Goal: Task Accomplishment & Management: Manage account settings

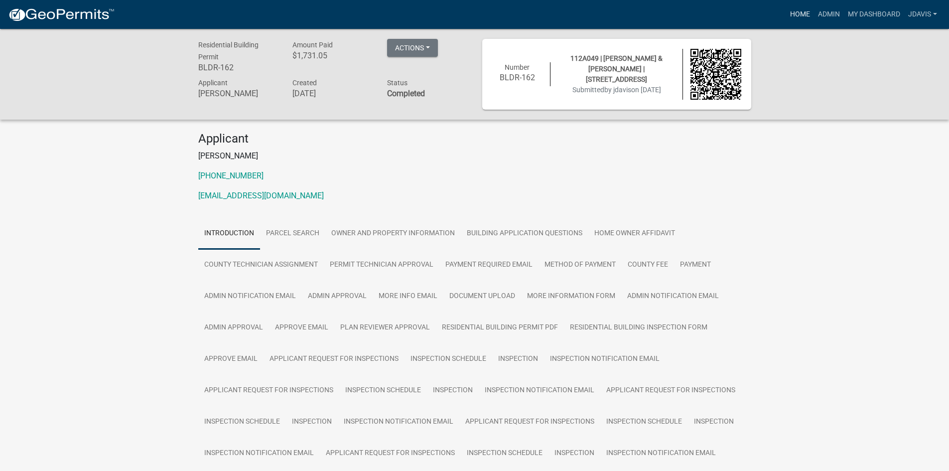
click at [797, 13] on link "Home" at bounding box center [800, 14] width 28 height 19
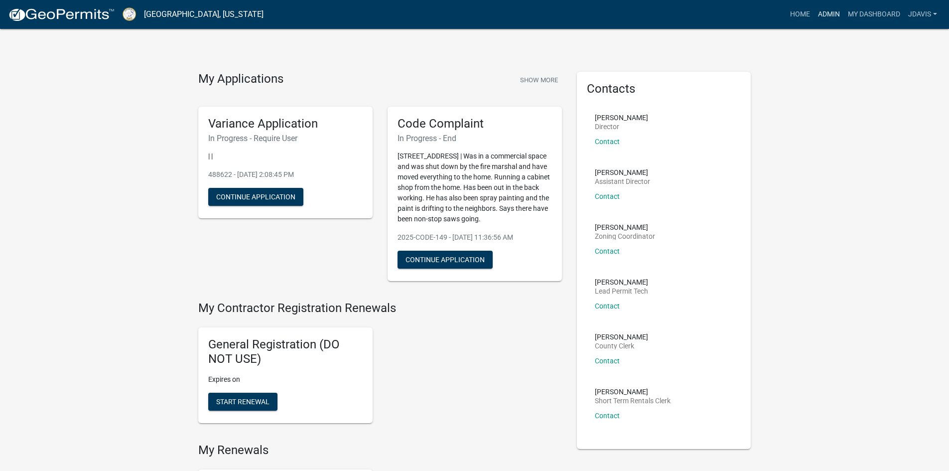
click at [838, 13] on link "Admin" at bounding box center [829, 14] width 30 height 19
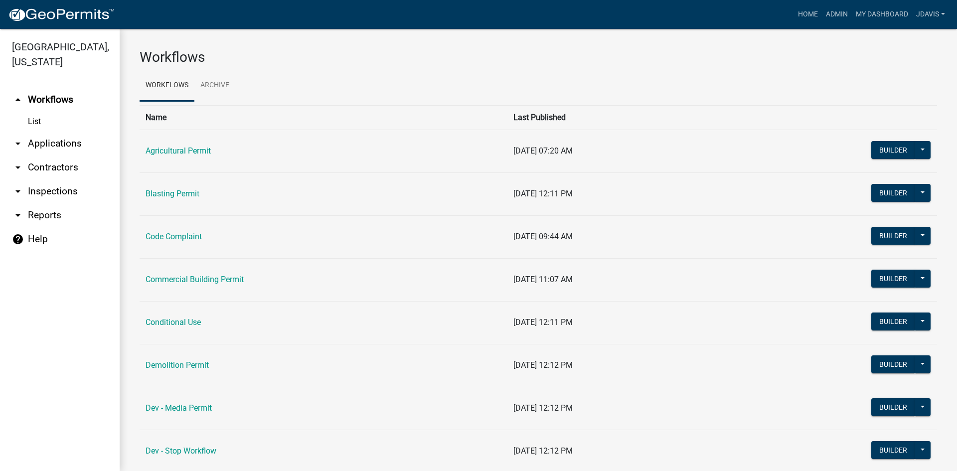
click at [54, 140] on link "arrow_drop_down Applications" at bounding box center [60, 144] width 120 height 24
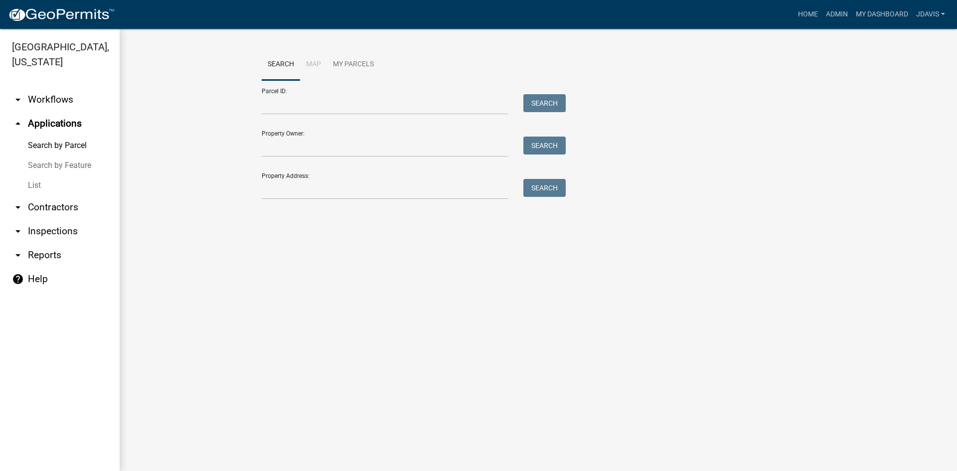
click at [36, 184] on link "List" at bounding box center [60, 185] width 120 height 20
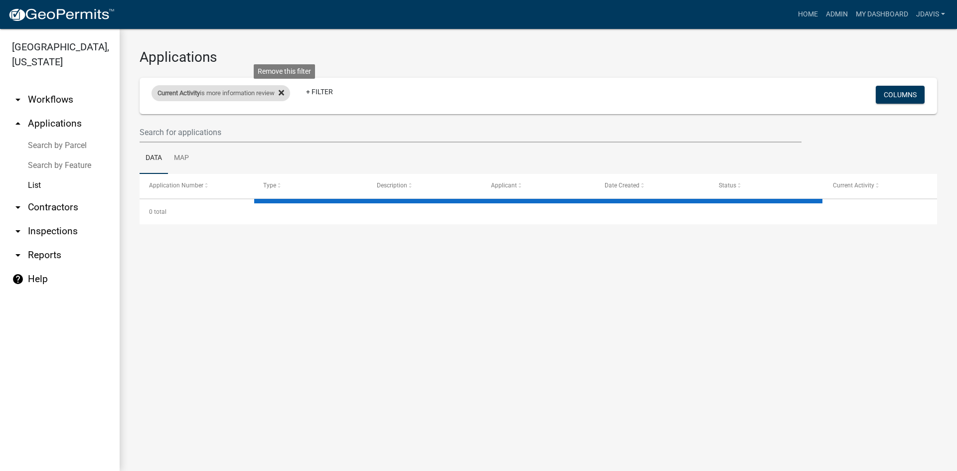
select select "2: 50"
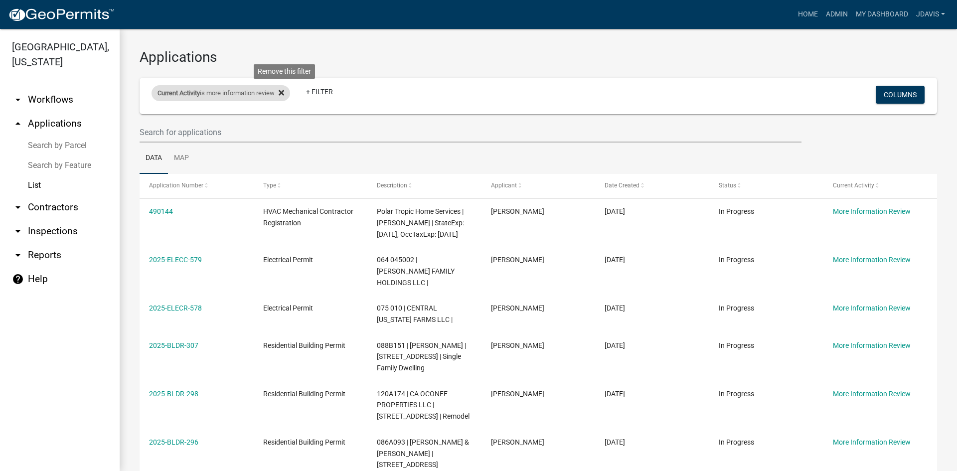
click at [284, 93] on icon at bounding box center [281, 92] width 5 height 5
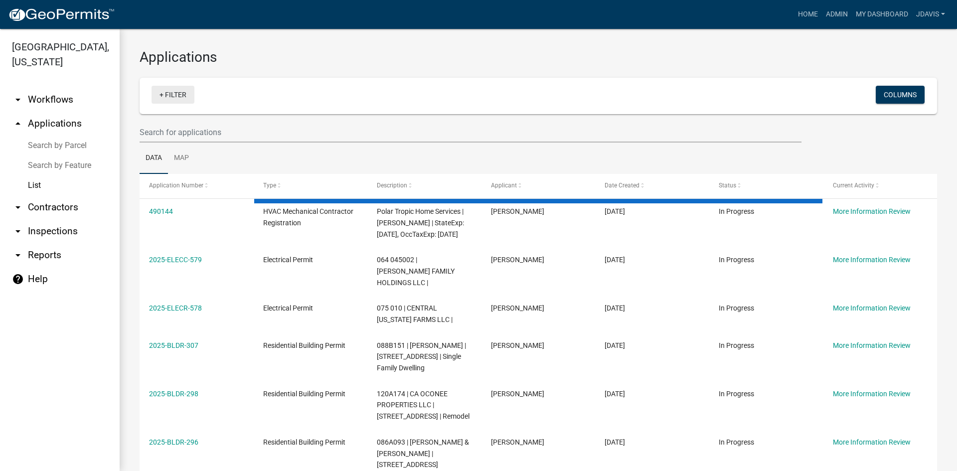
click at [163, 93] on link "+ Filter" at bounding box center [173, 95] width 43 height 18
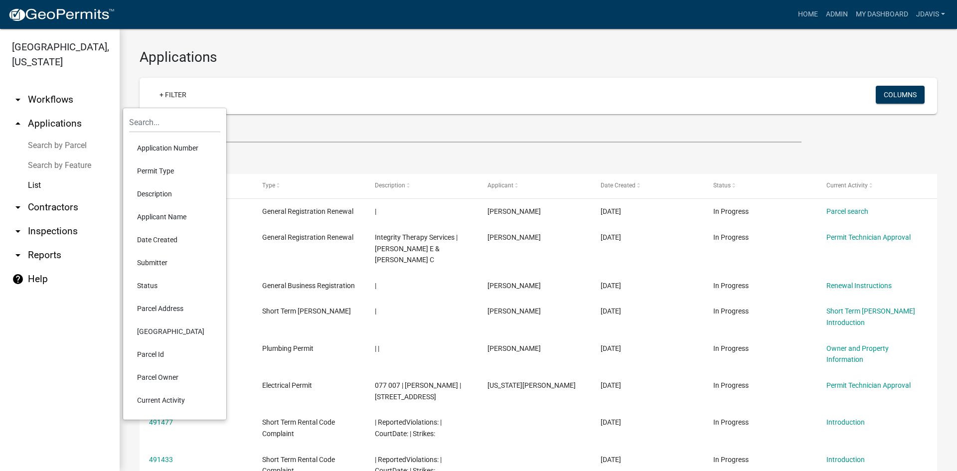
click at [157, 401] on li "Current Activity" at bounding box center [174, 400] width 91 height 23
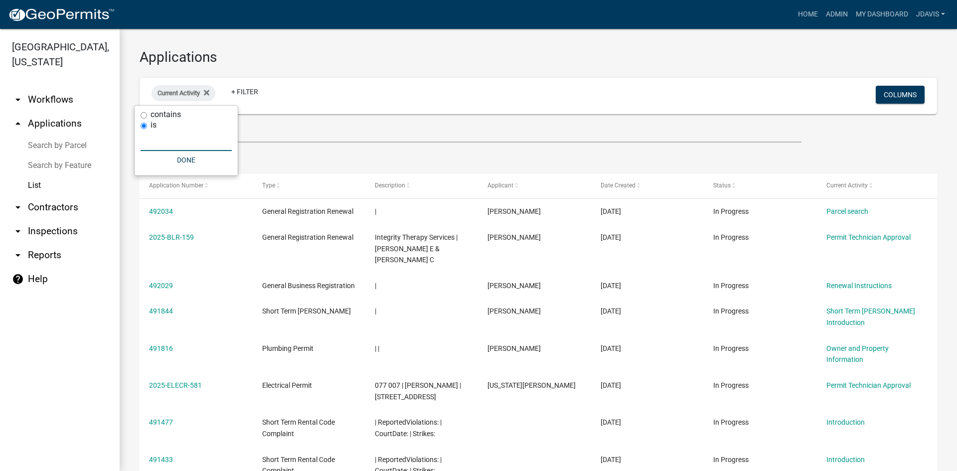
click at [180, 141] on input "text" at bounding box center [186, 141] width 91 height 20
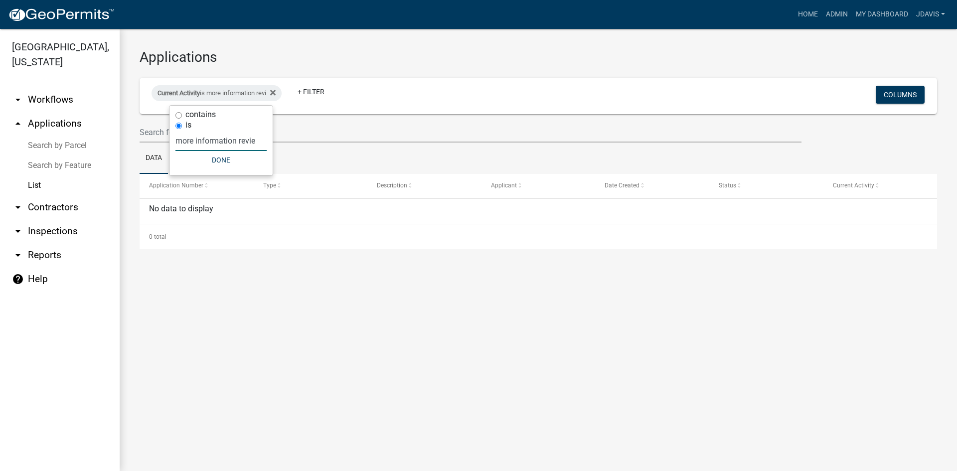
type input "more information review"
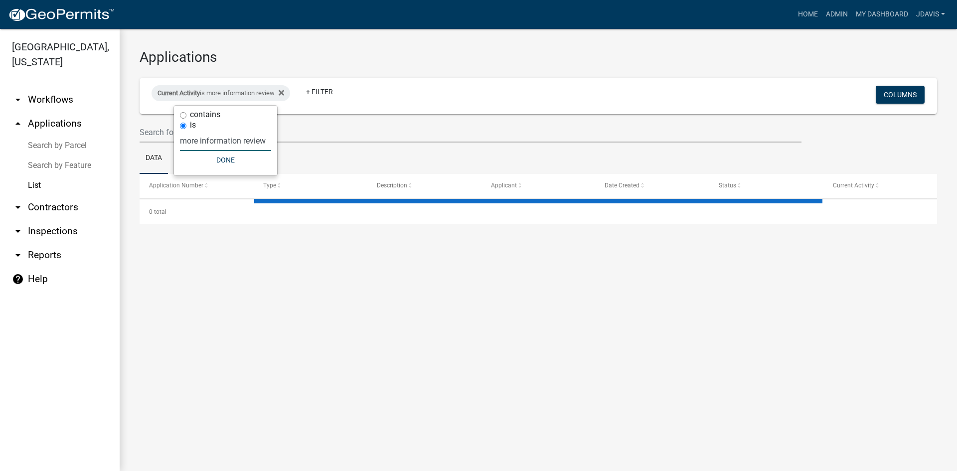
select select "2: 50"
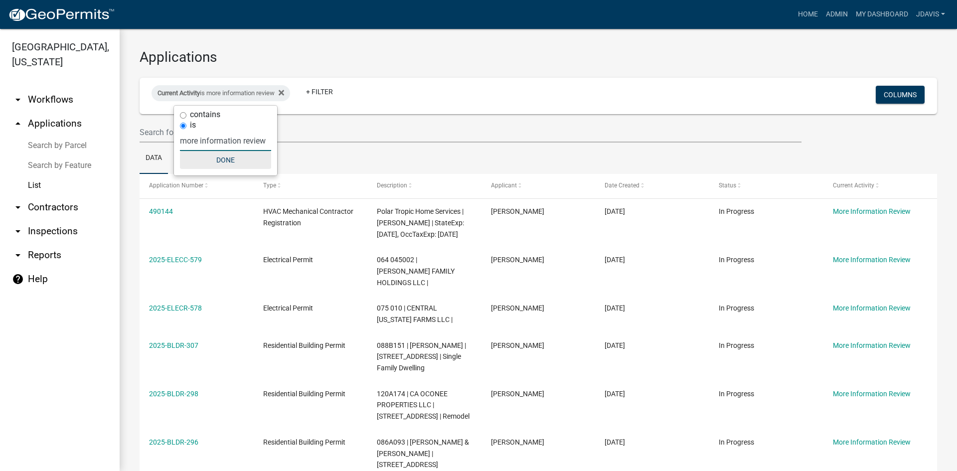
type input "more information review"
click at [233, 162] on button "Done" at bounding box center [225, 160] width 91 height 18
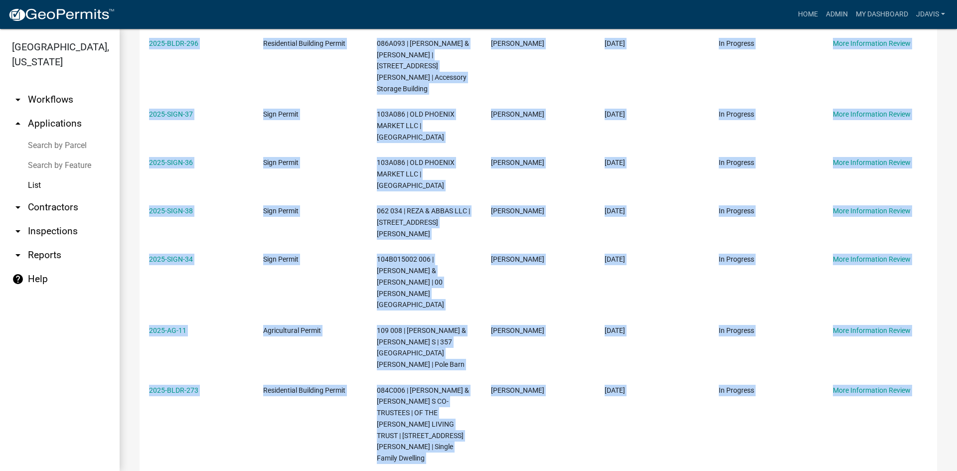
scroll to position [533, 0]
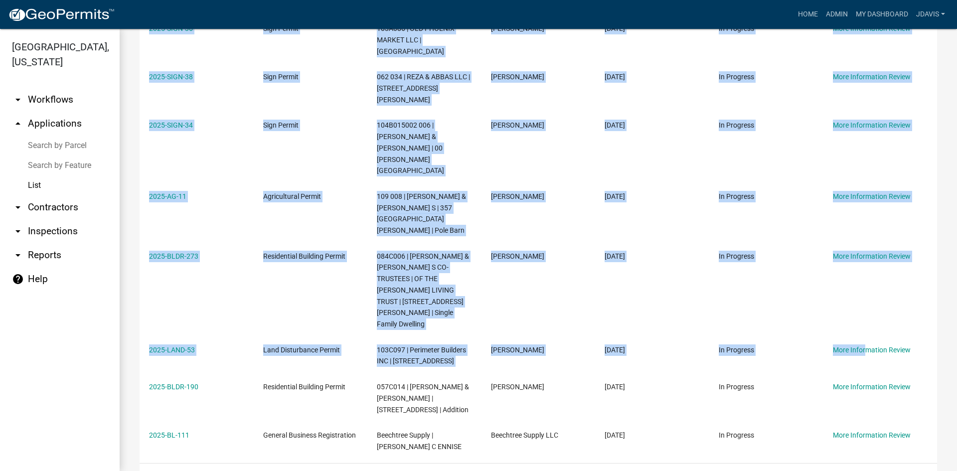
drag, startPoint x: 148, startPoint y: 160, endPoint x: 830, endPoint y: 402, distance: 724.3
click at [830, 402] on div "Application Number Type Description Applicant Date Created Status Current Activ…" at bounding box center [538, 64] width 797 height 847
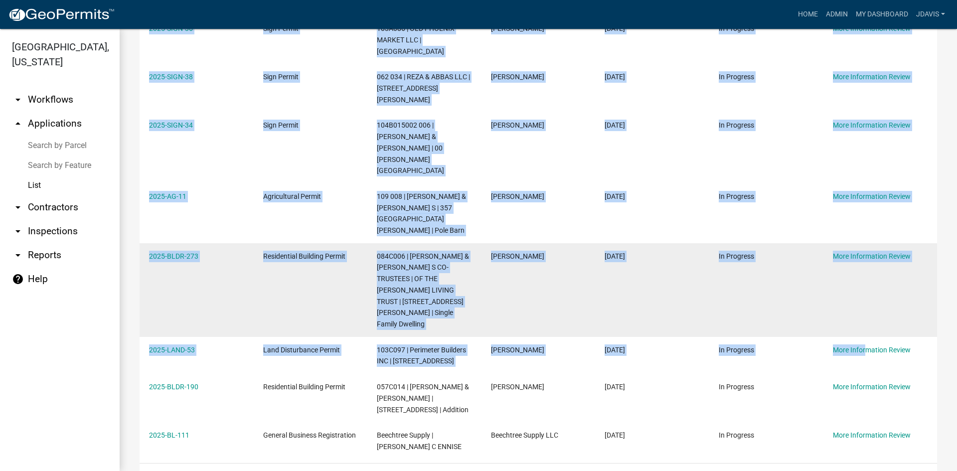
copy div "490144 HVAC Mechanical Contractor Registration Polar Tropic Home Services | [PE…"
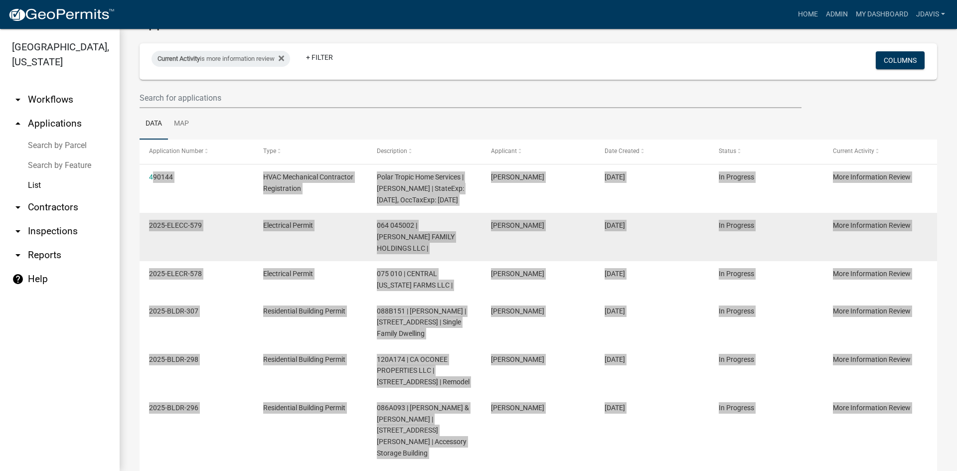
scroll to position [0, 0]
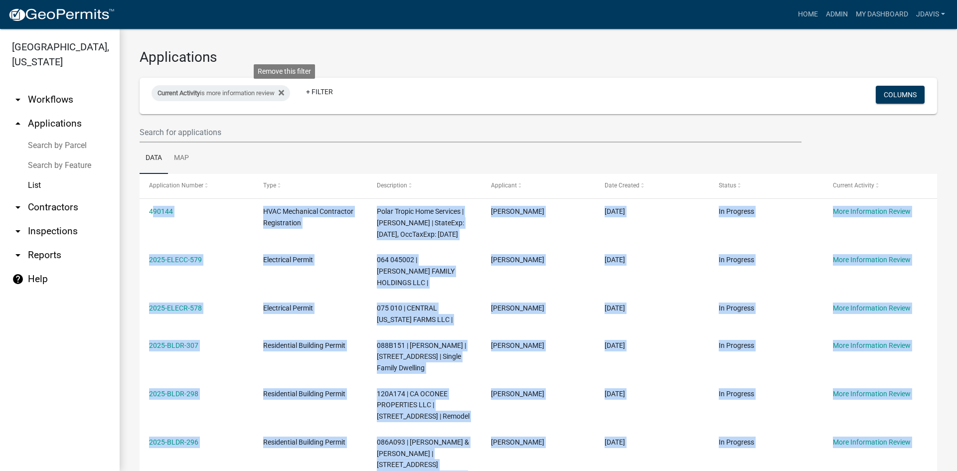
drag, startPoint x: 287, startPoint y: 96, endPoint x: 272, endPoint y: 105, distance: 17.0
click at [284, 96] on icon at bounding box center [281, 93] width 5 height 8
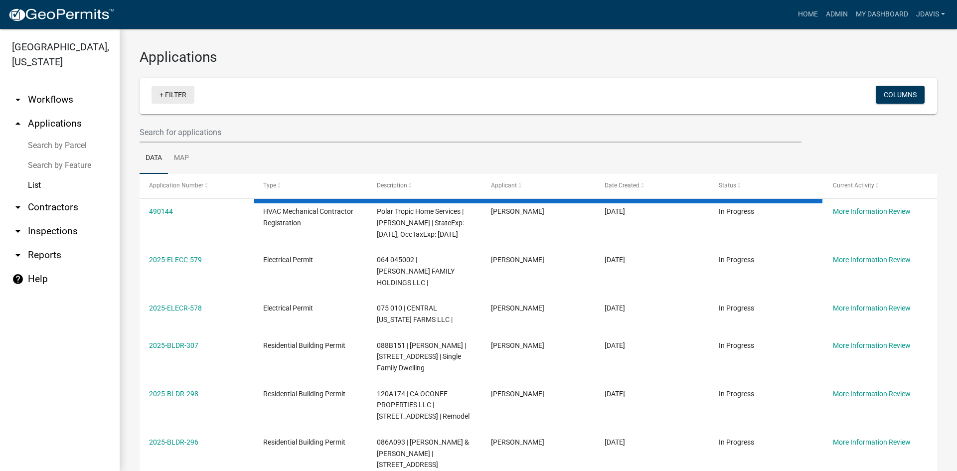
click at [161, 94] on link "+ Filter" at bounding box center [173, 95] width 43 height 18
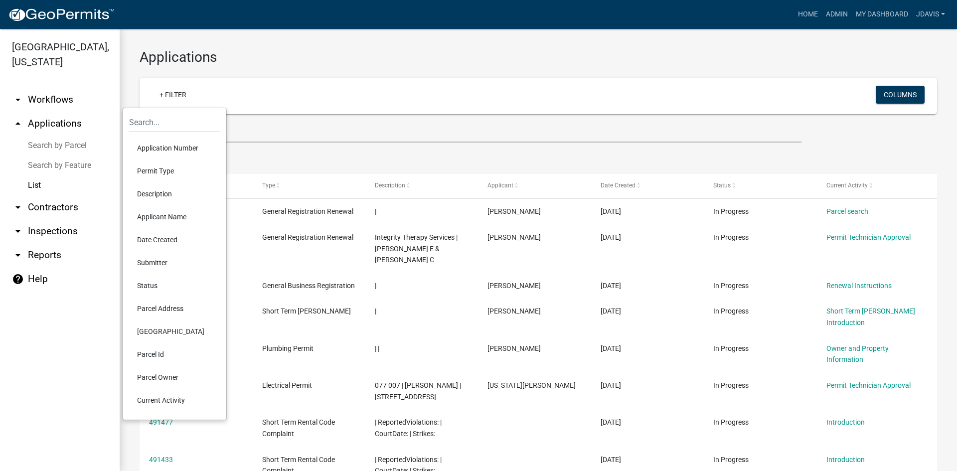
click at [157, 404] on li "Current Activity" at bounding box center [174, 400] width 91 height 23
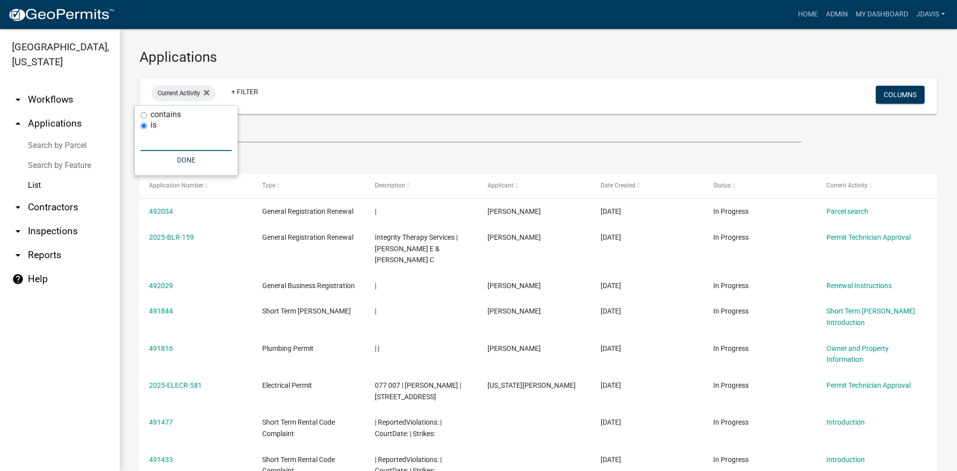
click at [151, 142] on input "text" at bounding box center [186, 141] width 91 height 20
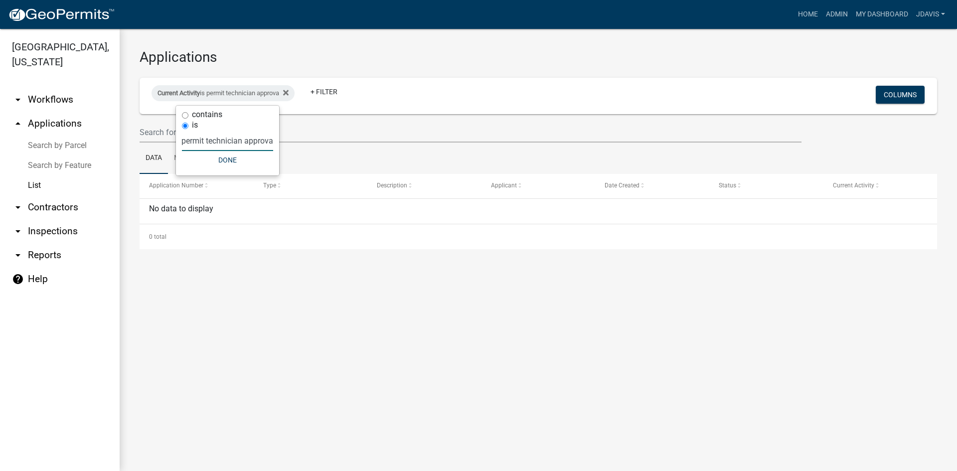
scroll to position [0, 6]
type input "permit technician approval"
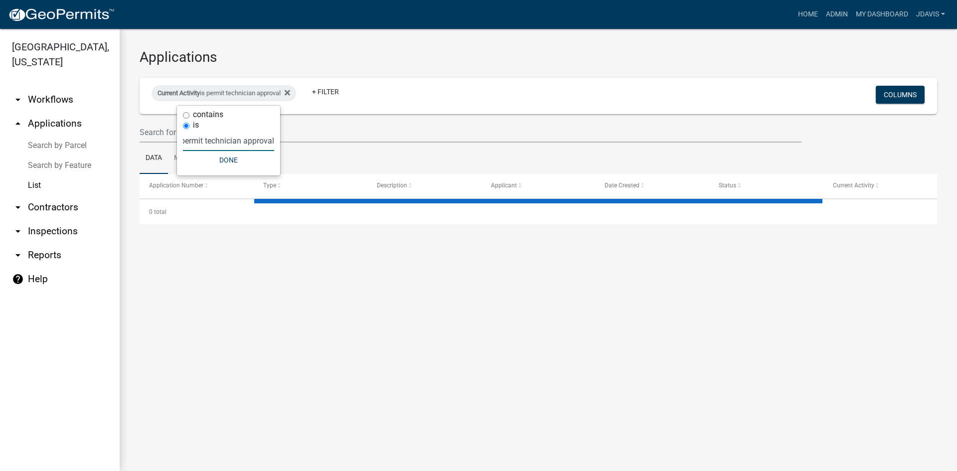
select select "2: 50"
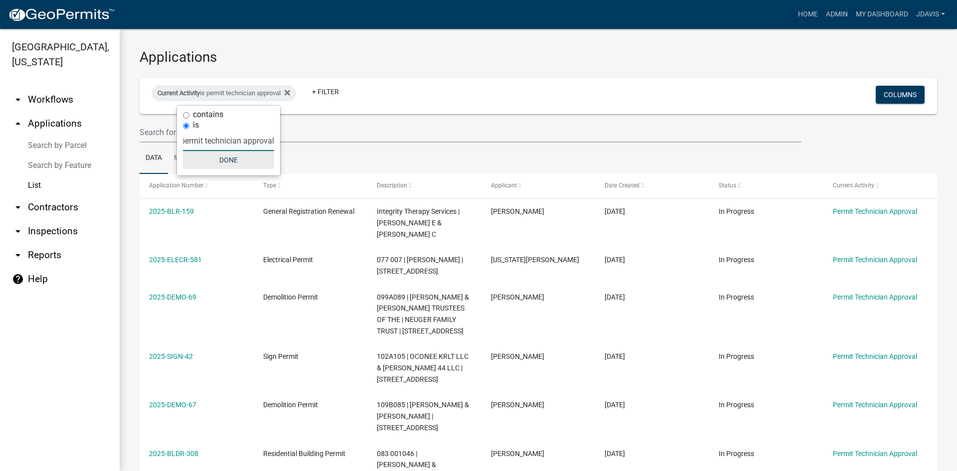
type input "permit technician approval"
click at [249, 159] on button "Done" at bounding box center [228, 160] width 91 height 18
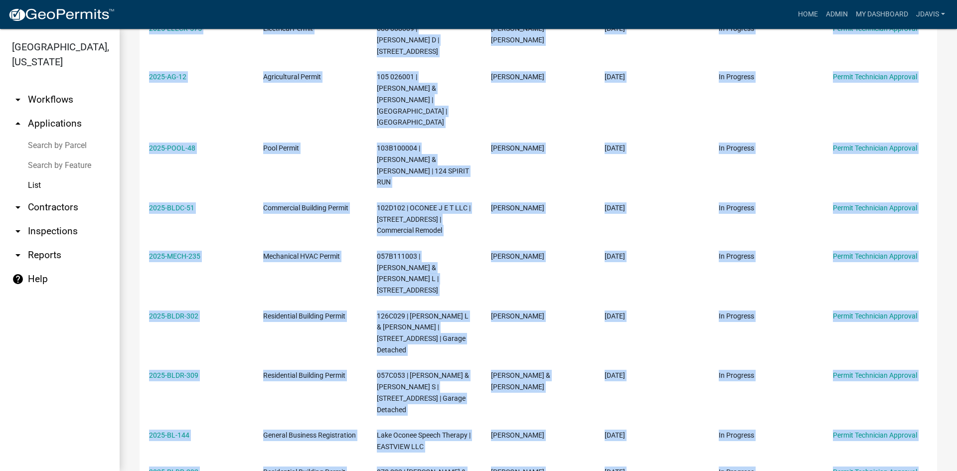
scroll to position [752, 0]
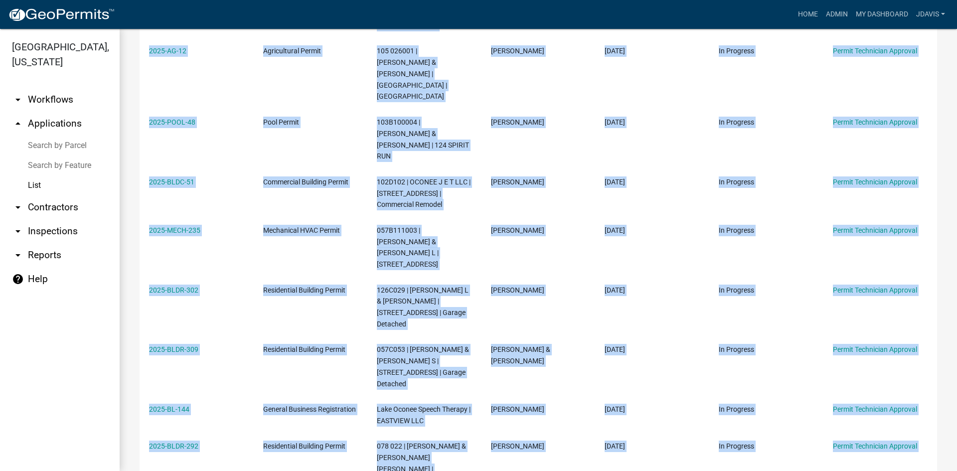
drag, startPoint x: 144, startPoint y: 210, endPoint x: 609, endPoint y: 406, distance: 504.1
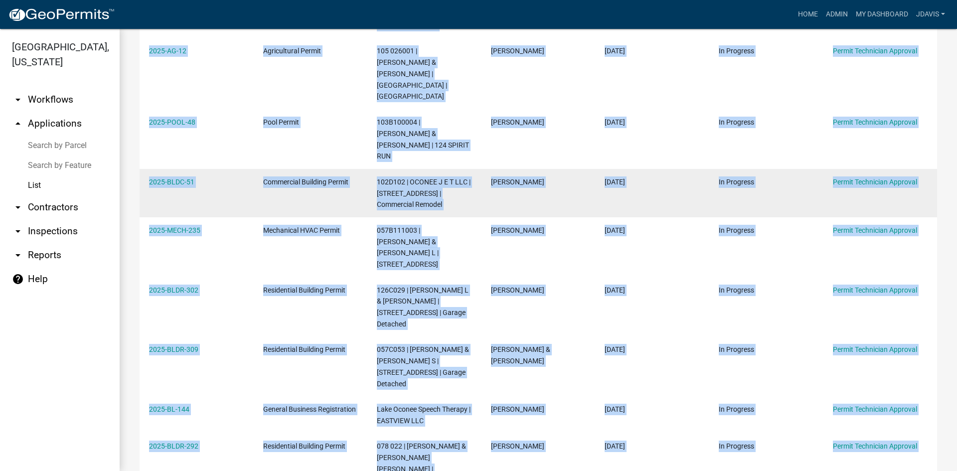
copy div "2025-BLR-159 General Registration Renewal Integrity Therapy Services | [PERSON_…"
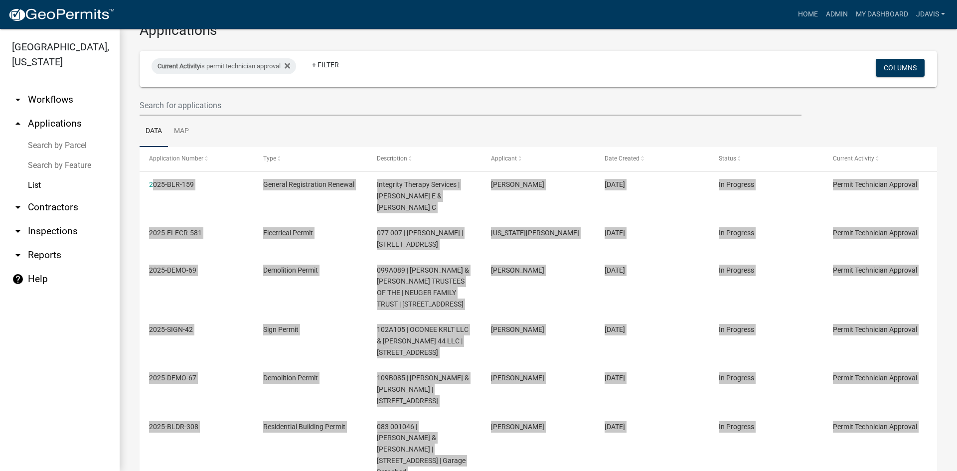
scroll to position [0, 0]
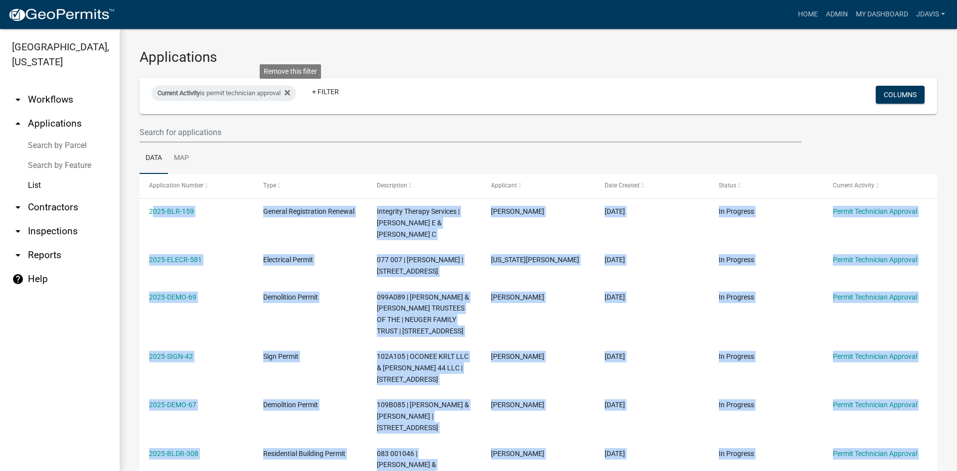
click at [290, 93] on icon at bounding box center [287, 93] width 5 height 8
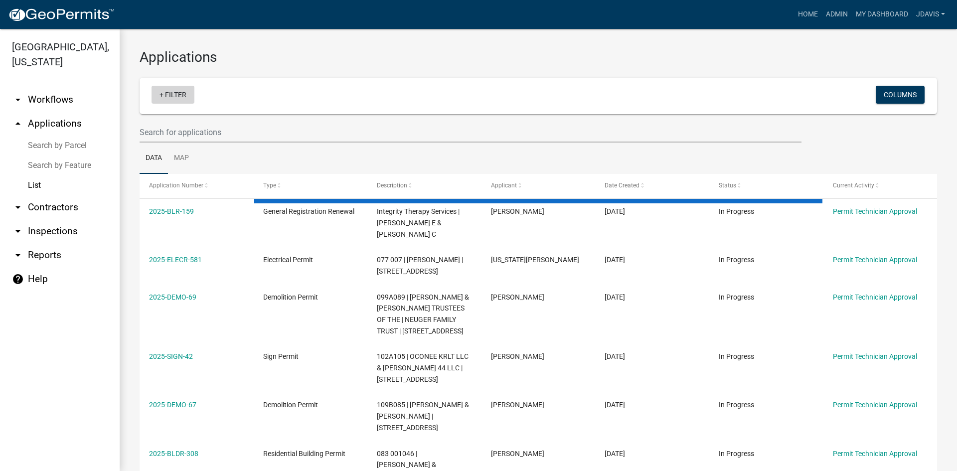
click at [164, 93] on link "+ Filter" at bounding box center [173, 95] width 43 height 18
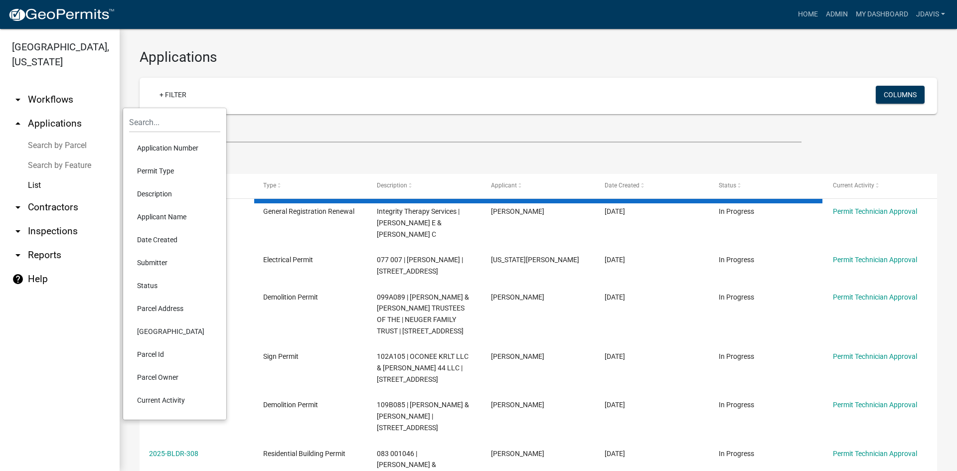
click at [176, 402] on li "Current Activity" at bounding box center [174, 400] width 91 height 23
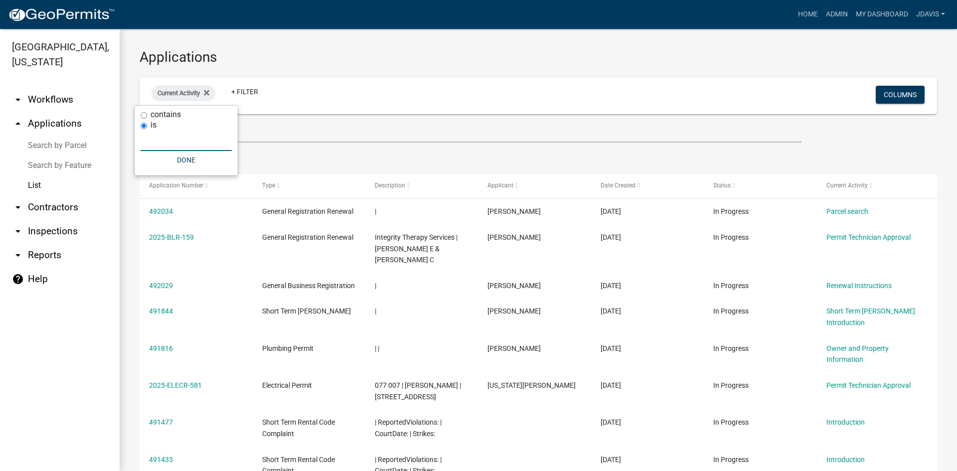
click at [167, 139] on input "text" at bounding box center [186, 141] width 91 height 20
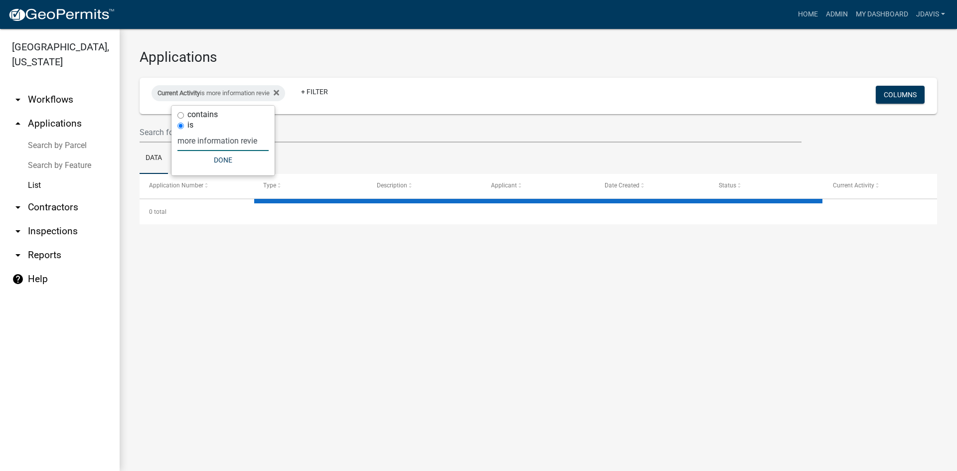
type input "more information review"
select select "2: 50"
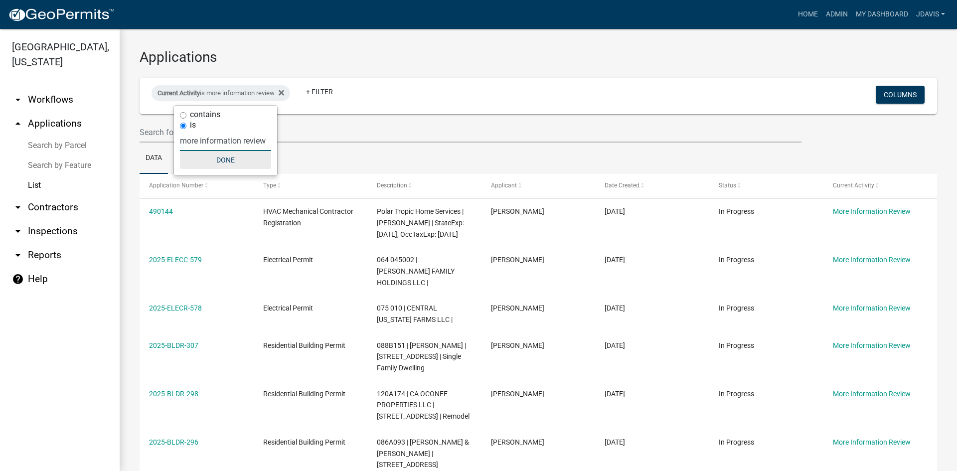
type input "more information review"
click at [232, 157] on button "Done" at bounding box center [225, 160] width 91 height 18
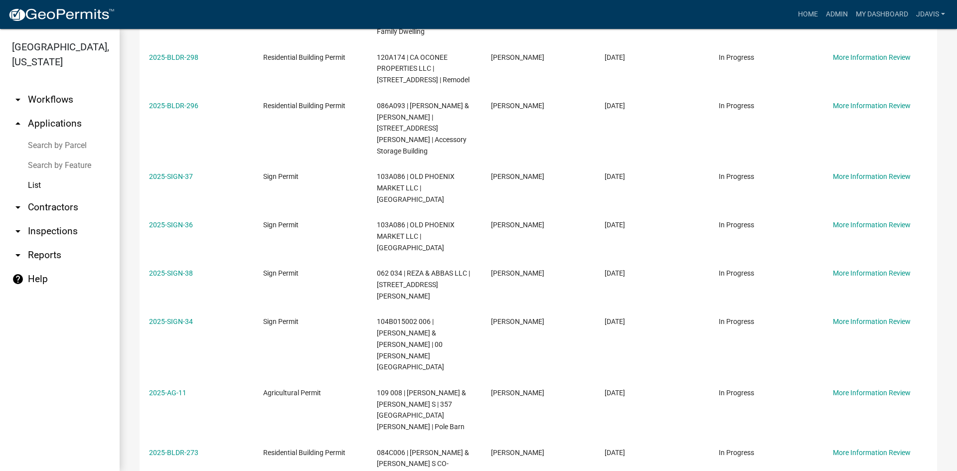
scroll to position [399, 0]
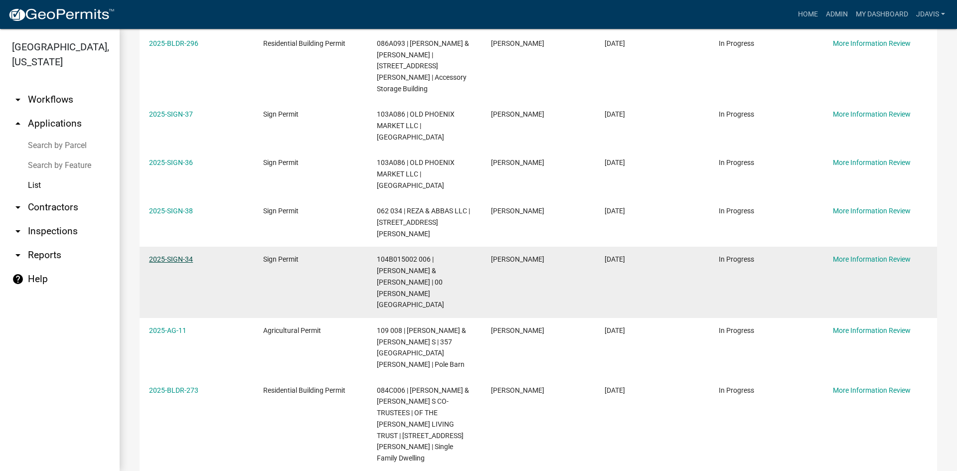
click at [183, 255] on link "2025-SIGN-34" at bounding box center [171, 259] width 44 height 8
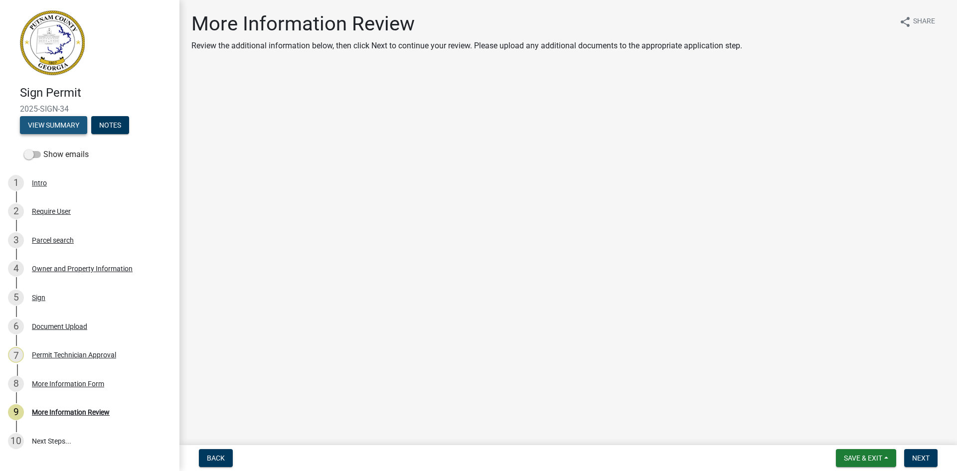
click at [70, 125] on button "View Summary" at bounding box center [53, 125] width 67 height 18
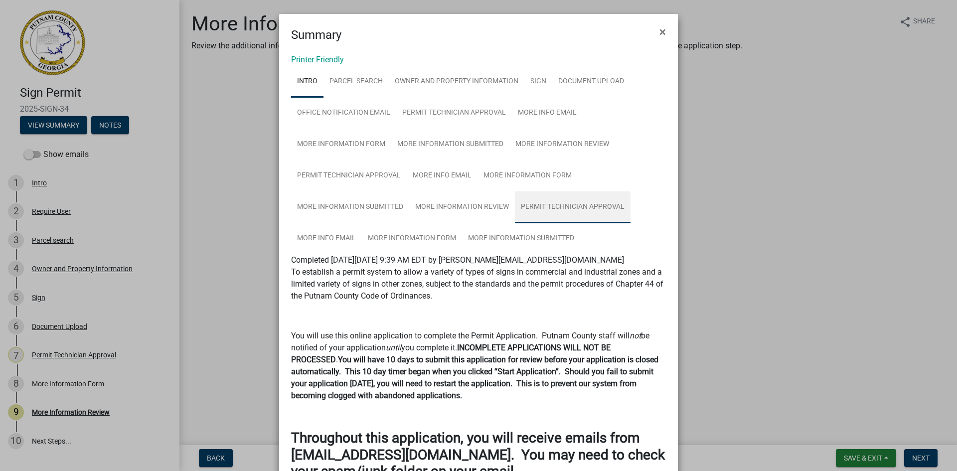
click at [553, 203] on link "Permit Technician Approval" at bounding box center [573, 207] width 116 height 32
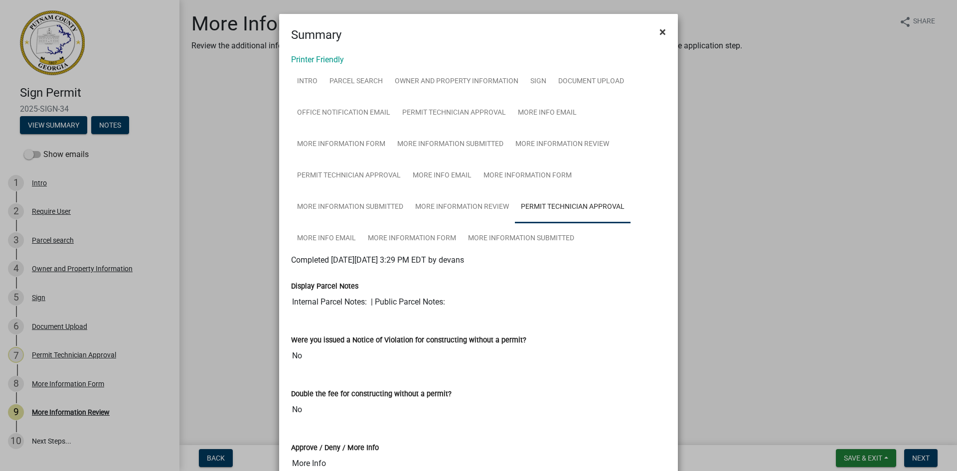
click at [661, 34] on span "×" at bounding box center [662, 32] width 6 height 14
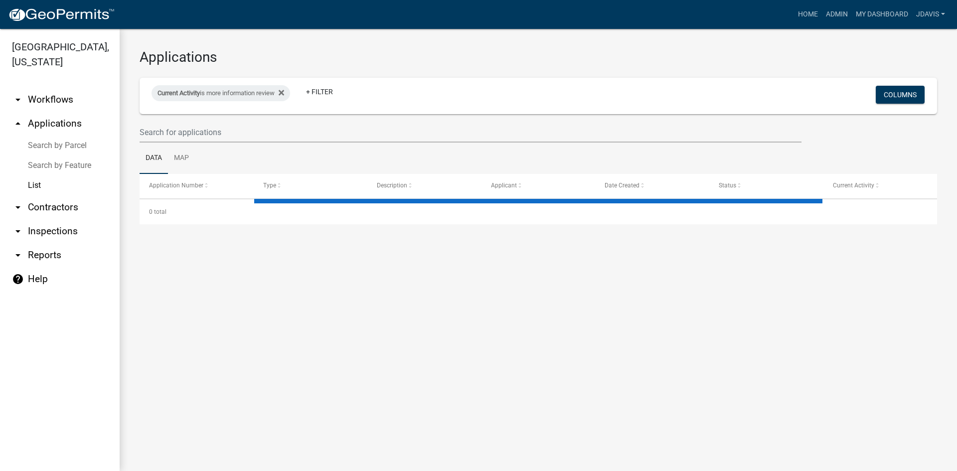
select select "2: 50"
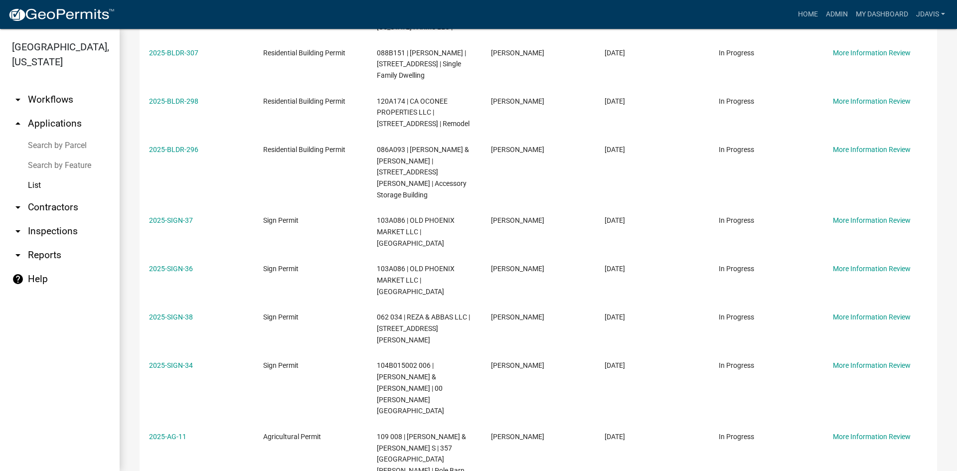
scroll to position [449, 0]
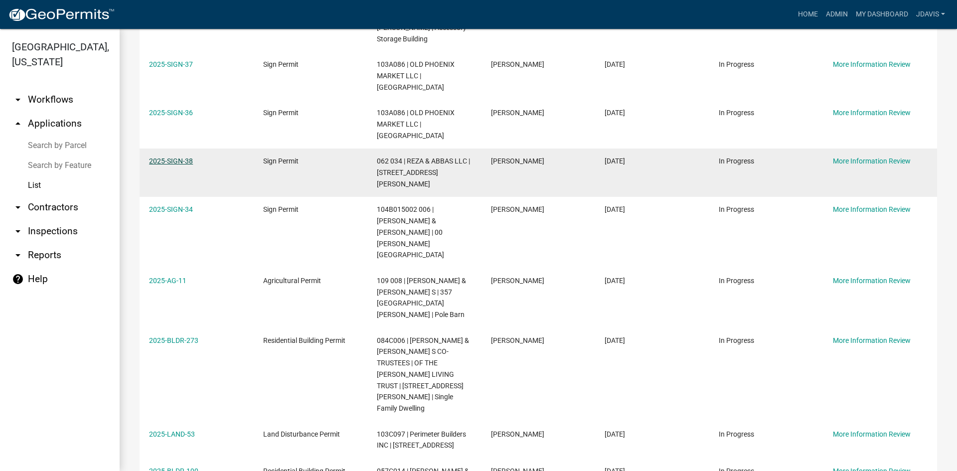
click at [177, 157] on link "2025-SIGN-38" at bounding box center [171, 161] width 44 height 8
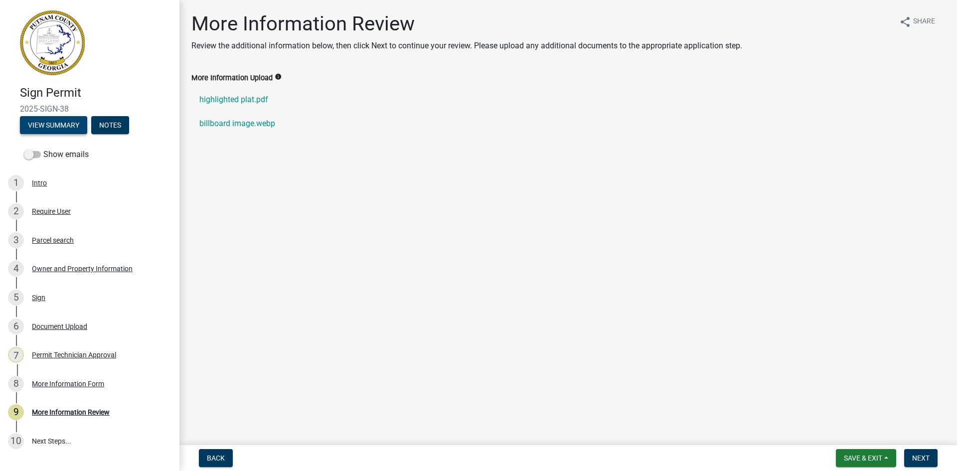
click at [62, 125] on button "View Summary" at bounding box center [53, 125] width 67 height 18
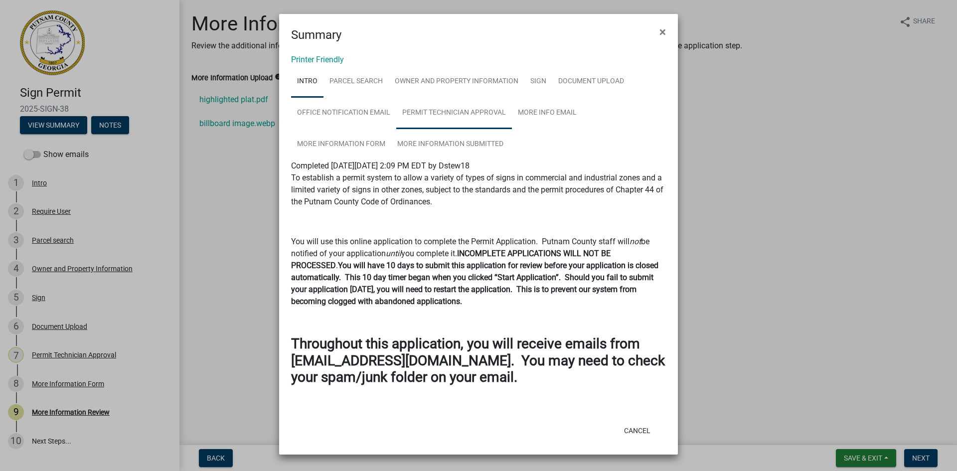
click at [490, 115] on link "Permit Technician Approval" at bounding box center [454, 113] width 116 height 32
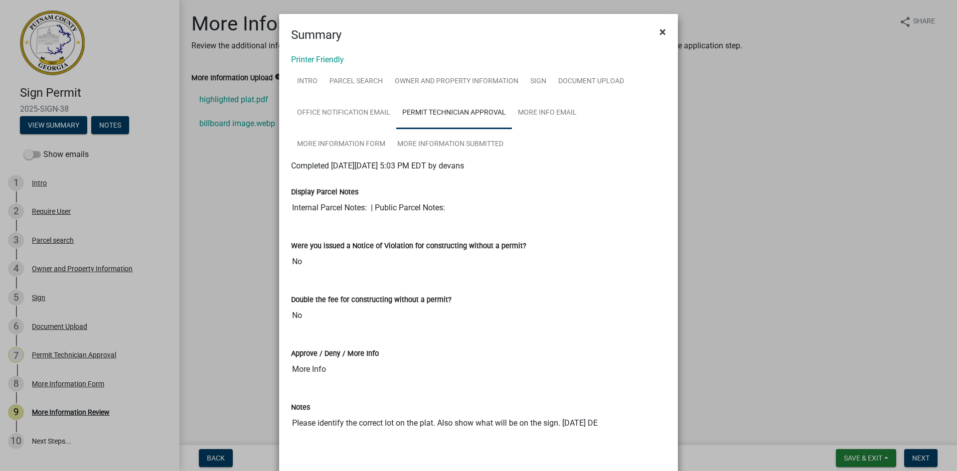
click at [662, 30] on span "×" at bounding box center [662, 32] width 6 height 14
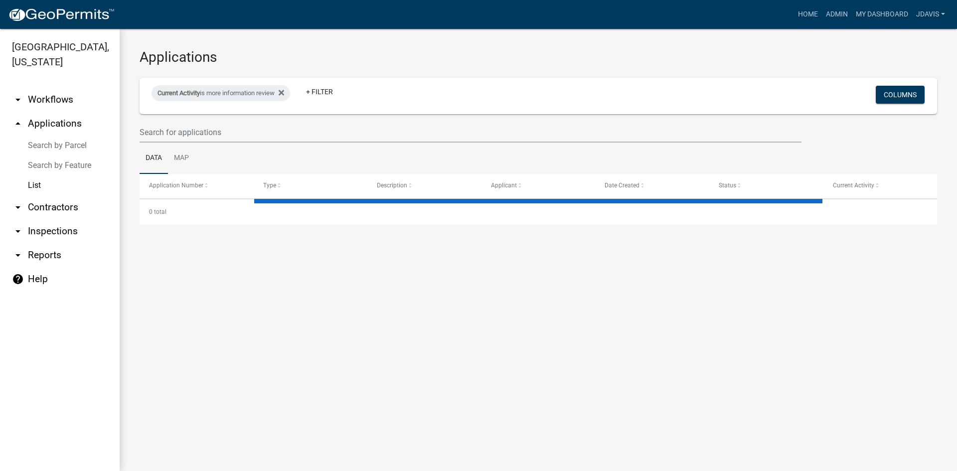
select select "2: 50"
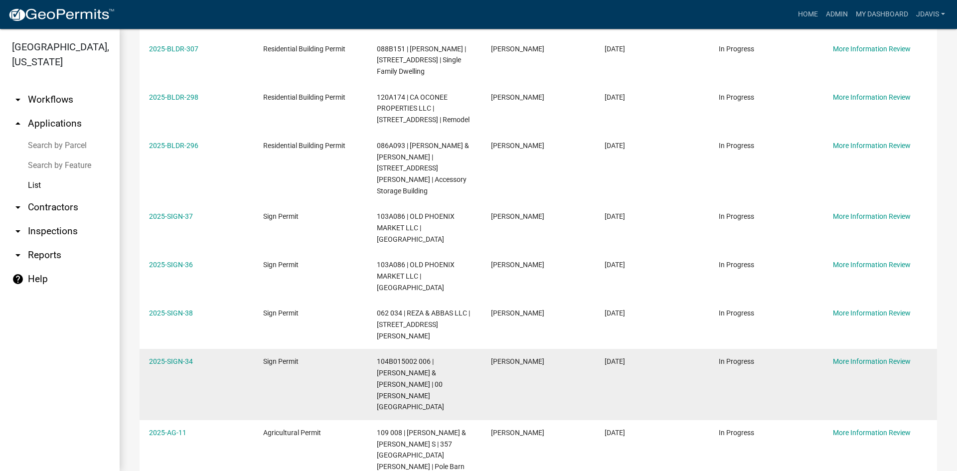
scroll to position [299, 0]
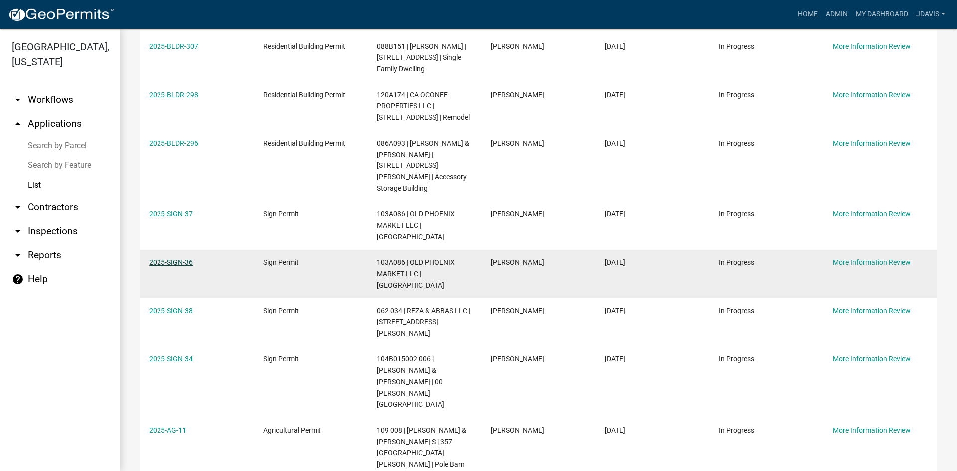
click at [178, 258] on link "2025-SIGN-36" at bounding box center [171, 262] width 44 height 8
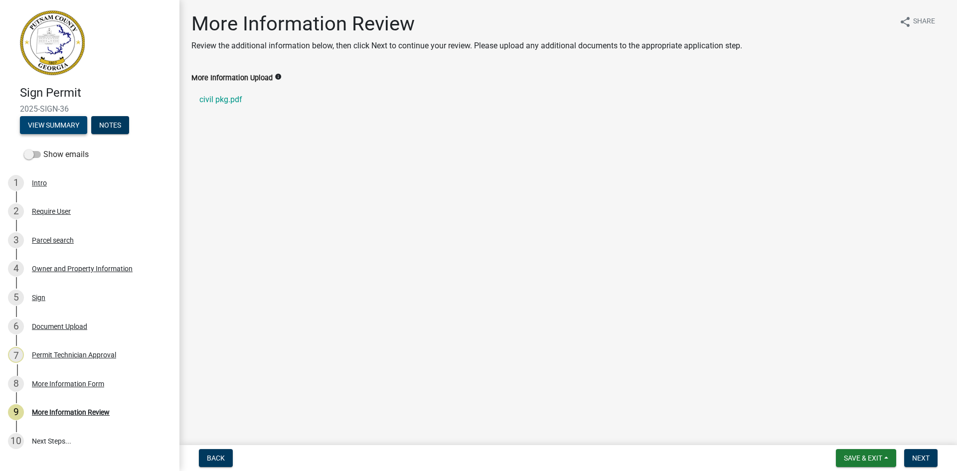
click at [76, 127] on button "View Summary" at bounding box center [53, 125] width 67 height 18
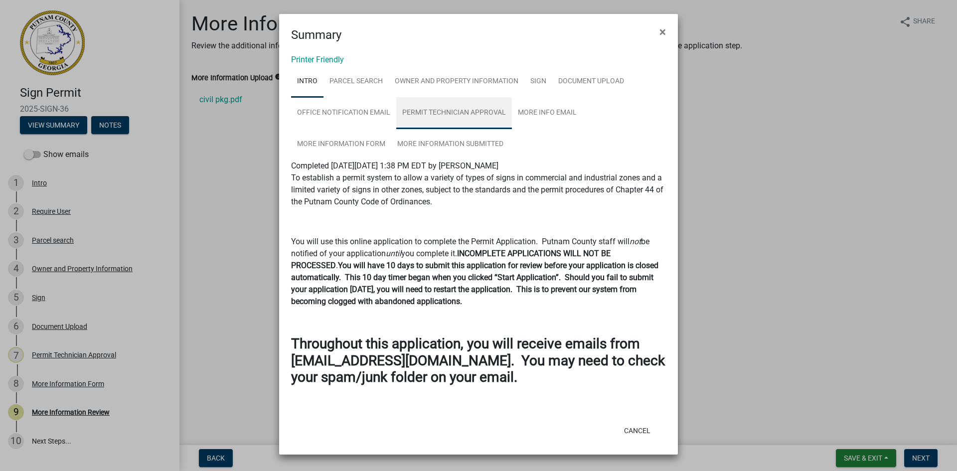
click at [467, 117] on link "Permit Technician Approval" at bounding box center [454, 113] width 116 height 32
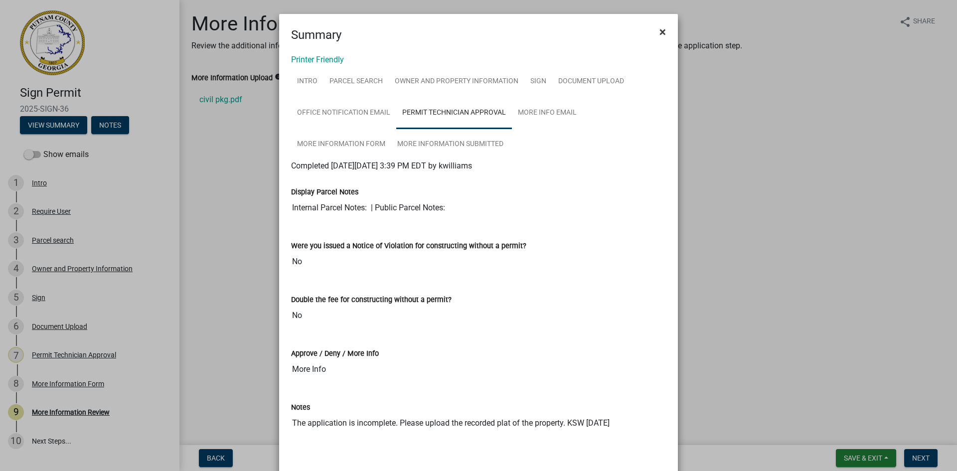
click at [659, 37] on span "×" at bounding box center [662, 32] width 6 height 14
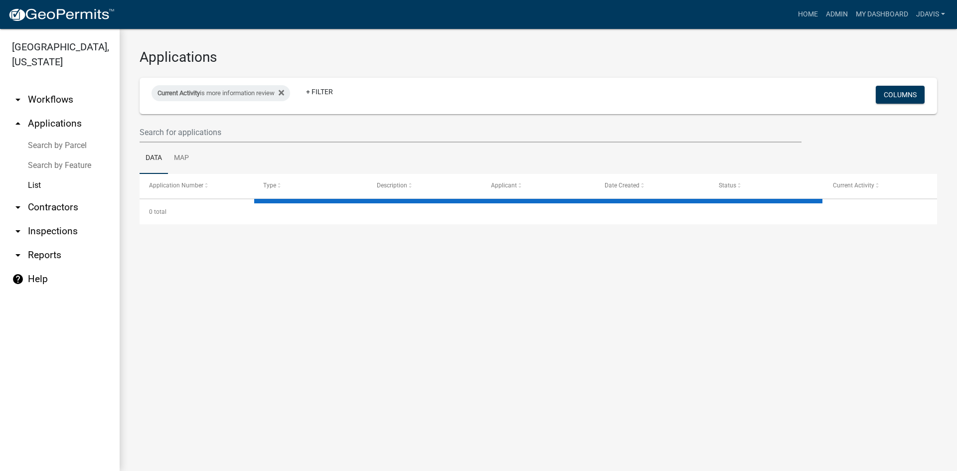
select select "2: 50"
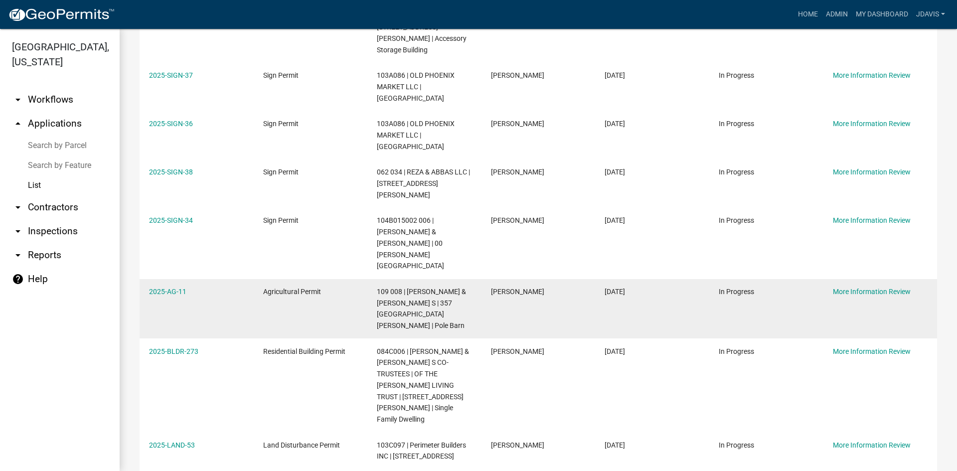
scroll to position [434, 0]
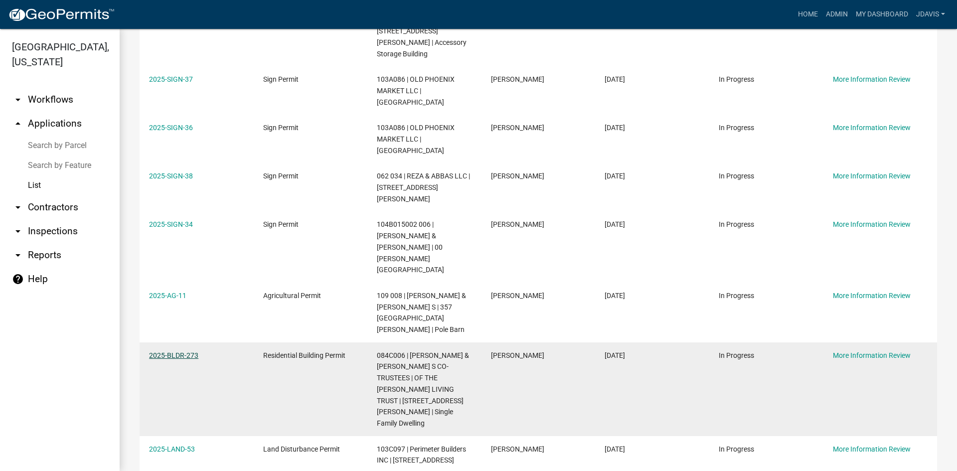
click at [188, 351] on link "2025-BLDR-273" at bounding box center [173, 355] width 49 height 8
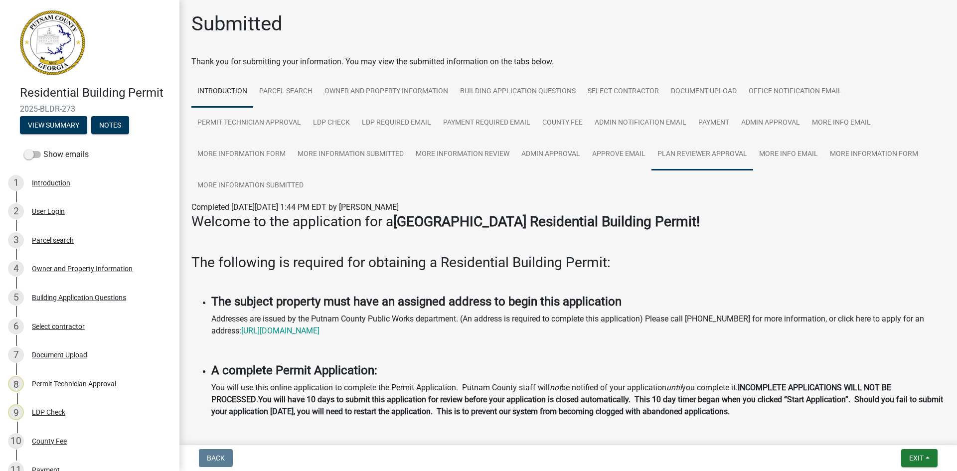
click at [724, 153] on link "Plan Reviewer Approval" at bounding box center [702, 155] width 102 height 32
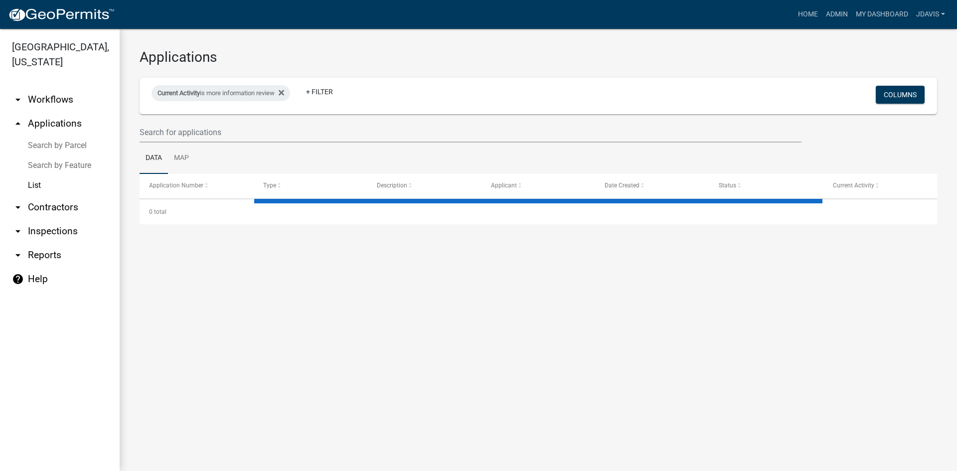
select select "2: 50"
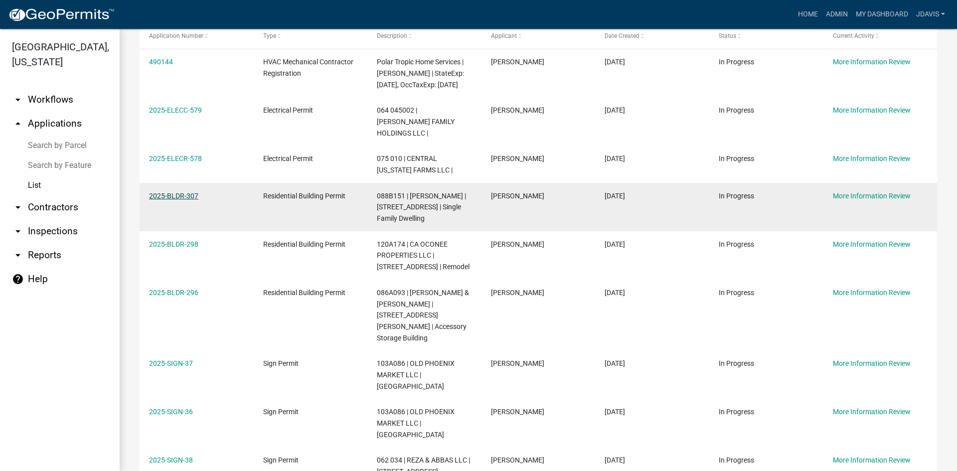
scroll to position [199, 0]
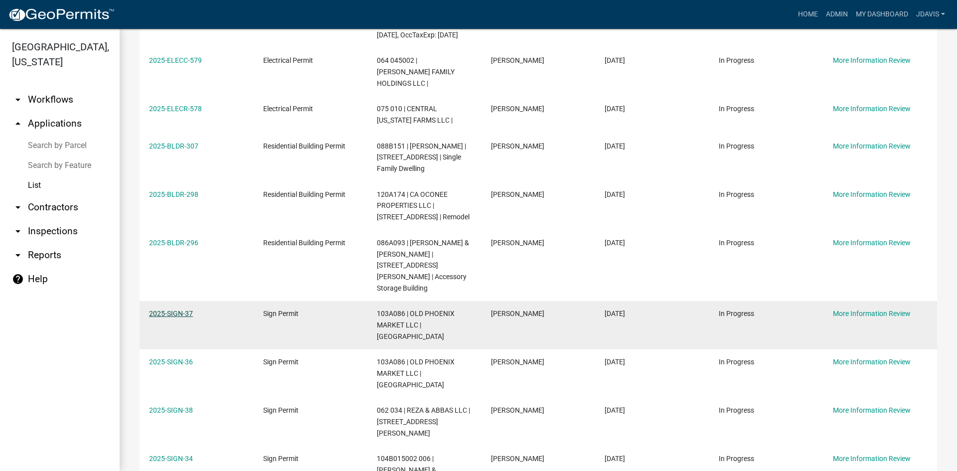
click at [175, 309] on link "2025-SIGN-37" at bounding box center [171, 313] width 44 height 8
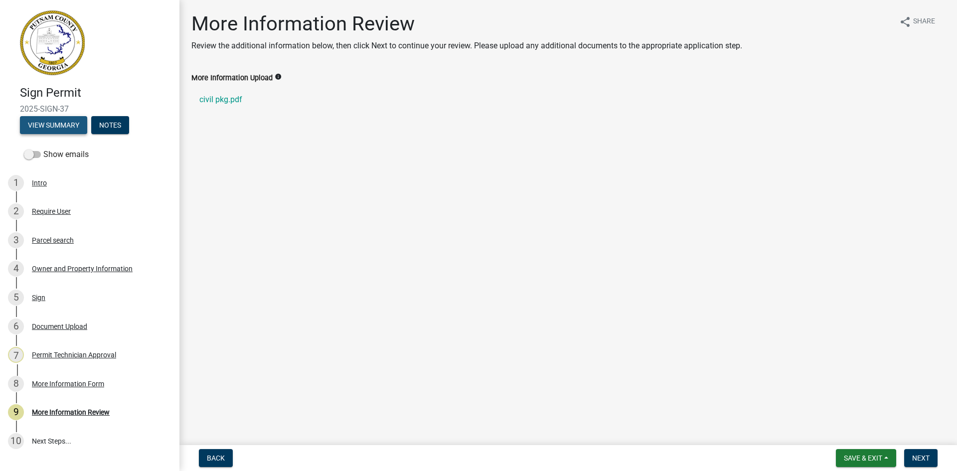
click at [58, 128] on button "View Summary" at bounding box center [53, 125] width 67 height 18
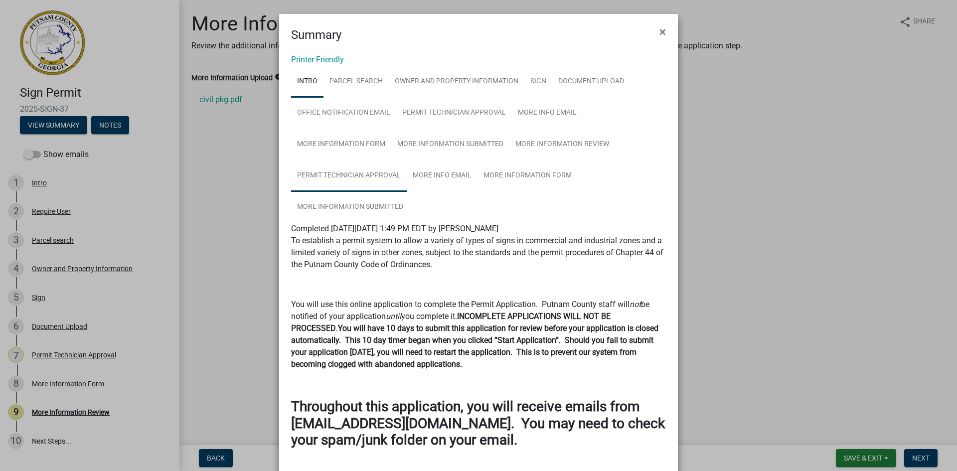
click at [363, 172] on link "Permit Technician Approval" at bounding box center [349, 176] width 116 height 32
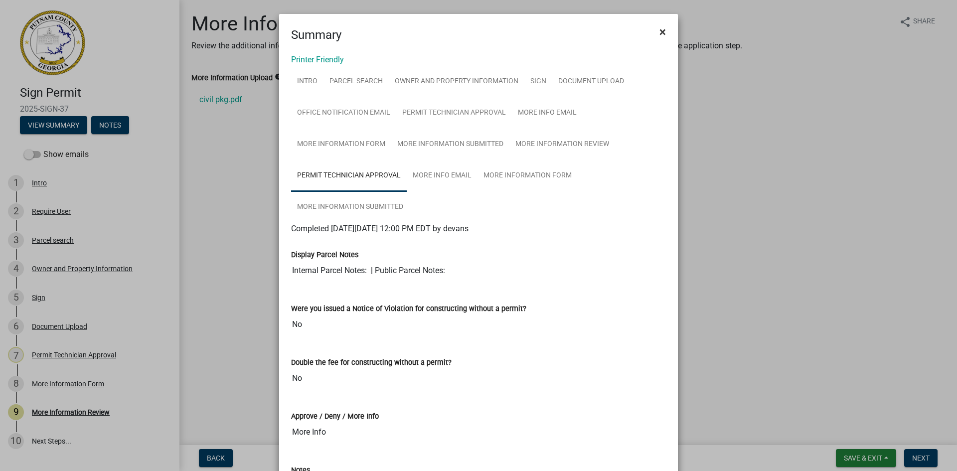
click at [662, 32] on span "×" at bounding box center [662, 32] width 6 height 14
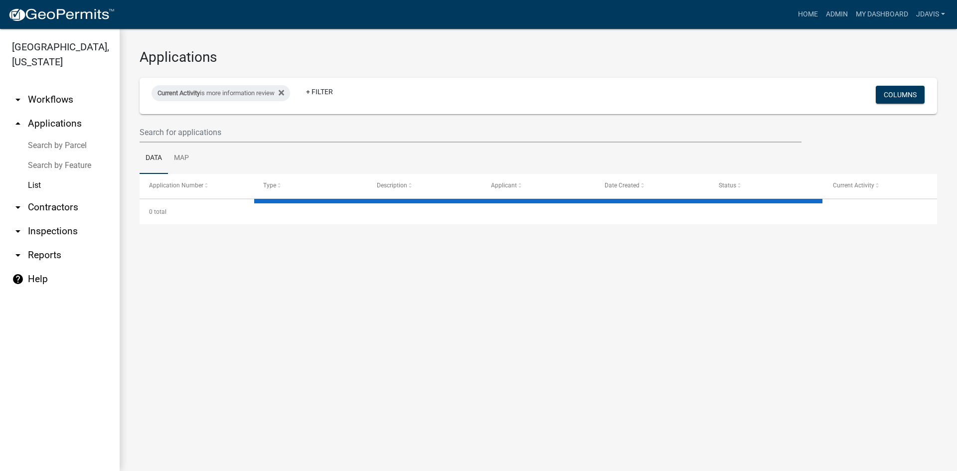
select select "2: 50"
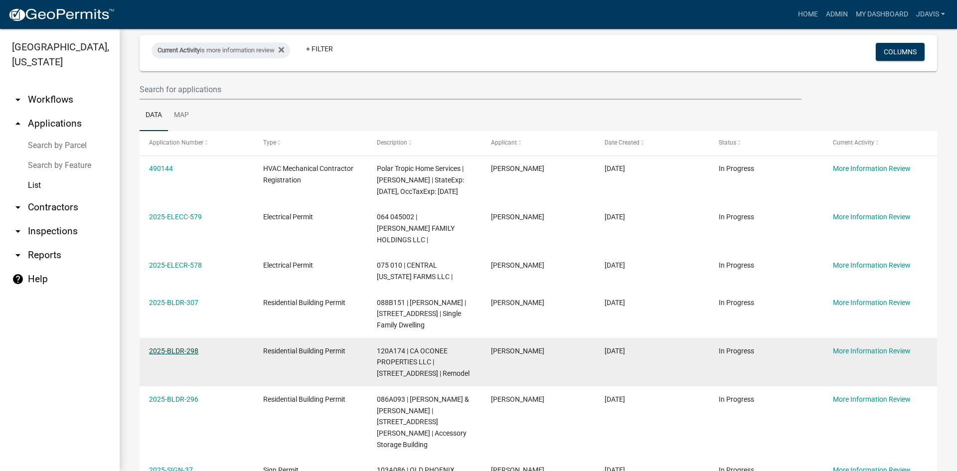
scroll to position [100, 0]
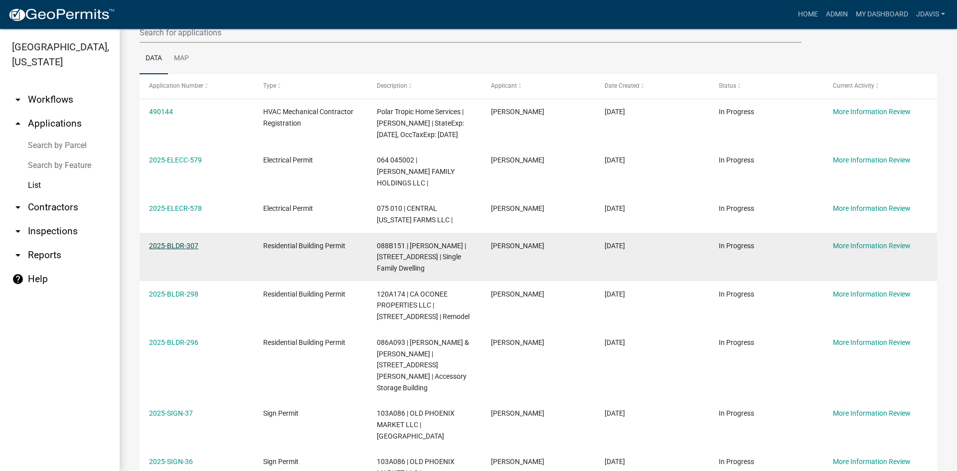
click at [180, 242] on link "2025-BLDR-307" at bounding box center [173, 246] width 49 height 8
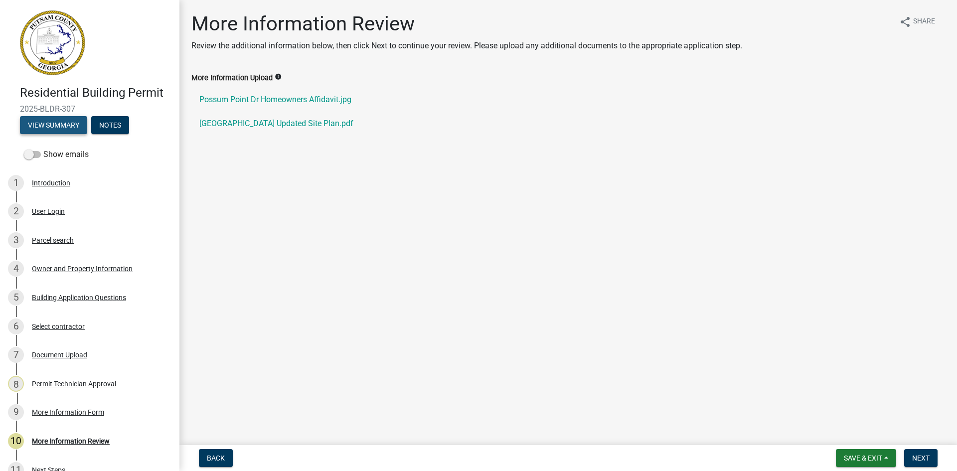
click at [70, 127] on button "View Summary" at bounding box center [53, 125] width 67 height 18
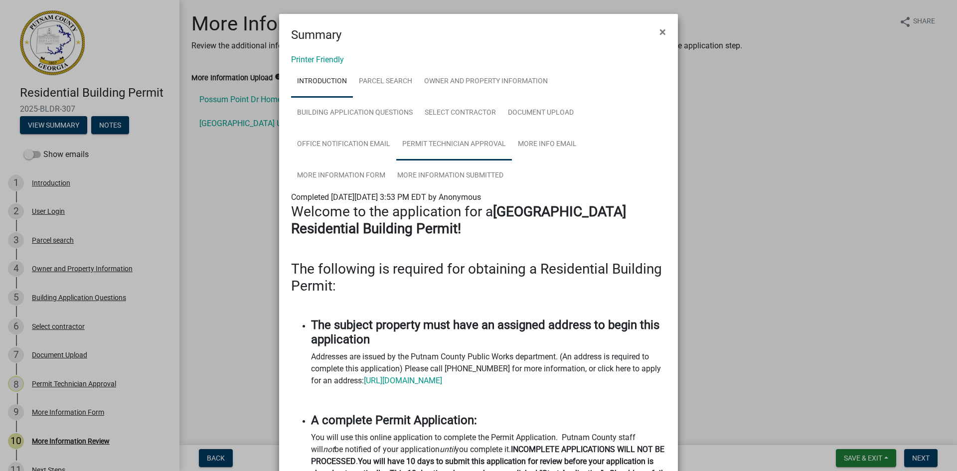
click at [498, 144] on link "Permit Technician Approval" at bounding box center [454, 145] width 116 height 32
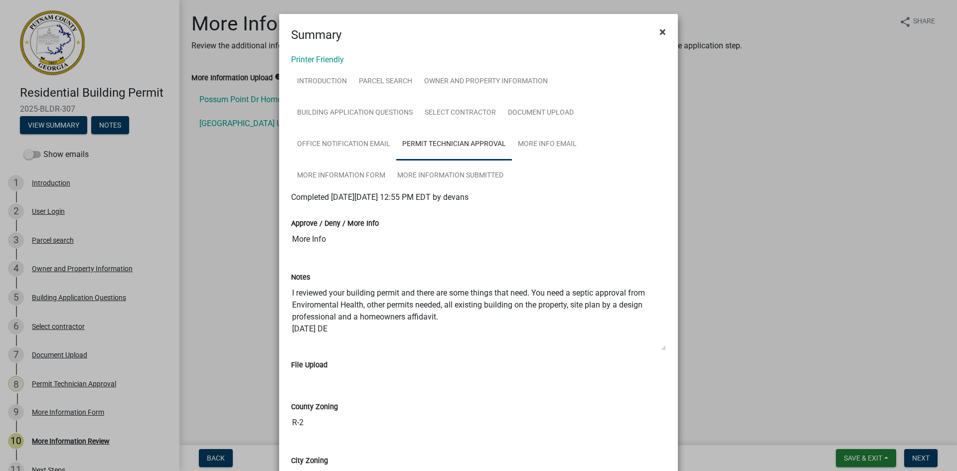
click at [662, 32] on button "×" at bounding box center [662, 32] width 22 height 28
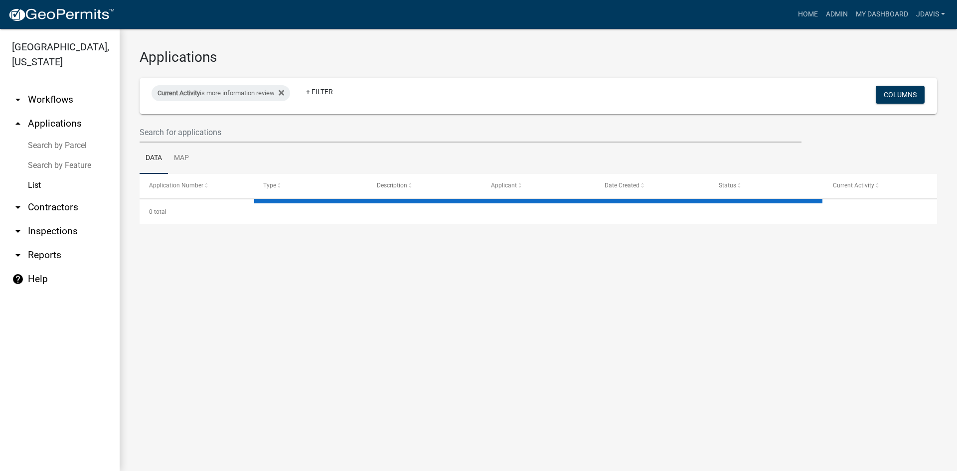
select select "2: 50"
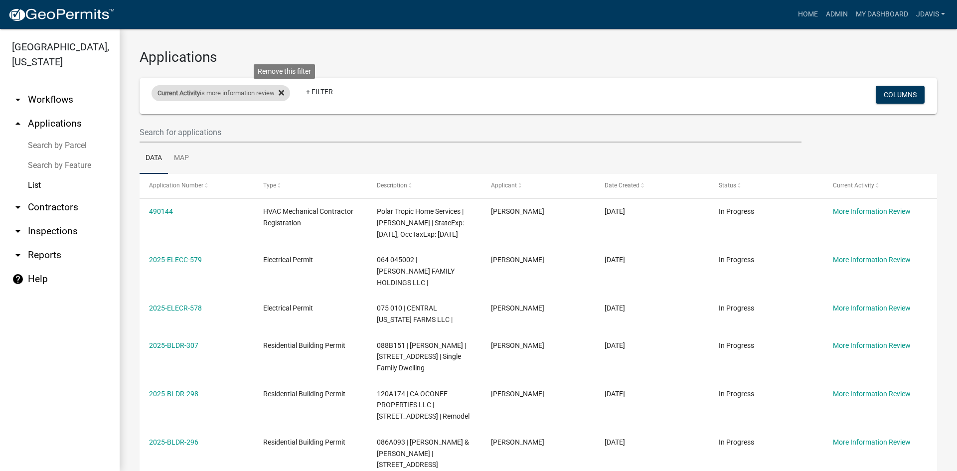
click at [284, 89] on icon at bounding box center [281, 93] width 5 height 8
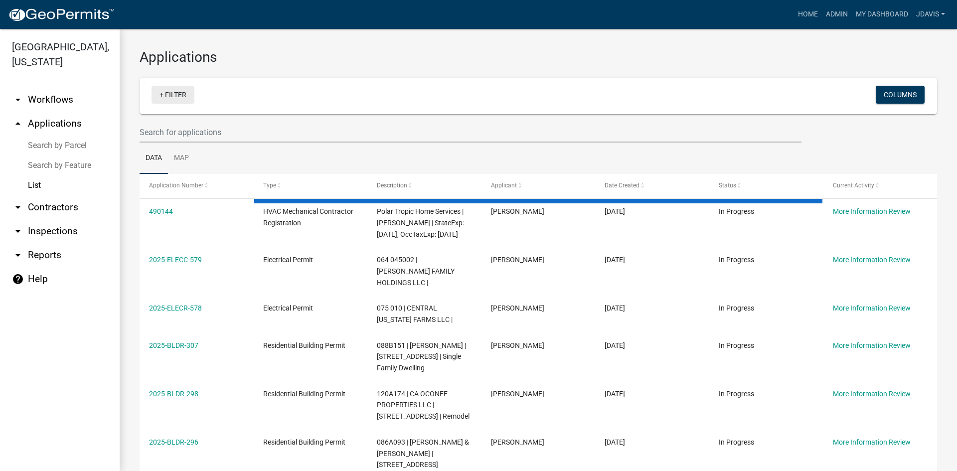
click at [159, 95] on link "+ Filter" at bounding box center [173, 95] width 43 height 18
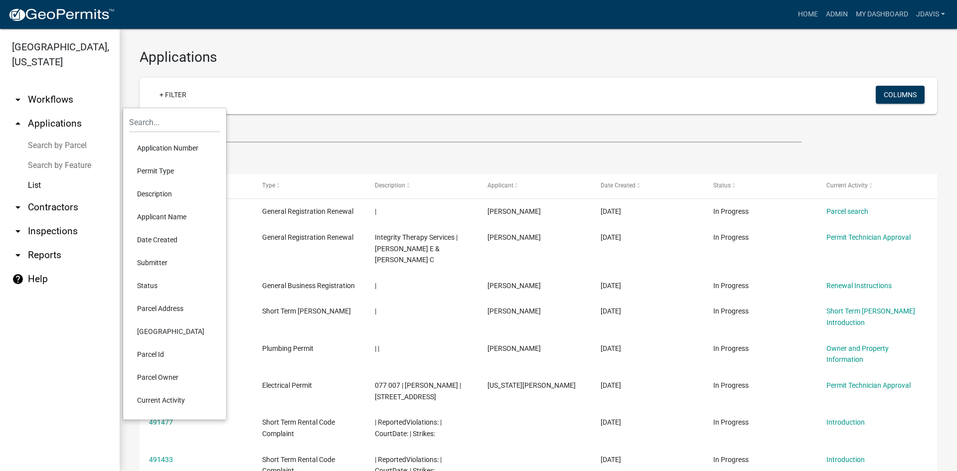
click at [174, 397] on li "Current Activity" at bounding box center [174, 400] width 91 height 23
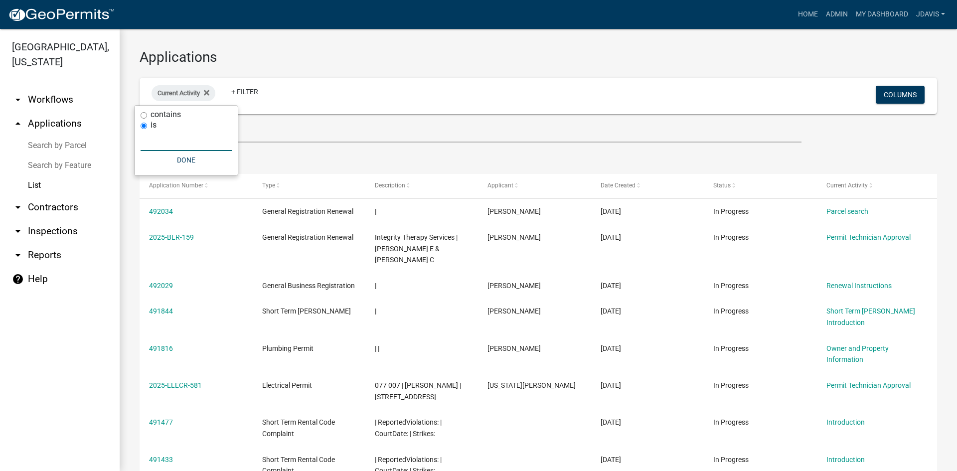
click at [179, 138] on input "text" at bounding box center [186, 141] width 91 height 20
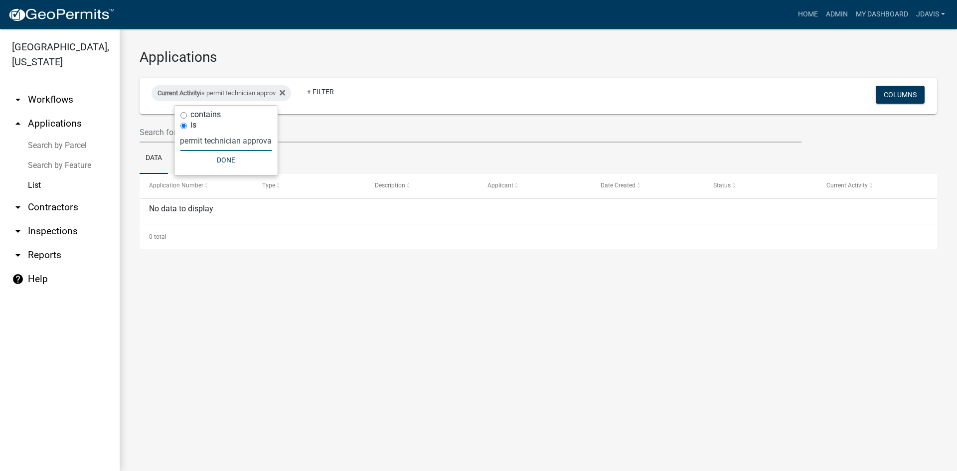
type input "permit technician approval"
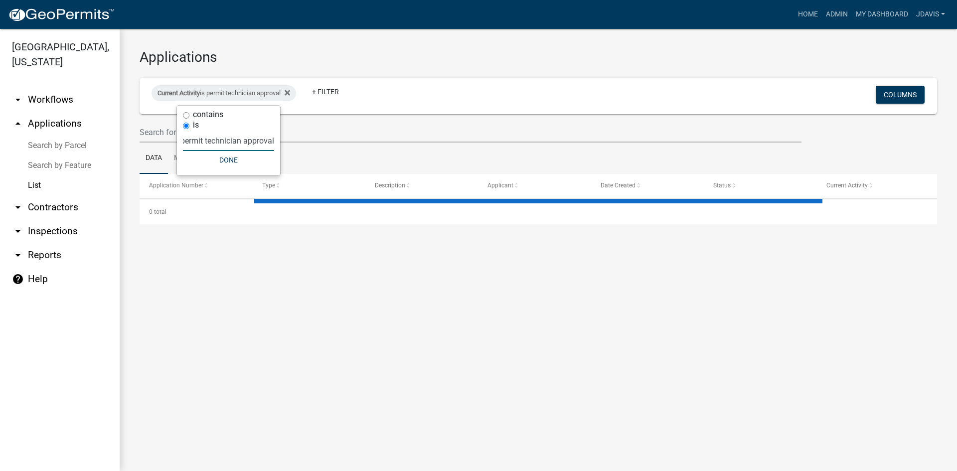
select select "2: 50"
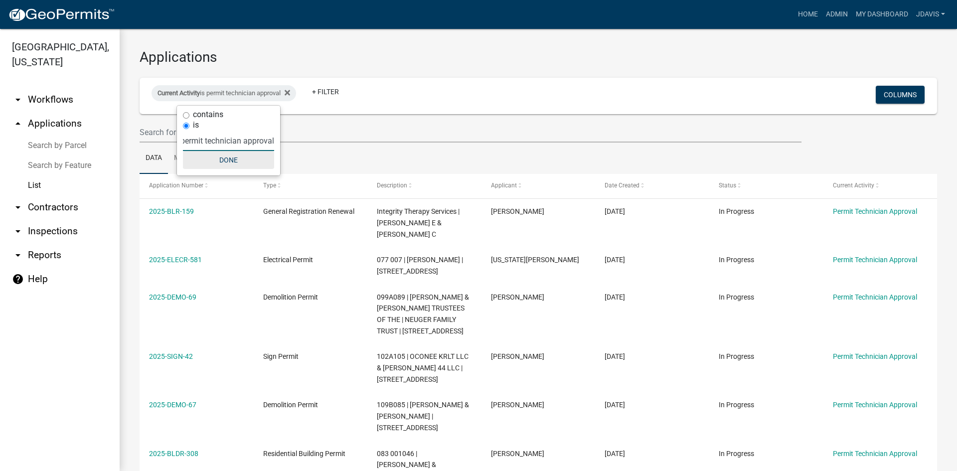
type input "permit technician approval"
click at [218, 165] on button "Done" at bounding box center [228, 160] width 91 height 18
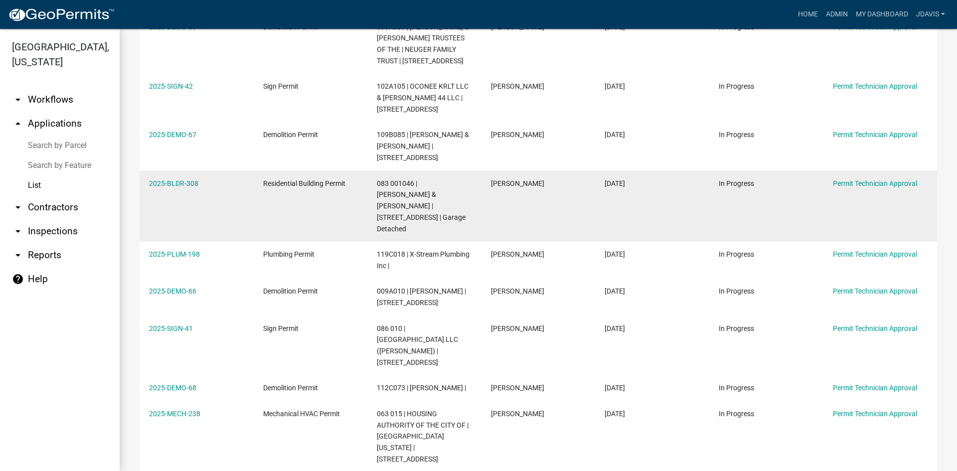
scroll to position [299, 0]
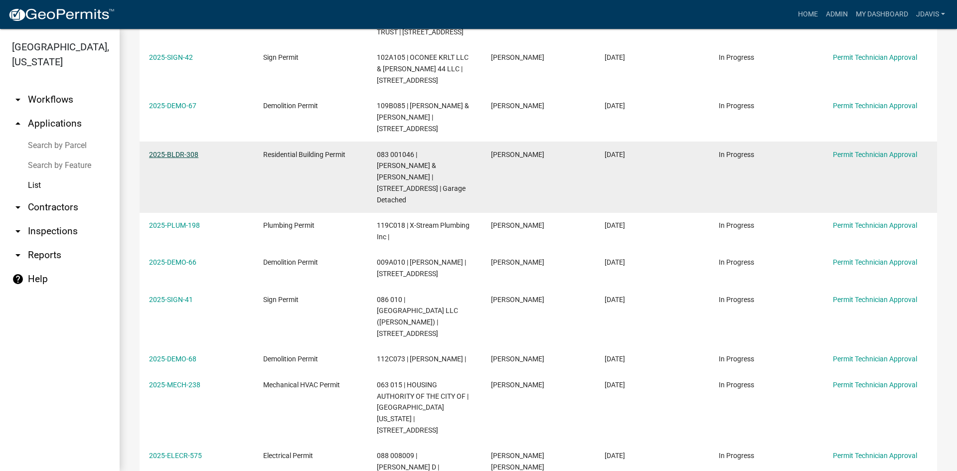
click at [183, 152] on link "2025-BLDR-308" at bounding box center [173, 155] width 49 height 8
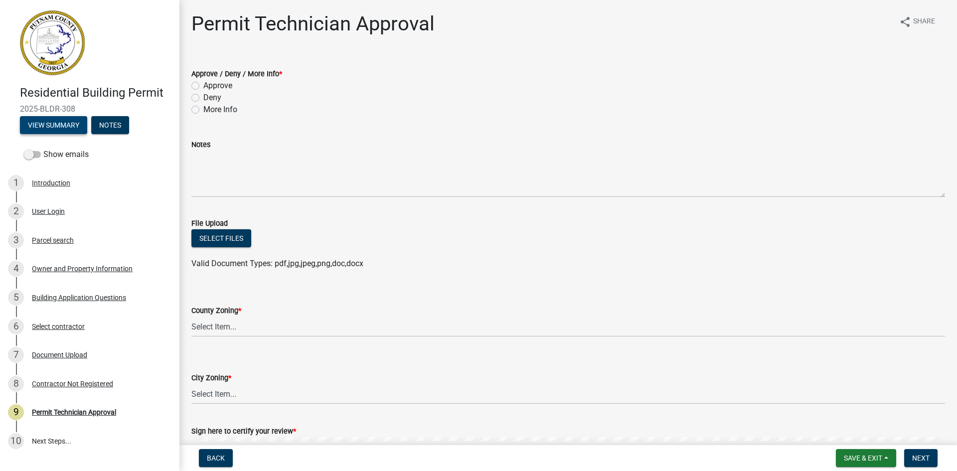
click at [67, 127] on button "View Summary" at bounding box center [53, 125] width 67 height 18
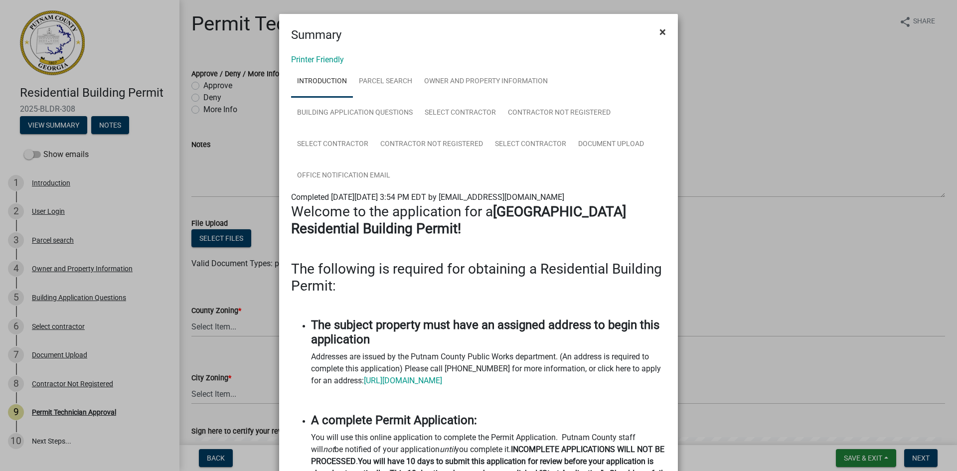
click at [659, 38] on span "×" at bounding box center [662, 32] width 6 height 14
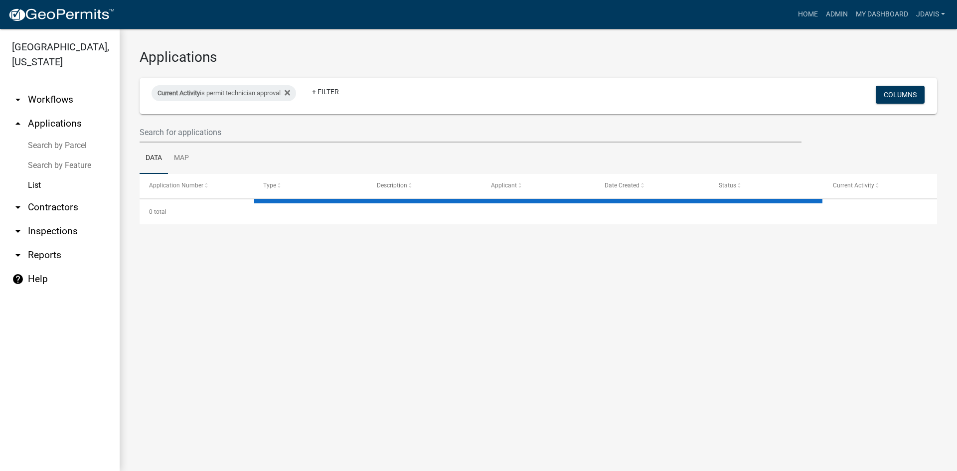
select select "2: 50"
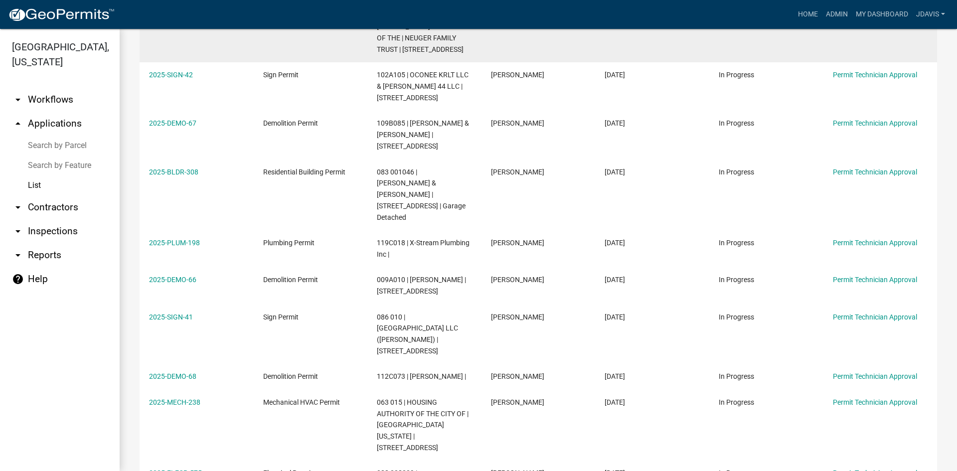
scroll to position [399, 0]
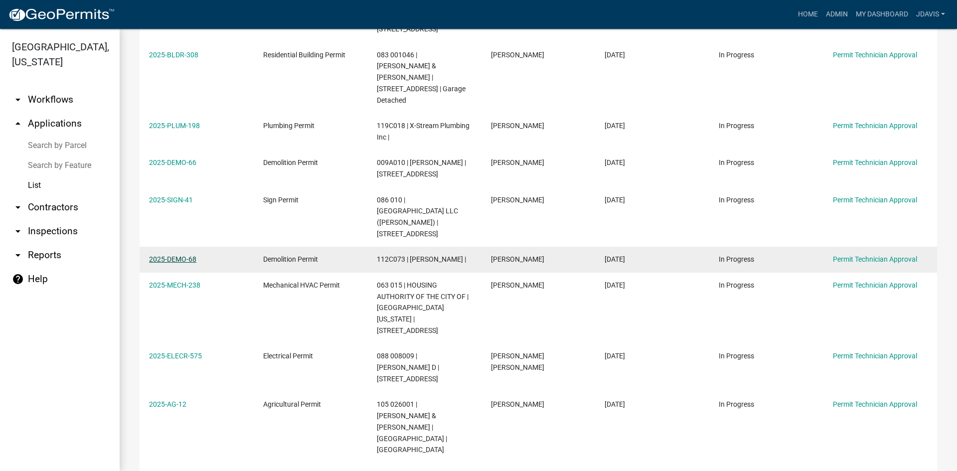
click at [187, 255] on link "2025-DEMO-68" at bounding box center [172, 259] width 47 height 8
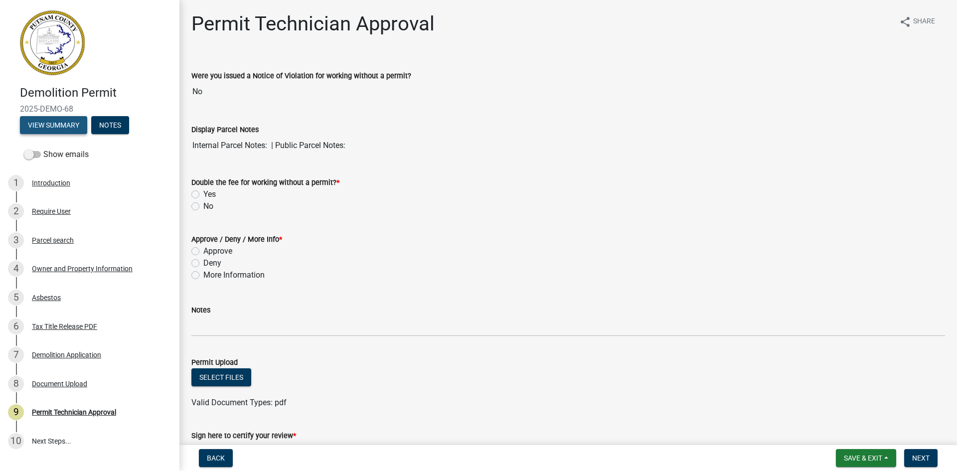
click at [68, 123] on button "View Summary" at bounding box center [53, 125] width 67 height 18
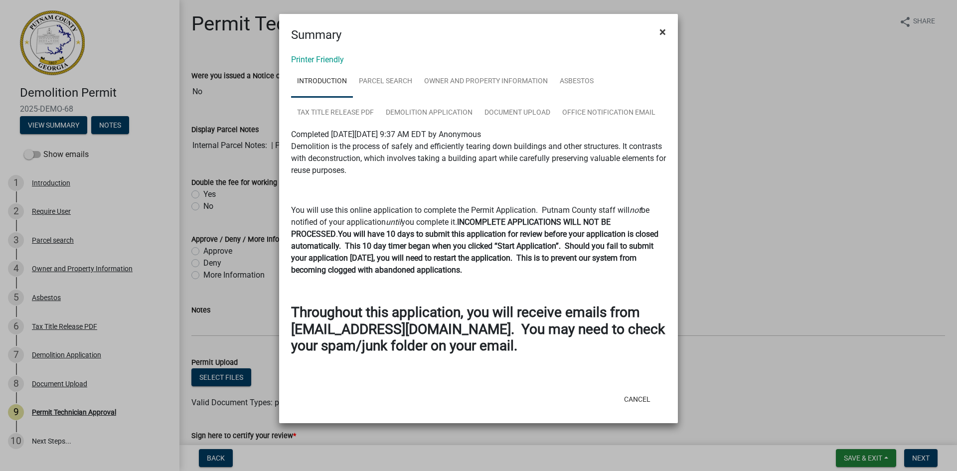
click at [661, 30] on span "×" at bounding box center [662, 32] width 6 height 14
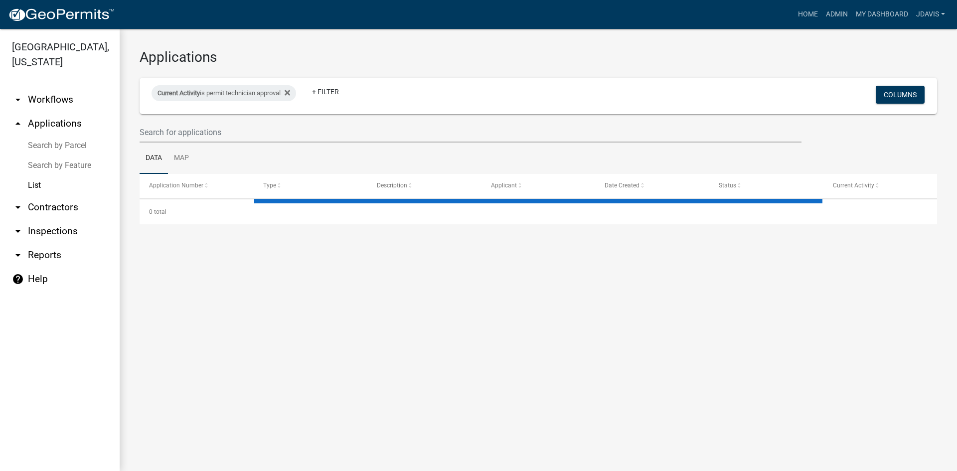
select select "2: 50"
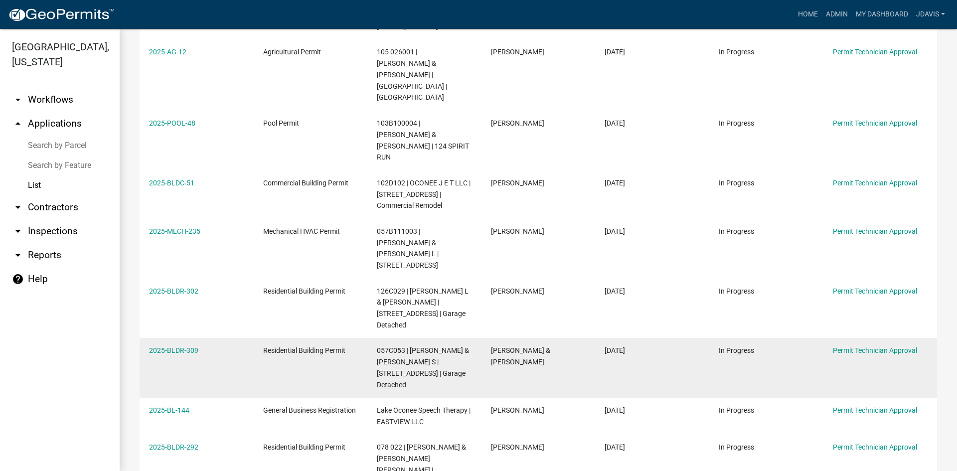
scroll to position [752, 0]
click at [181, 345] on link "2025-BLDR-309" at bounding box center [173, 349] width 49 height 8
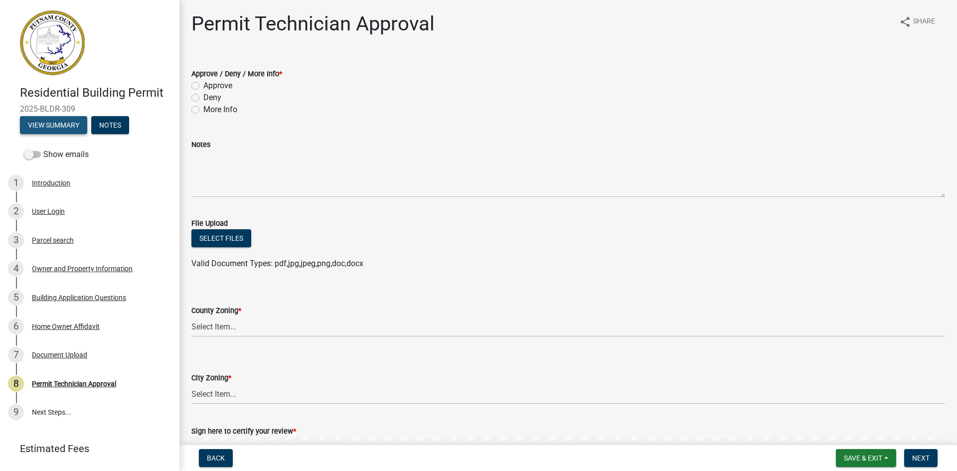
click at [78, 125] on button "View Summary" at bounding box center [53, 125] width 67 height 18
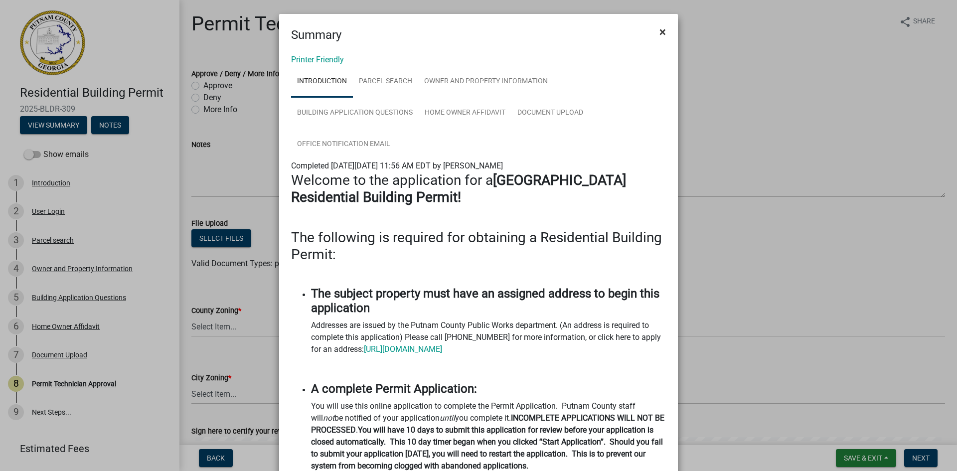
click at [660, 35] on span "×" at bounding box center [662, 32] width 6 height 14
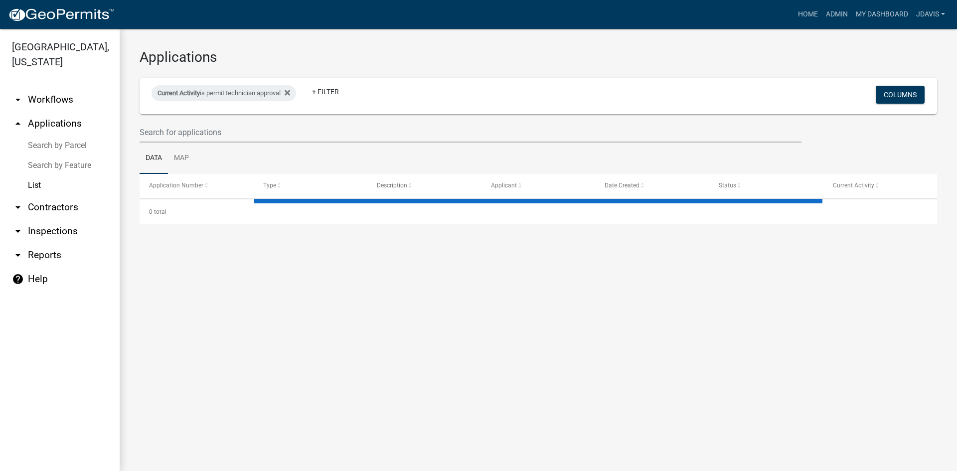
select select "2: 50"
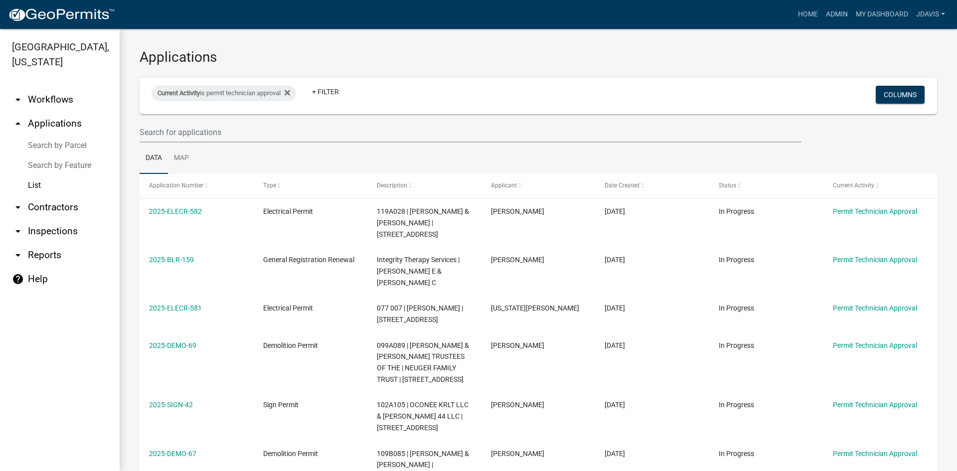
click at [74, 146] on link "Search by Parcel" at bounding box center [60, 146] width 120 height 20
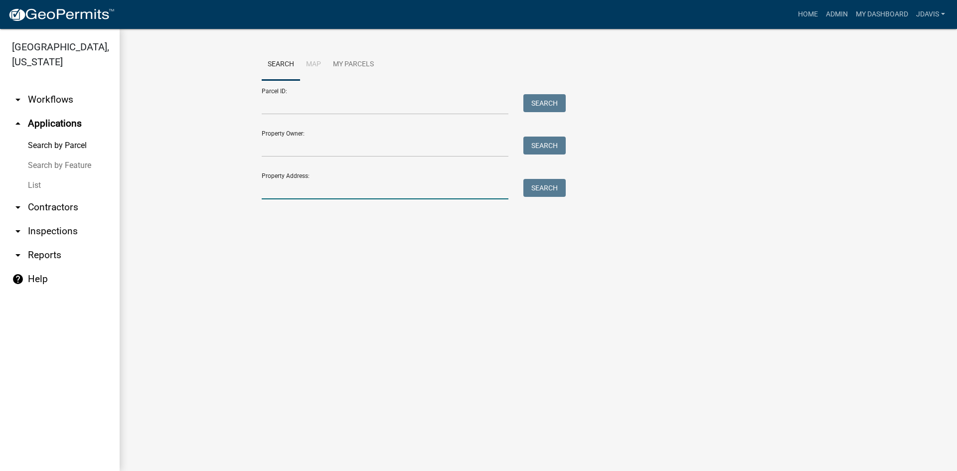
click at [338, 195] on input "Property Address:" at bounding box center [385, 189] width 247 height 20
type input "2"
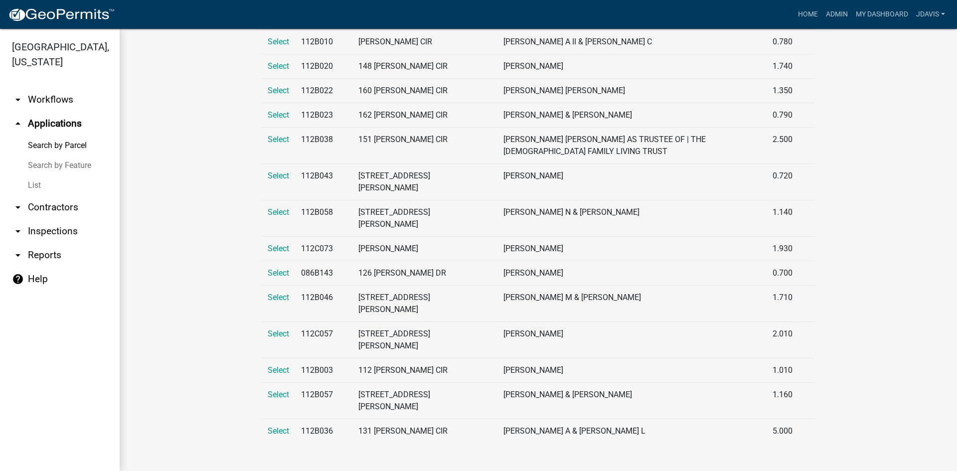
scroll to position [4424, 0]
click at [275, 244] on span "Select" at bounding box center [278, 248] width 21 height 9
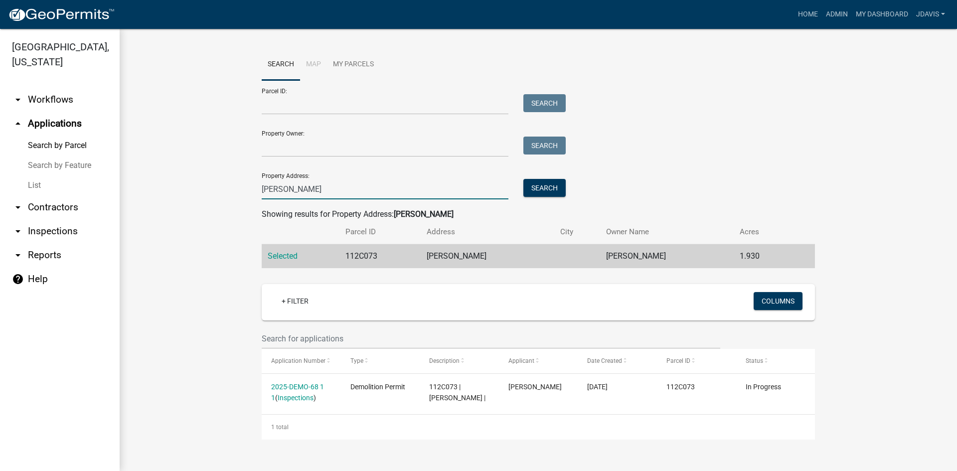
click at [319, 193] on input "[PERSON_NAME]" at bounding box center [385, 189] width 247 height 20
type input "s"
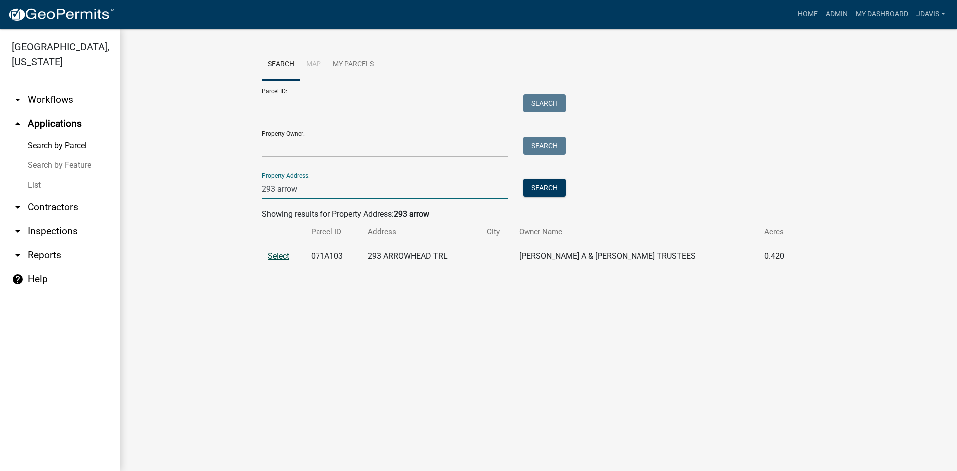
type input "293 arrow"
click at [277, 260] on span "Select" at bounding box center [278, 255] width 21 height 9
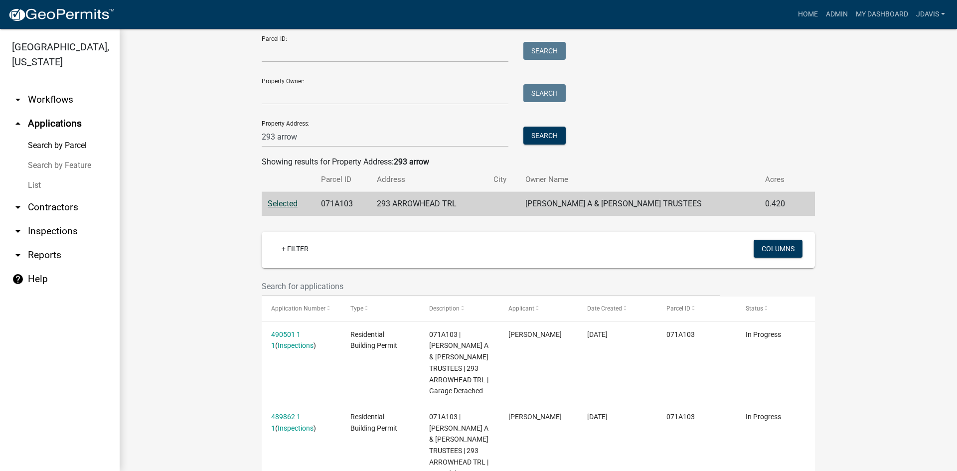
scroll to position [139, 0]
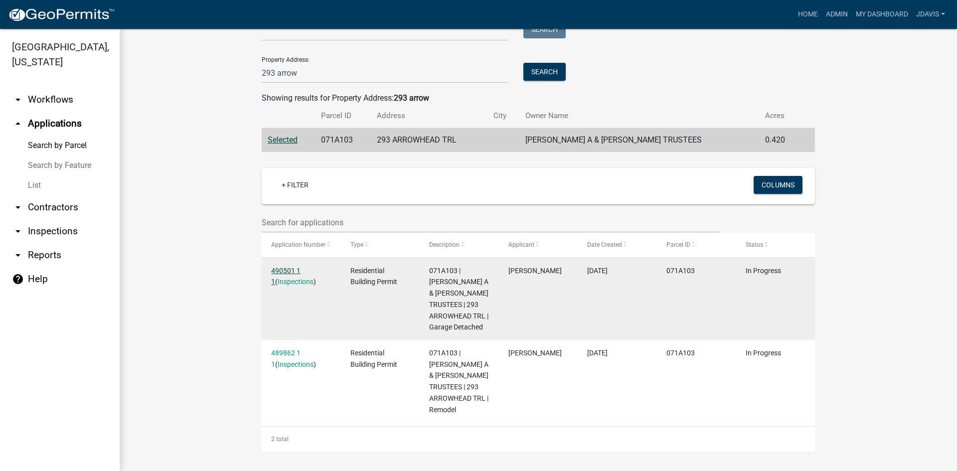
click at [284, 267] on link "490501 1 1" at bounding box center [285, 276] width 29 height 19
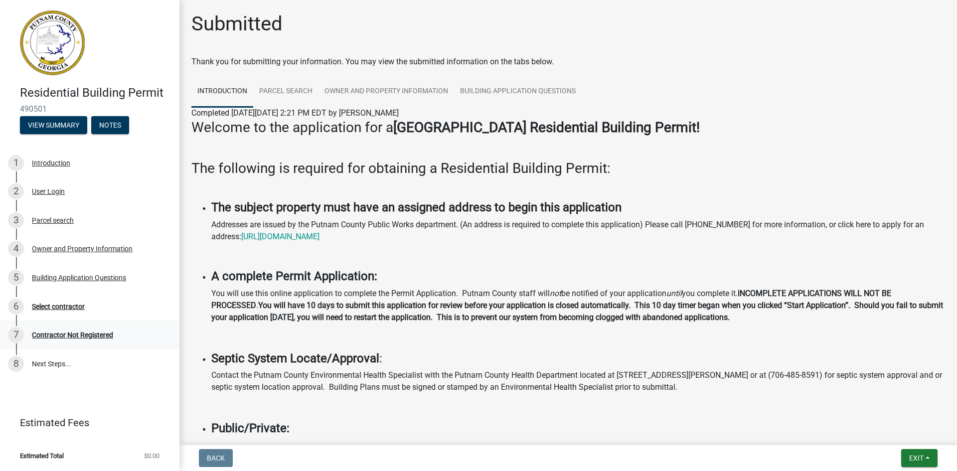
click at [97, 332] on div "Contractor Not Registered" at bounding box center [72, 334] width 81 height 7
click at [66, 305] on div "Select contractor" at bounding box center [58, 306] width 53 height 7
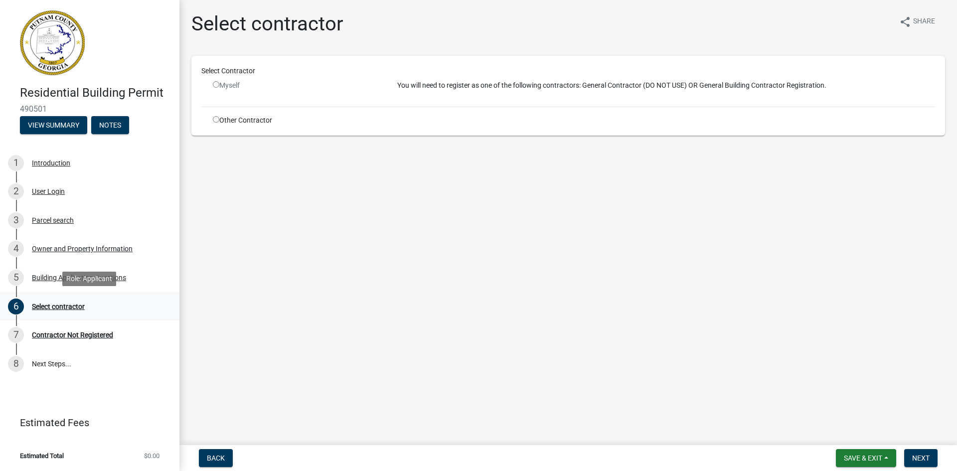
click at [68, 304] on div "Select contractor" at bounding box center [58, 306] width 53 height 7
click at [924, 459] on span "Next" at bounding box center [920, 458] width 17 height 8
click at [96, 332] on div "Contractor Not Registered" at bounding box center [72, 334] width 81 height 7
click at [73, 306] on div "Select contractor" at bounding box center [58, 306] width 53 height 7
click at [68, 304] on div "Select contractor" at bounding box center [58, 306] width 53 height 7
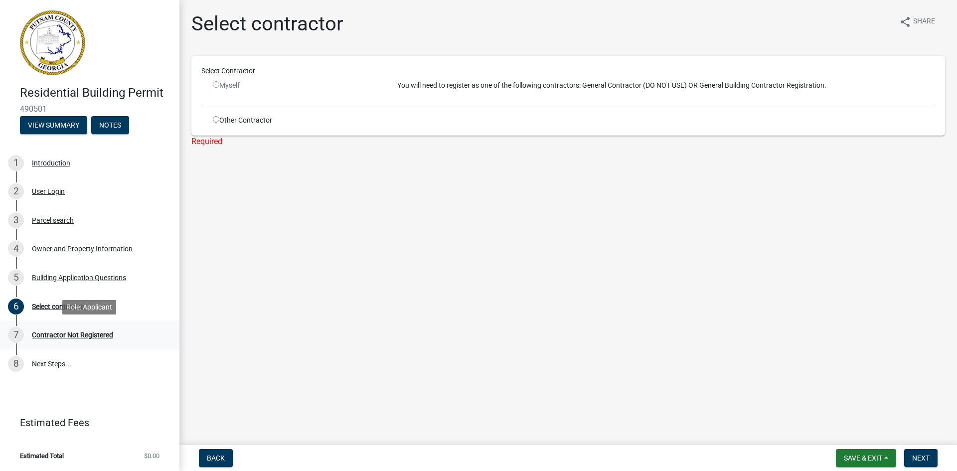
click at [91, 331] on div "Contractor Not Registered" at bounding box center [72, 334] width 81 height 7
click at [92, 274] on div "Building Application Questions" at bounding box center [79, 277] width 94 height 7
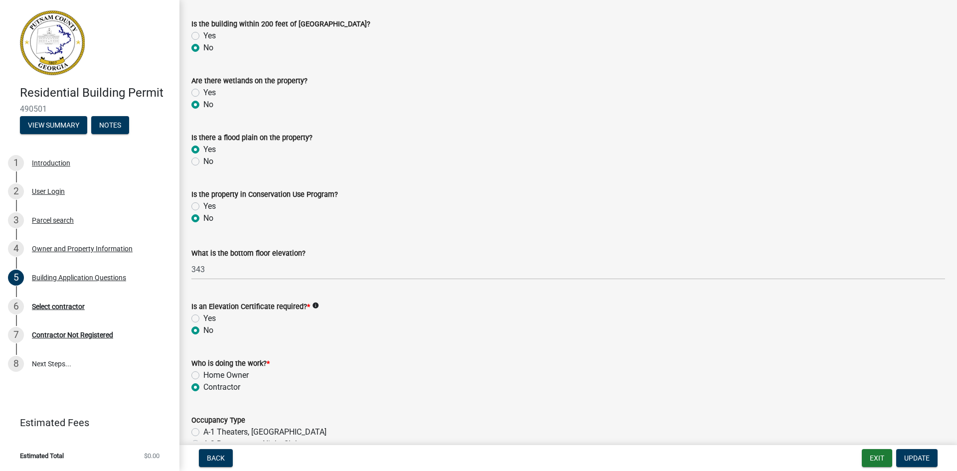
scroll to position [3581, 0]
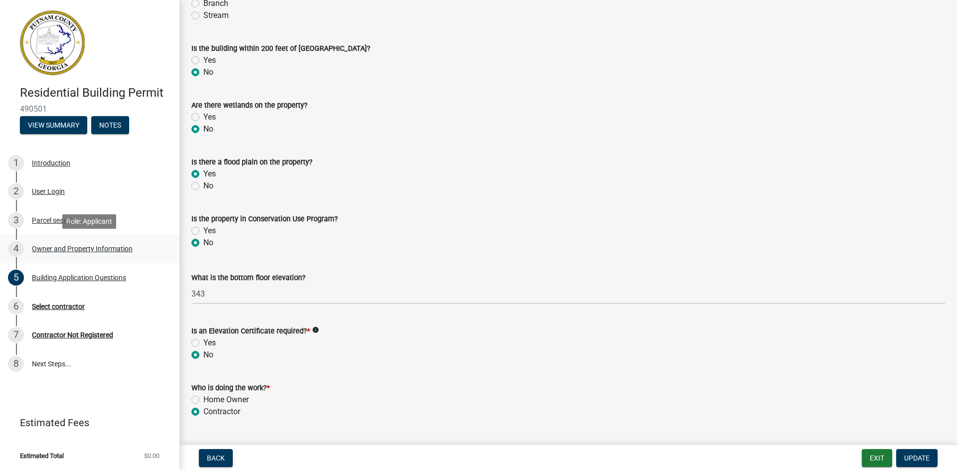
click at [102, 250] on div "Owner and Property Information" at bounding box center [82, 248] width 101 height 7
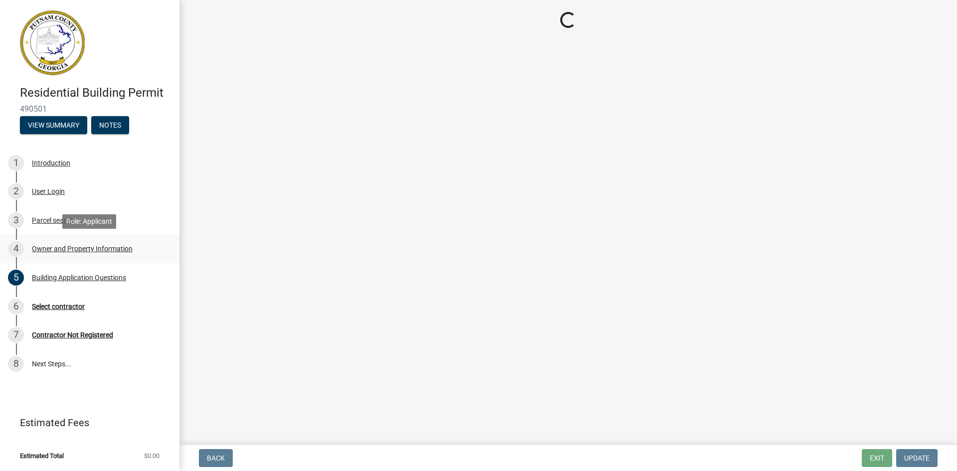
scroll to position [0, 0]
select select "0688c8c3-ca83-4764-a677-531fbc17e6cb"
select select "83394b22-4a11-496c-8e5c-75ade2e72faf"
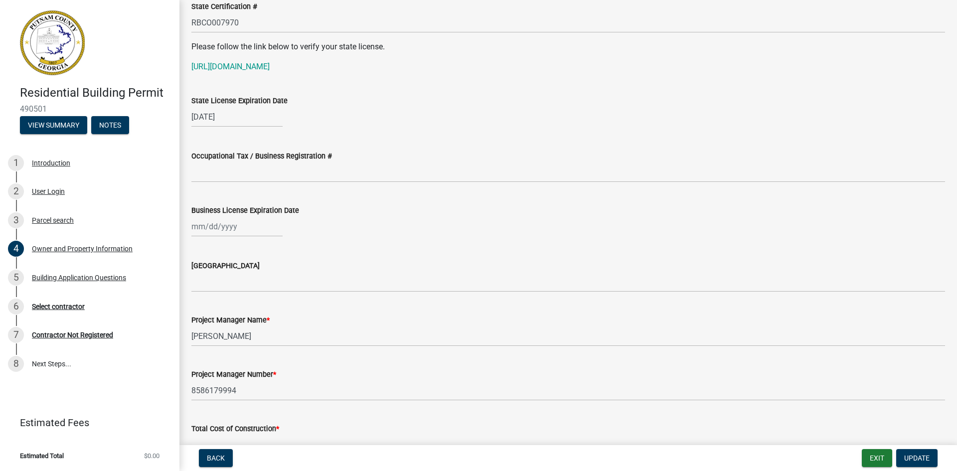
scroll to position [1266, 0]
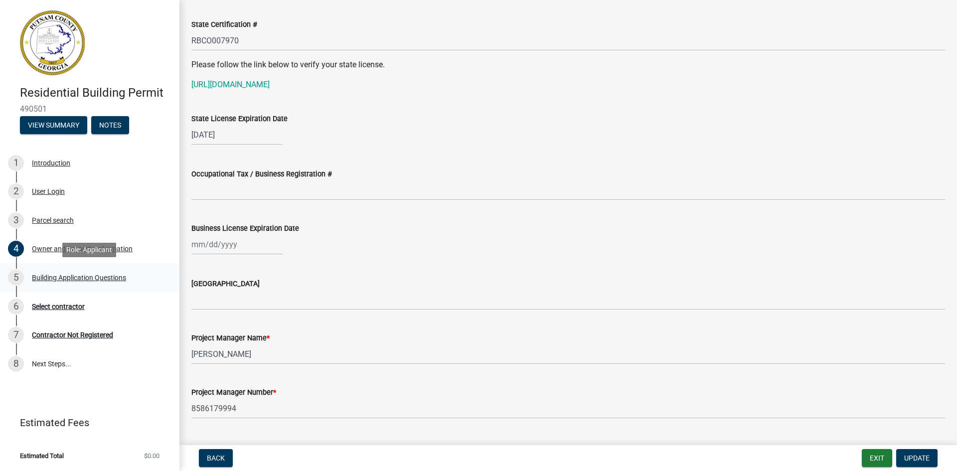
click at [95, 280] on div "Building Application Questions" at bounding box center [79, 277] width 94 height 7
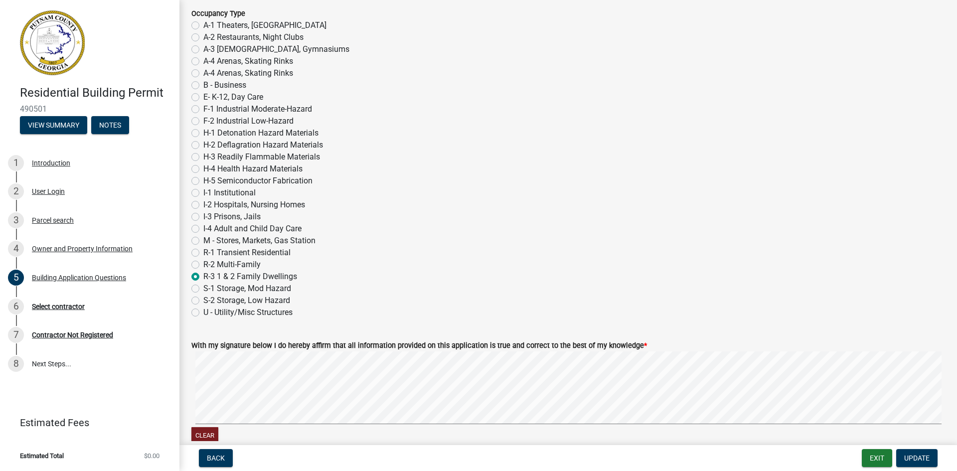
scroll to position [4179, 0]
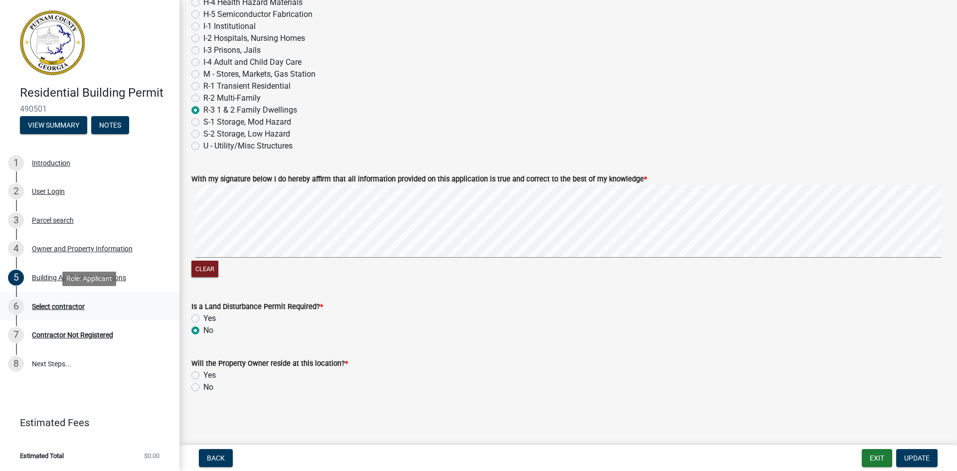
click at [75, 303] on div "Select contractor" at bounding box center [58, 306] width 53 height 7
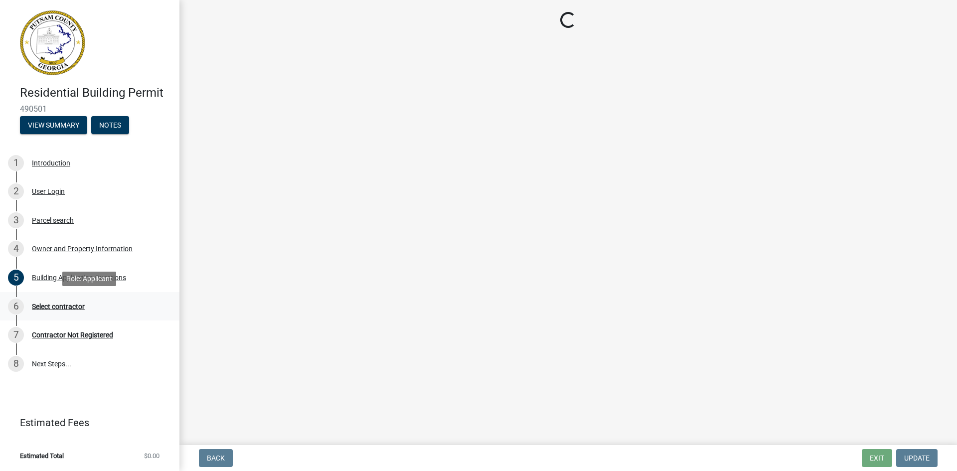
scroll to position [0, 0]
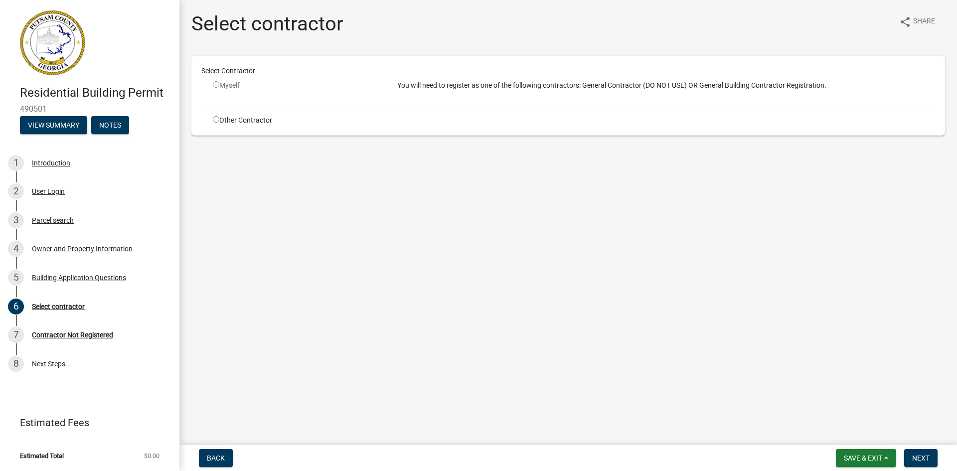
click at [215, 83] on input "radio" at bounding box center [216, 84] width 6 height 6
radio input "false"
click at [918, 457] on span "Next" at bounding box center [920, 458] width 17 height 8
click at [216, 119] on input "radio" at bounding box center [216, 119] width 6 height 6
radio input "true"
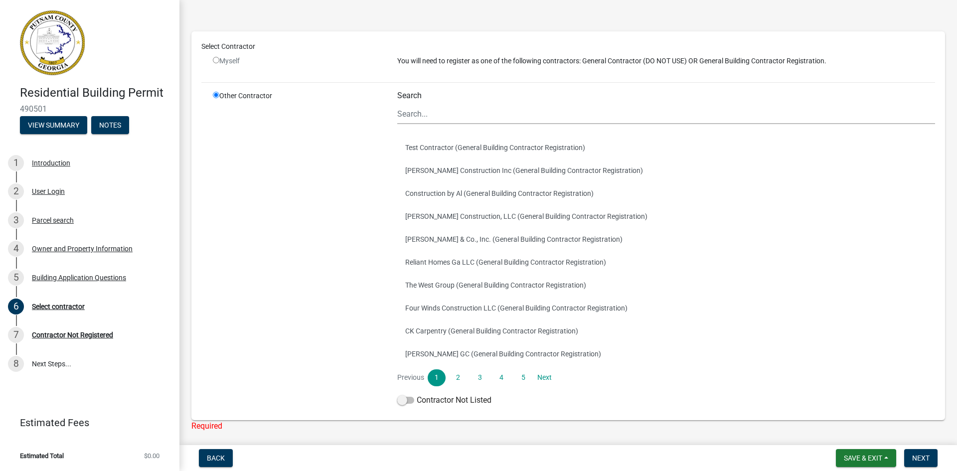
scroll to position [76, 0]
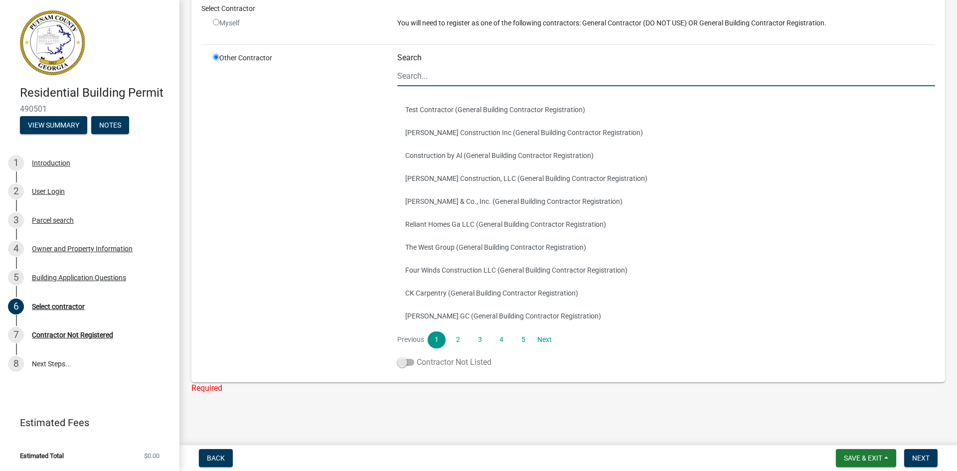
click at [401, 362] on span at bounding box center [405, 362] width 17 height 7
click at [417, 356] on input "Contractor Not Listed" at bounding box center [417, 356] width 0 height 0
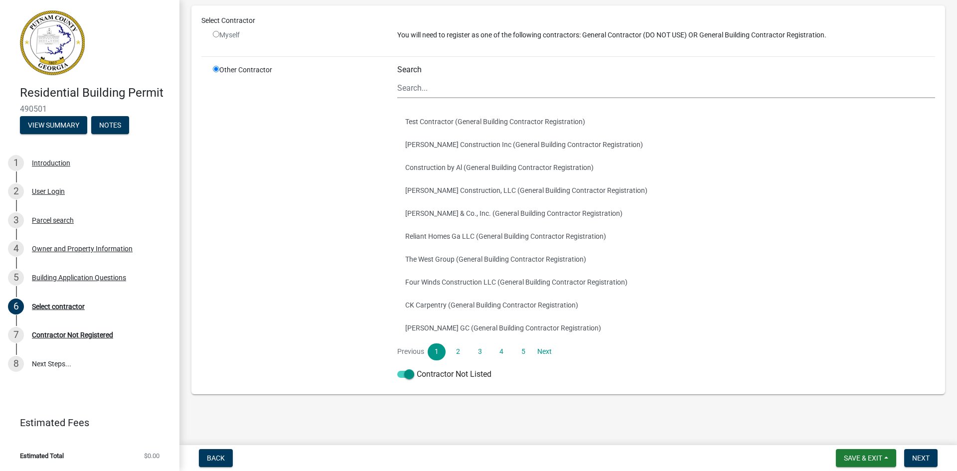
scroll to position [64, 0]
click at [927, 459] on span "Next" at bounding box center [920, 458] width 17 height 8
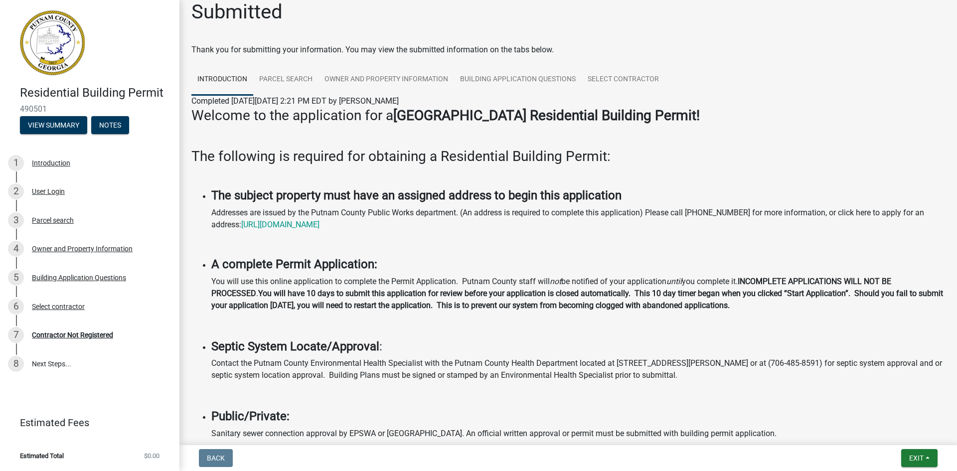
scroll to position [0, 0]
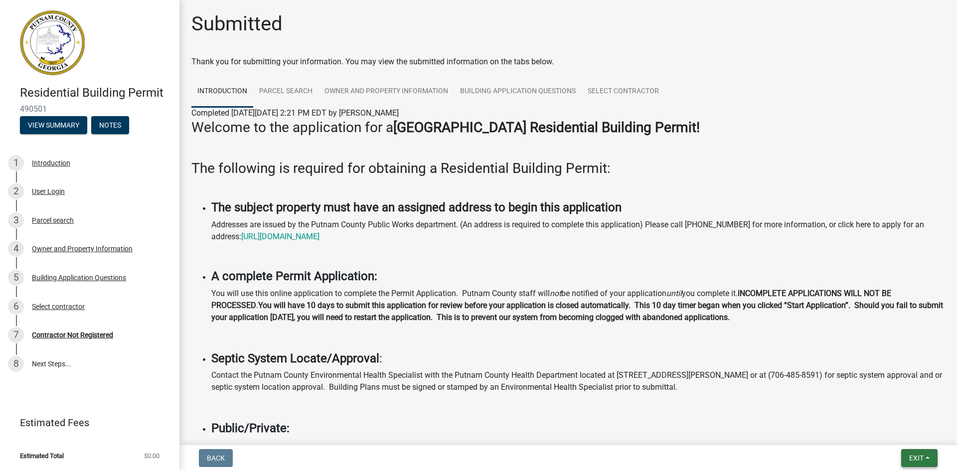
click at [914, 462] on span "Exit" at bounding box center [916, 458] width 14 height 8
click at [907, 432] on button "Save & Exit" at bounding box center [898, 432] width 80 height 24
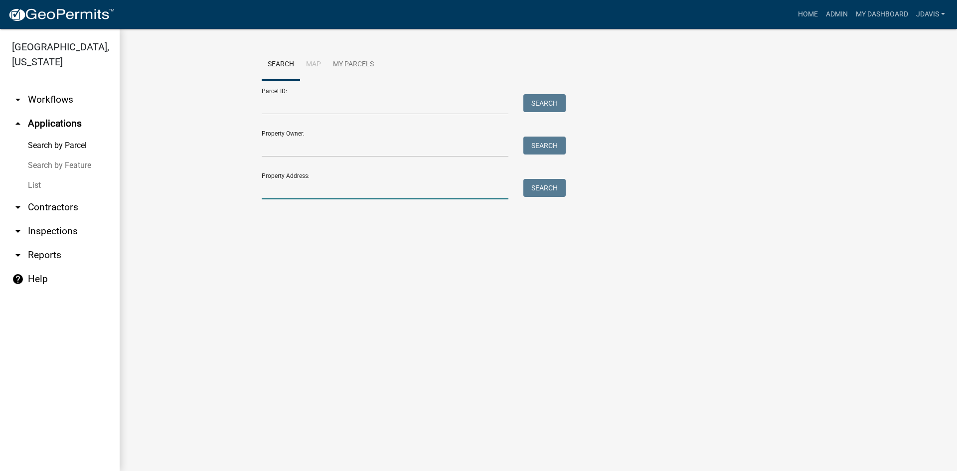
click at [337, 189] on input "Property Address:" at bounding box center [385, 189] width 247 height 20
click at [280, 245] on main "Search Map My Parcels Parcel ID: Search Property Owner: Search Property Address…" at bounding box center [538, 250] width 837 height 442
click at [289, 194] on input "Property Address:" at bounding box center [385, 189] width 247 height 20
click at [31, 185] on link "List" at bounding box center [60, 185] width 120 height 20
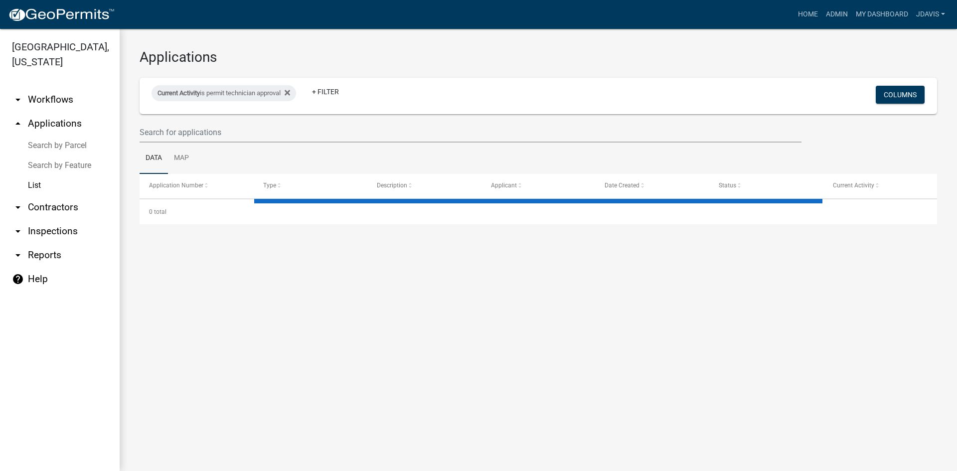
select select "2: 50"
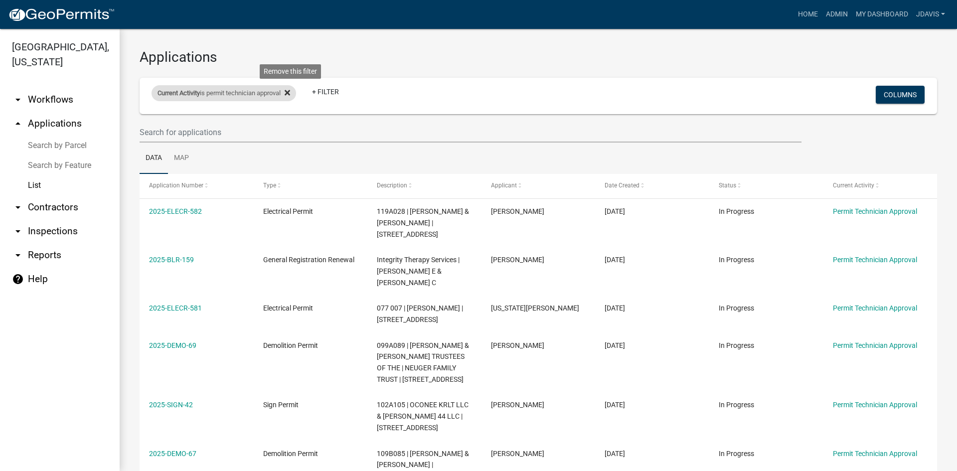
click at [290, 91] on icon at bounding box center [287, 92] width 5 height 5
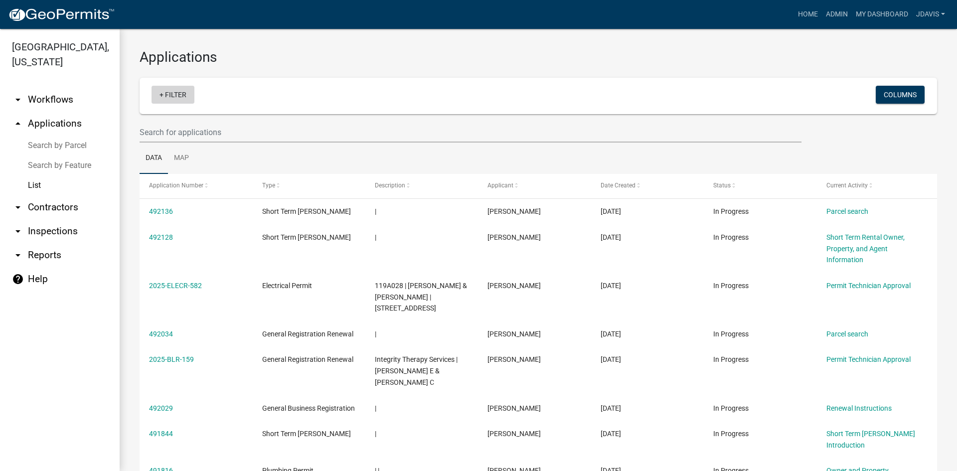
click at [161, 95] on link "+ Filter" at bounding box center [173, 95] width 43 height 18
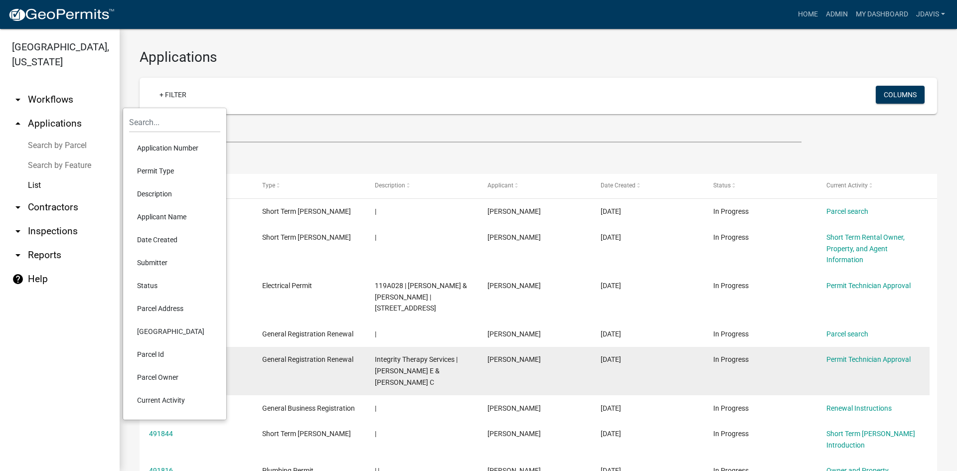
click at [183, 397] on li "Current Activity" at bounding box center [174, 400] width 91 height 23
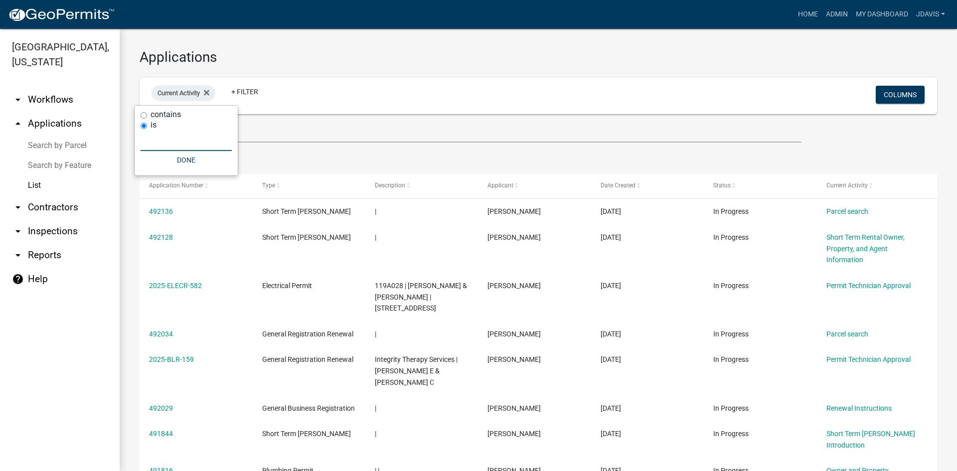
click at [201, 145] on input "text" at bounding box center [186, 141] width 91 height 20
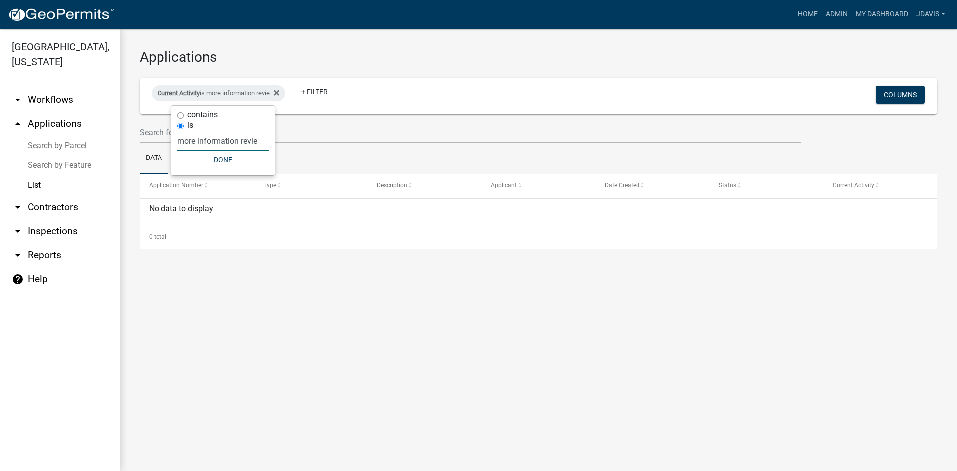
type input "more information review"
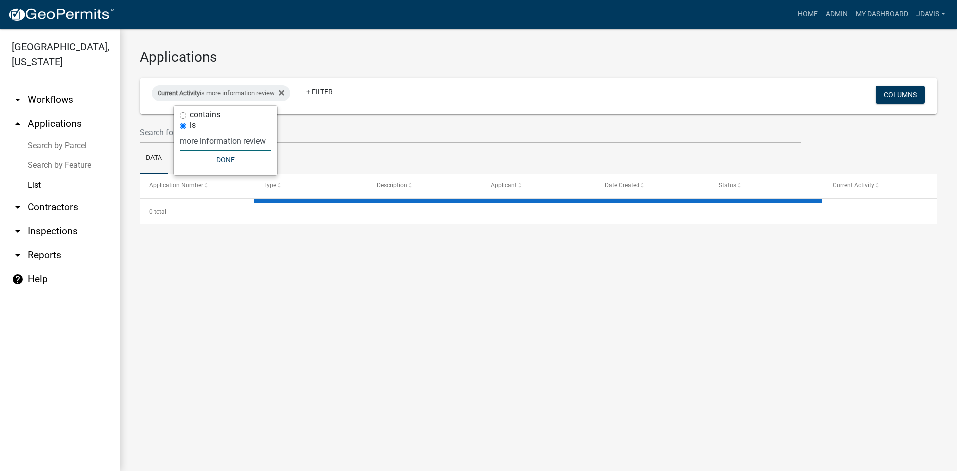
select select "2: 50"
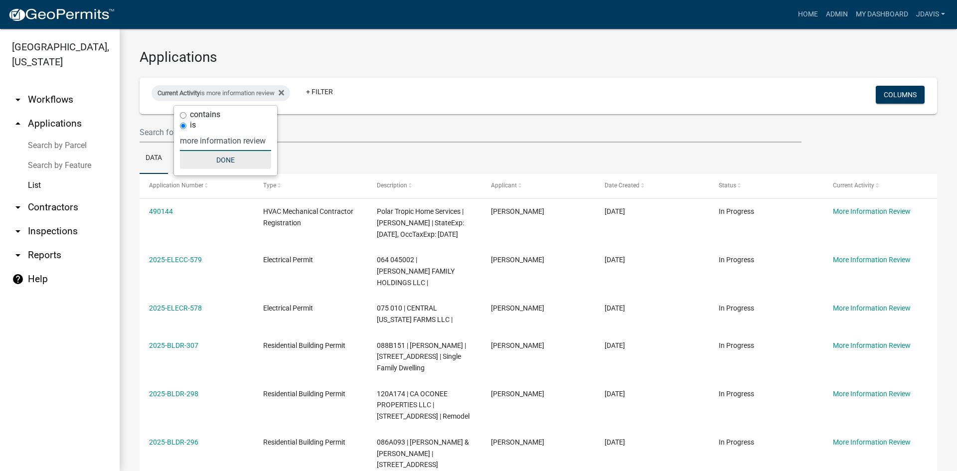
type input "more information review"
click at [222, 155] on button "Done" at bounding box center [225, 160] width 91 height 18
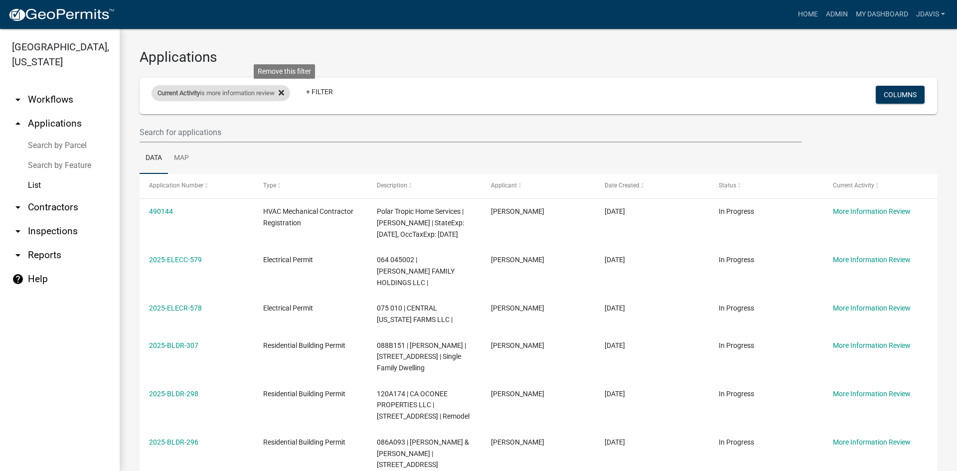
click at [284, 90] on icon at bounding box center [281, 93] width 5 height 8
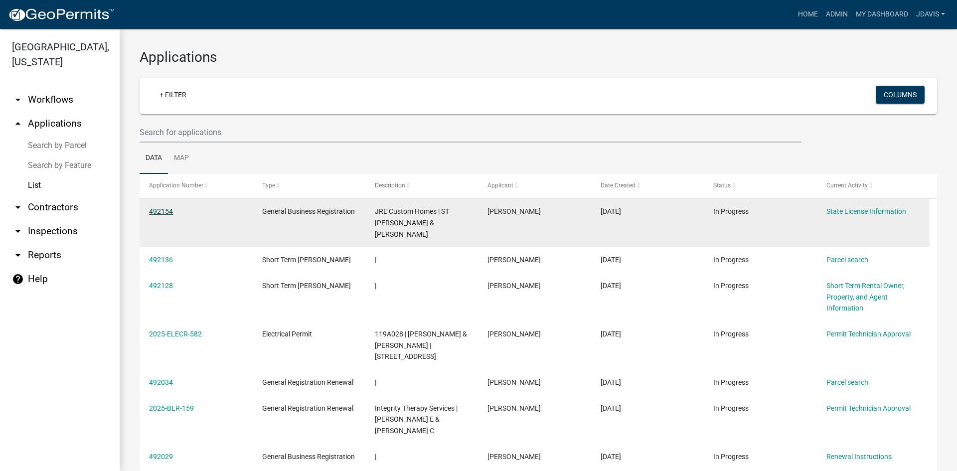
click at [165, 208] on link "492154" at bounding box center [161, 211] width 24 height 8
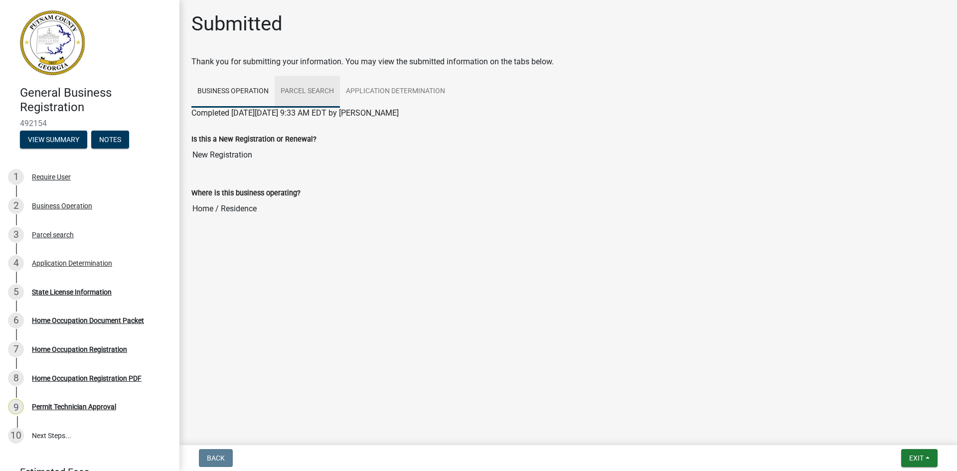
click at [311, 89] on link "Parcel search" at bounding box center [307, 92] width 65 height 32
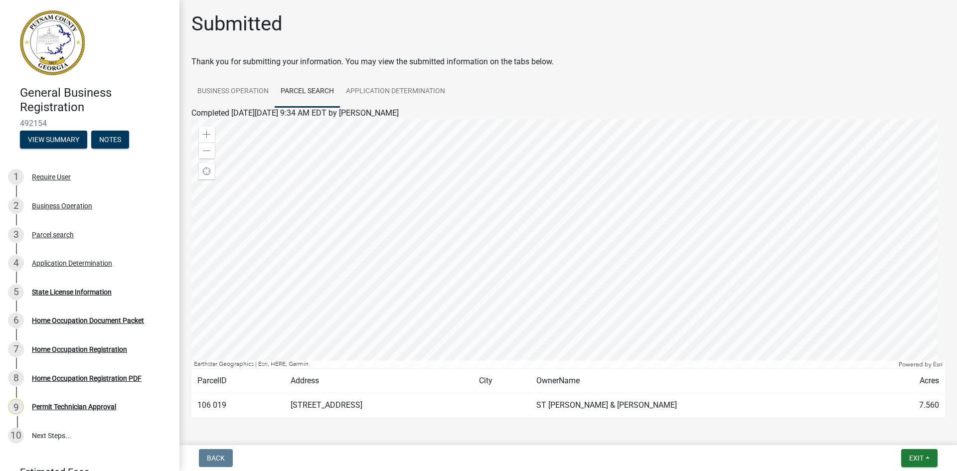
scroll to position [35, 0]
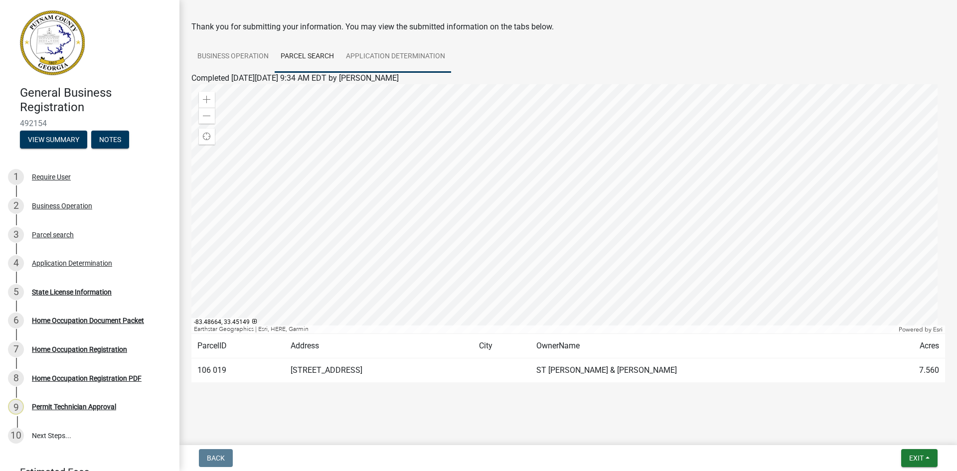
click at [421, 57] on link "Application Determination" at bounding box center [395, 57] width 111 height 32
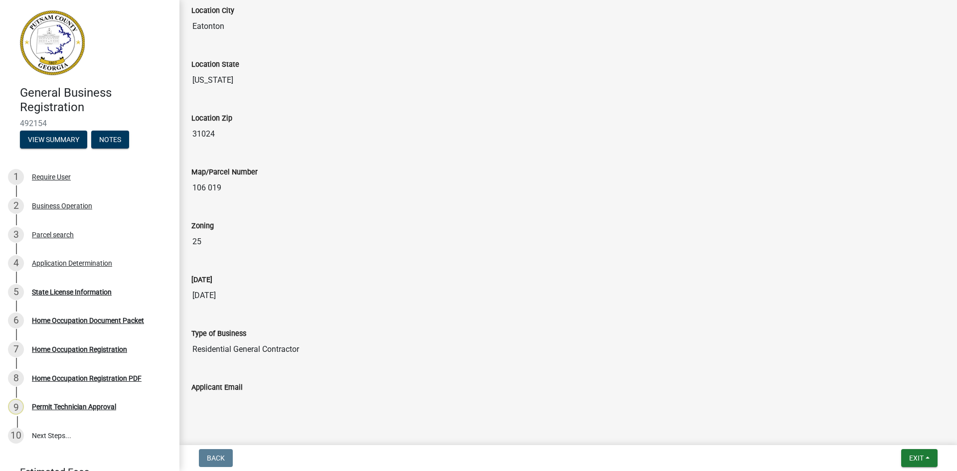
scroll to position [859, 0]
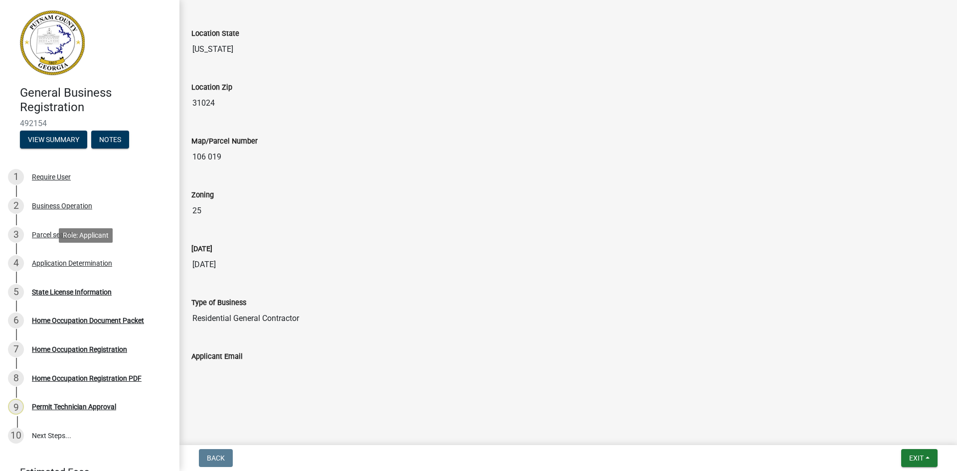
click at [77, 266] on div "Application Determination" at bounding box center [72, 263] width 80 height 7
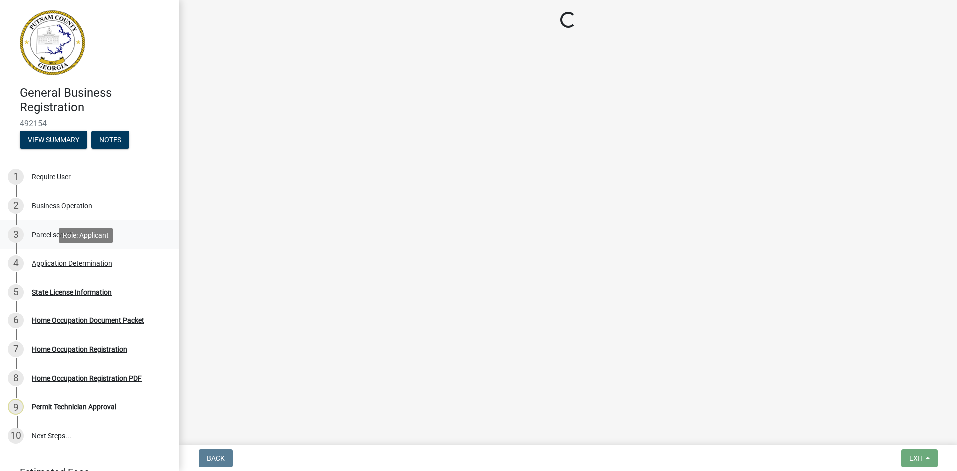
select select "GA"
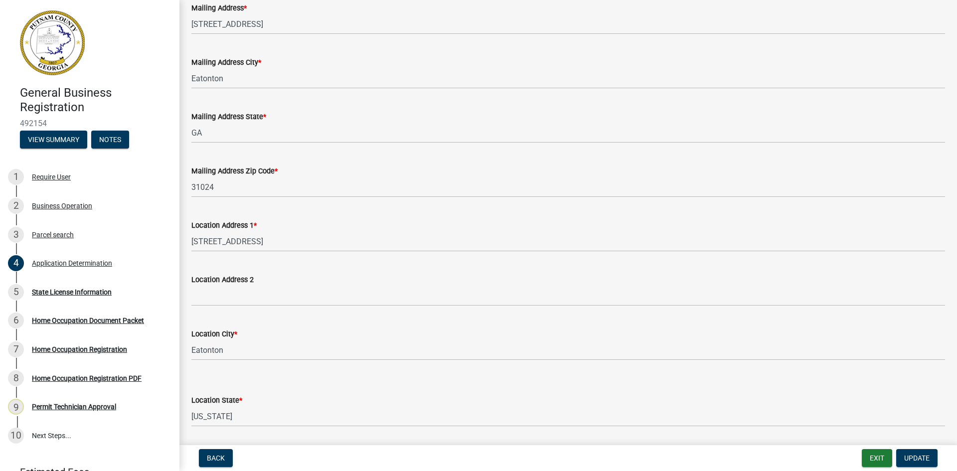
scroll to position [449, 0]
click at [82, 196] on link "2 Business Operation" at bounding box center [89, 205] width 179 height 29
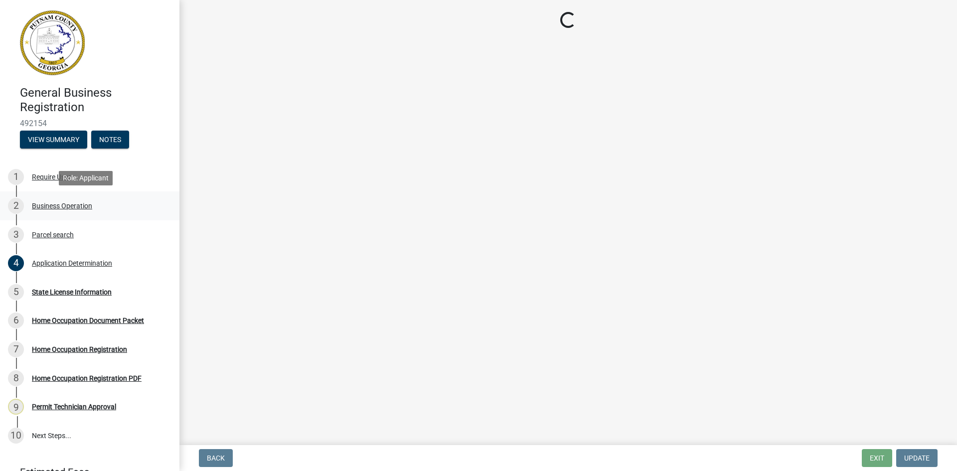
scroll to position [0, 0]
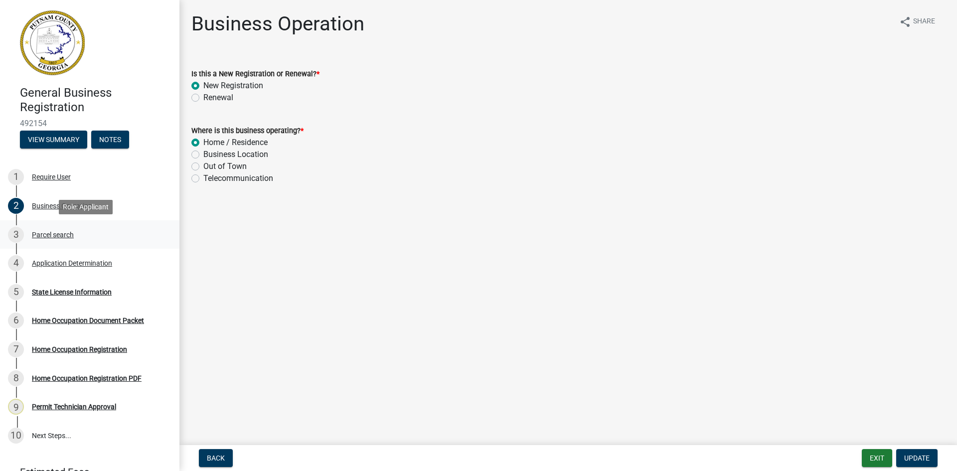
click at [68, 234] on div "Parcel search" at bounding box center [53, 234] width 42 height 7
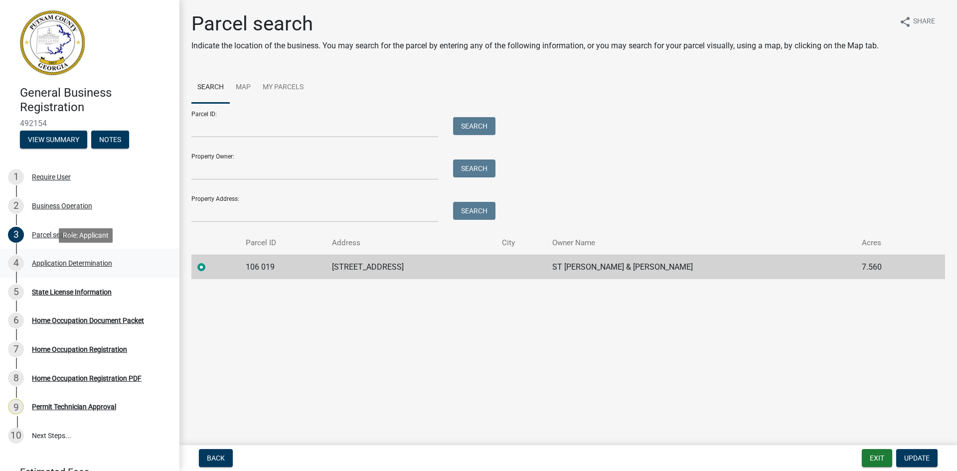
click at [82, 265] on div "Application Determination" at bounding box center [72, 263] width 80 height 7
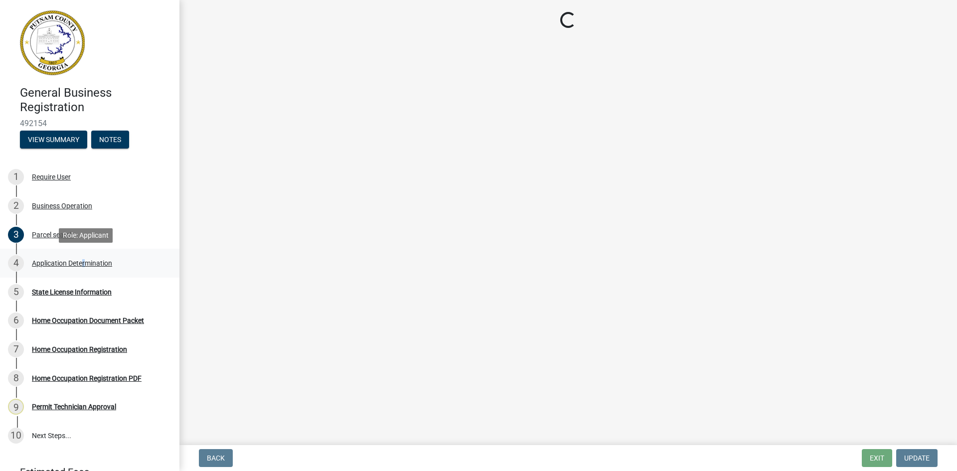
select select "GA"
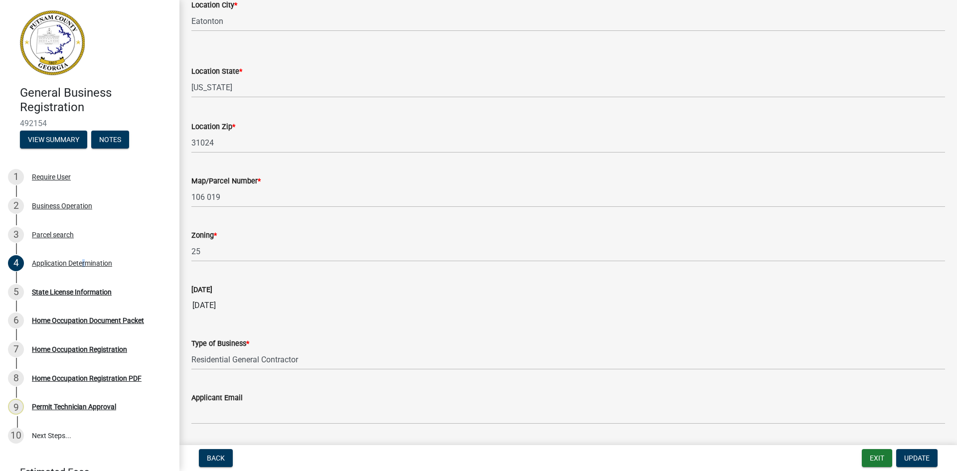
scroll to position [807, 0]
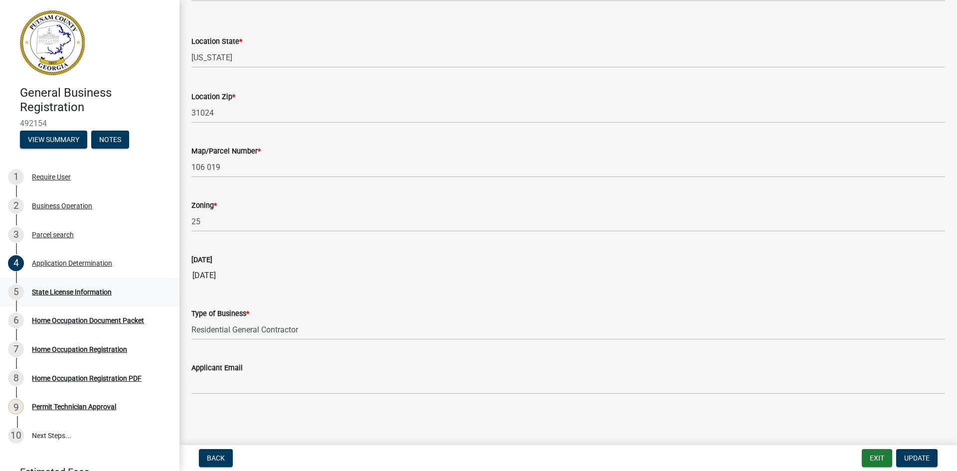
click at [87, 293] on div "State License Information" at bounding box center [72, 292] width 80 height 7
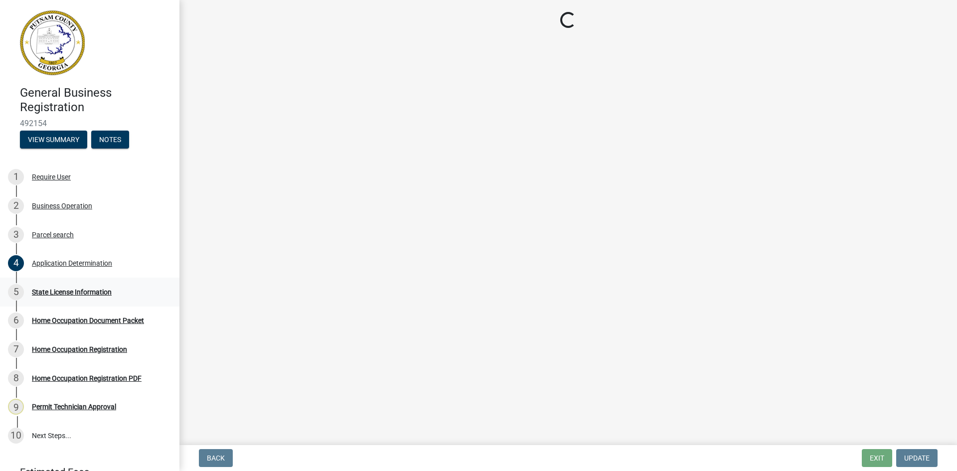
scroll to position [0, 0]
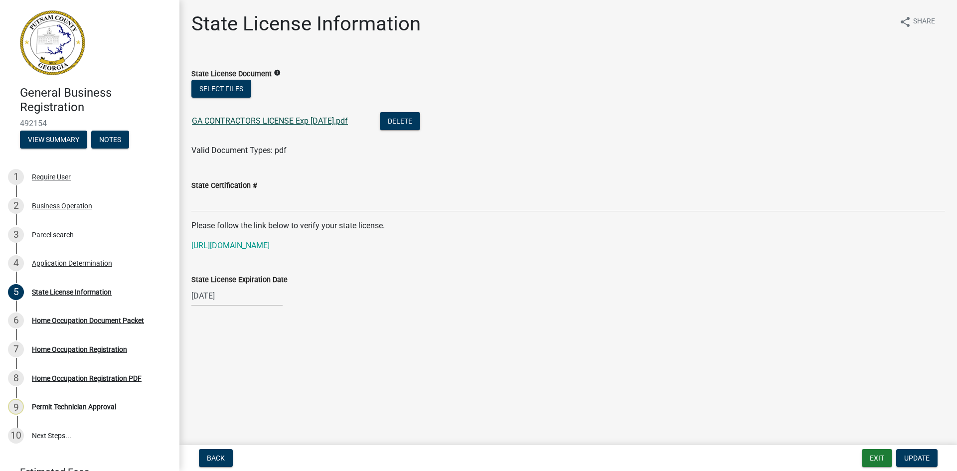
click at [301, 118] on link "GA CONTRACTORS LICENSE Exp [DATE].pdf" at bounding box center [270, 120] width 156 height 9
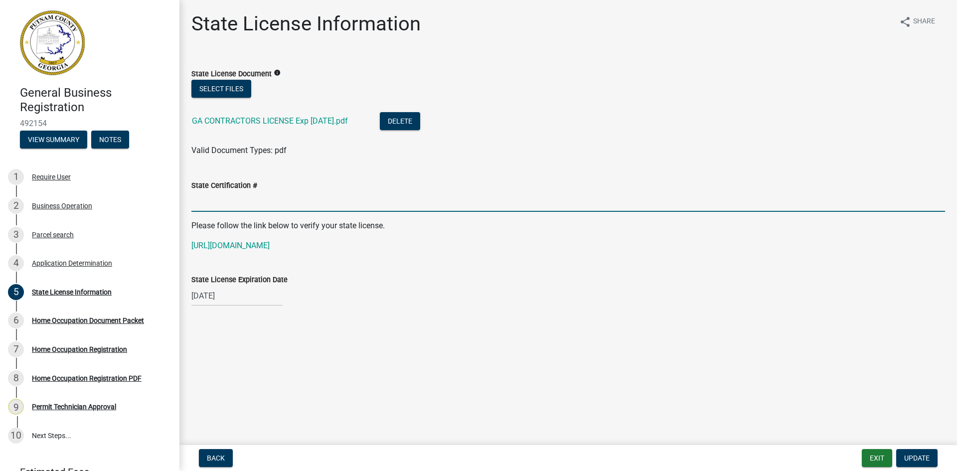
click at [278, 193] on input "State Certification #" at bounding box center [568, 201] width 754 height 20
click at [90, 320] on div "Home Occupation Document Packet" at bounding box center [88, 320] width 112 height 7
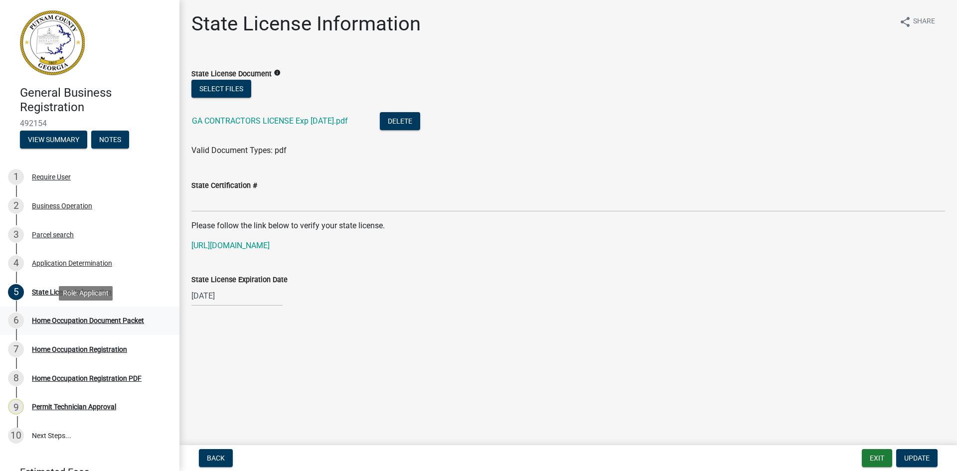
click at [88, 317] on div "Home Occupation Document Packet" at bounding box center [88, 320] width 112 height 7
drag, startPoint x: 53, startPoint y: 281, endPoint x: 58, endPoint y: 290, distance: 10.5
click at [53, 281] on link "5 State License Information" at bounding box center [89, 292] width 179 height 29
click at [59, 290] on div "State License Information" at bounding box center [72, 292] width 80 height 7
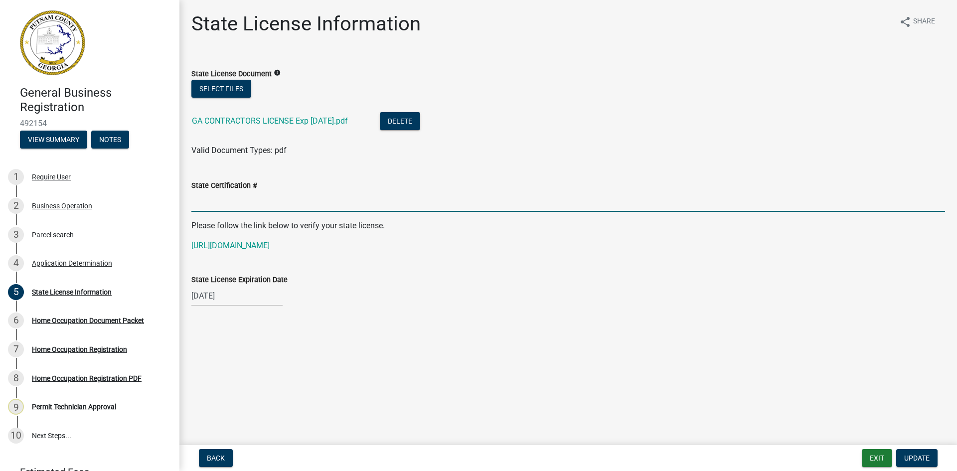
click at [268, 197] on input "State Certification #" at bounding box center [568, 201] width 754 height 20
click at [289, 117] on link "GA CONTRACTORS LICENSE Exp [DATE].pdf" at bounding box center [270, 120] width 156 height 9
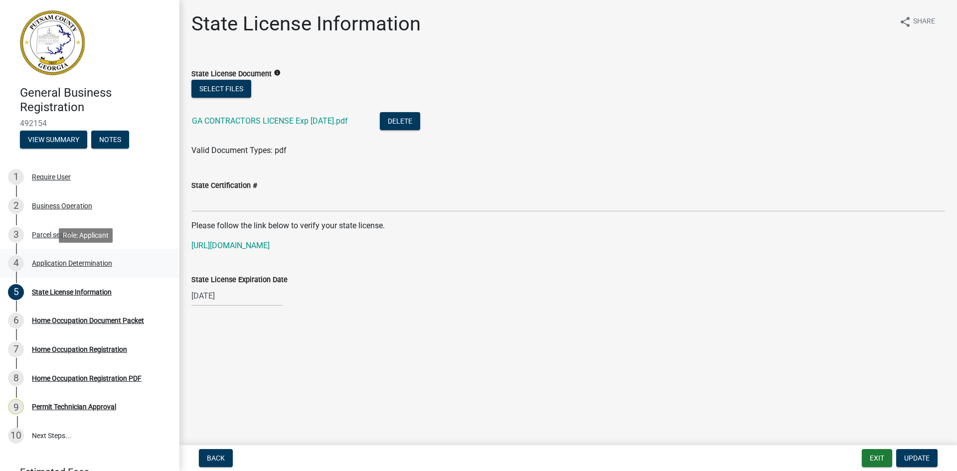
click at [92, 258] on div "4 Application Determination" at bounding box center [85, 263] width 155 height 16
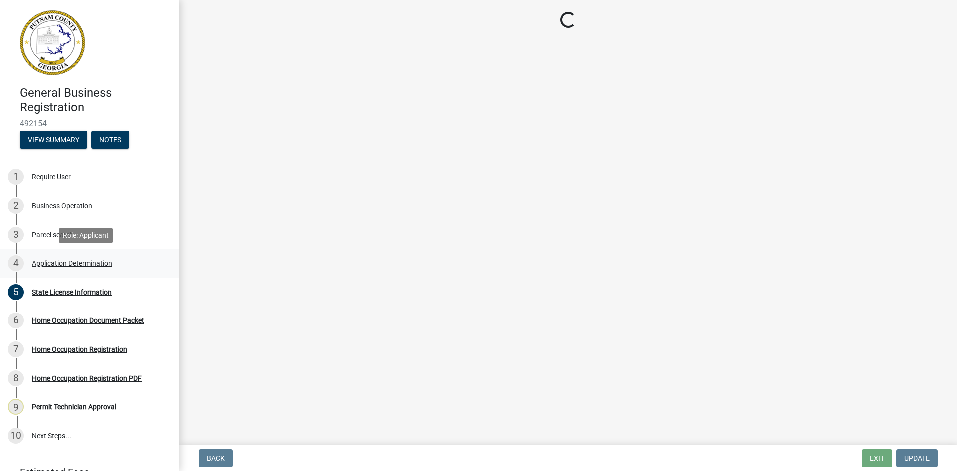
select select "GA"
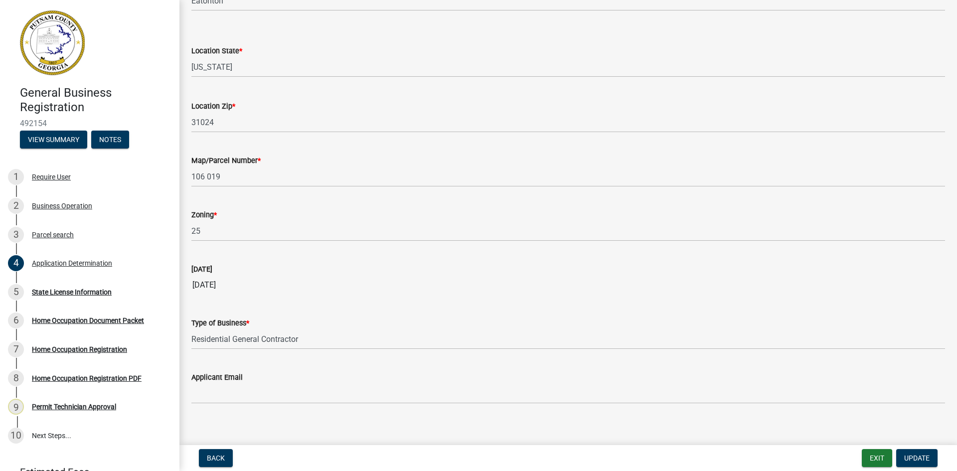
scroll to position [807, 0]
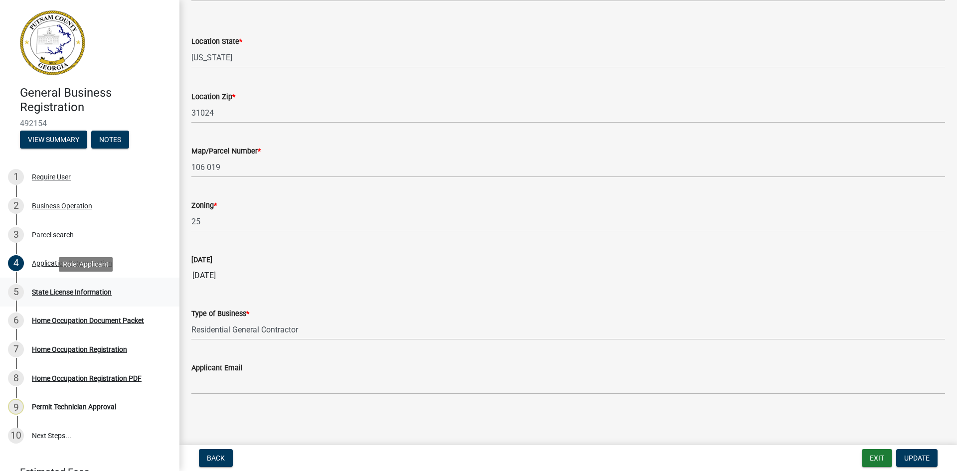
click at [101, 294] on div "State License Information" at bounding box center [72, 292] width 80 height 7
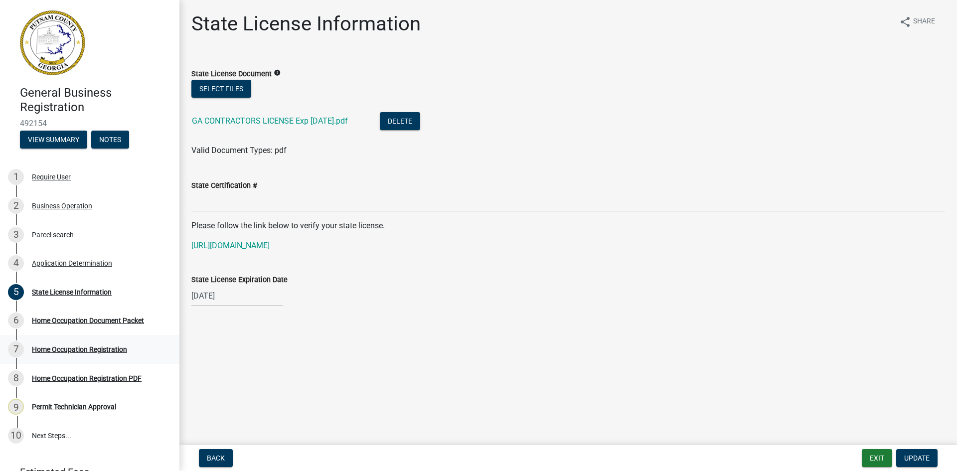
click at [99, 352] on div "Home Occupation Registration" at bounding box center [79, 349] width 95 height 7
click at [109, 375] on div "Home Occupation Registration PDF" at bounding box center [87, 378] width 110 height 7
click at [876, 456] on button "Exit" at bounding box center [877, 458] width 30 height 18
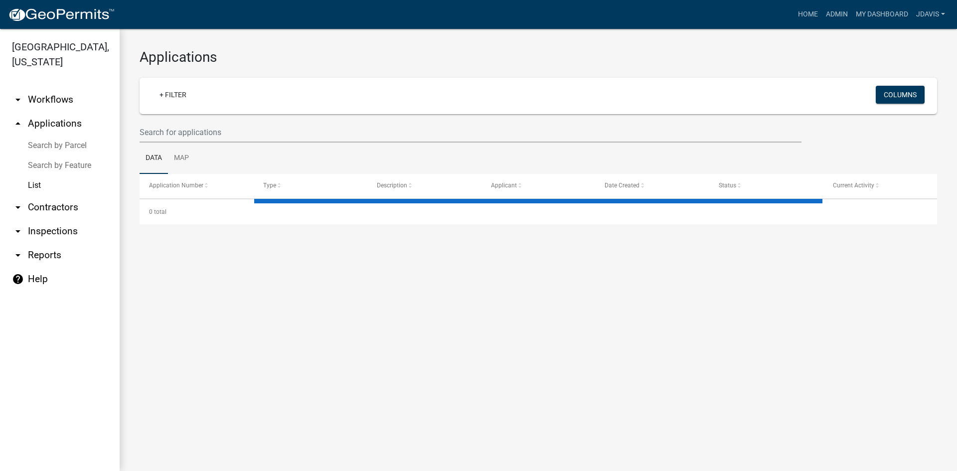
select select "2: 50"
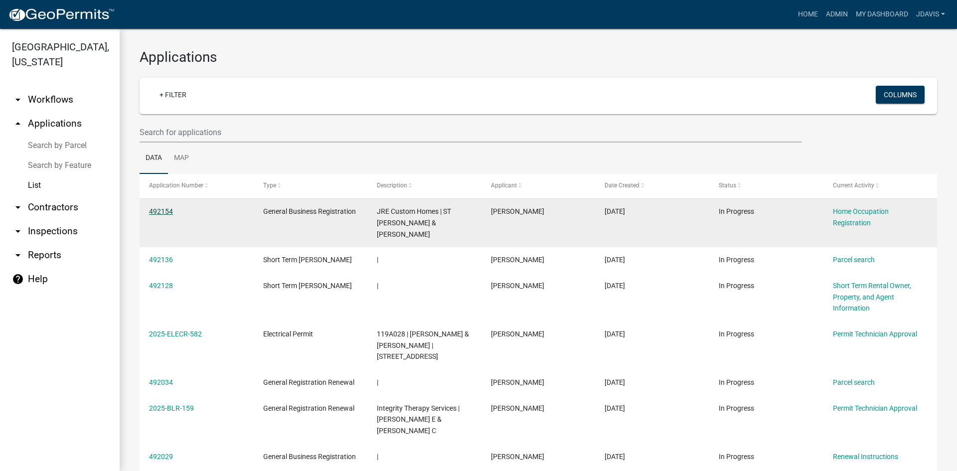
click at [162, 210] on link "492154" at bounding box center [161, 211] width 24 height 8
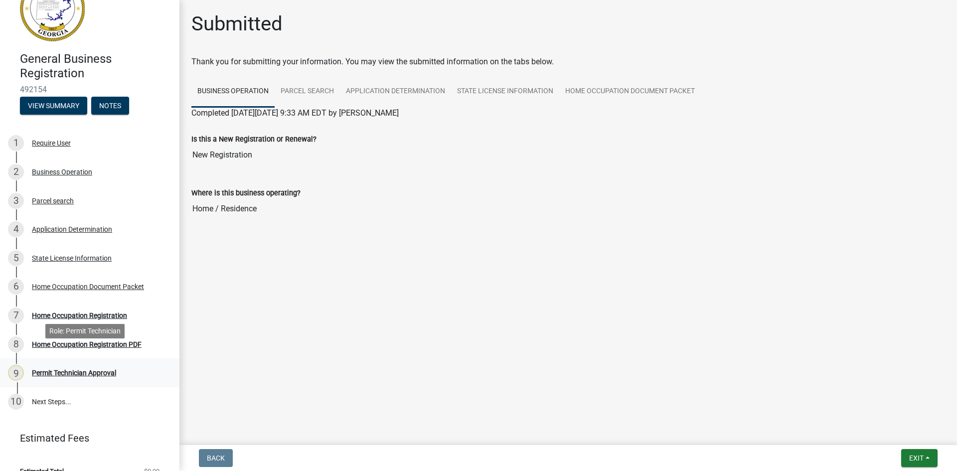
scroll to position [49, 0]
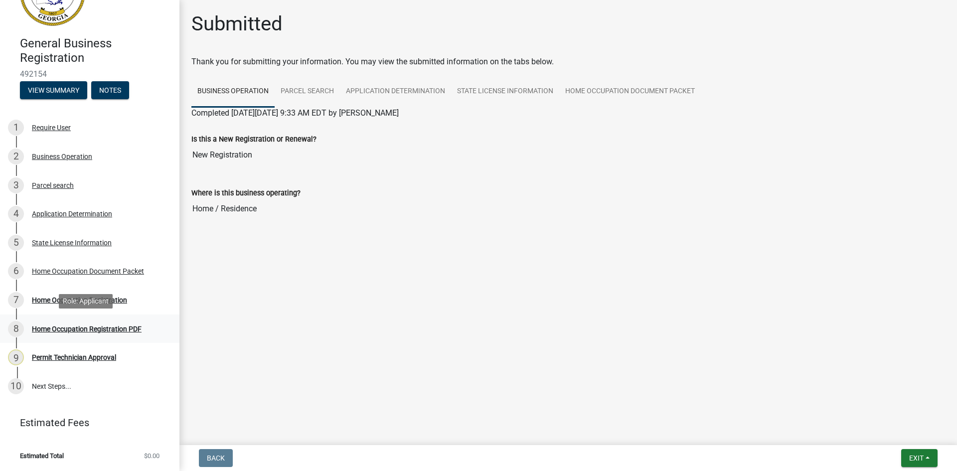
click at [109, 325] on div "Home Occupation Registration PDF" at bounding box center [87, 328] width 110 height 7
click at [124, 269] on div "Home Occupation Document Packet" at bounding box center [88, 271] width 112 height 7
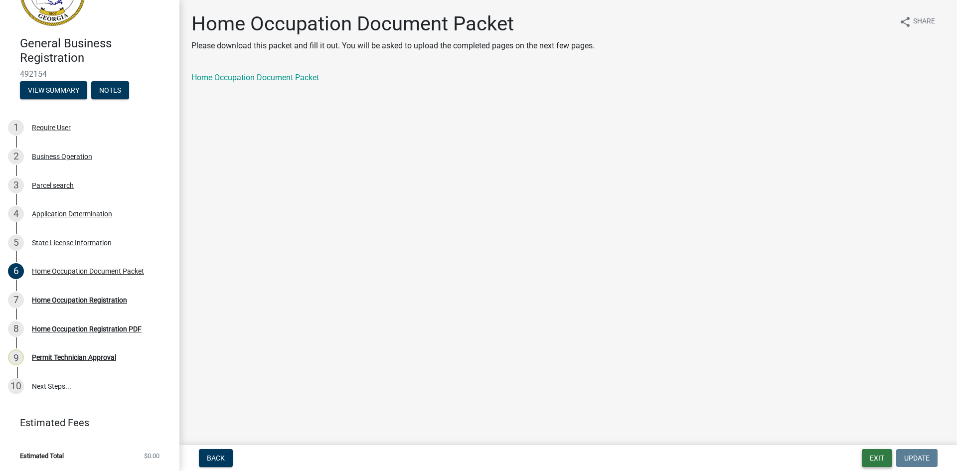
click at [879, 454] on button "Exit" at bounding box center [877, 458] width 30 height 18
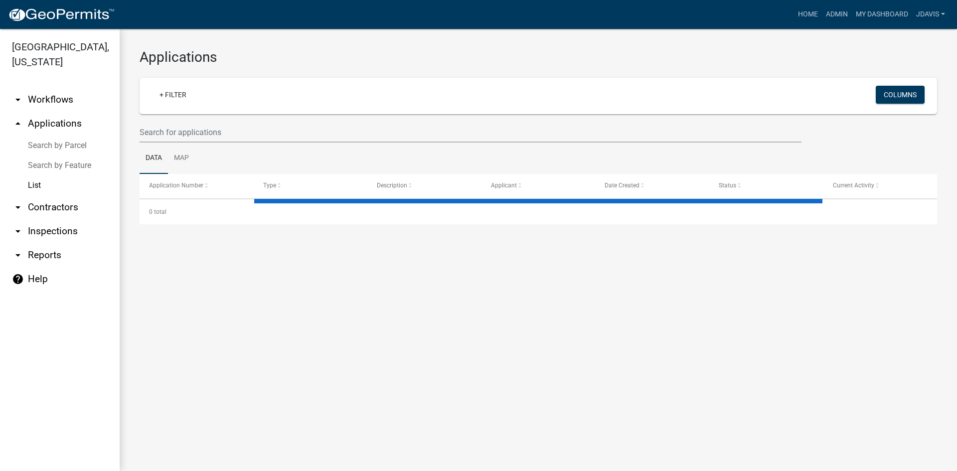
select select "2: 50"
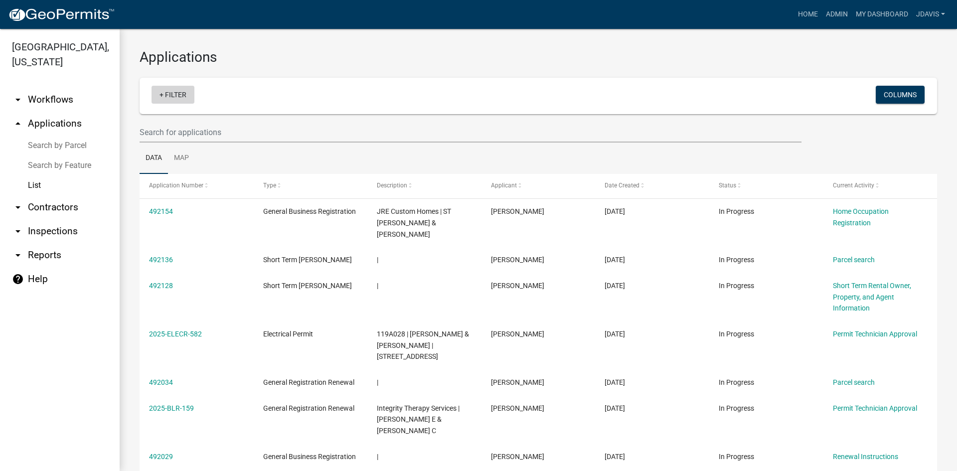
click at [160, 92] on link "+ Filter" at bounding box center [173, 95] width 43 height 18
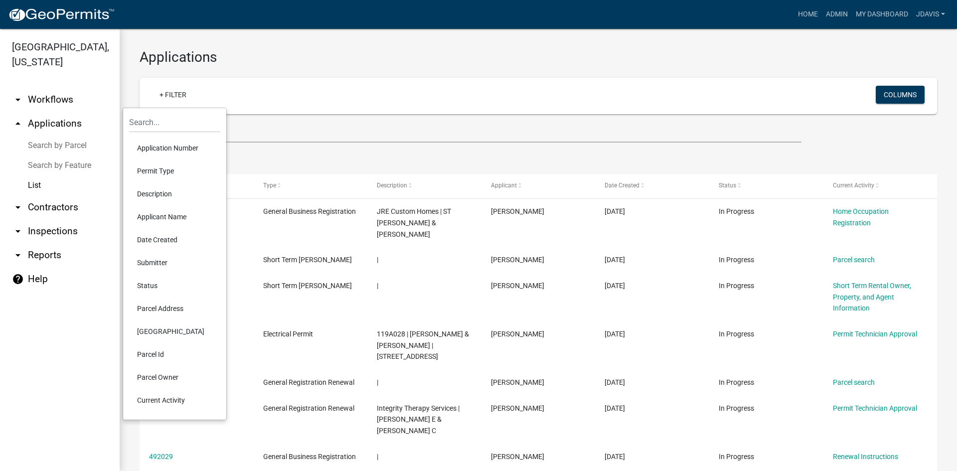
click at [161, 399] on li "Current Activity" at bounding box center [174, 400] width 91 height 23
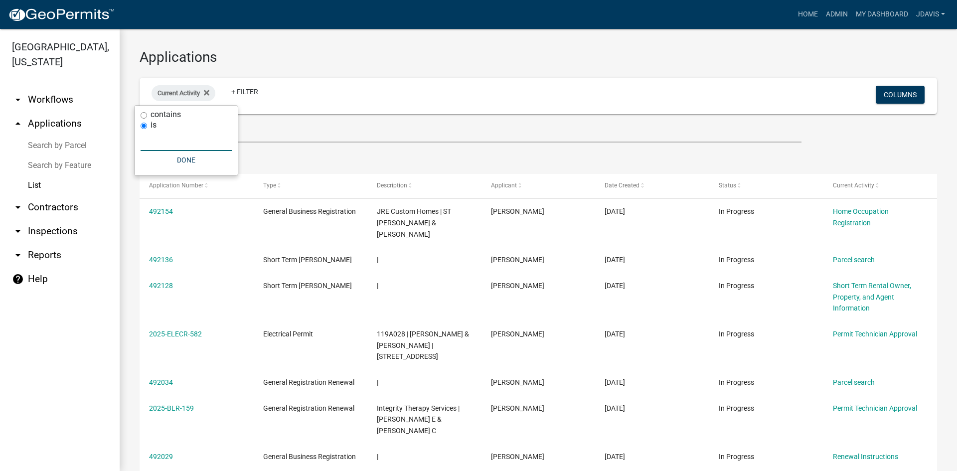
click at [163, 141] on input "text" at bounding box center [186, 141] width 91 height 20
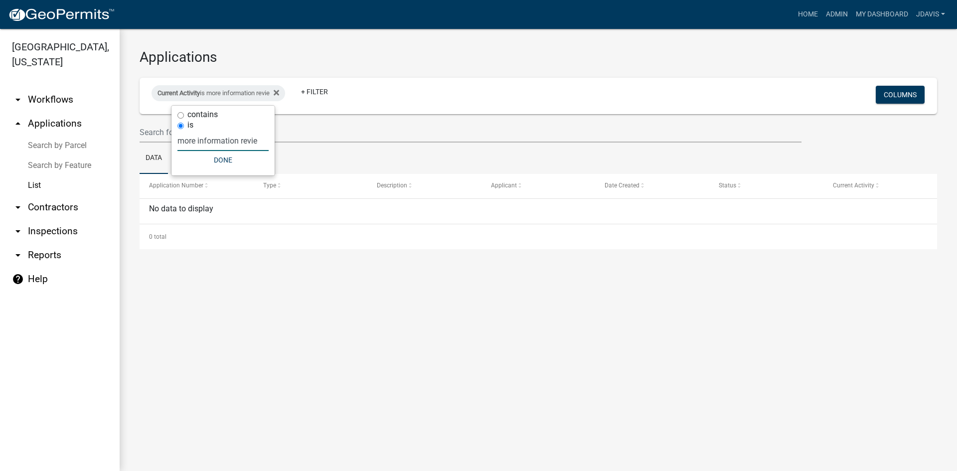
type input "more information review"
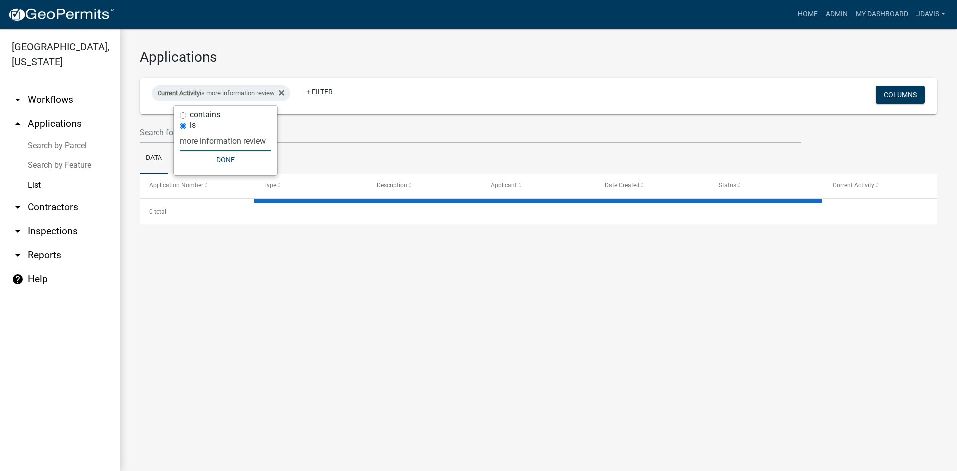
select select "2: 50"
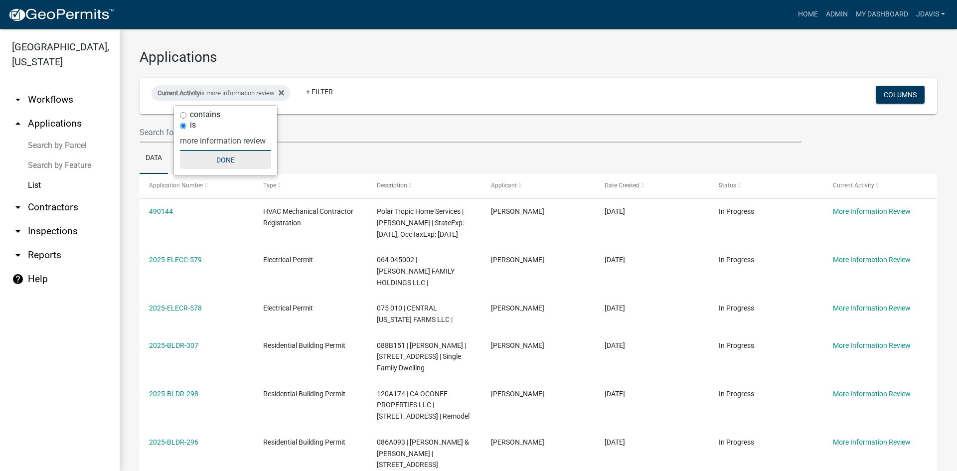
type input "more information review"
click at [215, 163] on button "Done" at bounding box center [225, 160] width 91 height 18
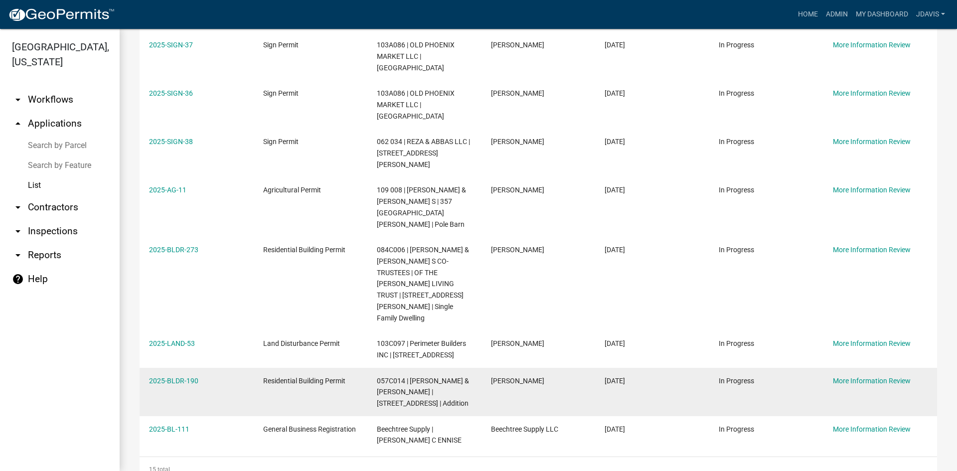
scroll to position [533, 0]
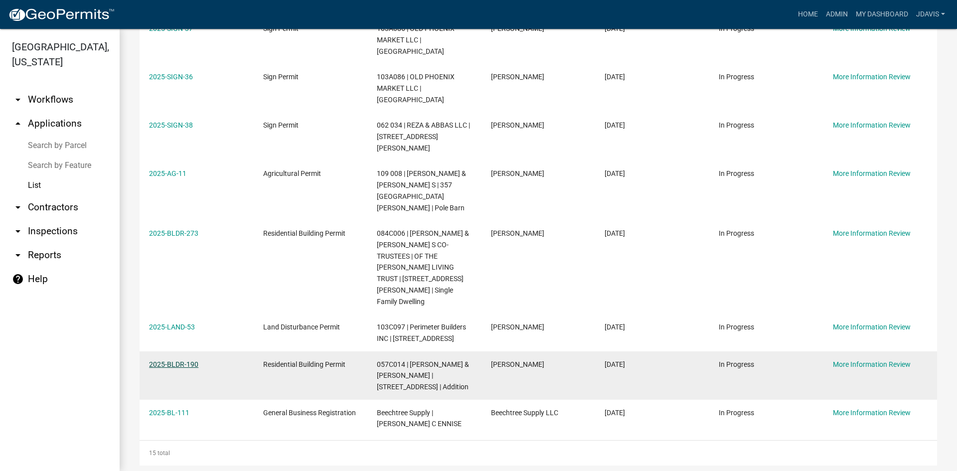
click at [183, 360] on link "2025-BLDR-190" at bounding box center [173, 364] width 49 height 8
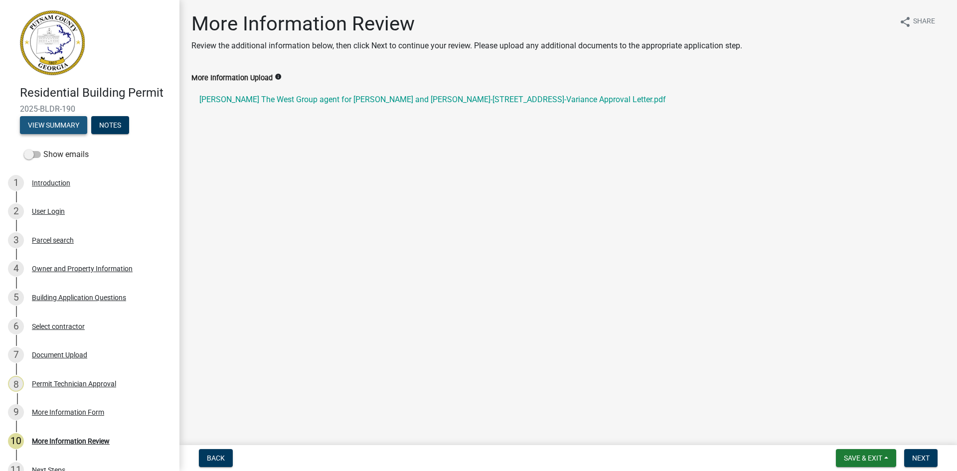
click at [72, 120] on button "View Summary" at bounding box center [53, 125] width 67 height 18
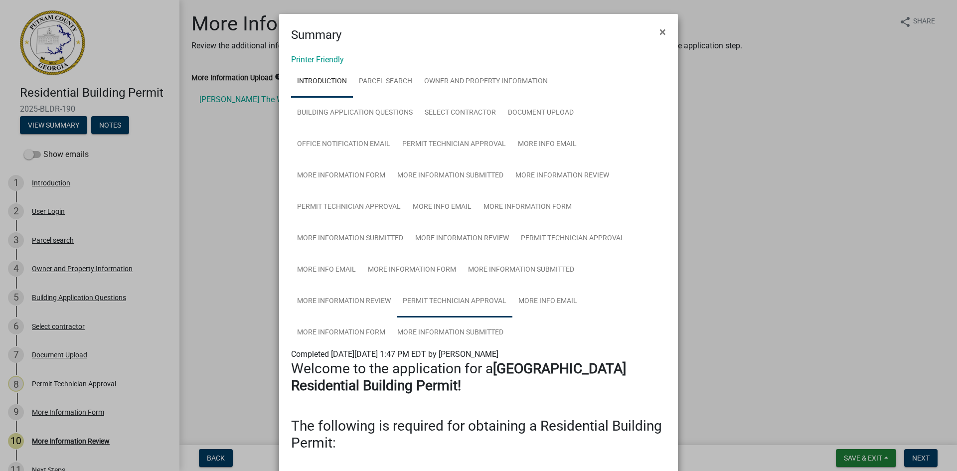
click at [486, 296] on link "Permit Technician Approval" at bounding box center [455, 302] width 116 height 32
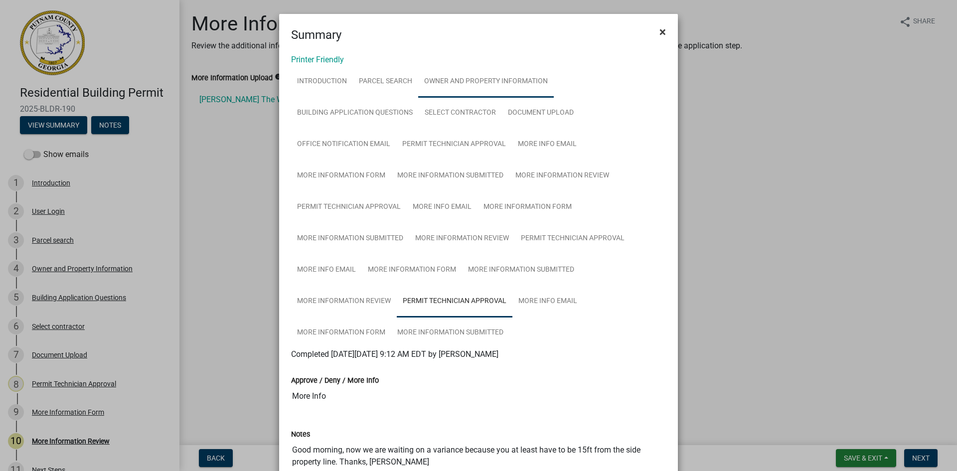
drag, startPoint x: 659, startPoint y: 31, endPoint x: 525, endPoint y: 75, distance: 141.1
click at [659, 32] on span "×" at bounding box center [662, 32] width 6 height 14
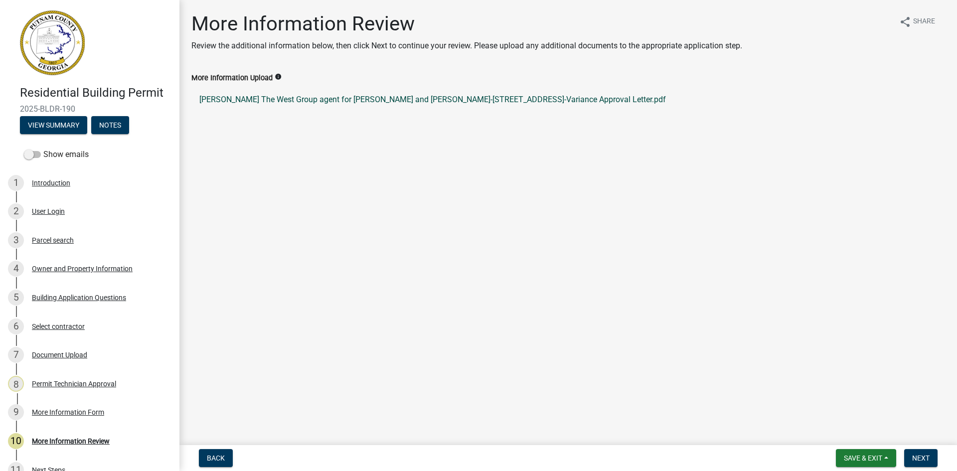
click at [385, 101] on link "[PERSON_NAME] The West Group agent for [PERSON_NAME] and [PERSON_NAME]-[STREET_…" at bounding box center [568, 100] width 754 height 24
click at [65, 353] on div "Document Upload" at bounding box center [59, 354] width 55 height 7
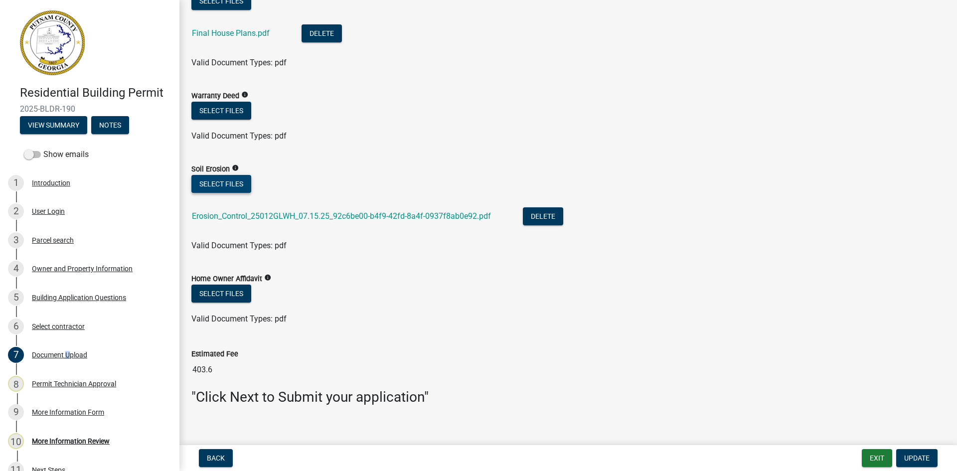
scroll to position [721, 0]
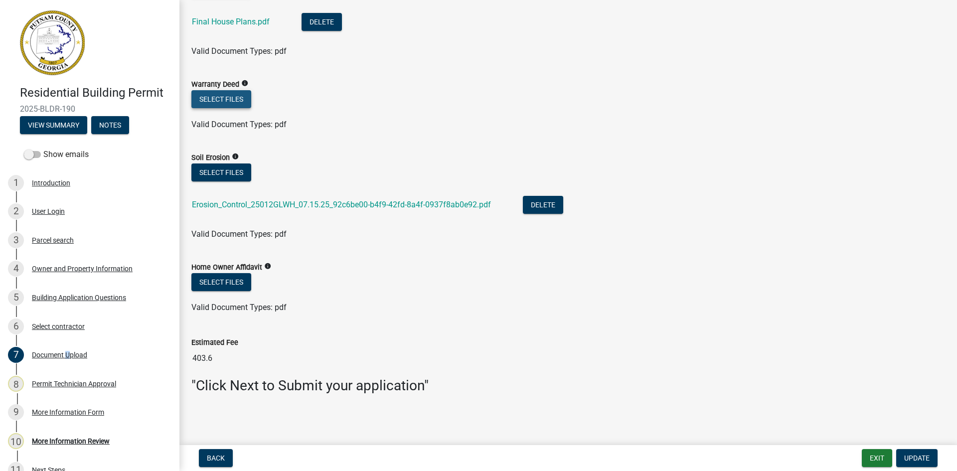
click at [235, 101] on button "Select files" at bounding box center [221, 99] width 60 height 18
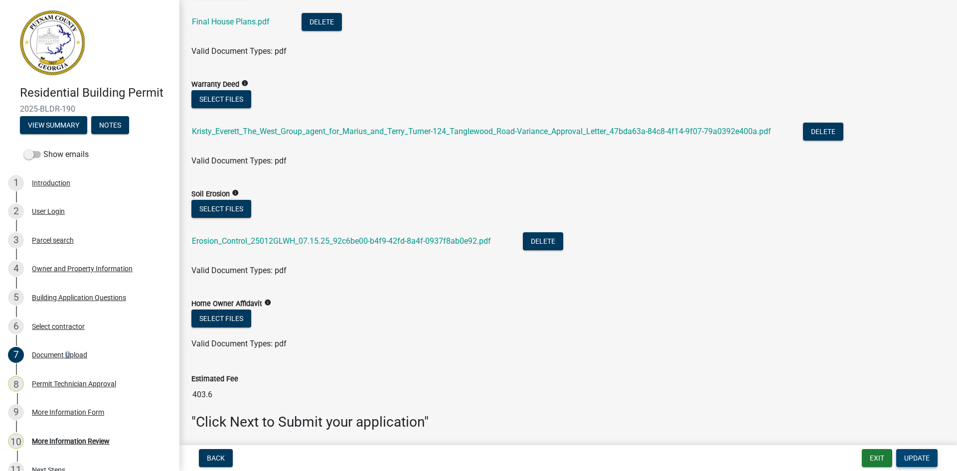
click at [914, 457] on span "Update" at bounding box center [916, 458] width 25 height 8
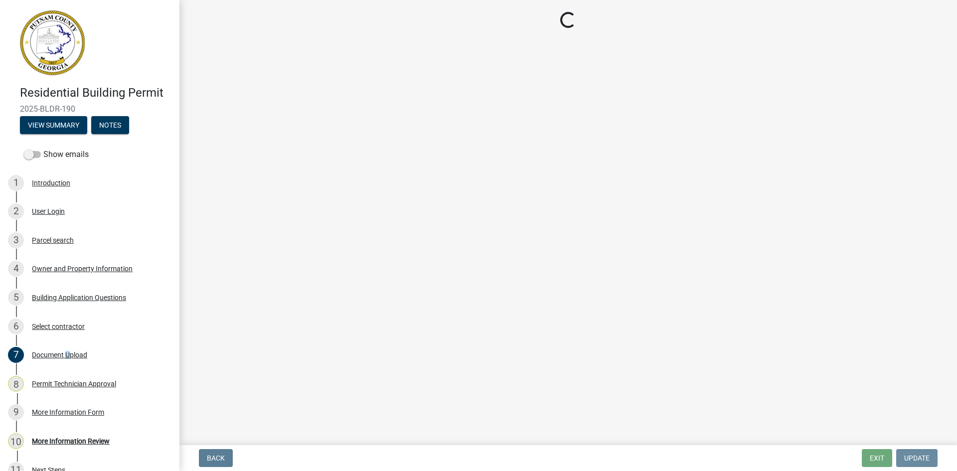
scroll to position [0, 0]
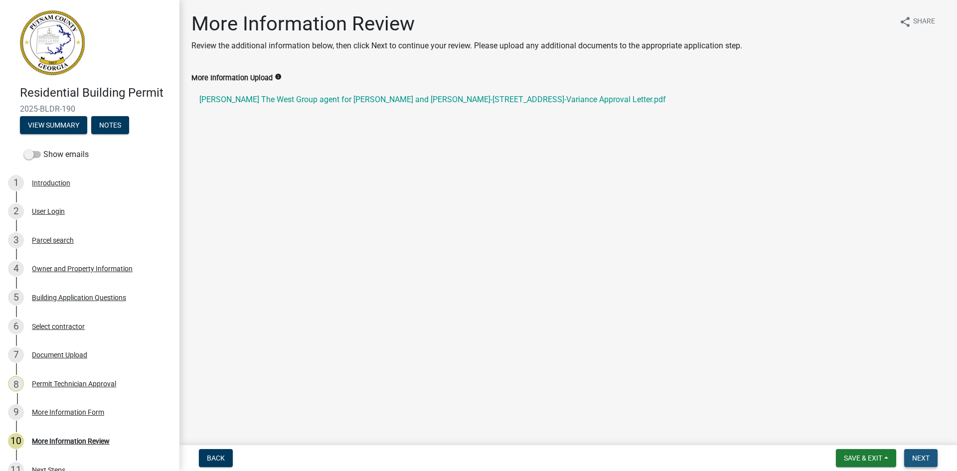
click at [922, 464] on button "Next" at bounding box center [920, 458] width 33 height 18
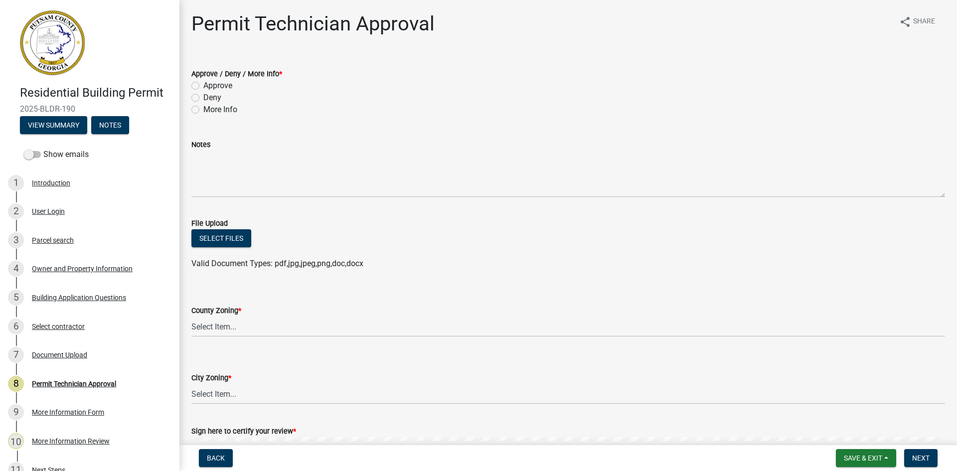
click at [203, 87] on label "Approve" at bounding box center [217, 86] width 29 height 12
click at [203, 86] on input "Approve" at bounding box center [206, 83] width 6 height 6
radio input "true"
click at [88, 265] on div "Owner and Property Information" at bounding box center [82, 268] width 101 height 7
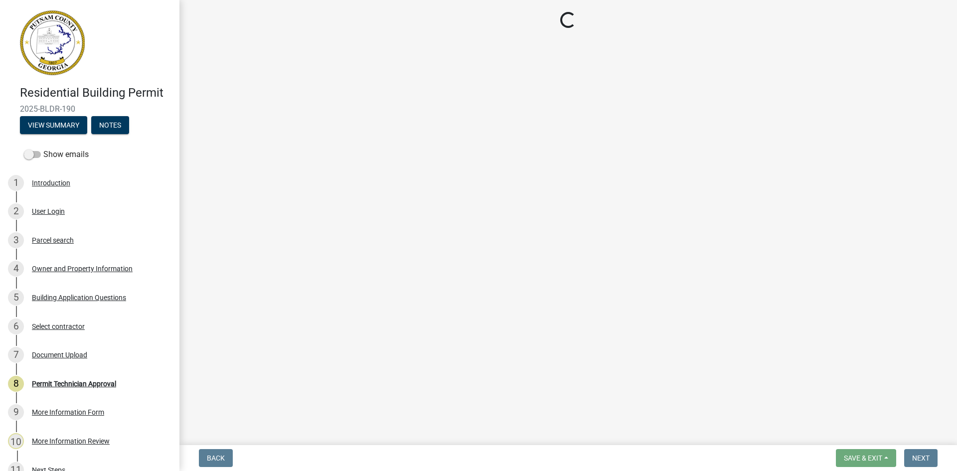
select select "34fe85c2-5f76-4343-b6bb-8ca387e0bed7"
select select "83394b22-4a11-496c-8e5c-75ade2e72faf"
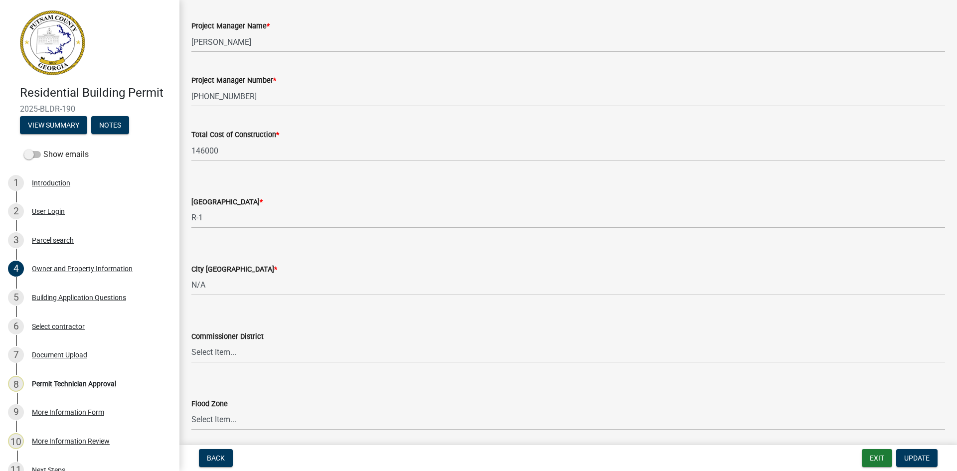
scroll to position [1595, 0]
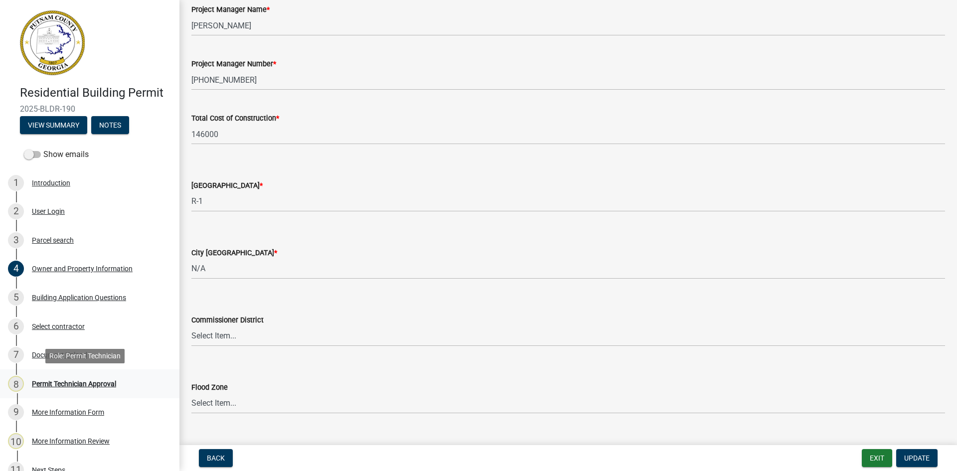
click at [101, 380] on div "Permit Technician Approval" at bounding box center [74, 383] width 84 height 7
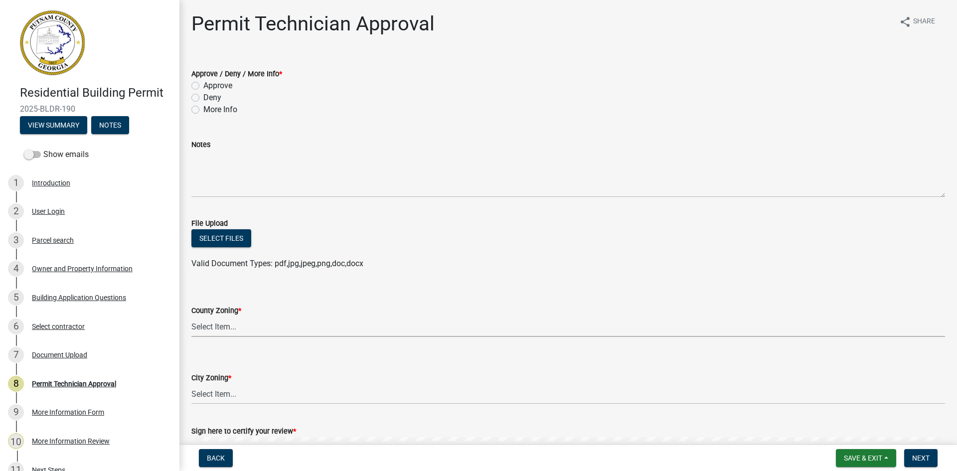
click at [253, 324] on select "Select Item... AG-1 R-1R R-1 R-2 MHP RM-1 RM-3 C-1 C-2 I-M PUD N/A" at bounding box center [568, 326] width 754 height 20
click at [191, 316] on select "Select Item... AG-1 R-1R R-1 R-2 MHP RM-1 RM-3 C-1 C-2 I-M PUD N/A" at bounding box center [568, 326] width 754 height 20
select select "34fe85c2-5f76-4343-b6bb-8ca387e0bed7"
click at [203, 85] on label "Approve" at bounding box center [217, 86] width 29 height 12
click at [203, 85] on input "Approve" at bounding box center [206, 83] width 6 height 6
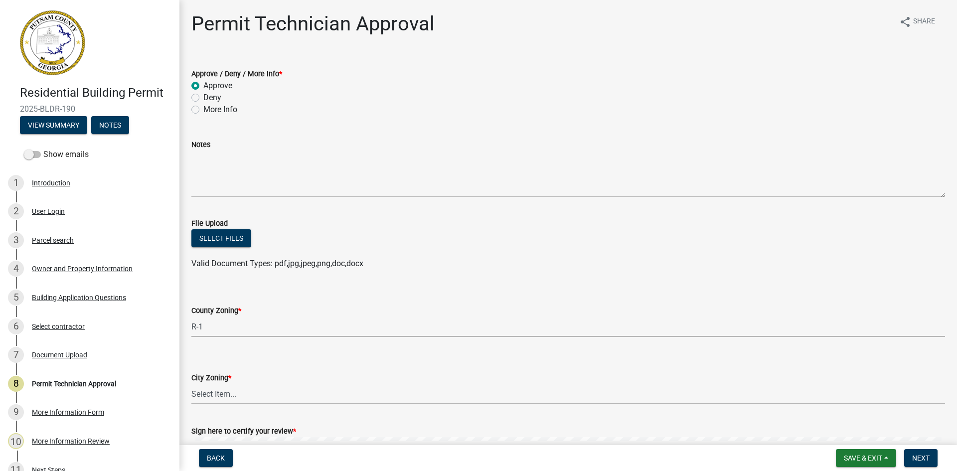
radio input "true"
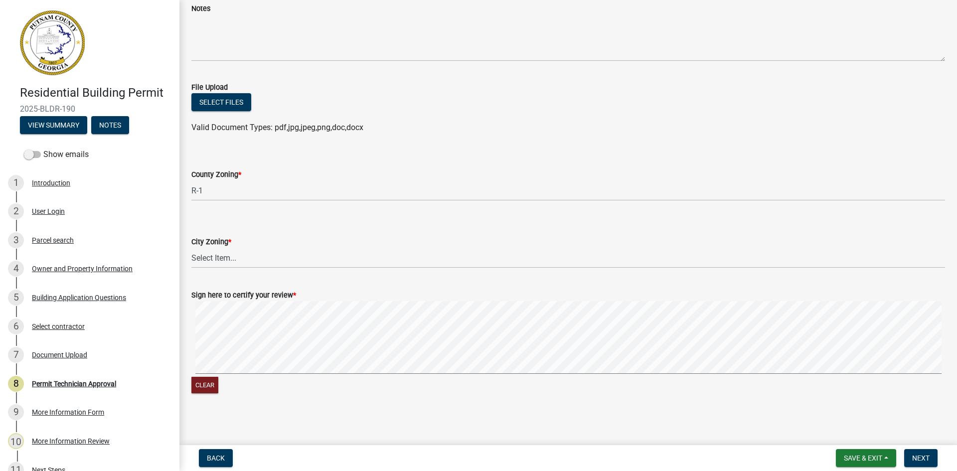
scroll to position [139, 0]
click at [273, 253] on select "Select Item... A-1 A-2 R-1 R-2 R-3 R-4 MHP C-1 C-2 I-1 I-2 DB FH H-P N/A" at bounding box center [568, 255] width 754 height 20
click at [191, 245] on select "Select Item... A-1 A-2 R-1 R-2 R-3 R-4 MHP C-1 C-2 I-1 I-2 DB FH H-P N/A" at bounding box center [568, 255] width 754 height 20
select select "83394b22-4a11-496c-8e5c-75ade2e72faf"
click at [563, 379] on div "Clear" at bounding box center [568, 346] width 754 height 95
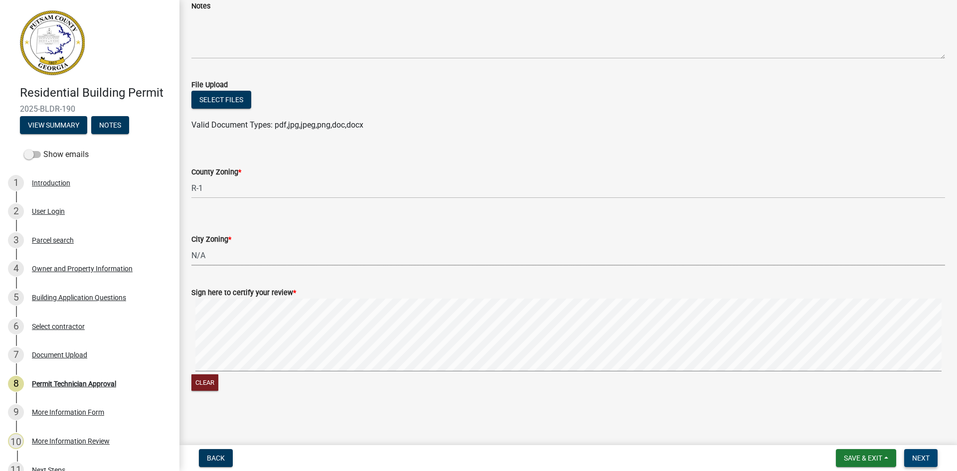
click at [921, 456] on span "Next" at bounding box center [920, 458] width 17 height 8
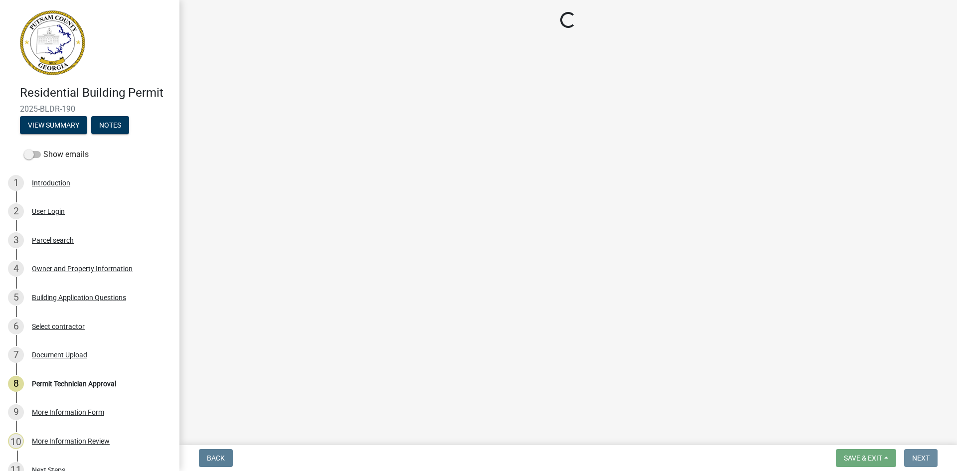
scroll to position [0, 0]
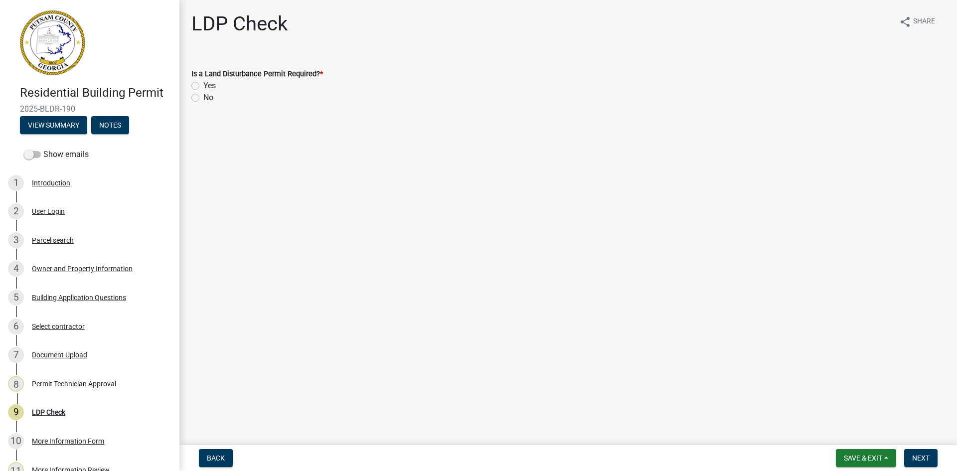
drag, startPoint x: 197, startPoint y: 98, endPoint x: 219, endPoint y: 134, distance: 41.9
click at [203, 99] on label "No" at bounding box center [208, 98] width 10 height 12
click at [203, 98] on input "No" at bounding box center [206, 95] width 6 height 6
radio input "true"
click at [920, 461] on span "Next" at bounding box center [920, 458] width 17 height 8
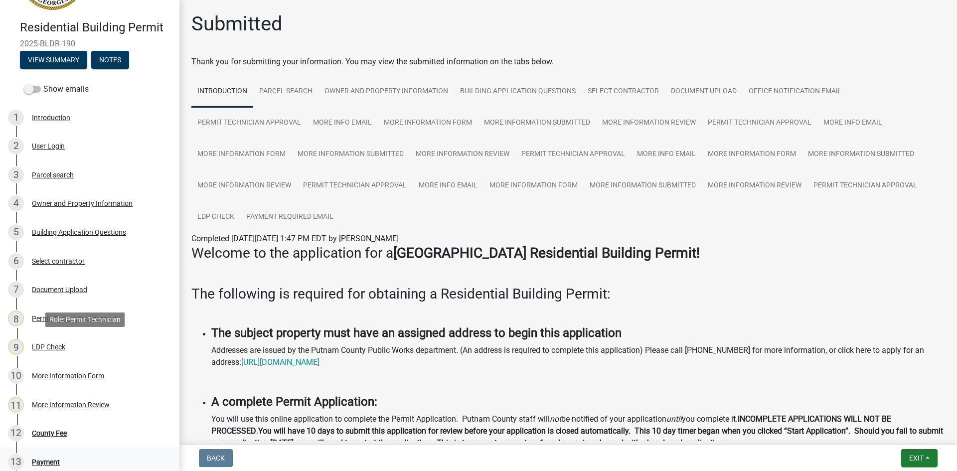
scroll to position [198, 0]
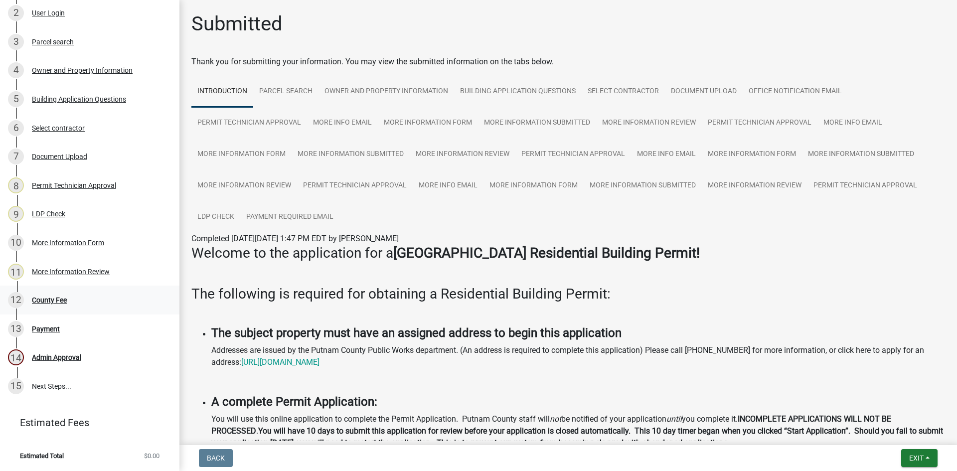
click at [54, 301] on div "County Fee" at bounding box center [49, 300] width 35 height 7
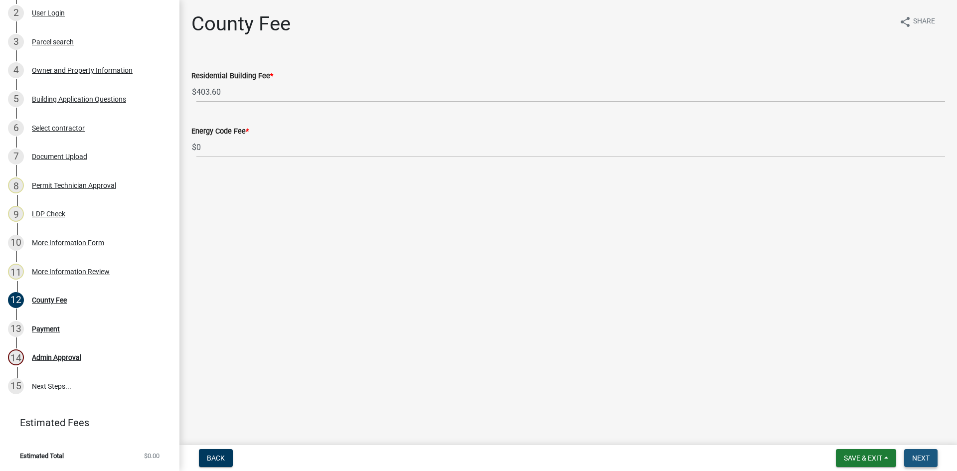
click at [927, 459] on span "Next" at bounding box center [920, 458] width 17 height 8
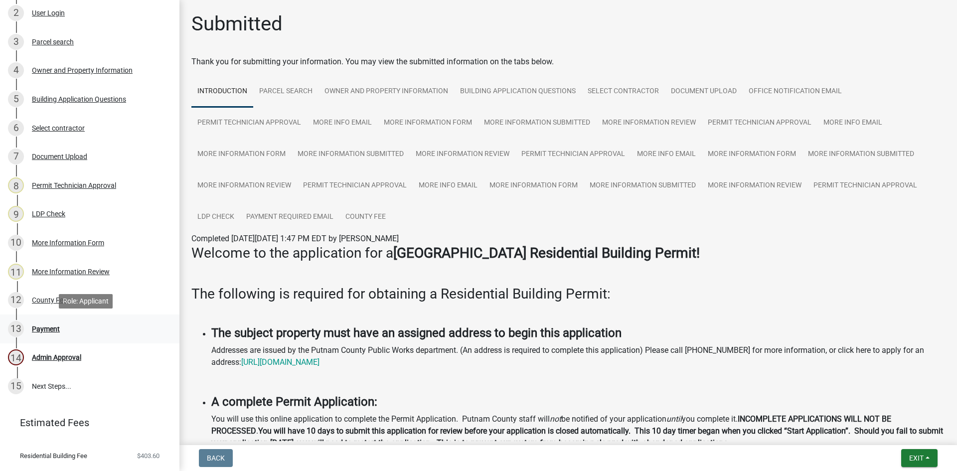
click at [54, 324] on div "13 Payment" at bounding box center [85, 329] width 155 height 16
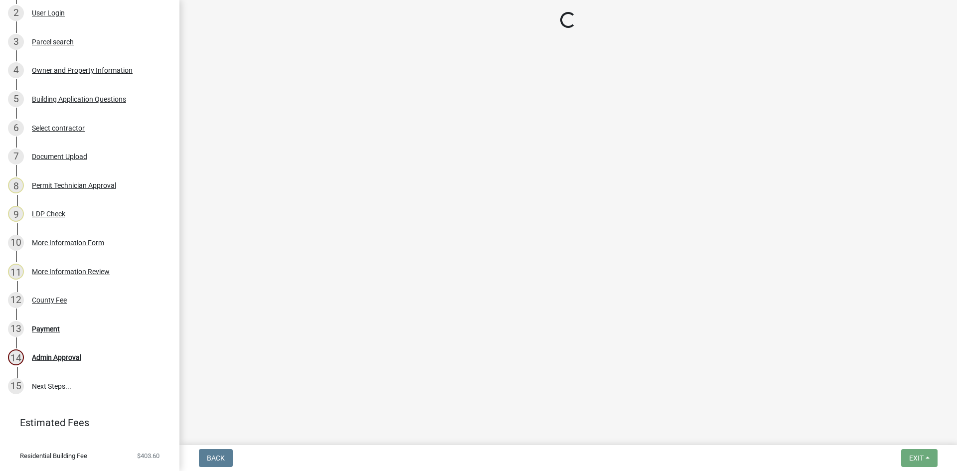
select select "3: 3"
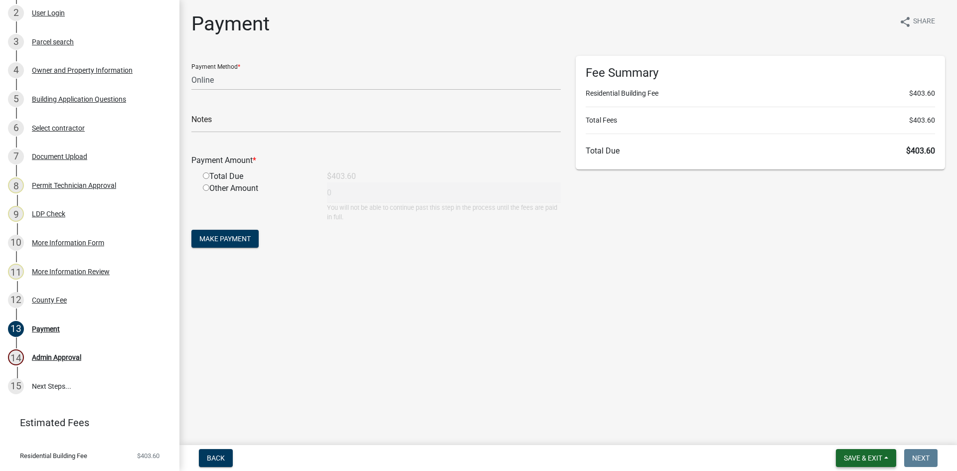
click at [861, 455] on span "Save & Exit" at bounding box center [863, 458] width 38 height 8
click at [852, 437] on button "Save & Exit" at bounding box center [856, 432] width 80 height 24
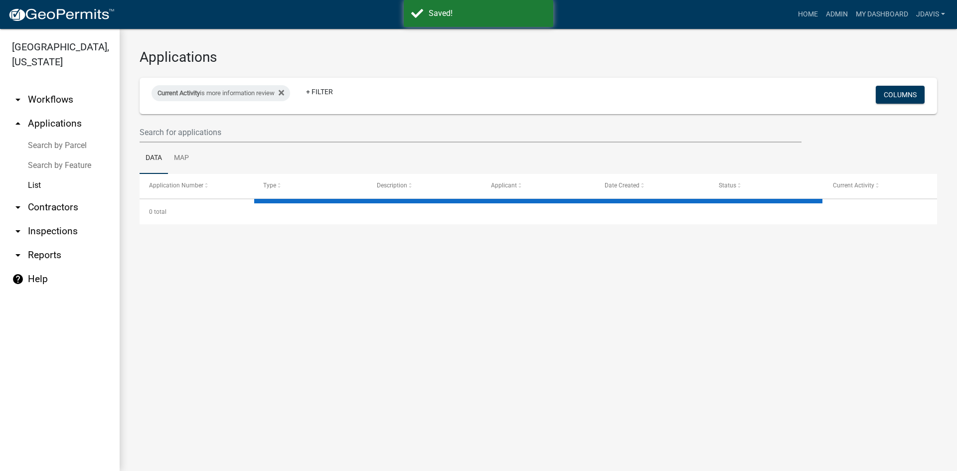
select select "2: 50"
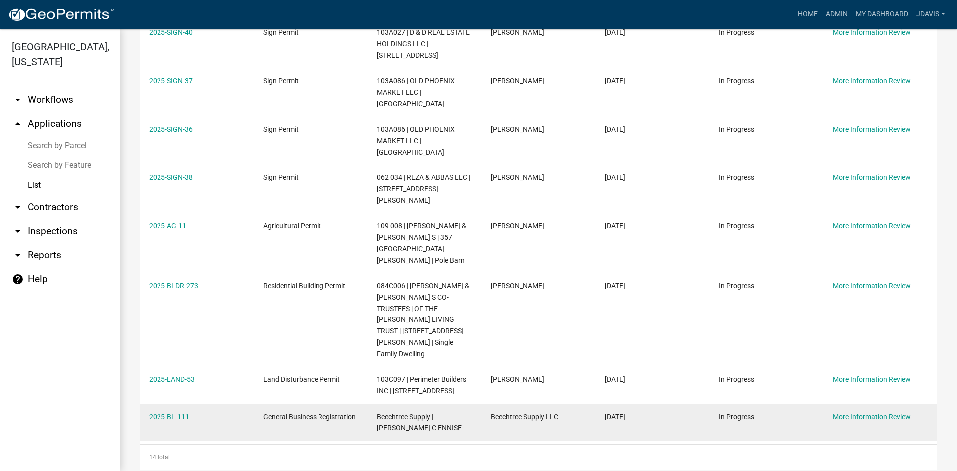
scroll to position [484, 0]
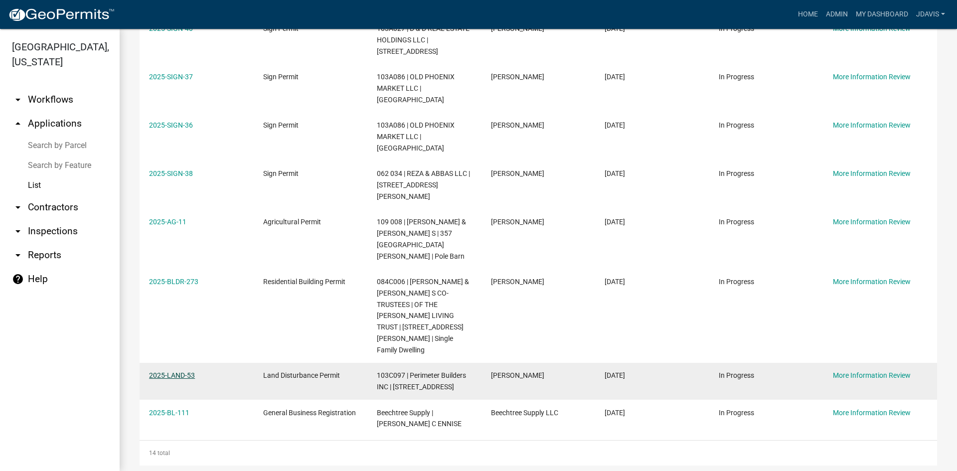
click at [186, 371] on link "2025-LAND-53" at bounding box center [172, 375] width 46 height 8
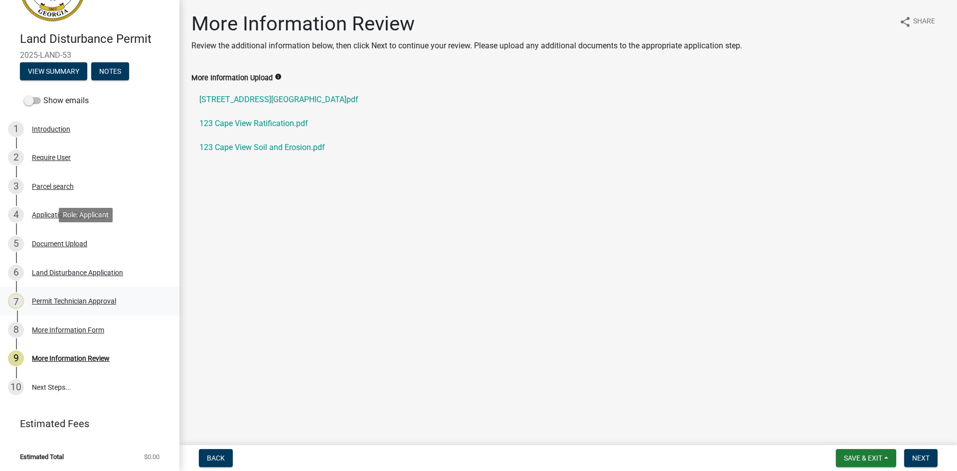
scroll to position [55, 0]
click at [63, 240] on div "Document Upload" at bounding box center [59, 242] width 55 height 7
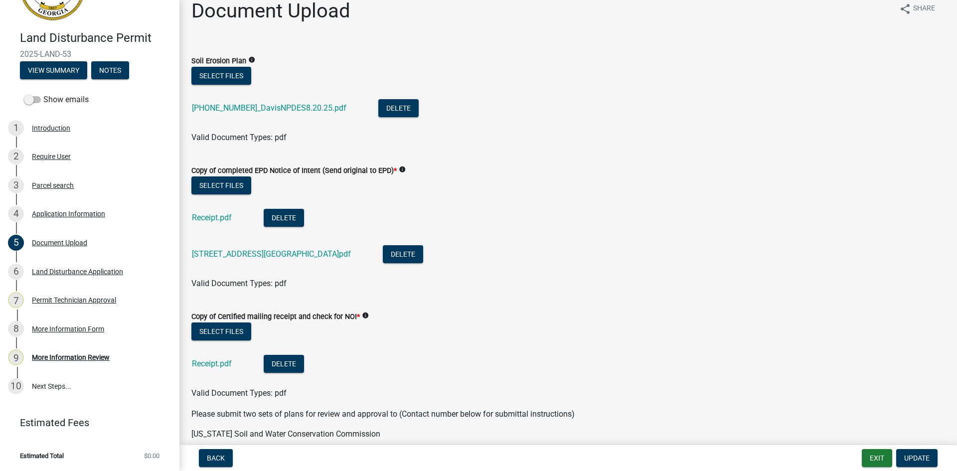
scroll to position [0, 0]
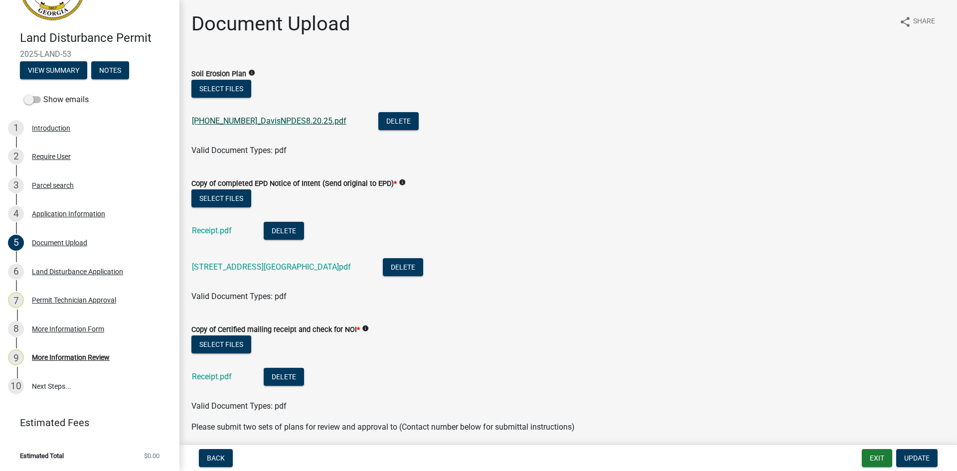
click at [281, 119] on link "[PHONE_NUMBER]_DavisNPDES8.20.25.pdf" at bounding box center [269, 120] width 154 height 9
click at [96, 354] on div "More Information Review" at bounding box center [71, 357] width 78 height 7
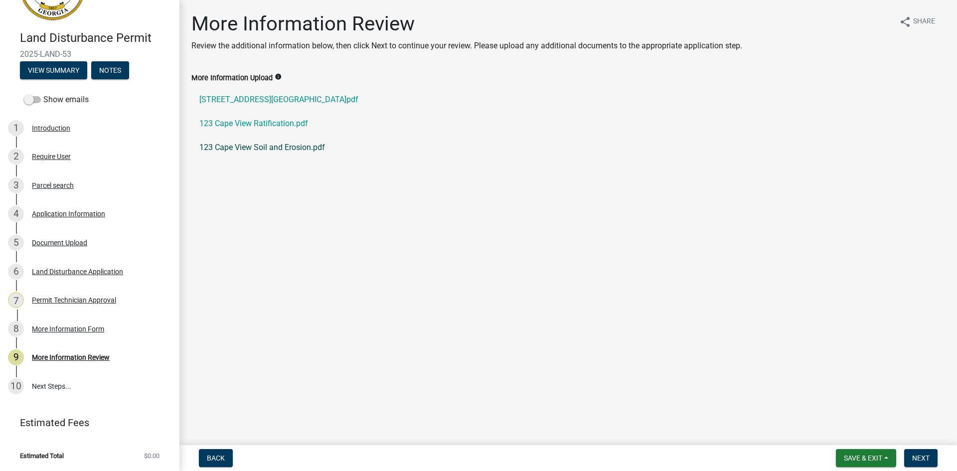
click at [285, 148] on link "123 Cape View Soil and Erosion.pdf" at bounding box center [568, 148] width 754 height 24
click at [84, 210] on div "Application Information" at bounding box center [68, 213] width 73 height 7
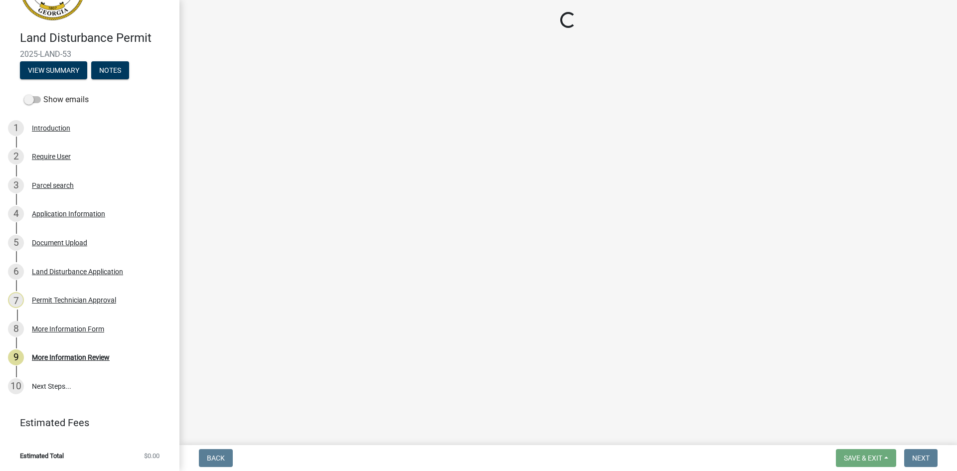
select select "0688c8c3-ca83-4764-a677-531fbc17e6cb"
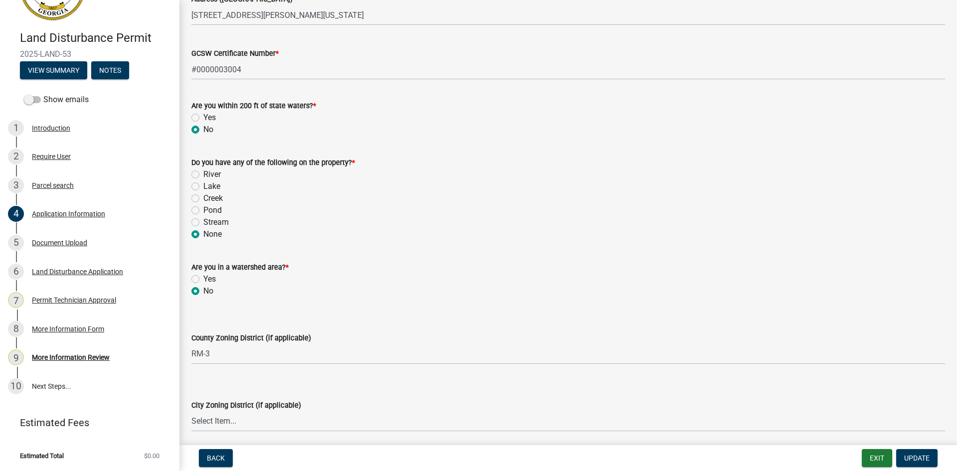
scroll to position [1047, 0]
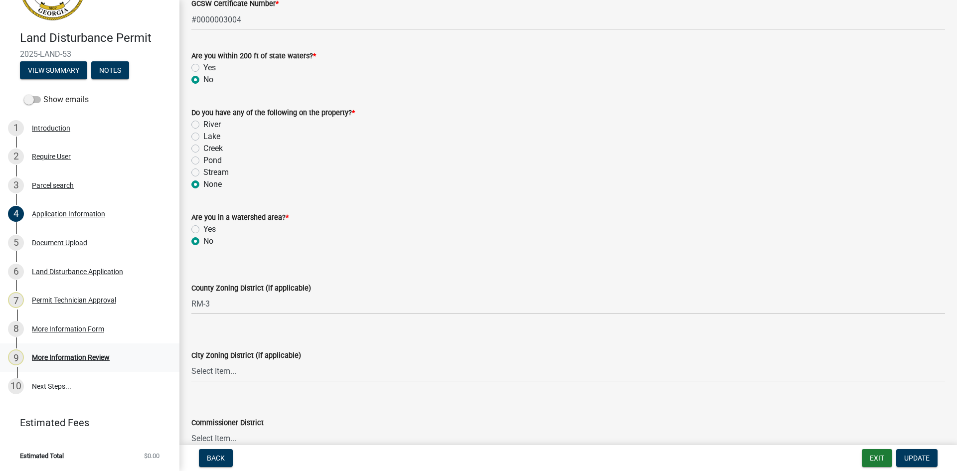
click at [78, 359] on div "More Information Review" at bounding box center [71, 357] width 78 height 7
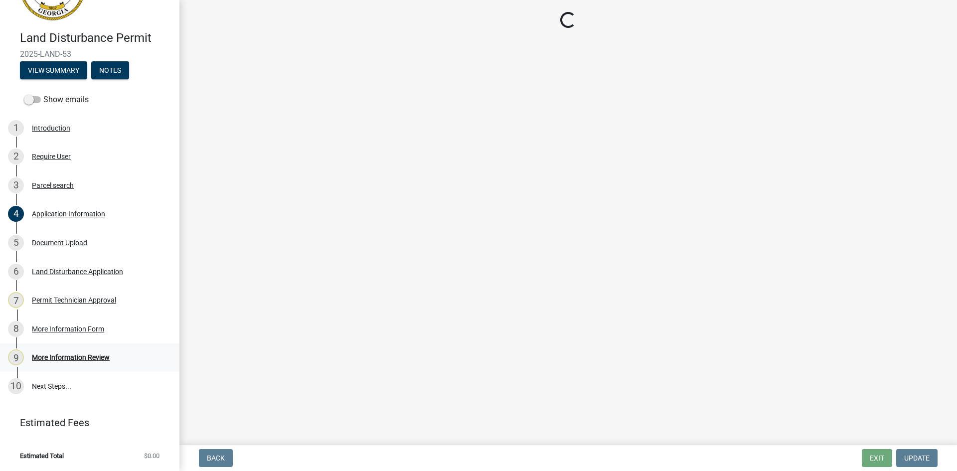
scroll to position [0, 0]
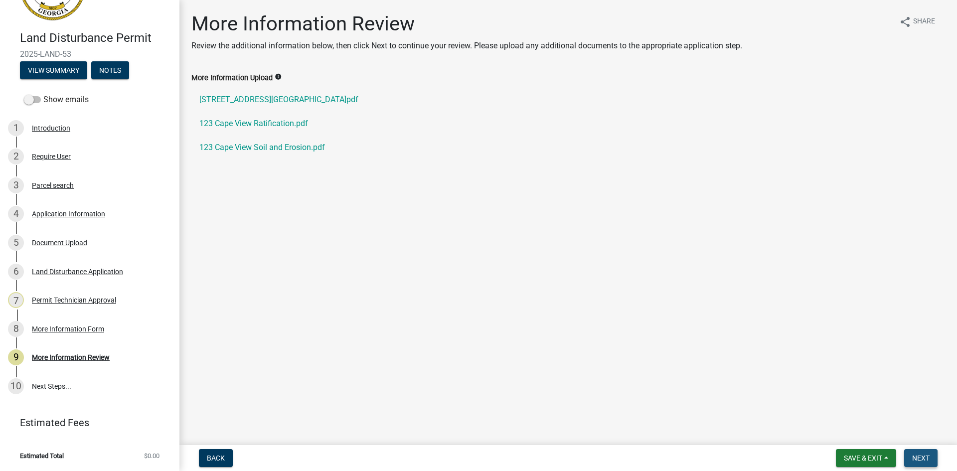
click at [918, 454] on span "Next" at bounding box center [920, 458] width 17 height 8
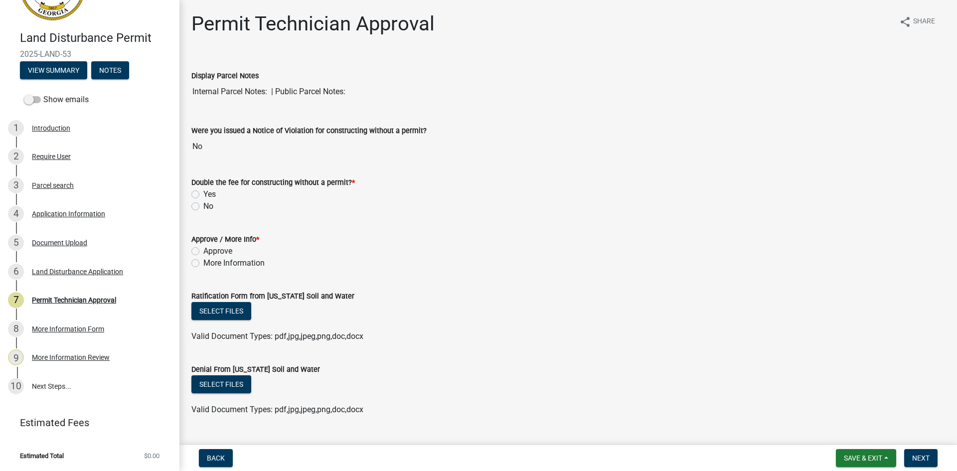
click at [203, 208] on label "No" at bounding box center [208, 206] width 10 height 12
click at [203, 207] on input "No" at bounding box center [206, 203] width 6 height 6
radio input "true"
click at [203, 251] on label "Approve" at bounding box center [217, 251] width 29 height 12
click at [203, 251] on input "Approve" at bounding box center [206, 248] width 6 height 6
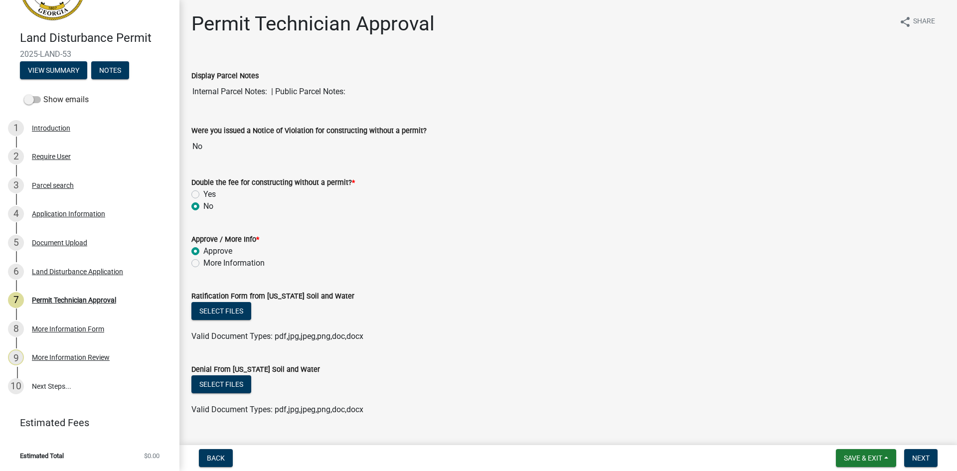
radio input "true"
click at [96, 360] on div "More Information Review" at bounding box center [71, 357] width 78 height 7
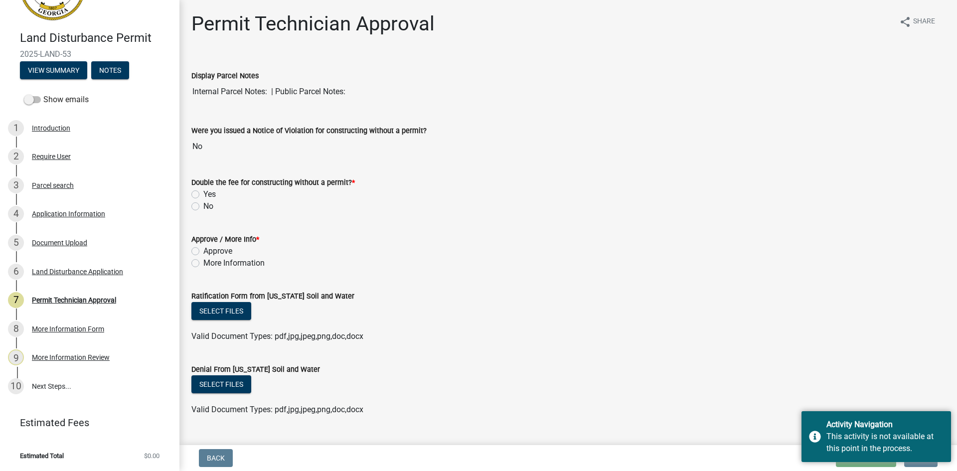
scroll to position [50, 0]
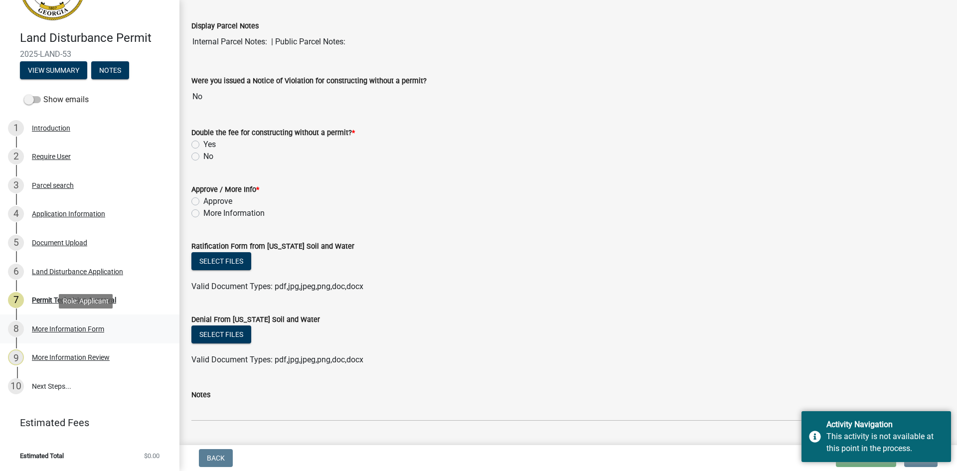
click at [87, 329] on div "More Information Form" at bounding box center [68, 328] width 72 height 7
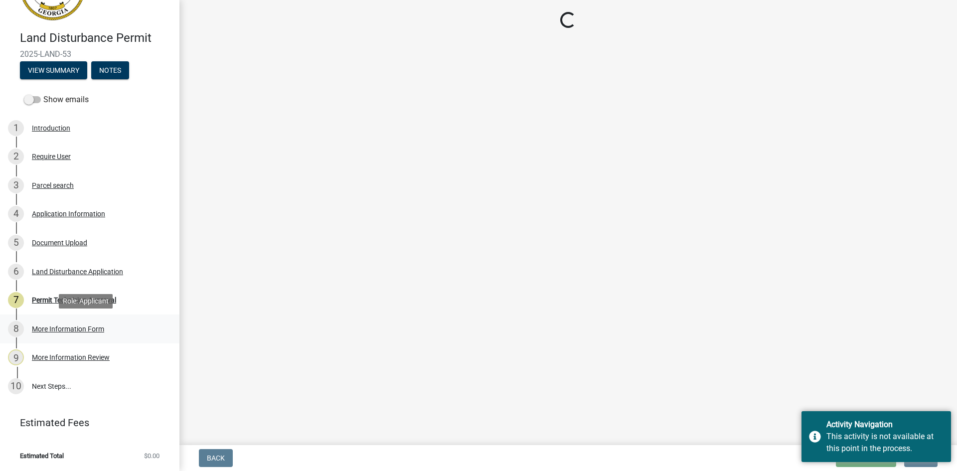
scroll to position [0, 0]
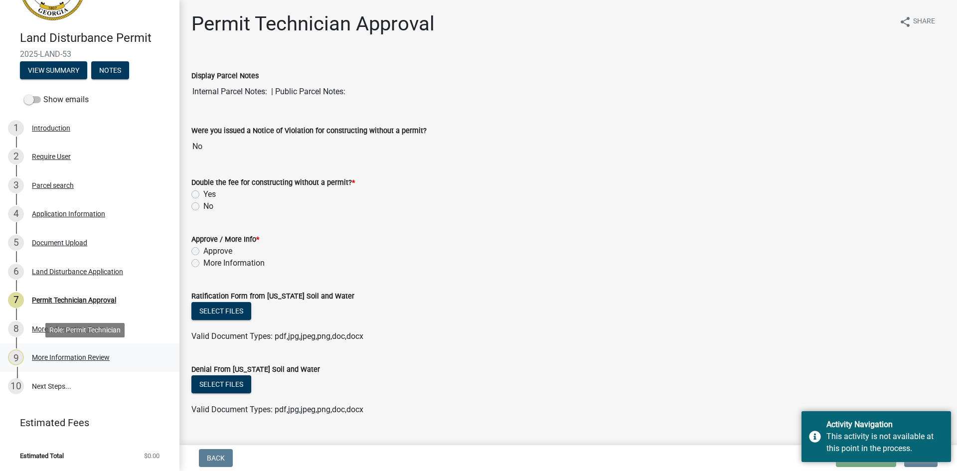
click at [54, 360] on div "More Information Review" at bounding box center [71, 357] width 78 height 7
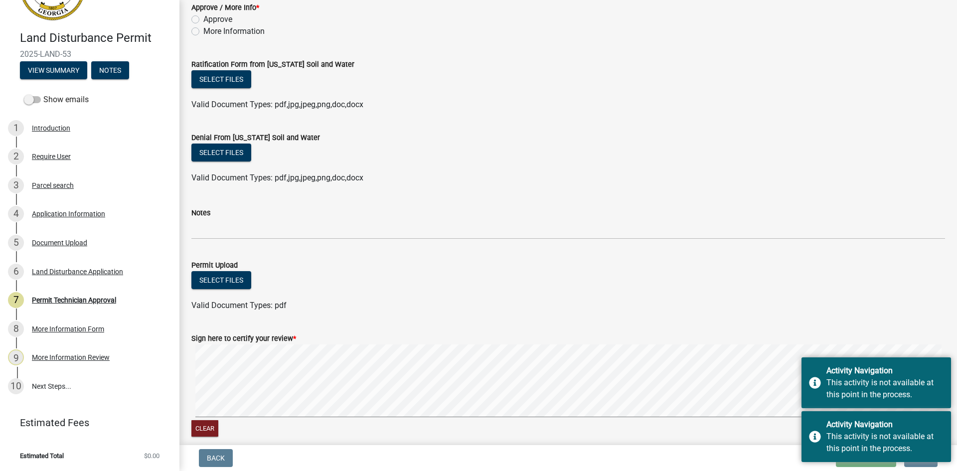
scroll to position [249, 0]
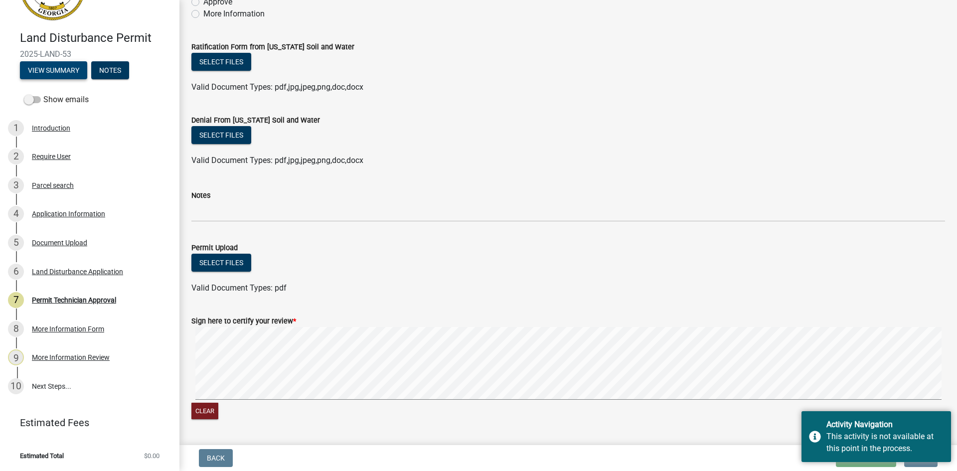
click at [74, 67] on button "View Summary" at bounding box center [53, 70] width 67 height 18
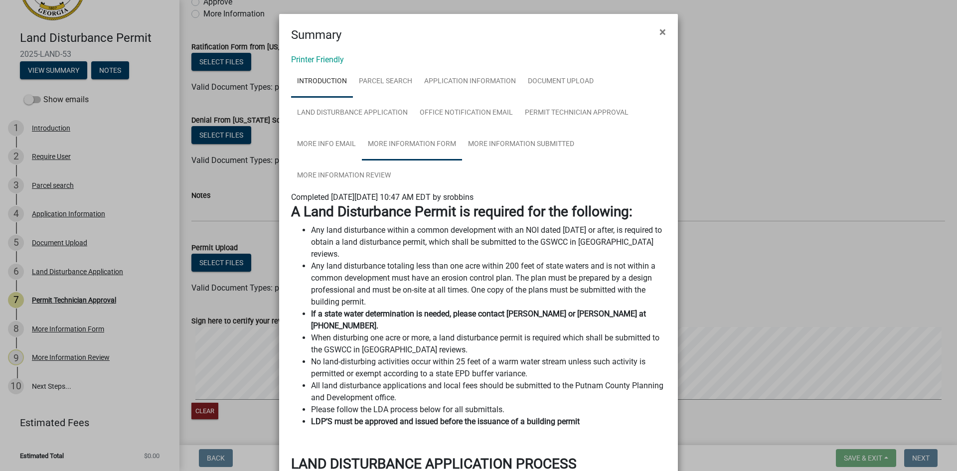
click at [444, 137] on link "More Information Form" at bounding box center [412, 145] width 100 height 32
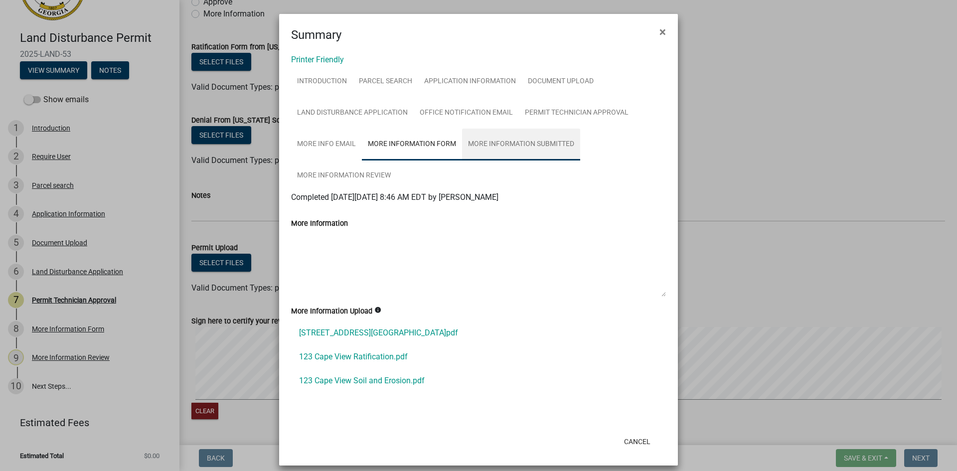
click at [536, 148] on link "More Information Submitted" at bounding box center [521, 145] width 118 height 32
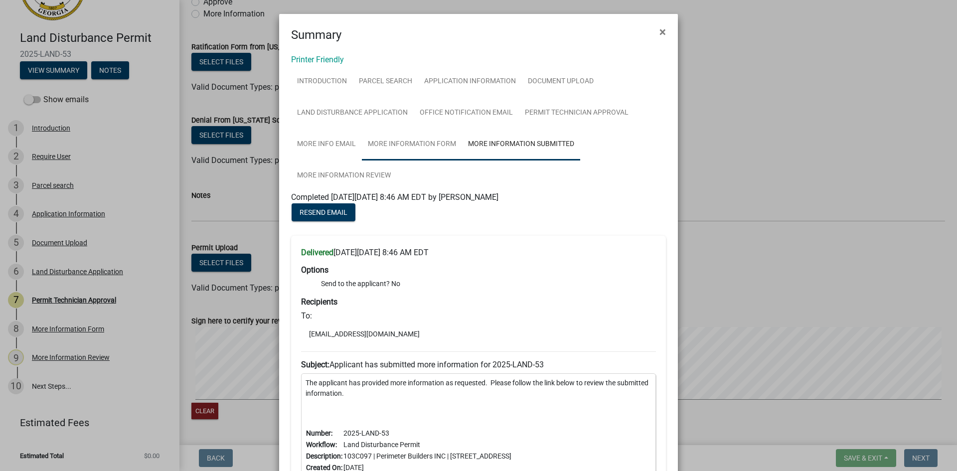
click at [421, 147] on link "More Information Form" at bounding box center [412, 145] width 100 height 32
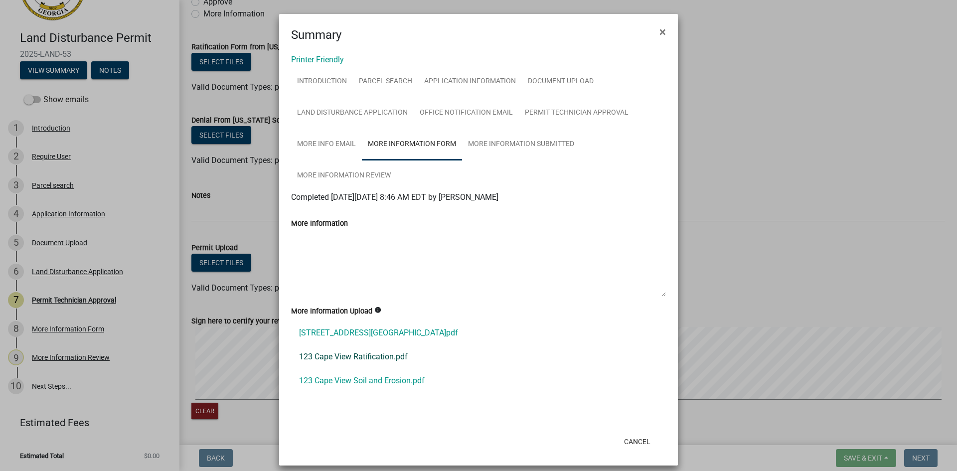
click at [371, 354] on link "123 Cape View Ratification.pdf" at bounding box center [478, 357] width 375 height 24
drag, startPoint x: 661, startPoint y: 35, endPoint x: 655, endPoint y: 42, distance: 9.5
click at [661, 36] on span "×" at bounding box center [662, 32] width 6 height 14
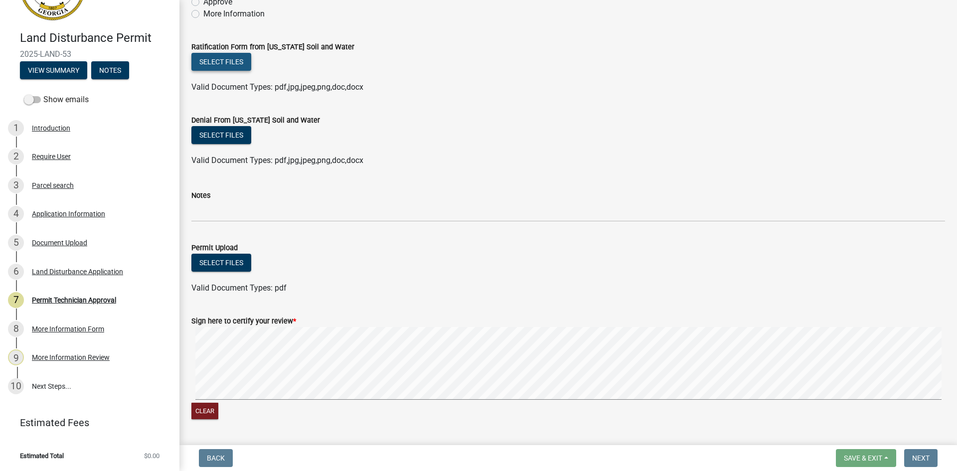
click at [228, 58] on button "Select files" at bounding box center [221, 62] width 60 height 18
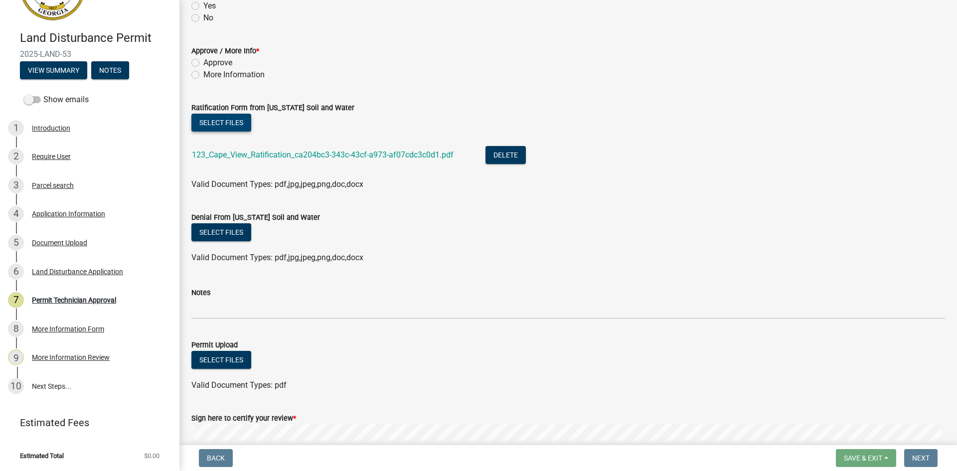
scroll to position [50, 0]
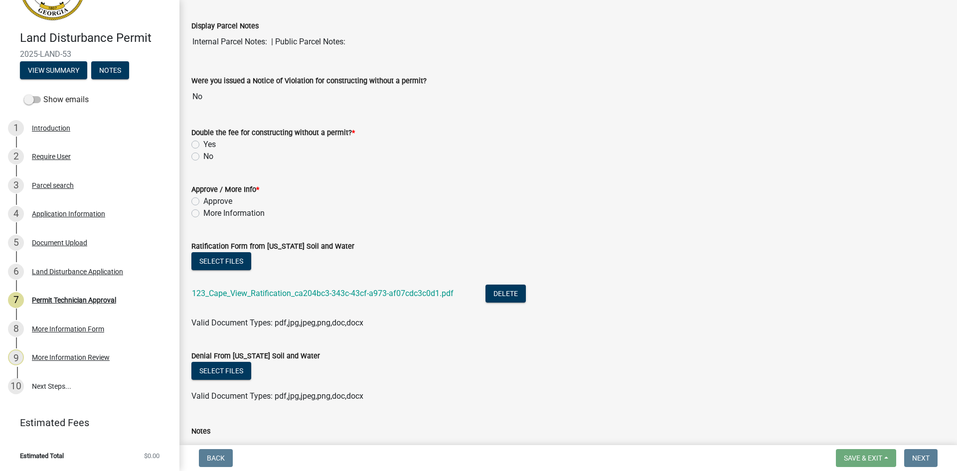
click at [203, 200] on label "Approve" at bounding box center [217, 201] width 29 height 12
click at [203, 200] on input "Approve" at bounding box center [206, 198] width 6 height 6
radio input "true"
click at [203, 154] on label "No" at bounding box center [208, 157] width 10 height 12
click at [203, 154] on input "No" at bounding box center [206, 154] width 6 height 6
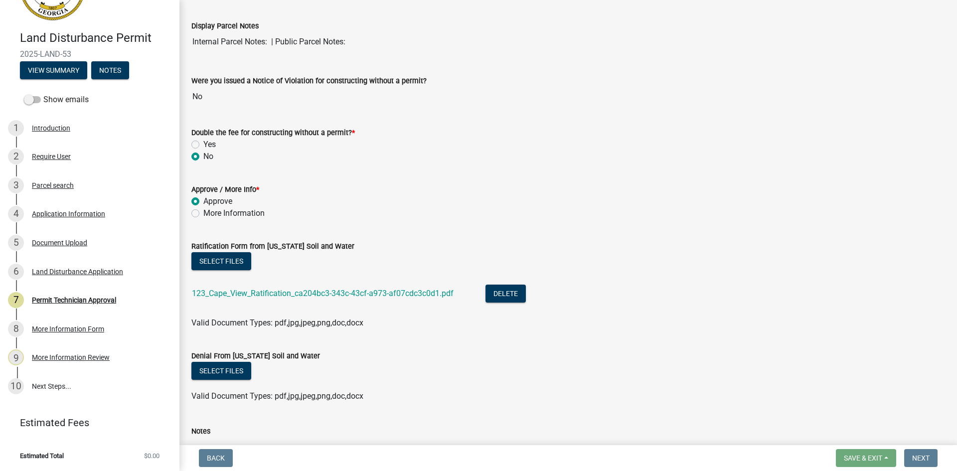
radio input "true"
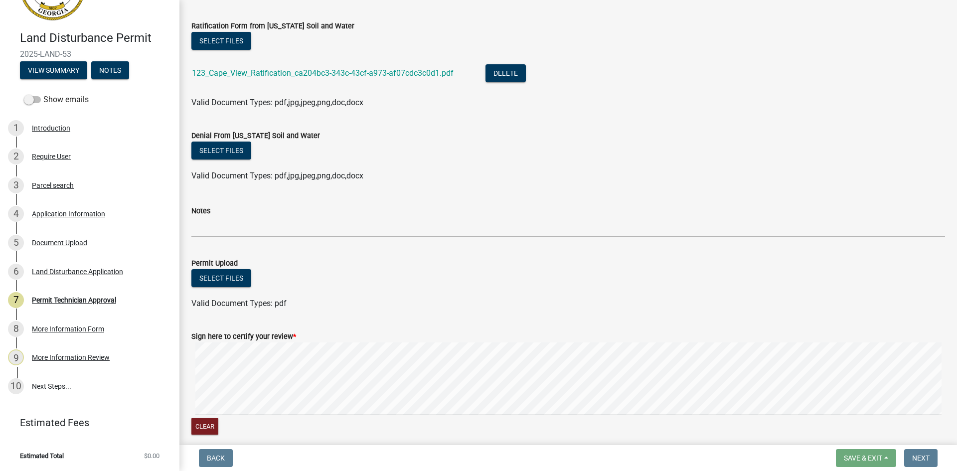
scroll to position [314, 0]
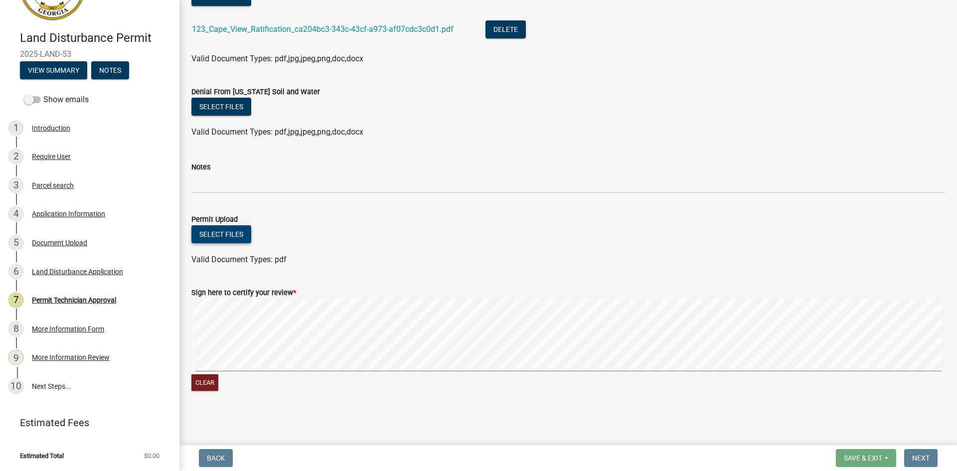
click at [226, 232] on button "Select files" at bounding box center [221, 234] width 60 height 18
click at [83, 288] on link "7 Permit Technician Approval" at bounding box center [89, 300] width 179 height 29
click at [78, 294] on div "7 Permit Technician Approval" at bounding box center [85, 300] width 155 height 16
click at [119, 272] on div "Land Disturbance Application" at bounding box center [77, 271] width 91 height 7
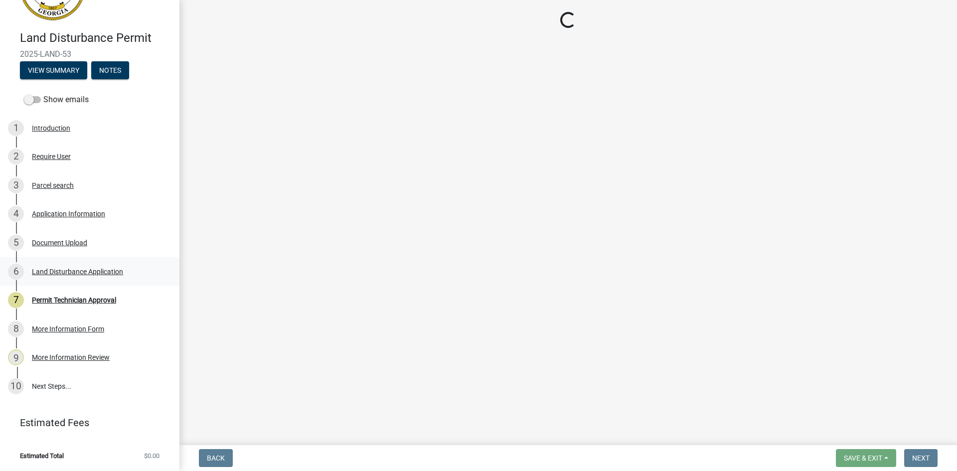
scroll to position [0, 0]
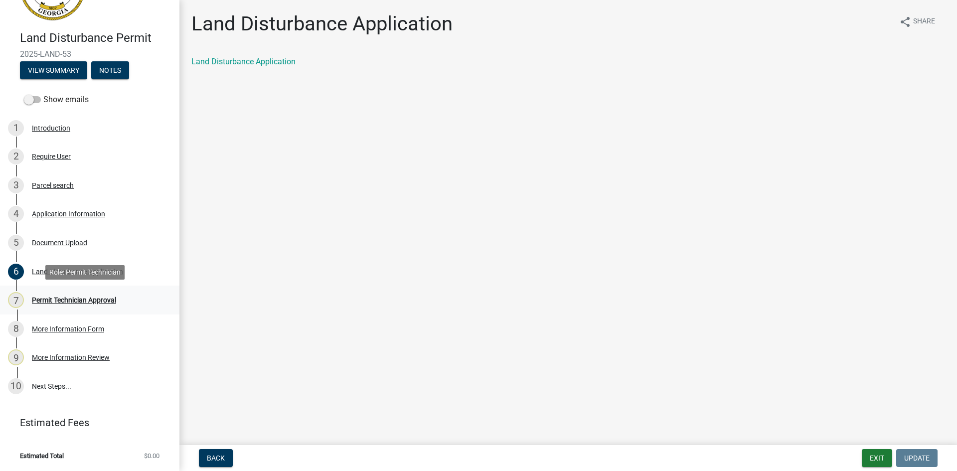
click at [94, 297] on div "Permit Technician Approval" at bounding box center [74, 300] width 84 height 7
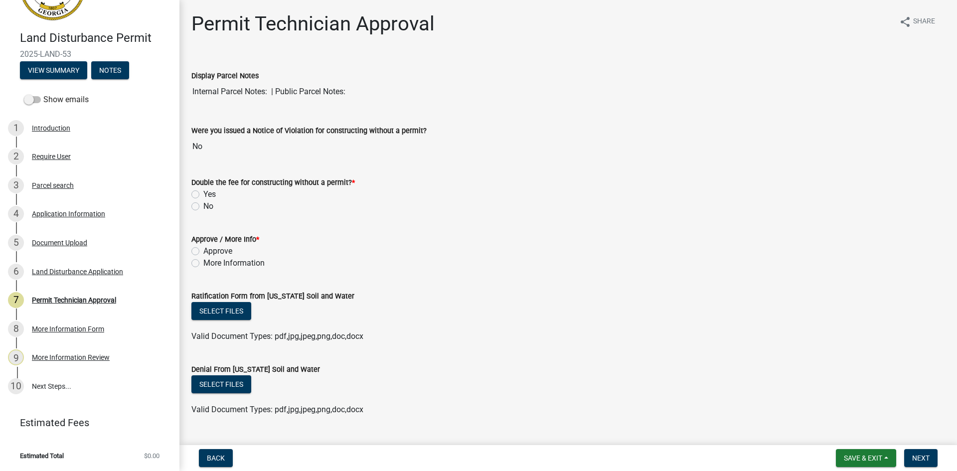
click at [203, 205] on label "No" at bounding box center [208, 206] width 10 height 12
click at [203, 205] on input "No" at bounding box center [206, 203] width 6 height 6
radio input "true"
drag, startPoint x: 197, startPoint y: 249, endPoint x: 199, endPoint y: 263, distance: 14.1
click at [203, 249] on label "Approve" at bounding box center [217, 251] width 29 height 12
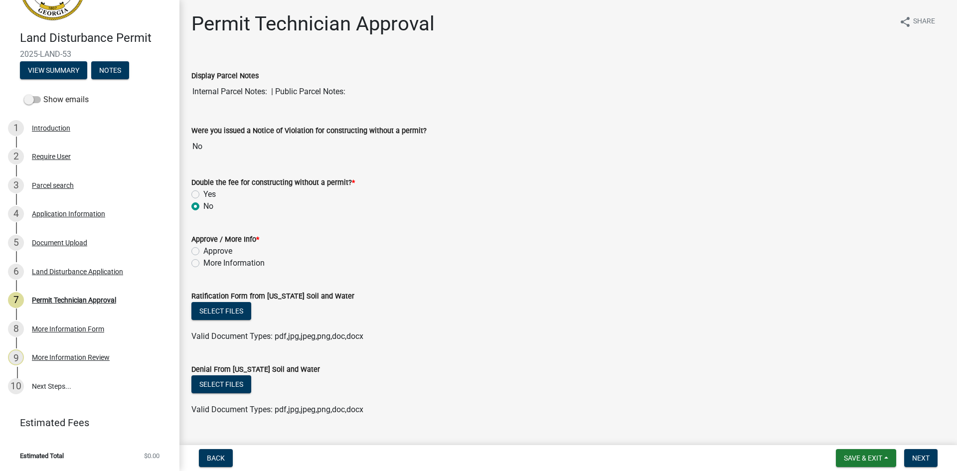
click at [203, 249] on input "Approve" at bounding box center [206, 248] width 6 height 6
radio input "true"
click at [232, 313] on button "Select files" at bounding box center [221, 311] width 60 height 18
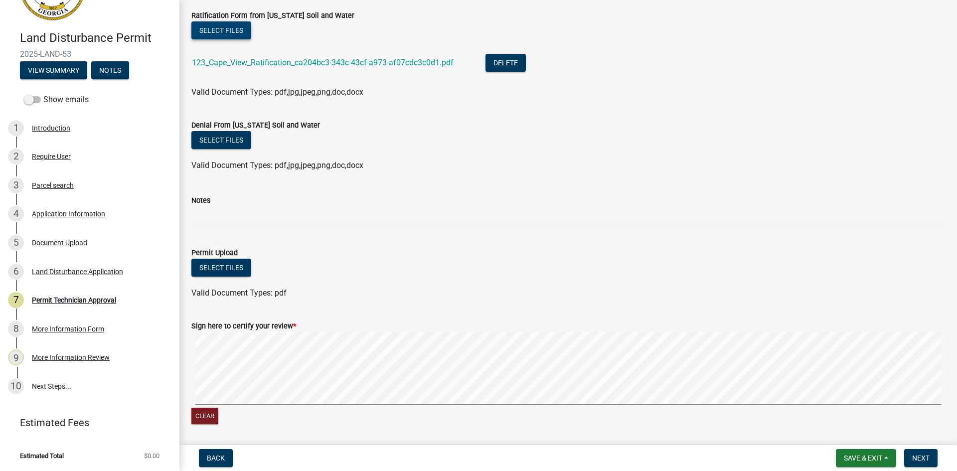
scroll to position [314, 0]
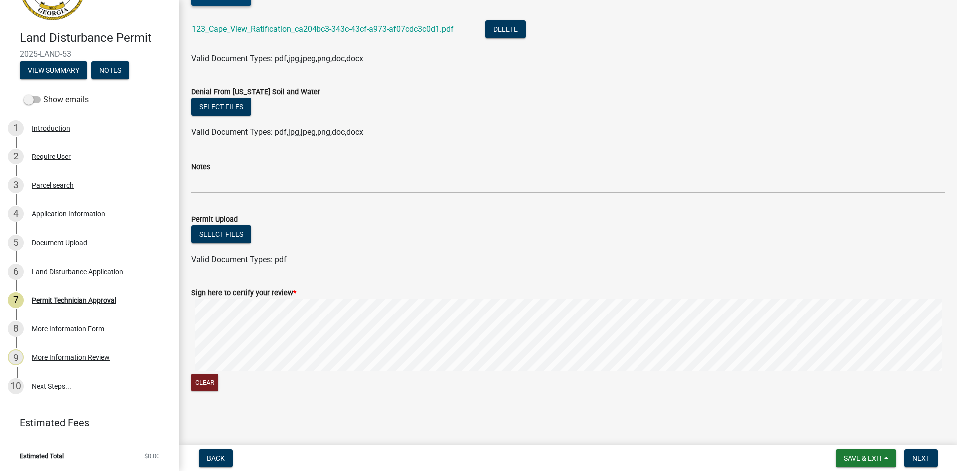
click at [565, 395] on wm-data-entity-input "Sign here to certify your review * Clear" at bounding box center [568, 339] width 754 height 128
click at [920, 466] on button "Next" at bounding box center [920, 458] width 33 height 18
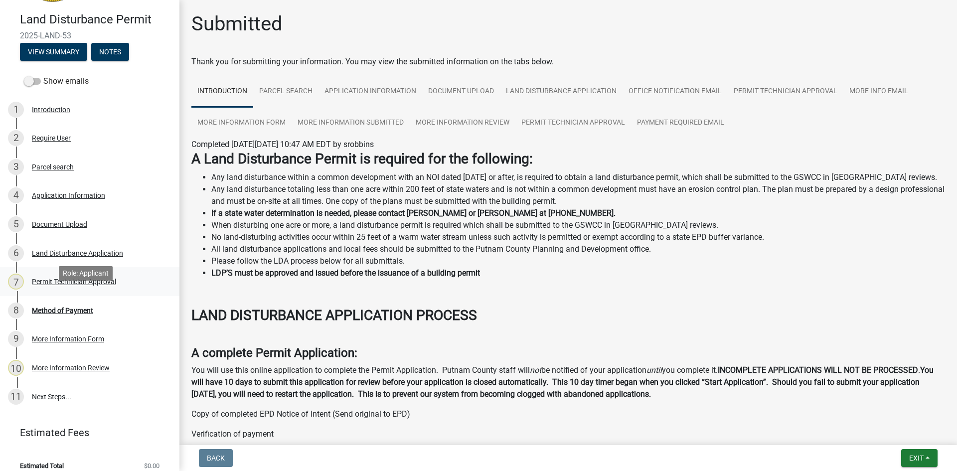
scroll to position [83, 0]
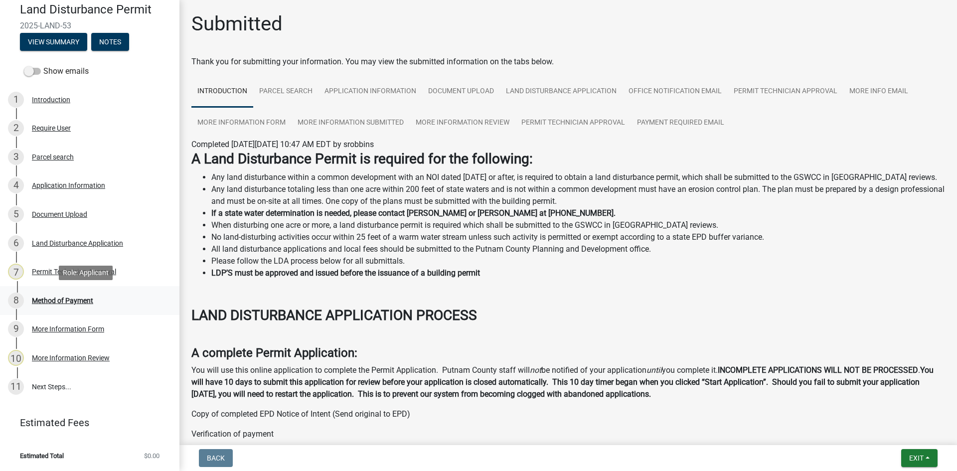
click at [68, 300] on div "Method of Payment" at bounding box center [62, 300] width 61 height 7
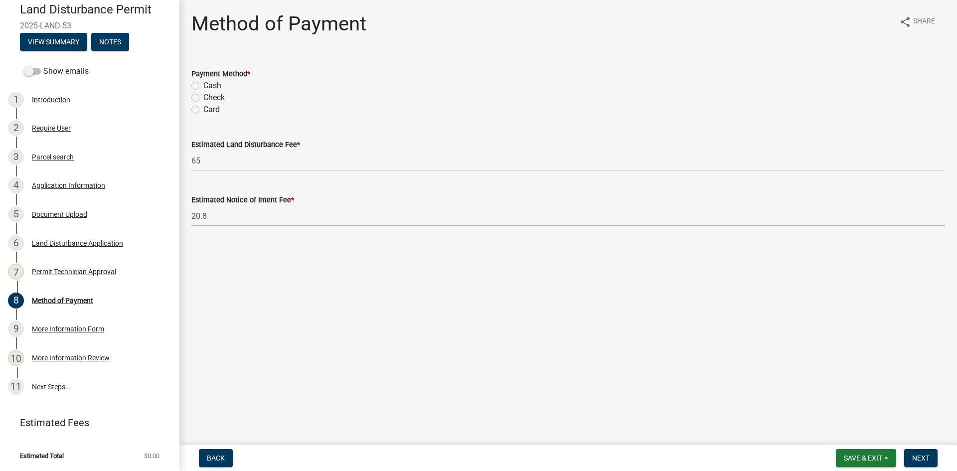
drag, startPoint x: 195, startPoint y: 105, endPoint x: 194, endPoint y: 113, distance: 8.0
click at [194, 106] on div "Card" at bounding box center [568, 110] width 754 height 12
click at [203, 107] on label "Card" at bounding box center [211, 110] width 16 height 12
click at [203, 107] on input "Card" at bounding box center [206, 107] width 6 height 6
radio input "true"
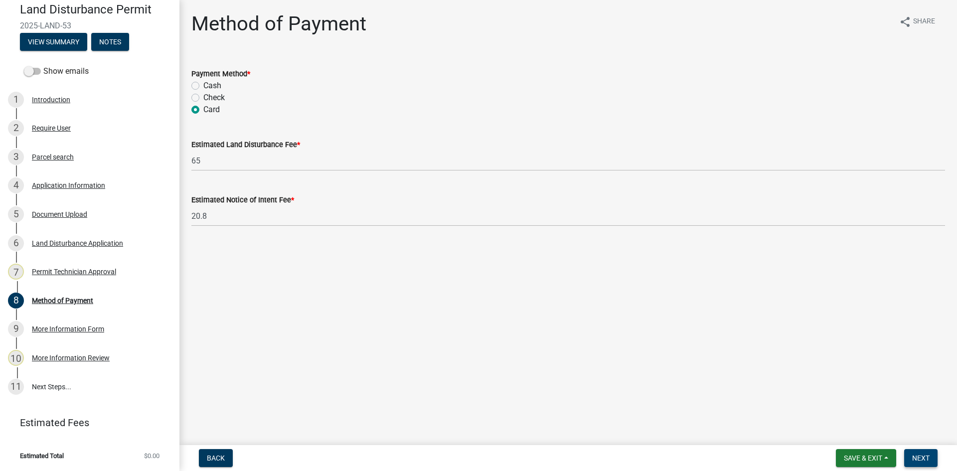
drag, startPoint x: 940, startPoint y: 456, endPoint x: 917, endPoint y: 459, distance: 23.1
click at [936, 457] on form "Save & Exit Save Save & Exit Next" at bounding box center [887, 458] width 110 height 18
click at [925, 452] on button "Next" at bounding box center [920, 458] width 33 height 18
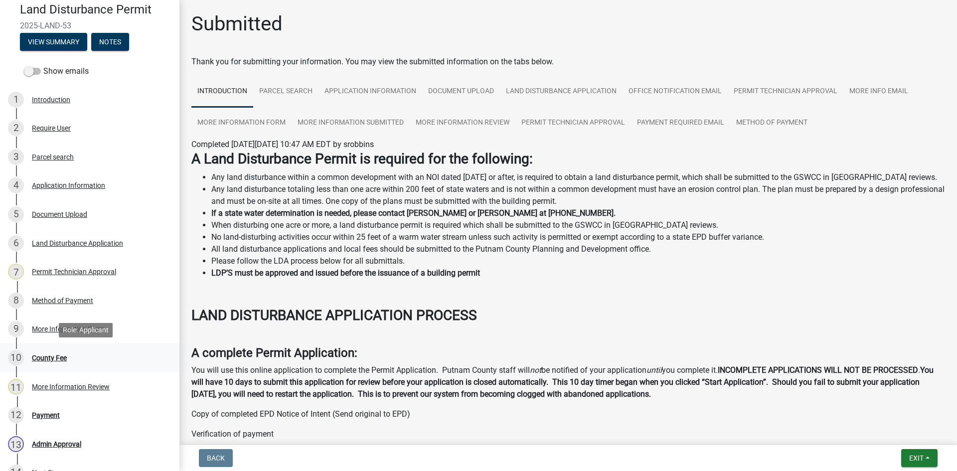
click at [52, 351] on div "10 County Fee" at bounding box center [85, 358] width 155 height 16
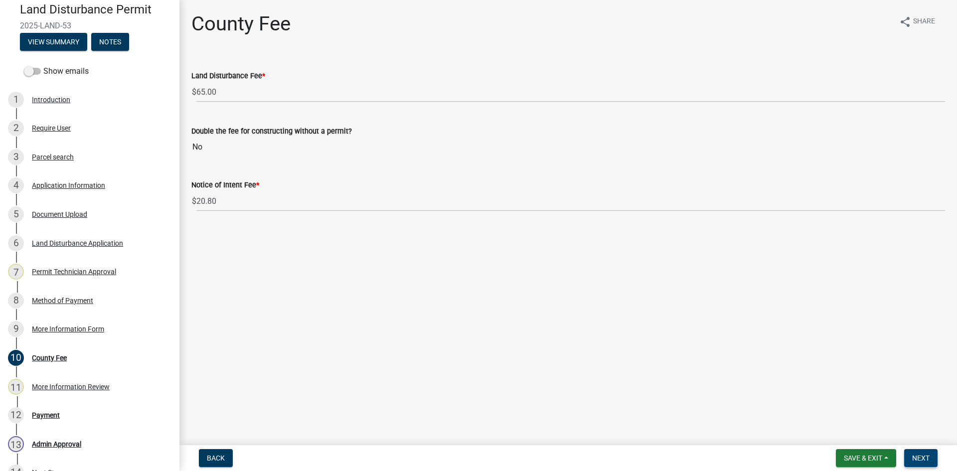
click at [920, 452] on button "Next" at bounding box center [920, 458] width 33 height 18
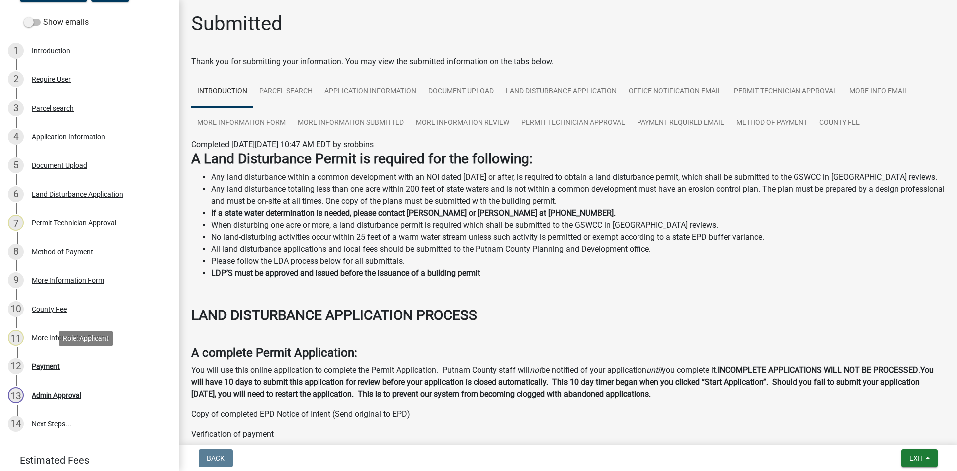
scroll to position [214, 0]
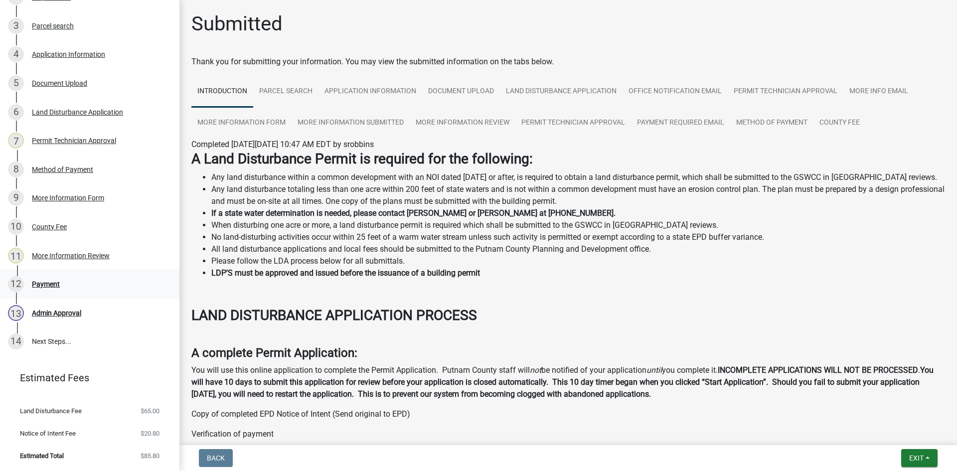
click at [45, 285] on div "Payment" at bounding box center [46, 284] width 28 height 7
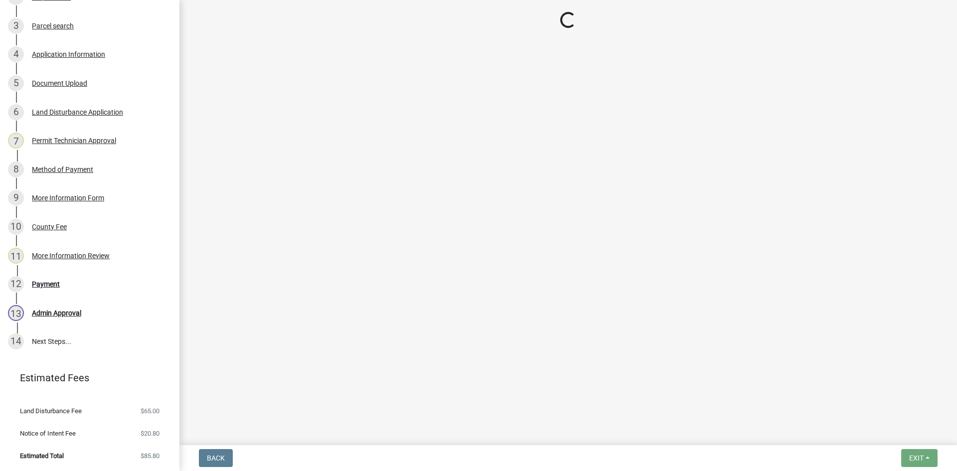
select select "3: 3"
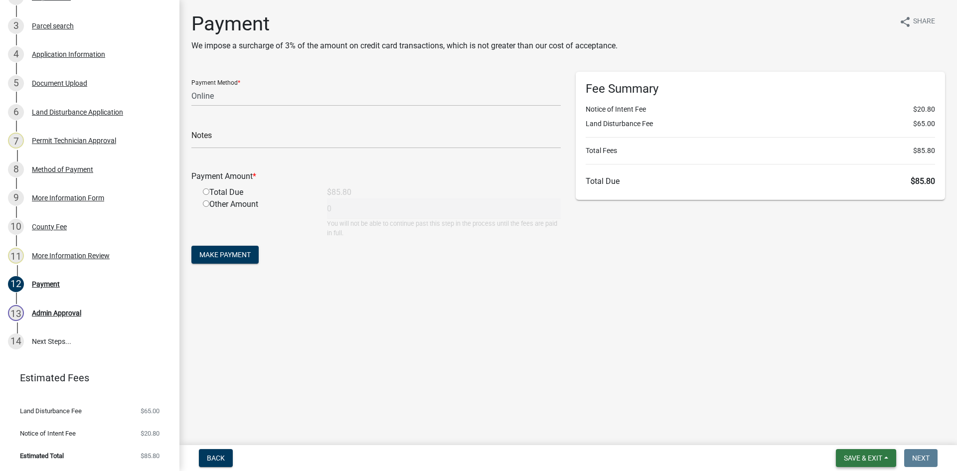
click at [866, 462] on span "Save & Exit" at bounding box center [863, 458] width 38 height 8
click at [876, 427] on button "Save & Exit" at bounding box center [856, 432] width 80 height 24
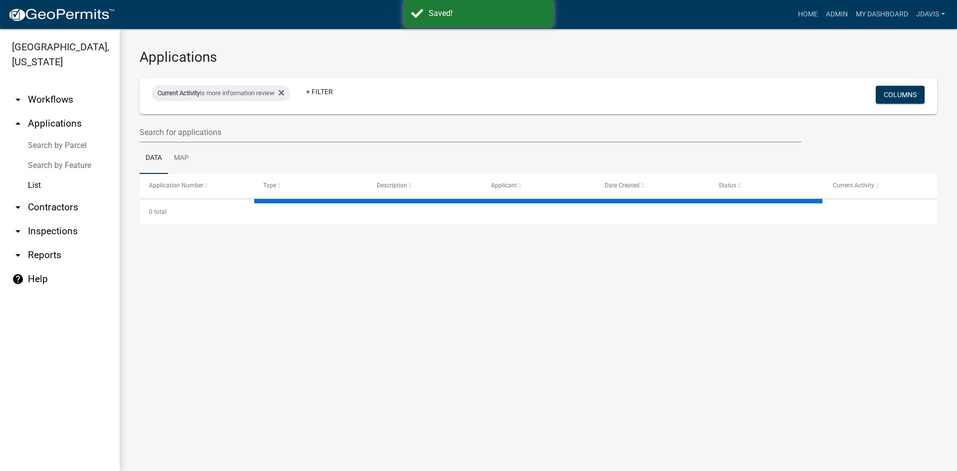
select select "2: 50"
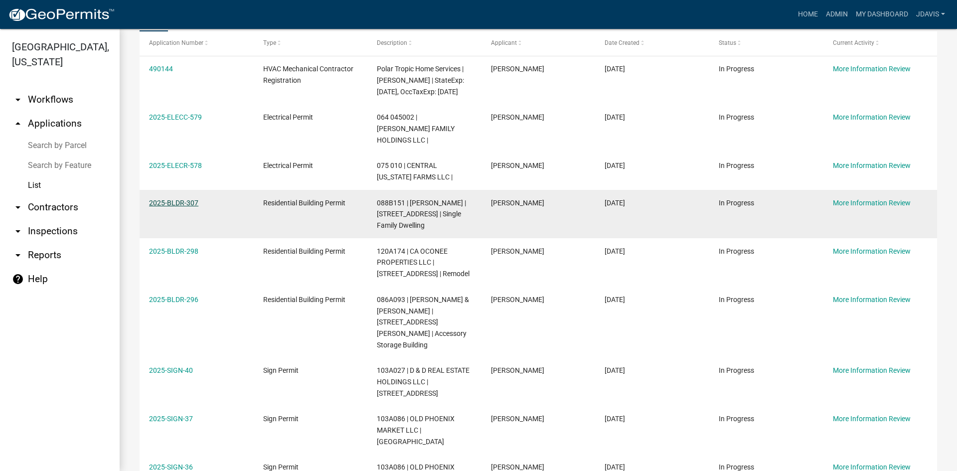
scroll to position [150, 0]
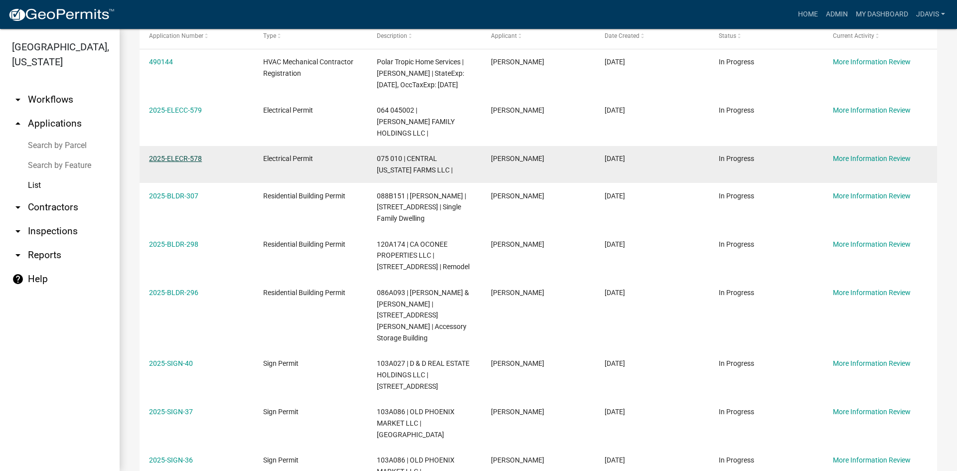
click at [190, 160] on link "2025-ELECR-578" at bounding box center [175, 158] width 53 height 8
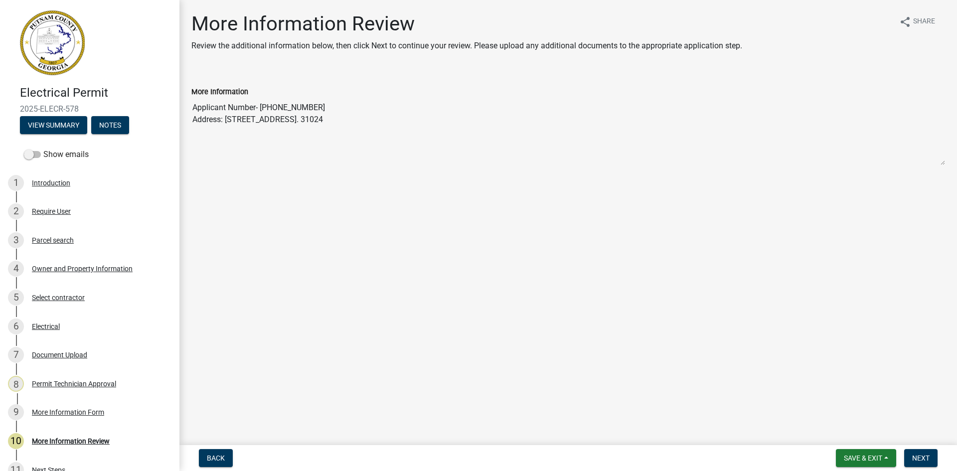
drag, startPoint x: 225, startPoint y: 121, endPoint x: 295, endPoint y: 119, distance: 69.3
click at [295, 119] on textarea "Applicant Number- [PHONE_NUMBER] Address: [STREET_ADDRESS]. 31024" at bounding box center [568, 132] width 754 height 68
click at [111, 260] on link "4 Owner and Property Information" at bounding box center [89, 269] width 179 height 29
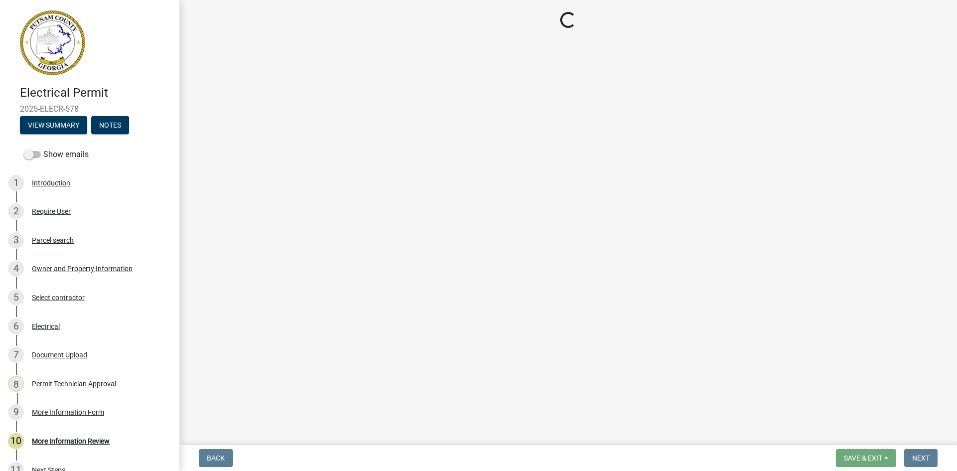
select select "a4366e26-0f82-401b-a682-956e4112ff86"
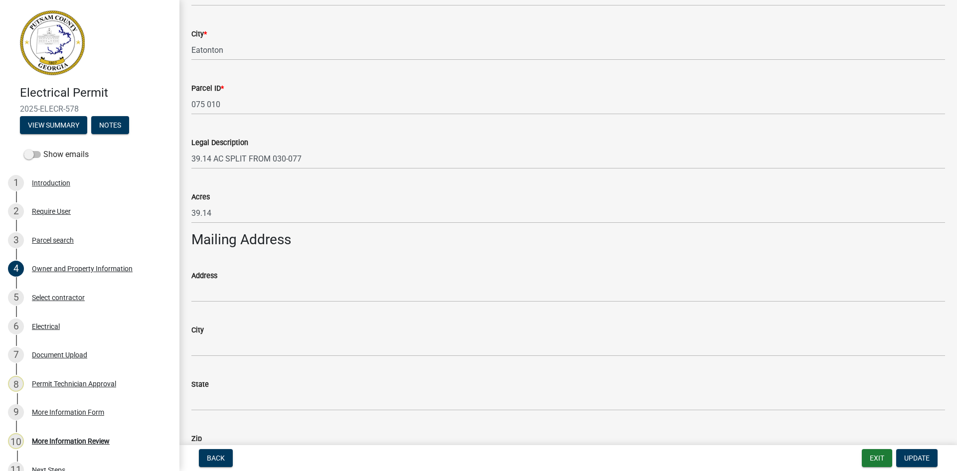
scroll to position [399, 0]
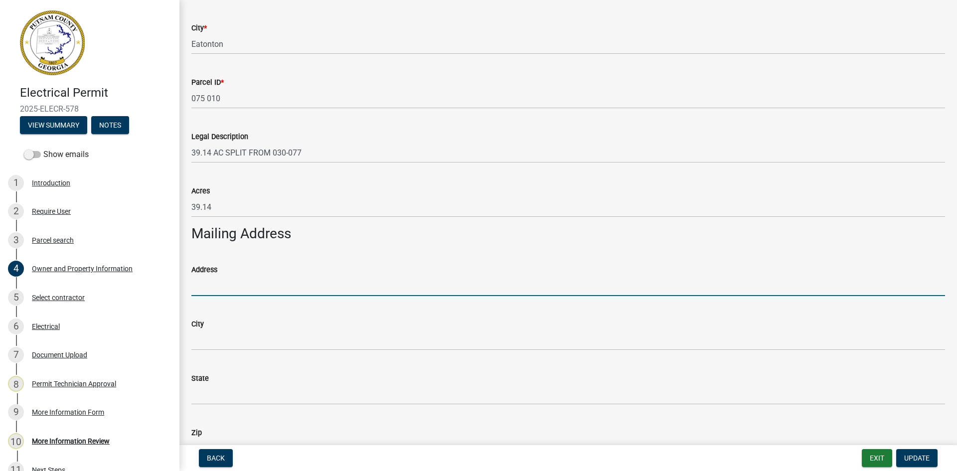
click at [232, 285] on input "Address" at bounding box center [568, 286] width 754 height 20
paste input "[STREET_ADDRESS]"
type input "[STREET_ADDRESS]"
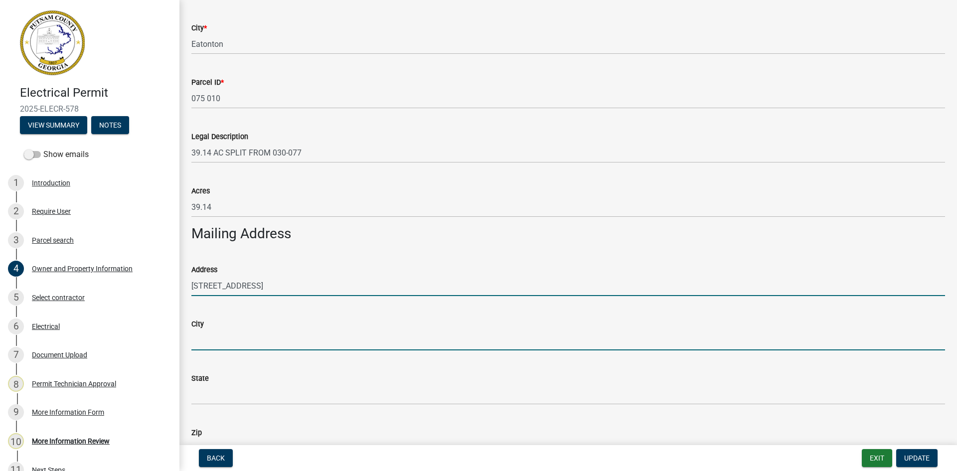
click at [229, 340] on input "City" at bounding box center [568, 340] width 754 height 20
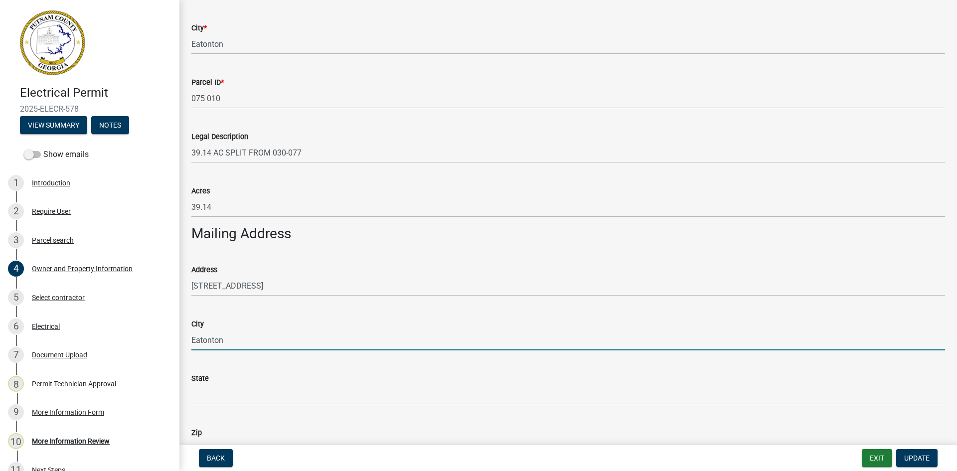
type input "Eatonton"
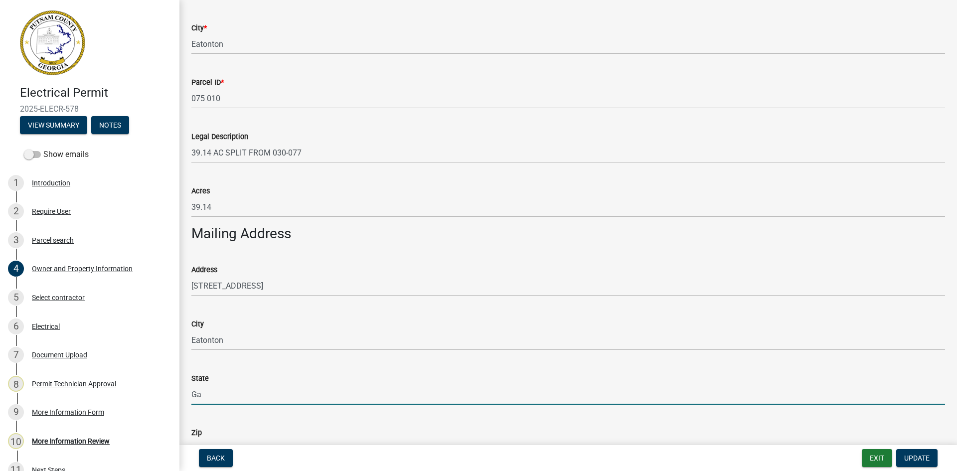
type input "Ga"
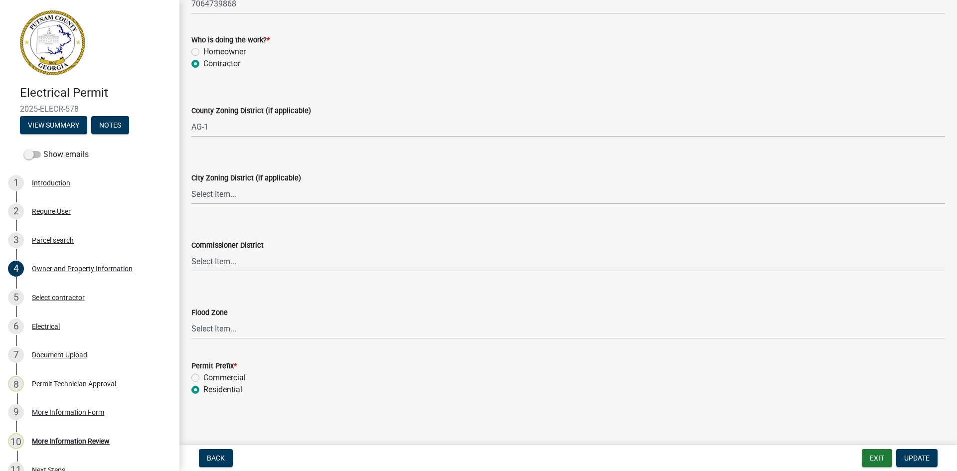
scroll to position [1723, 0]
type input "31024"
click at [914, 463] on button "Update" at bounding box center [916, 458] width 41 height 18
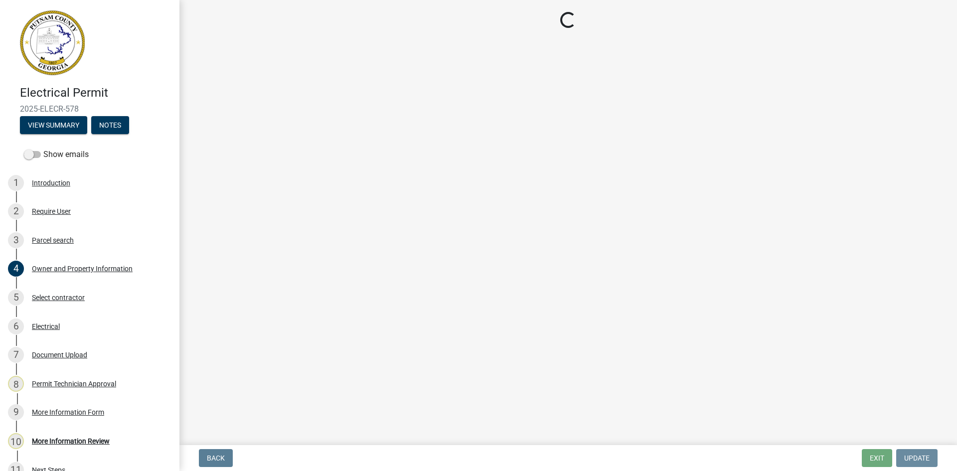
scroll to position [0, 0]
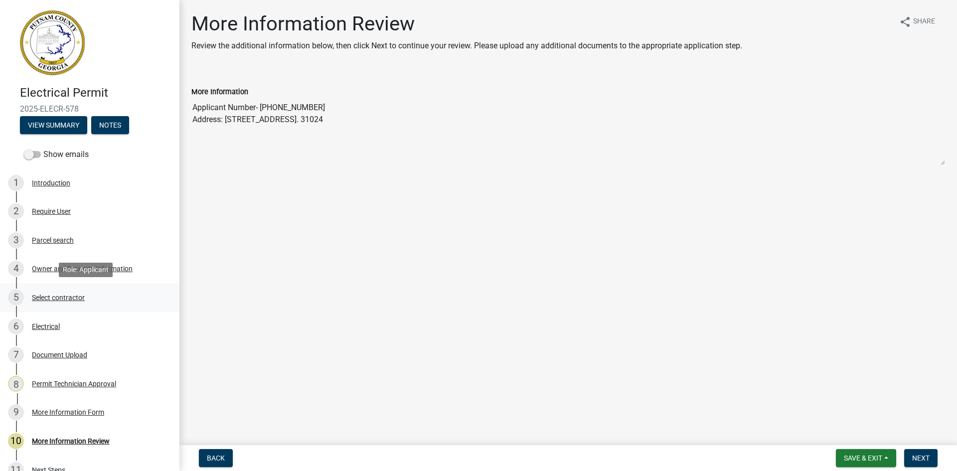
click at [56, 297] on div "Select contractor" at bounding box center [58, 297] width 53 height 7
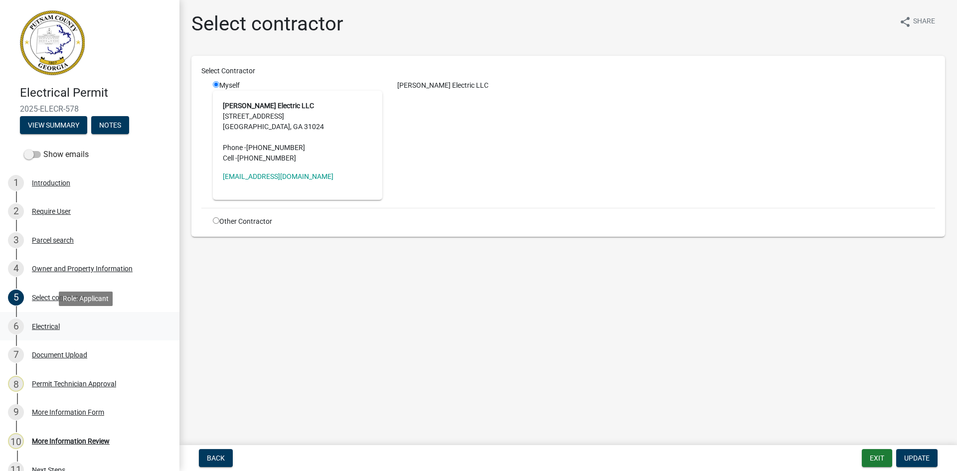
click at [59, 323] on div "Electrical" at bounding box center [46, 326] width 28 height 7
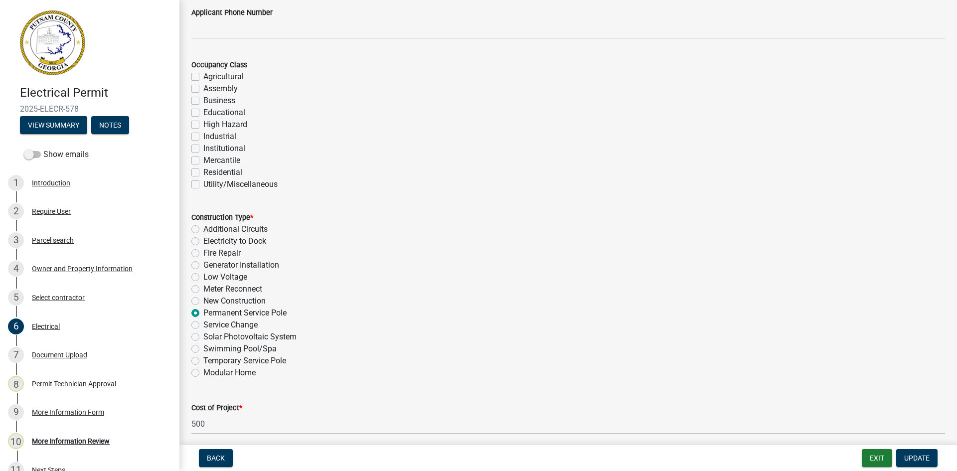
scroll to position [150, 0]
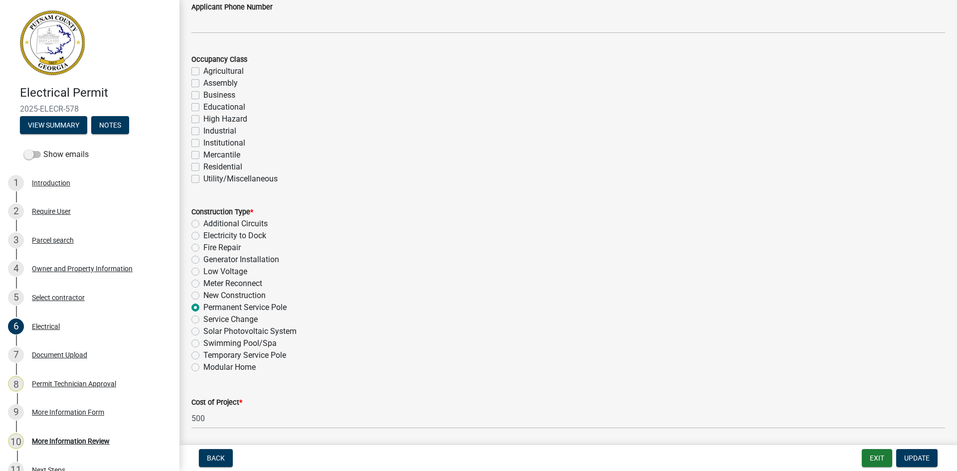
click at [203, 170] on label "Residential" at bounding box center [222, 167] width 39 height 12
click at [203, 167] on input "Residential" at bounding box center [206, 164] width 6 height 6
checkbox input "true"
checkbox input "false"
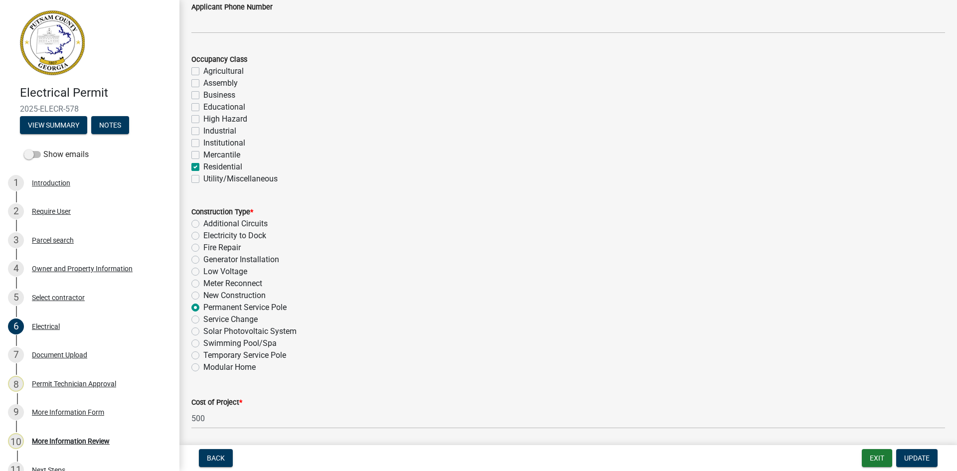
checkbox input "false"
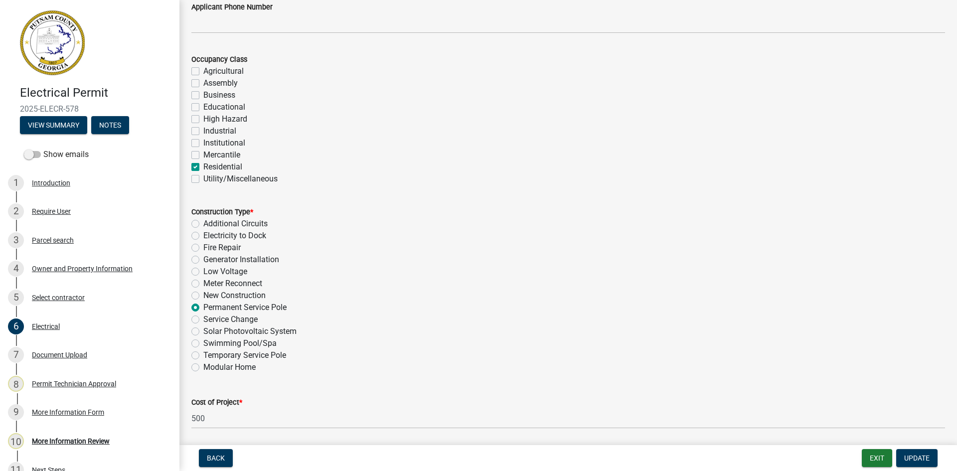
checkbox input "false"
checkbox input "true"
checkbox input "false"
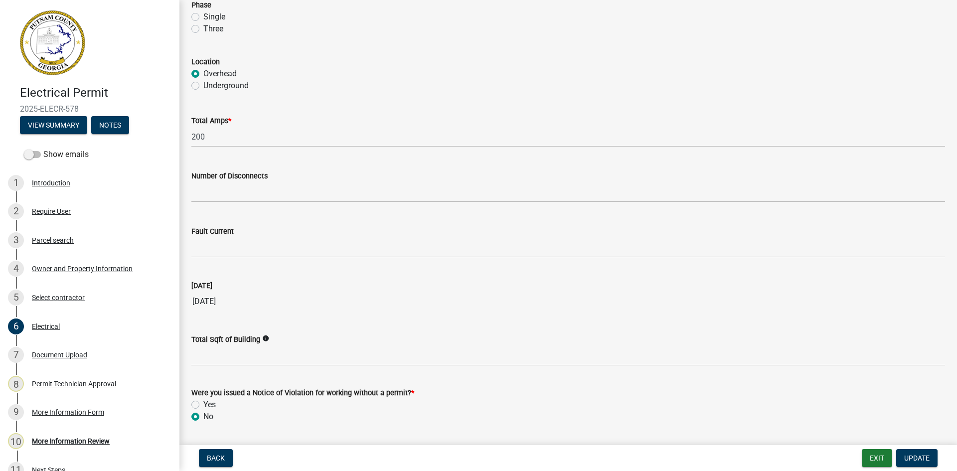
scroll to position [931, 0]
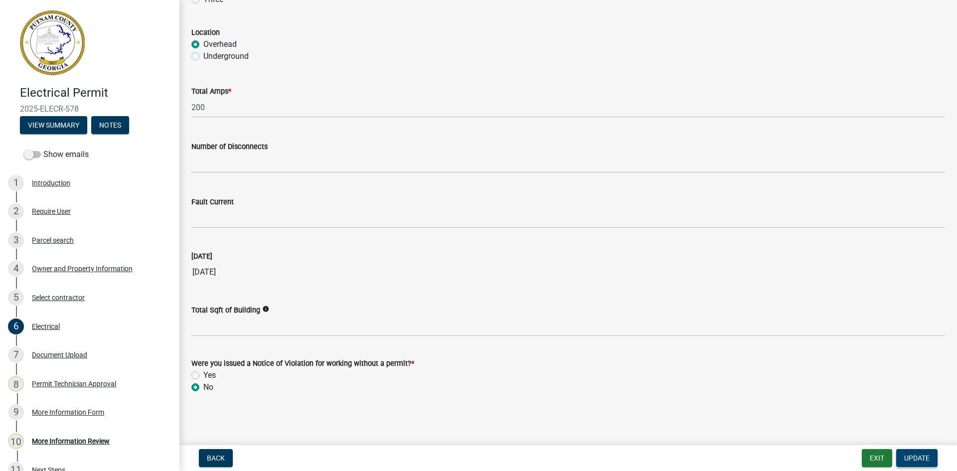
click at [922, 455] on span "Update" at bounding box center [916, 458] width 25 height 8
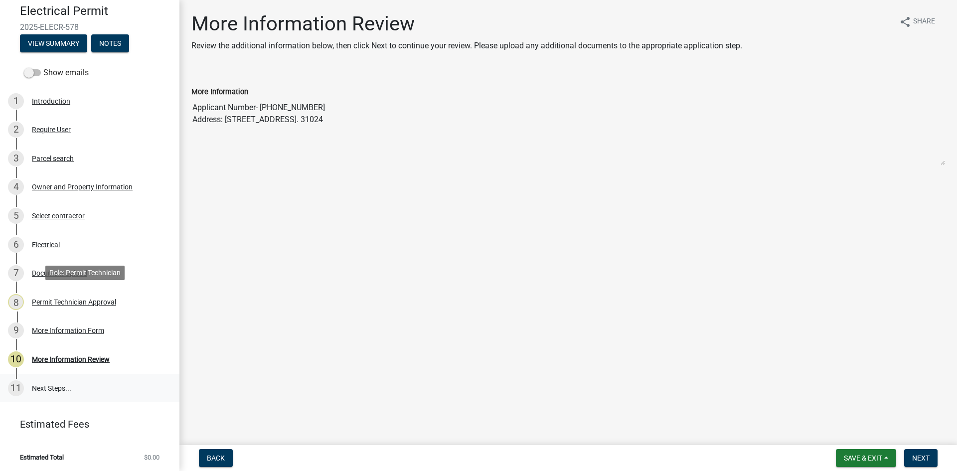
scroll to position [83, 0]
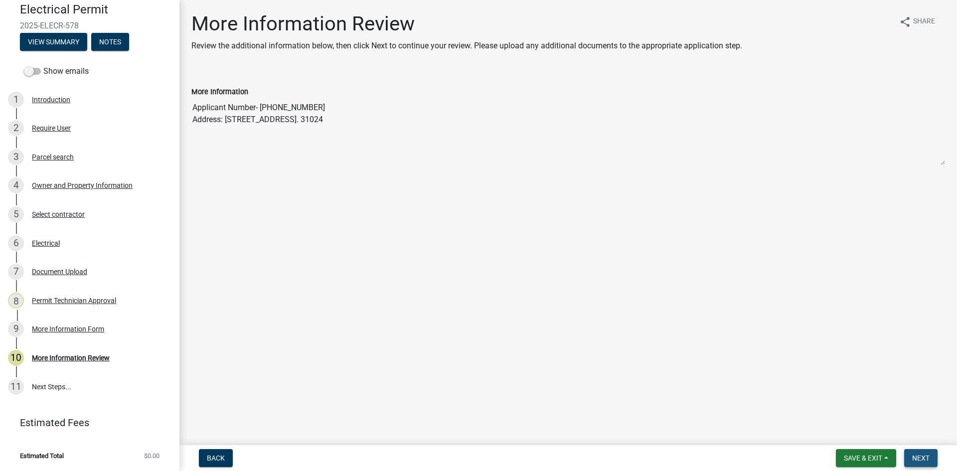
click at [923, 458] on span "Next" at bounding box center [920, 458] width 17 height 8
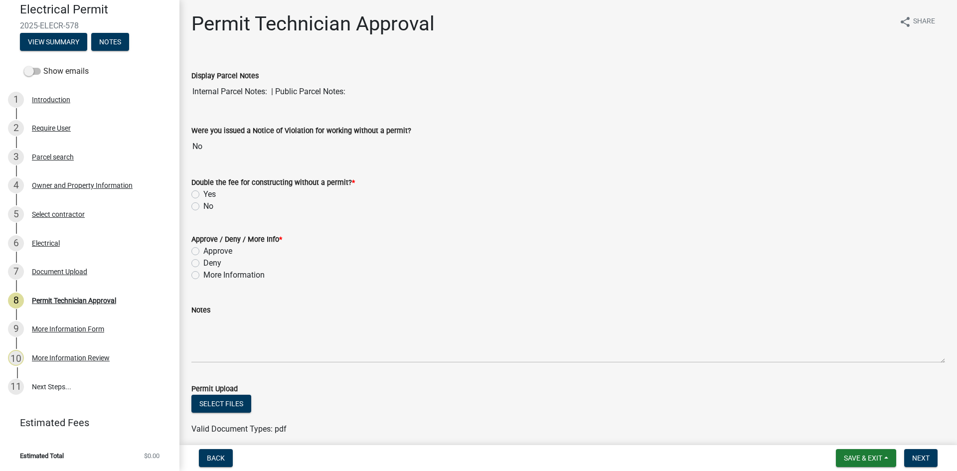
click at [203, 209] on label "No" at bounding box center [208, 206] width 10 height 12
click at [203, 207] on input "No" at bounding box center [206, 203] width 6 height 6
radio input "true"
click at [203, 253] on label "Approve" at bounding box center [217, 251] width 29 height 12
click at [203, 252] on input "Approve" at bounding box center [206, 248] width 6 height 6
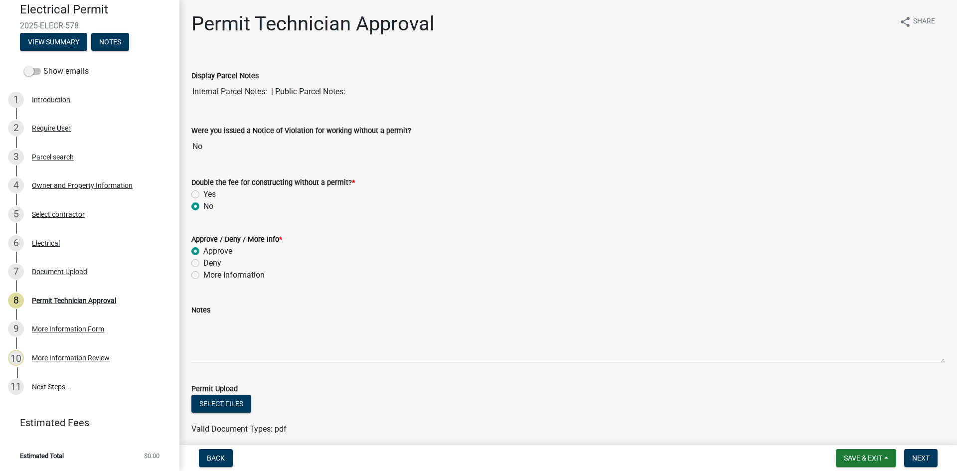
radio input "true"
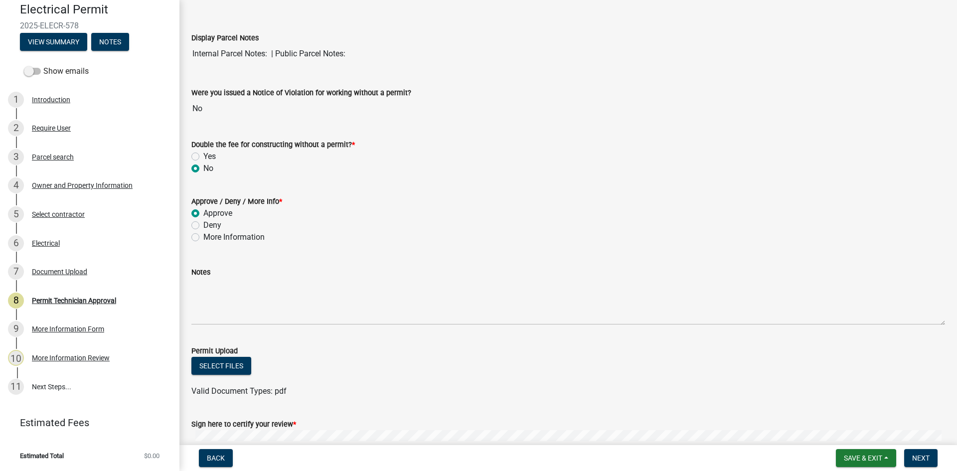
scroll to position [169, 0]
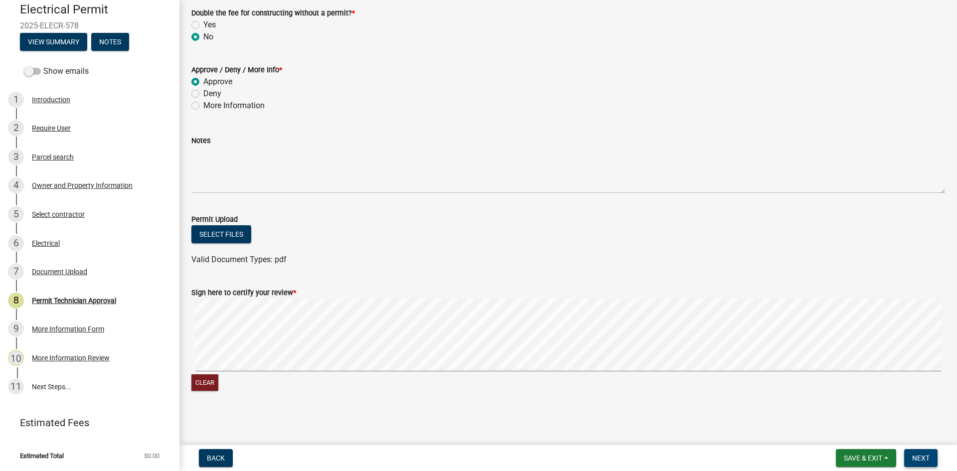
click at [918, 457] on span "Next" at bounding box center [920, 458] width 17 height 8
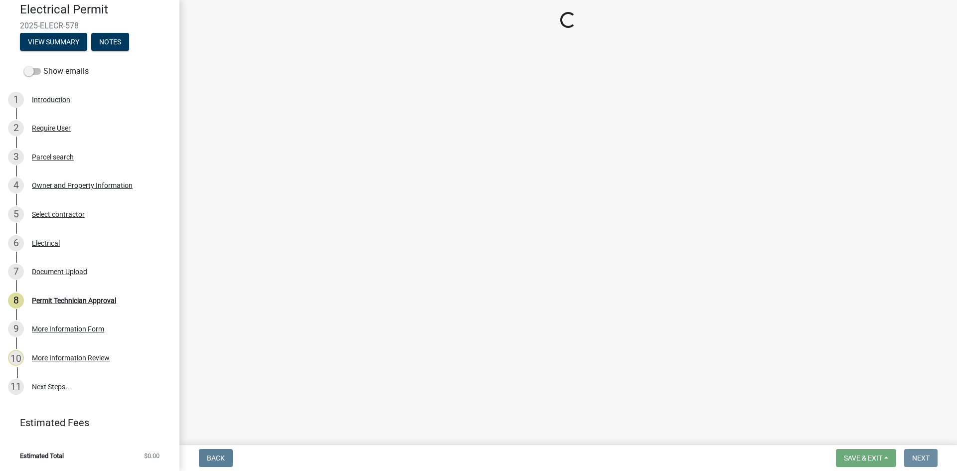
scroll to position [0, 0]
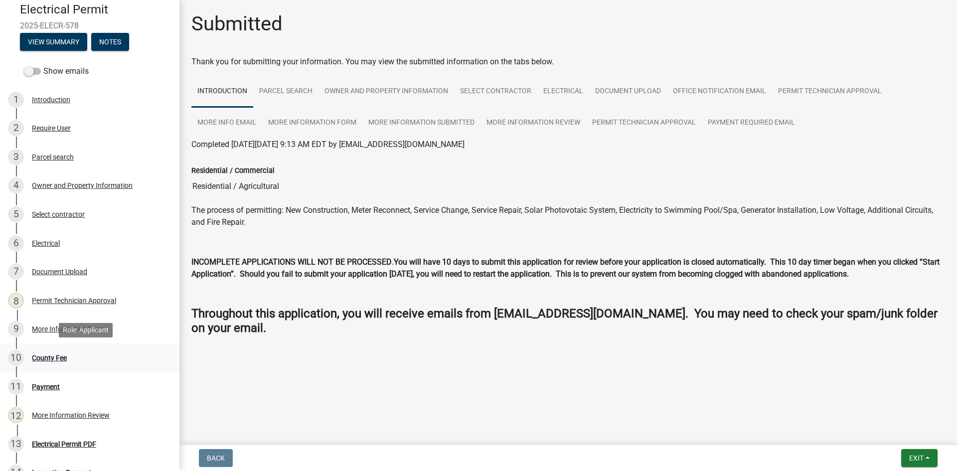
click at [50, 350] on div "10 County Fee" at bounding box center [85, 358] width 155 height 16
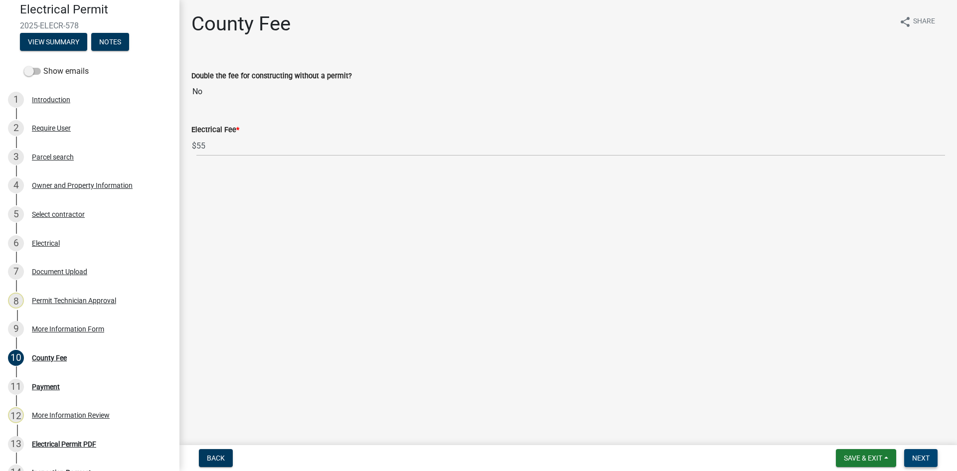
click at [913, 453] on button "Next" at bounding box center [920, 458] width 33 height 18
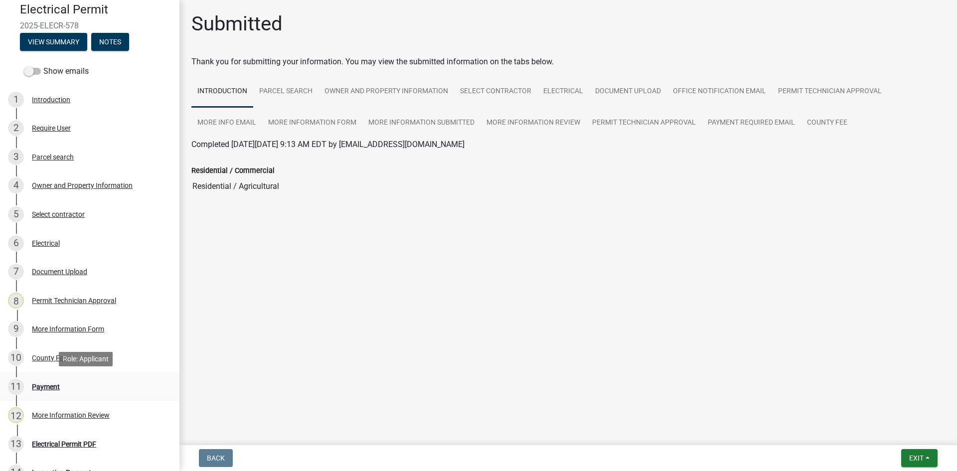
click at [43, 386] on div "Payment" at bounding box center [46, 386] width 28 height 7
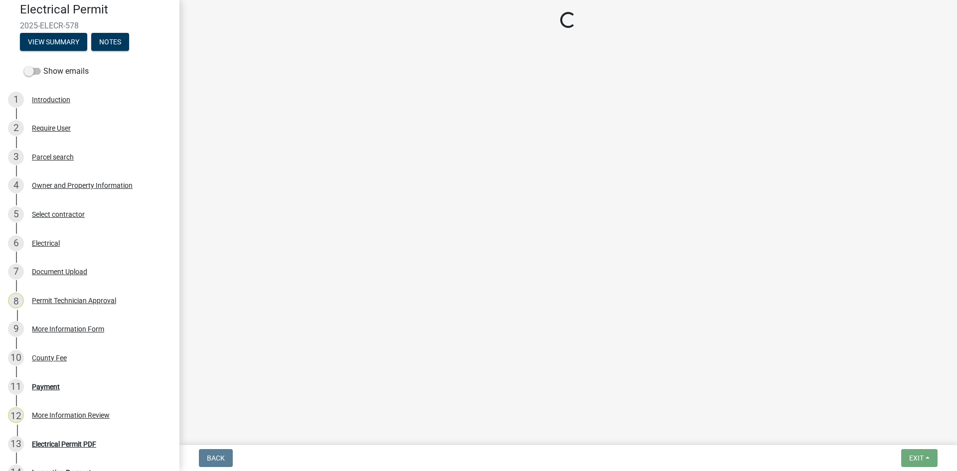
select select "3: 3"
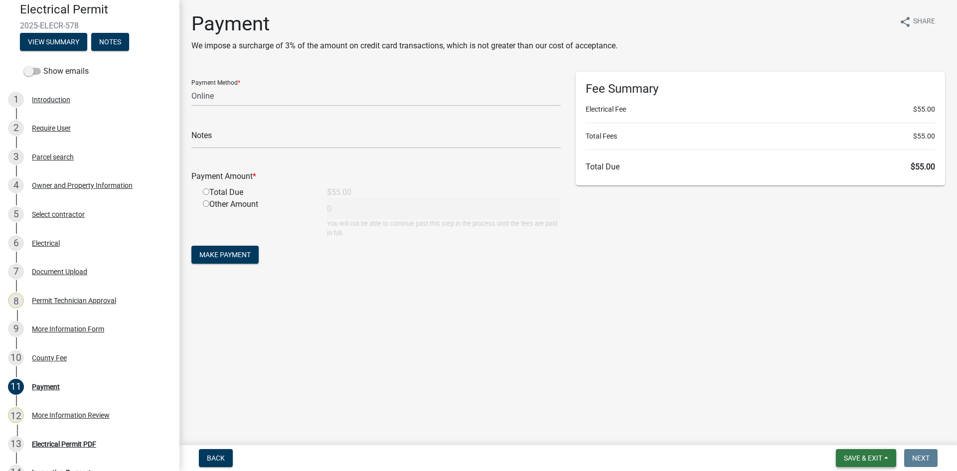
click at [865, 459] on span "Save & Exit" at bounding box center [863, 458] width 38 height 8
click at [871, 436] on button "Save & Exit" at bounding box center [856, 432] width 80 height 24
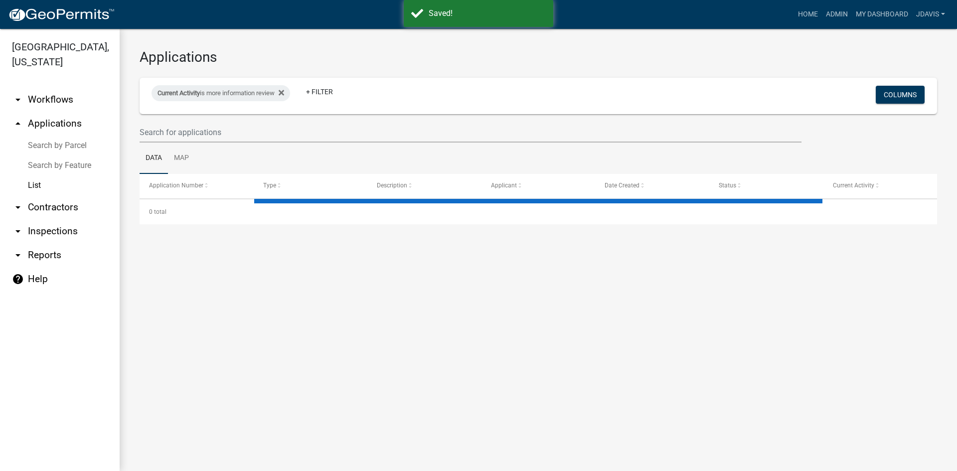
select select "2: 50"
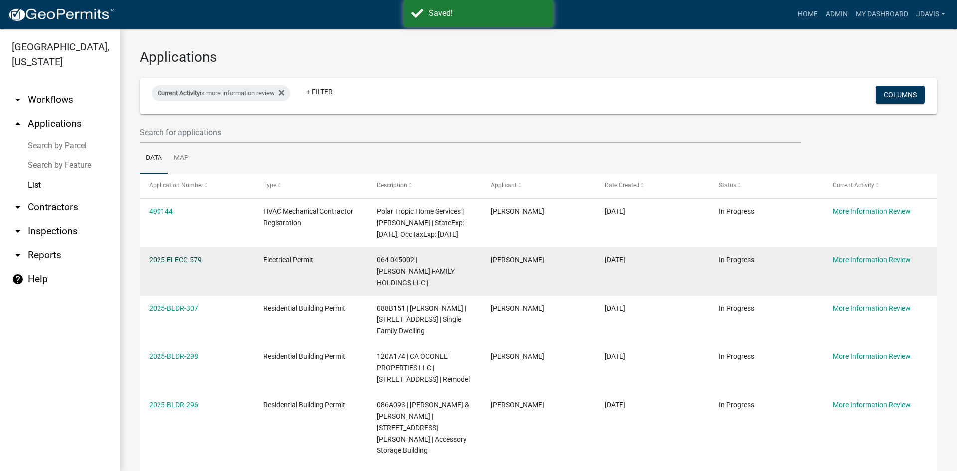
click at [189, 264] on link "2025-ELECC-579" at bounding box center [175, 260] width 53 height 8
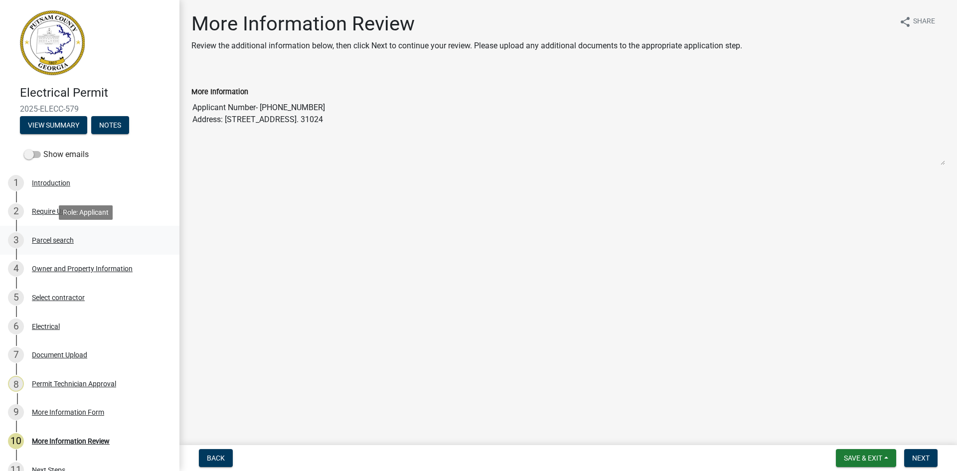
click at [53, 239] on div "Parcel search" at bounding box center [53, 240] width 42 height 7
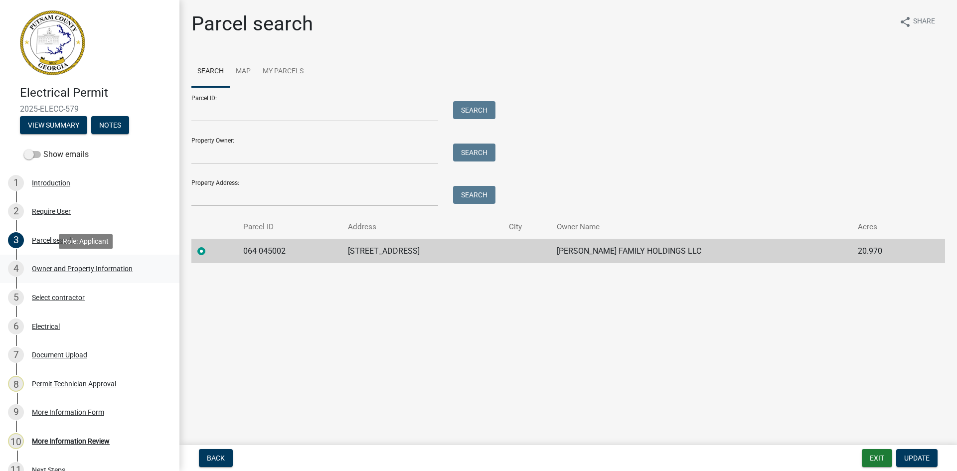
click at [96, 265] on div "Owner and Property Information" at bounding box center [82, 268] width 101 height 7
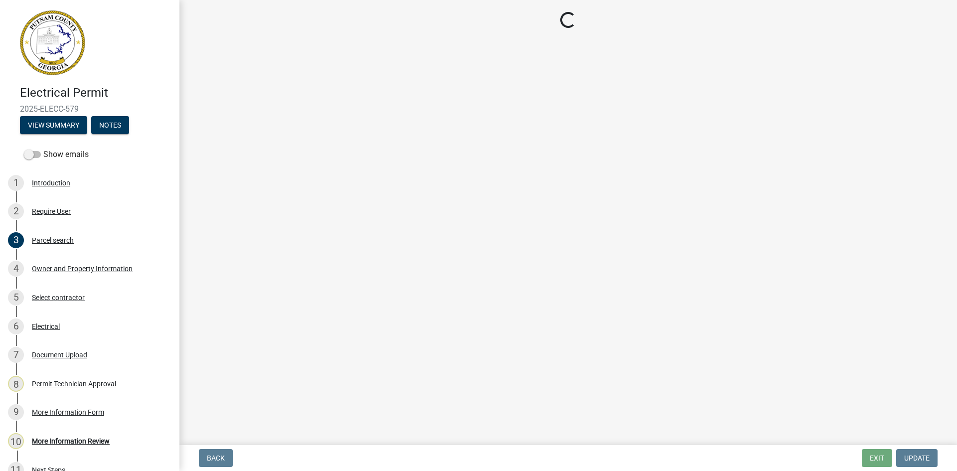
select select "78a0cf10-583c-416f-b876-f8d04396e91b"
select select "83394b22-4a11-496c-8e5c-75ade2e72faf"
select select "469c5908-2854-42d5-89ed-bee7fc26529e"
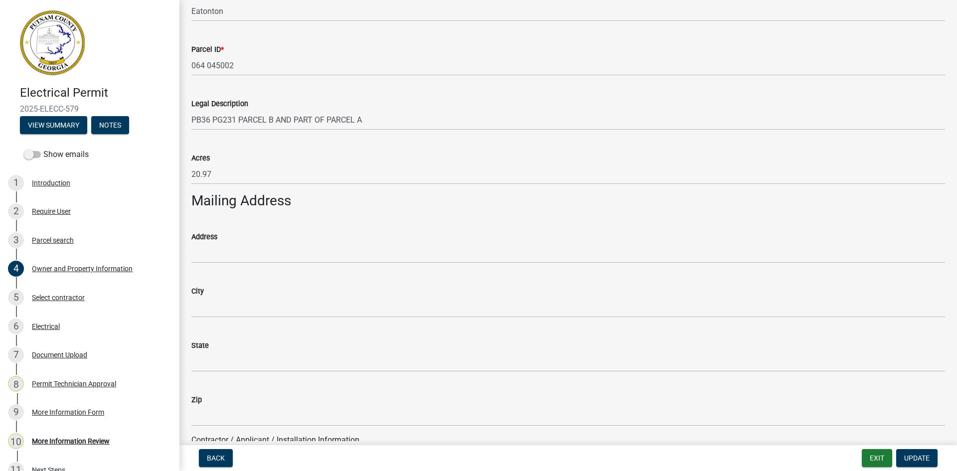
scroll to position [449, 0]
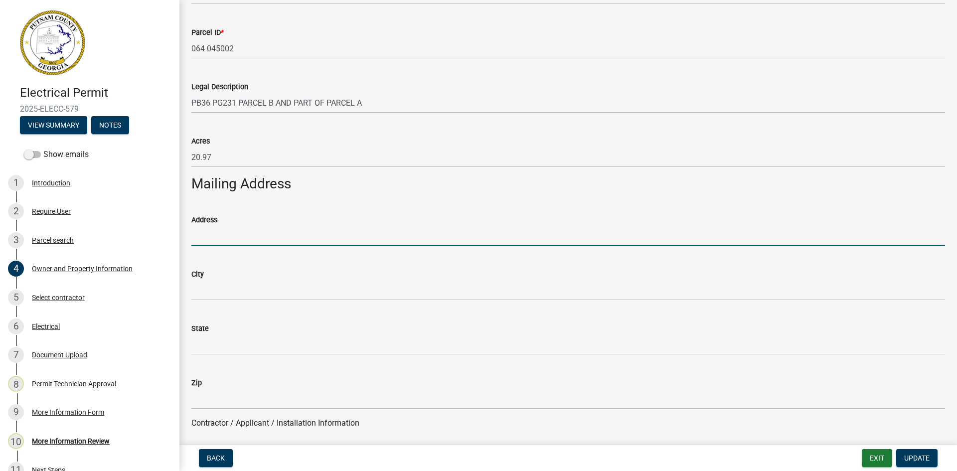
click at [252, 242] on input "Address" at bounding box center [568, 236] width 754 height 20
paste input "[STREET_ADDRESS]"
type input "[STREET_ADDRESS]"
click at [257, 274] on div "City" at bounding box center [568, 274] width 754 height 12
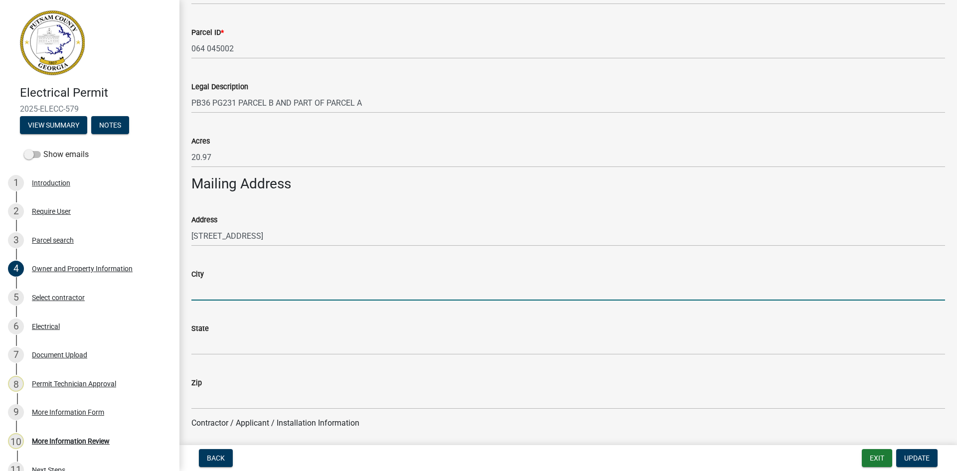
click at [250, 285] on input "City" at bounding box center [568, 290] width 754 height 20
type input "Eatonton"
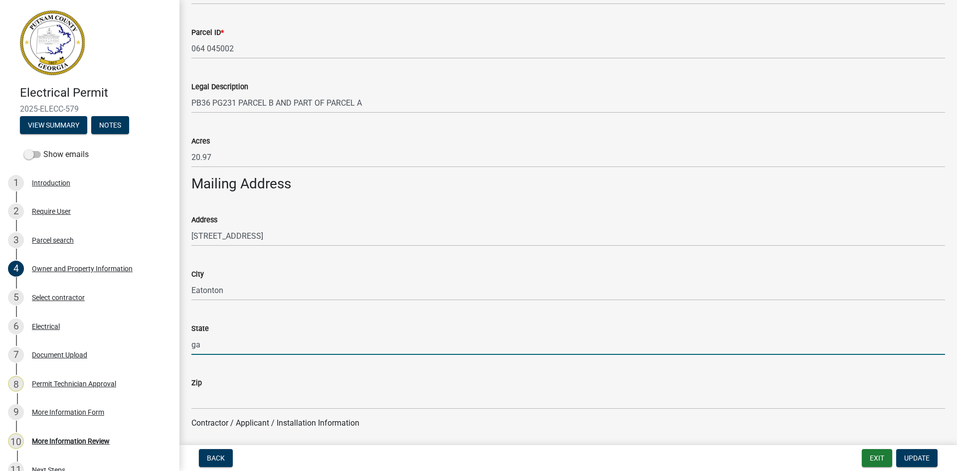
type input "g"
type input "Ga"
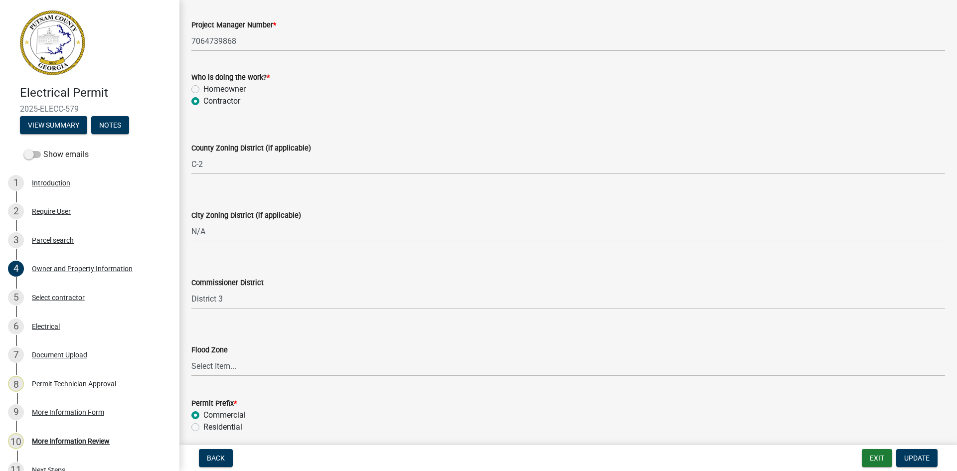
scroll to position [1723, 0]
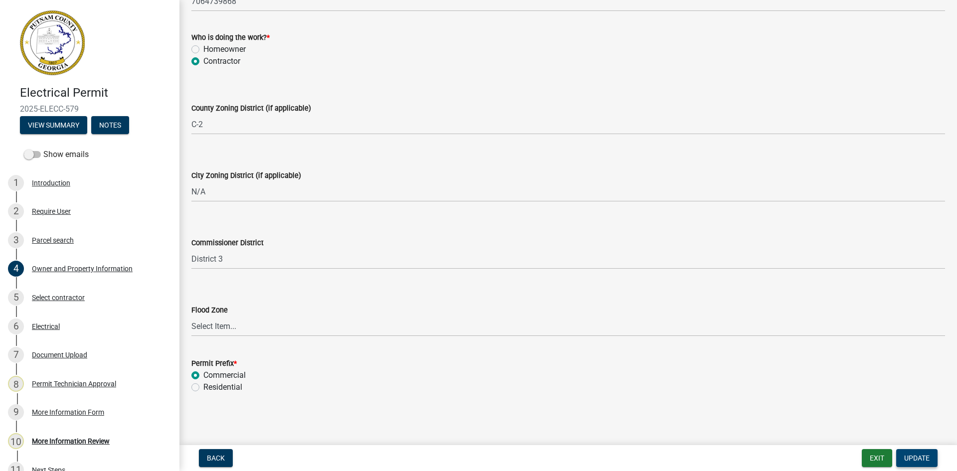
type input "31024"
click at [919, 459] on span "Update" at bounding box center [916, 458] width 25 height 8
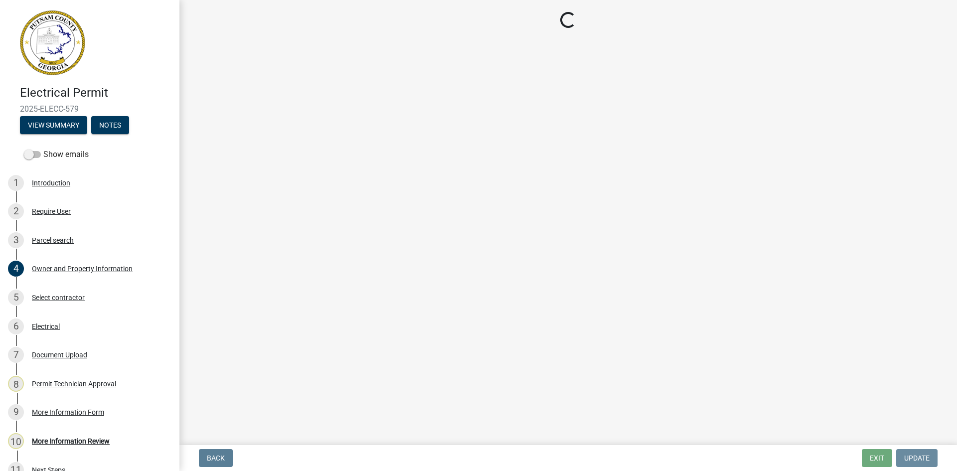
scroll to position [0, 0]
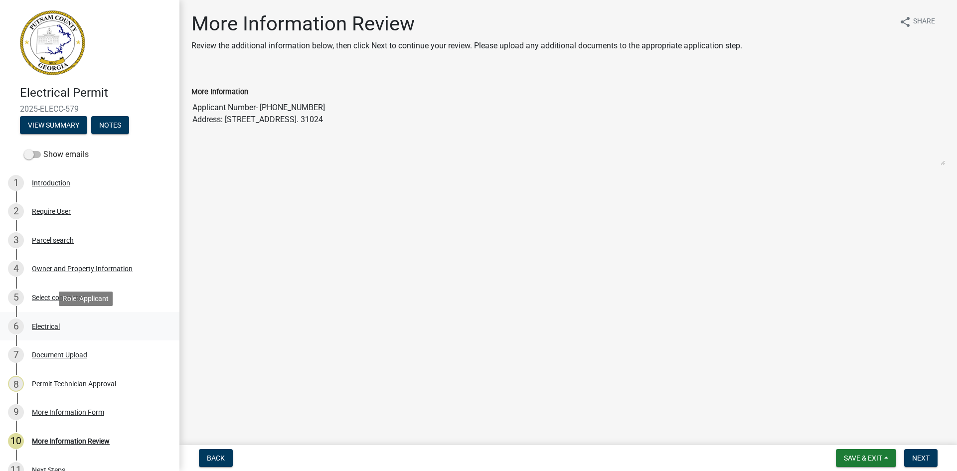
click at [53, 323] on div "Electrical" at bounding box center [46, 326] width 28 height 7
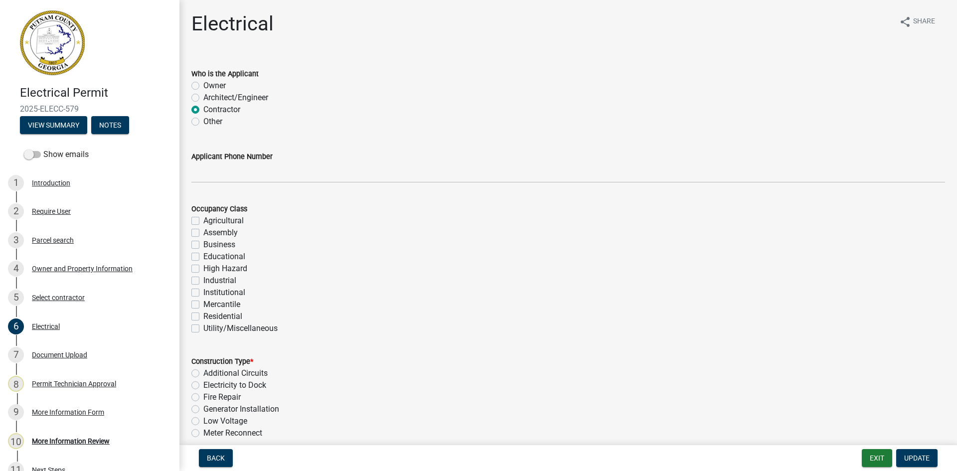
click at [203, 244] on label "Business" at bounding box center [219, 245] width 32 height 12
click at [203, 244] on input "Business" at bounding box center [206, 242] width 6 height 6
checkbox input "true"
checkbox input "false"
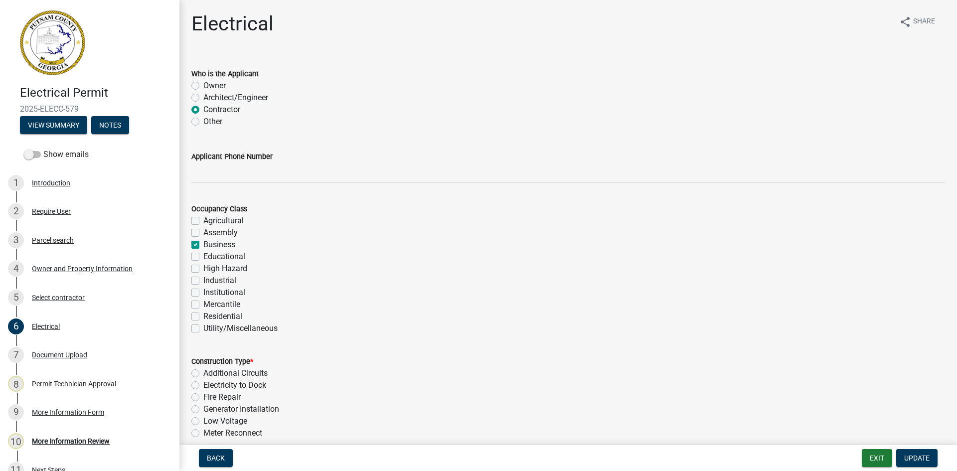
checkbox input "true"
checkbox input "false"
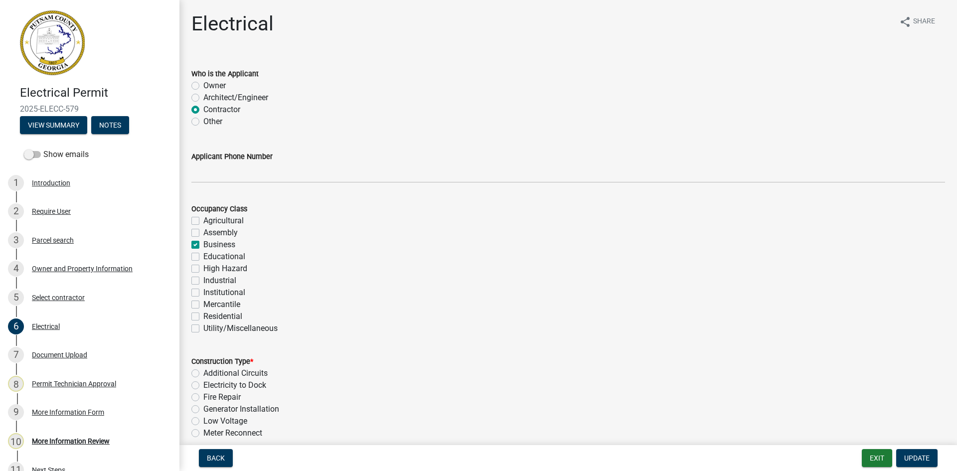
checkbox input "false"
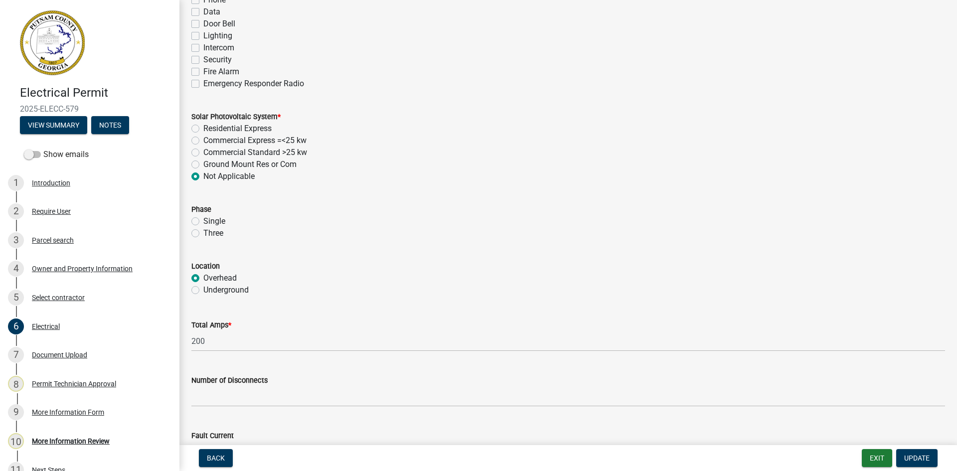
scroll to position [897, 0]
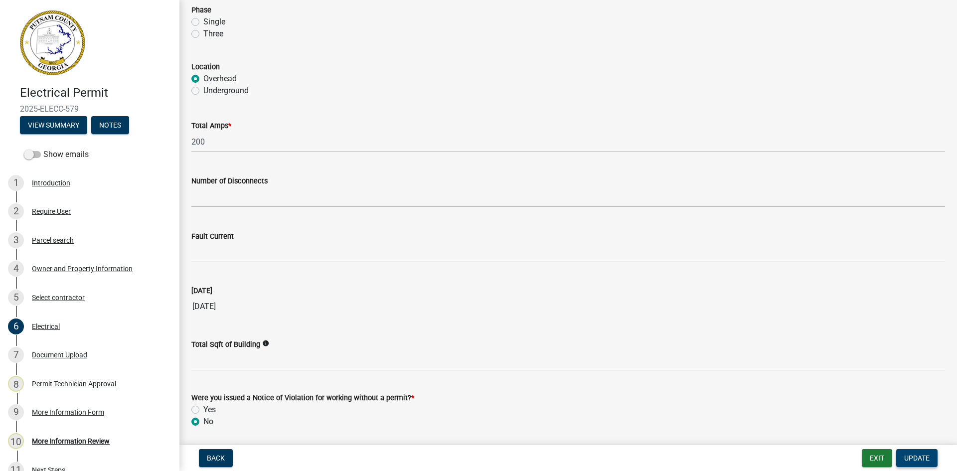
click at [926, 455] on span "Update" at bounding box center [916, 458] width 25 height 8
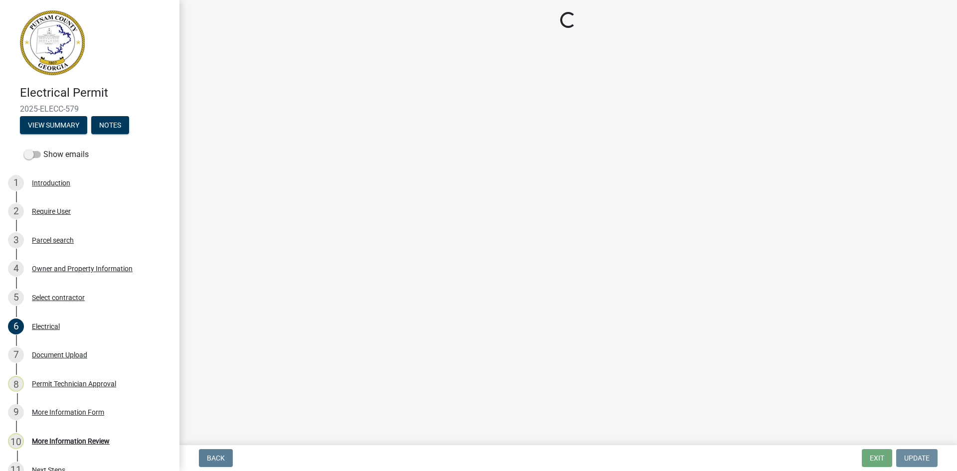
scroll to position [0, 0]
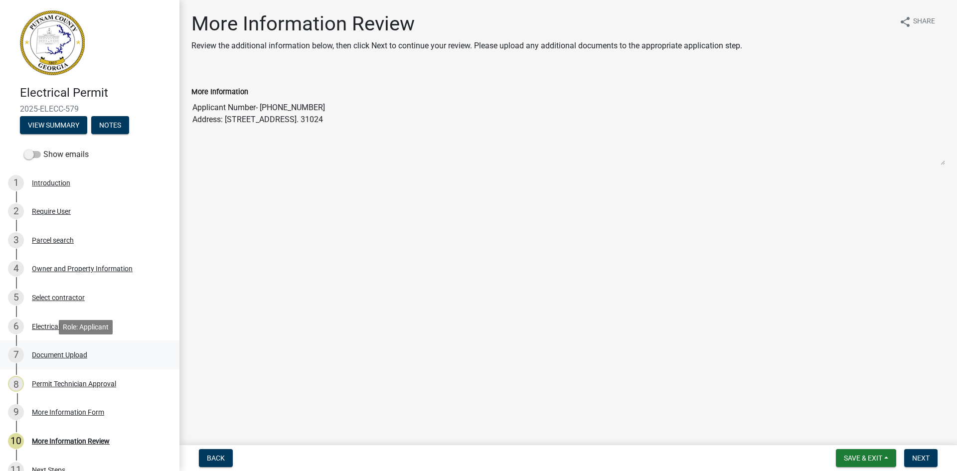
click at [81, 356] on div "Document Upload" at bounding box center [59, 354] width 55 height 7
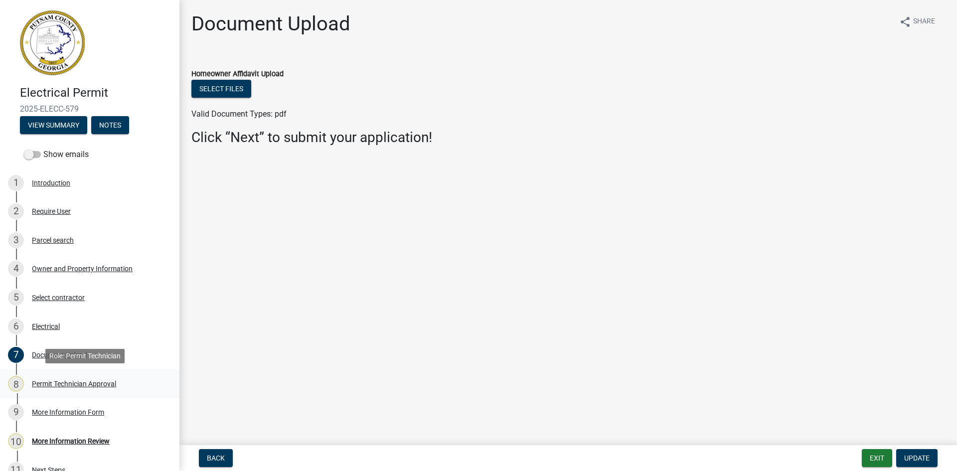
click at [102, 381] on div "Permit Technician Approval" at bounding box center [74, 383] width 84 height 7
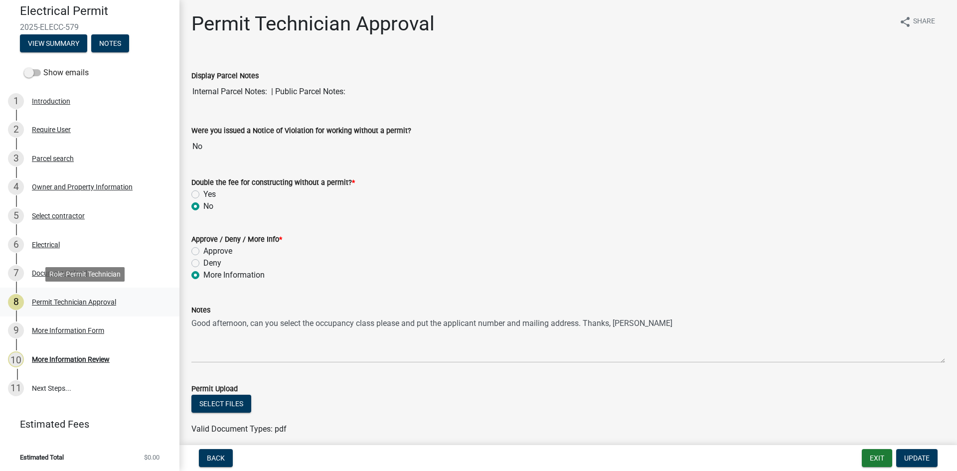
scroll to position [83, 0]
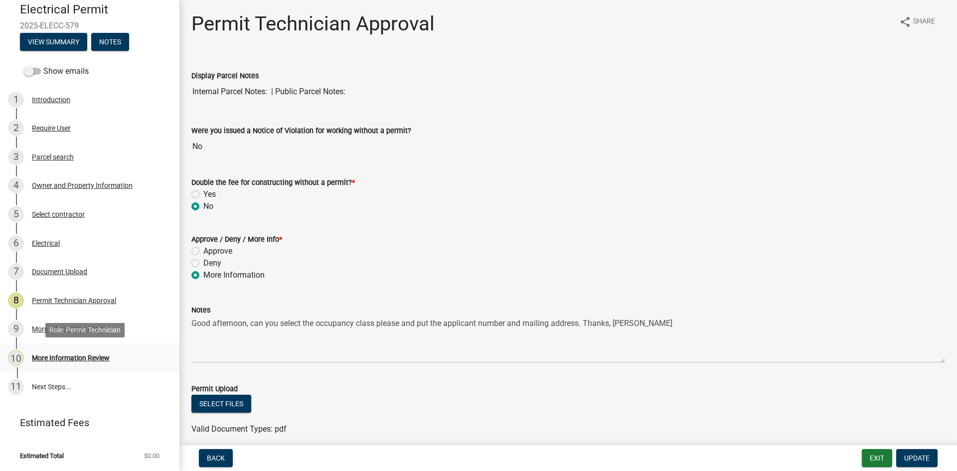
click at [91, 356] on div "More Information Review" at bounding box center [71, 357] width 78 height 7
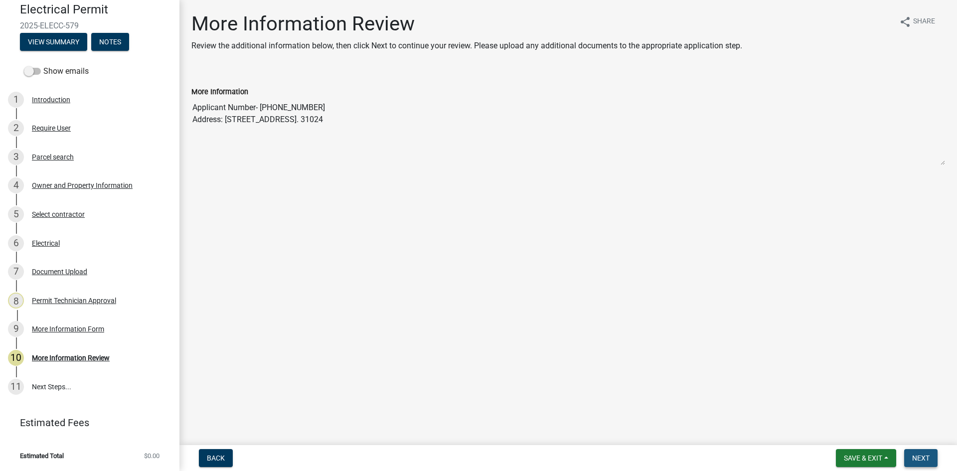
click at [915, 450] on button "Next" at bounding box center [920, 458] width 33 height 18
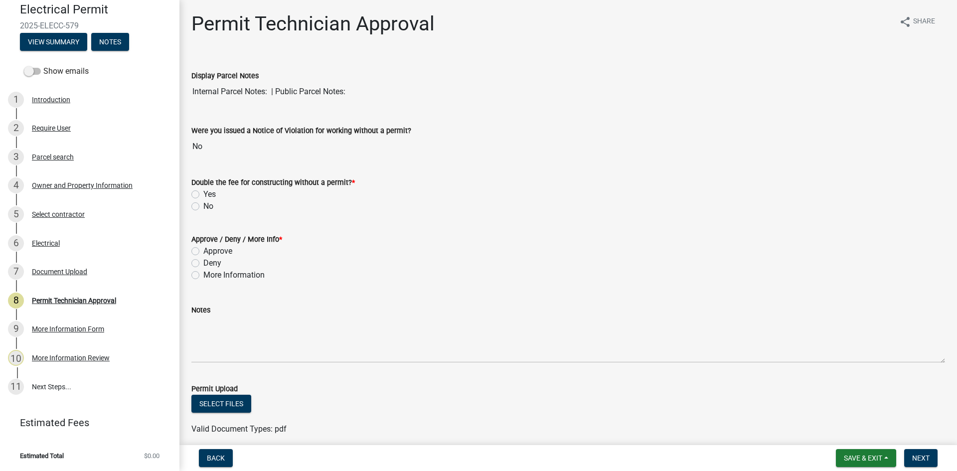
drag, startPoint x: 194, startPoint y: 207, endPoint x: 183, endPoint y: 244, distance: 38.5
click at [203, 208] on label "No" at bounding box center [208, 206] width 10 height 12
click at [203, 207] on input "No" at bounding box center [206, 203] width 6 height 6
radio input "true"
click at [203, 251] on label "Approve" at bounding box center [217, 251] width 29 height 12
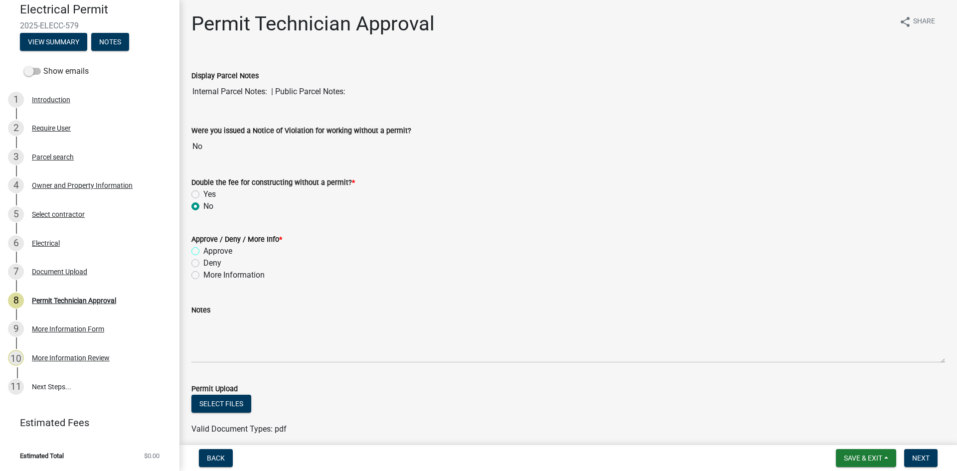
click at [203, 251] on input "Approve" at bounding box center [206, 248] width 6 height 6
radio input "true"
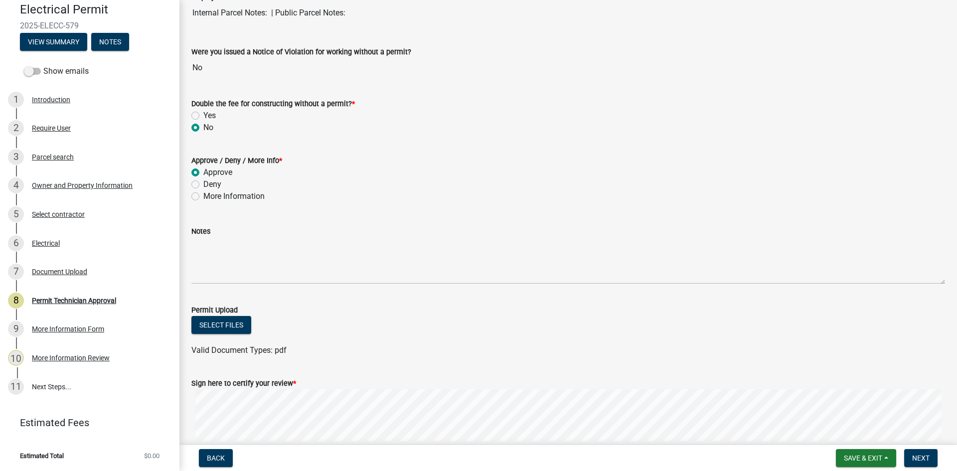
scroll to position [169, 0]
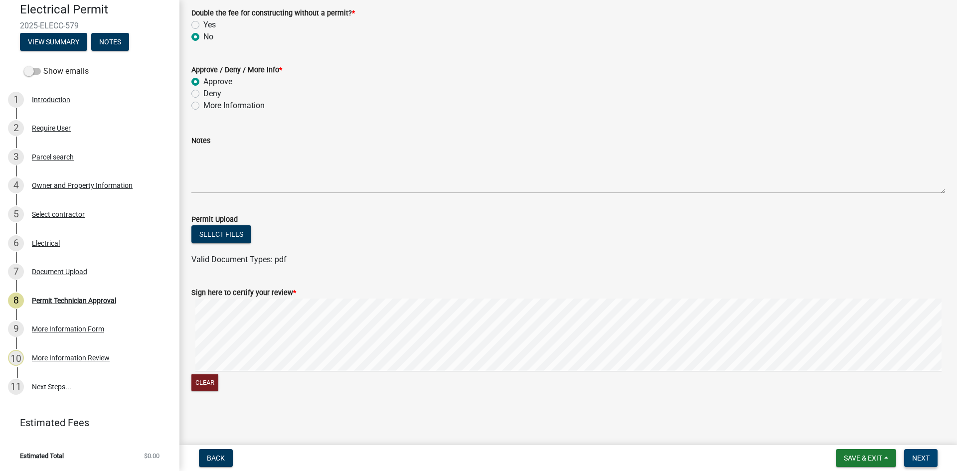
click at [923, 453] on button "Next" at bounding box center [920, 458] width 33 height 18
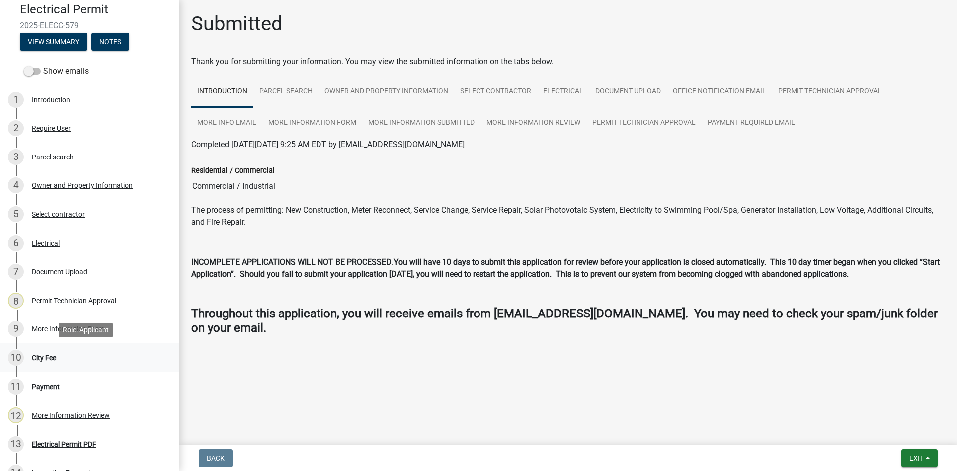
click at [52, 356] on div "City Fee" at bounding box center [44, 357] width 24 height 7
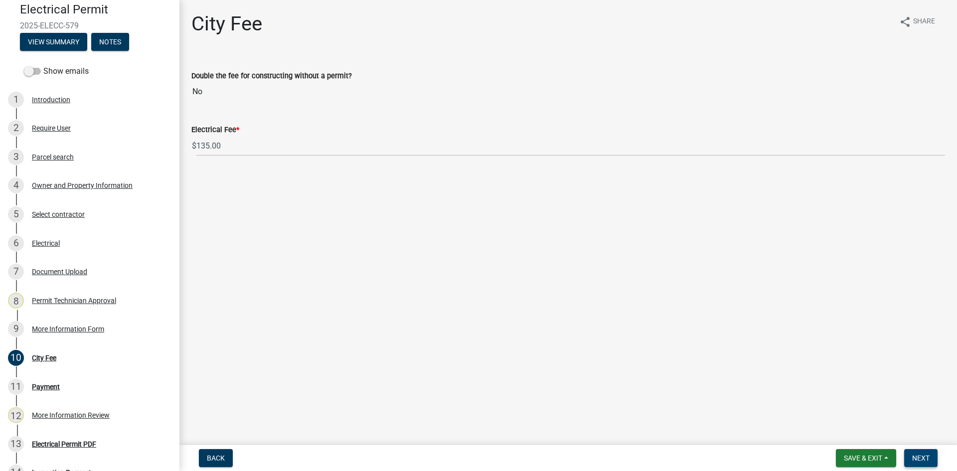
click at [916, 456] on span "Next" at bounding box center [920, 458] width 17 height 8
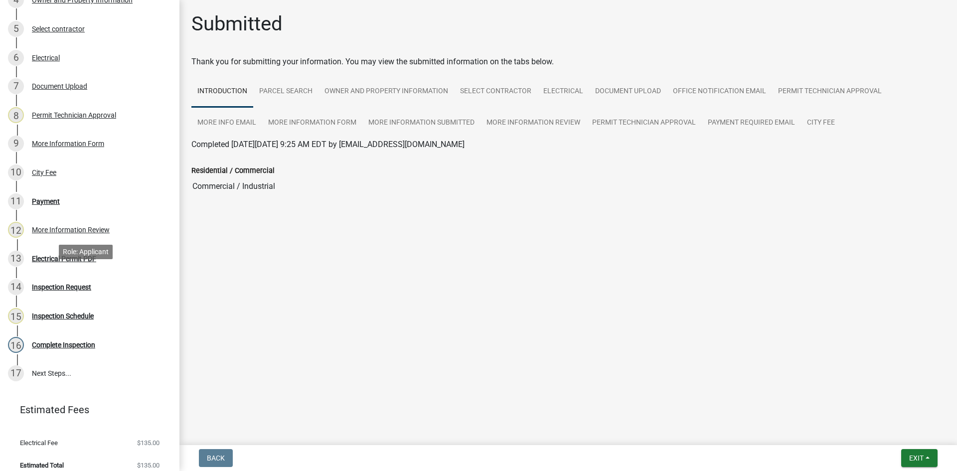
scroll to position [278, 0]
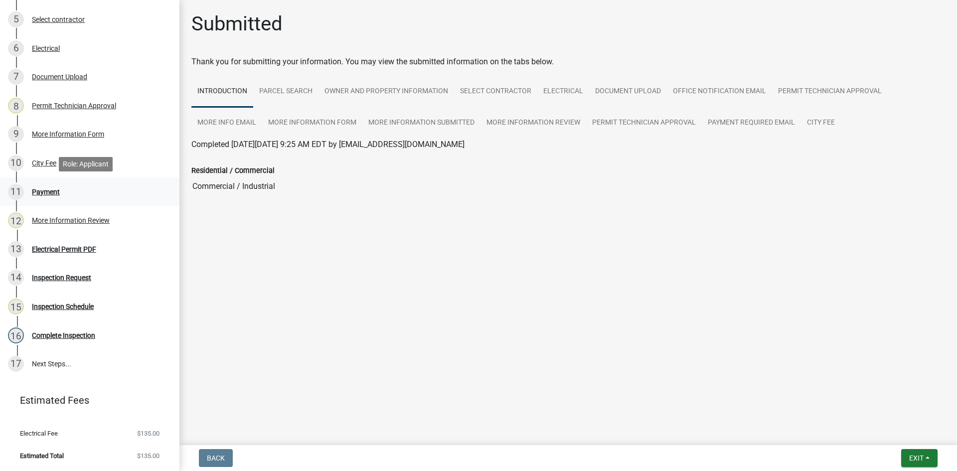
click at [51, 193] on div "Payment" at bounding box center [46, 191] width 28 height 7
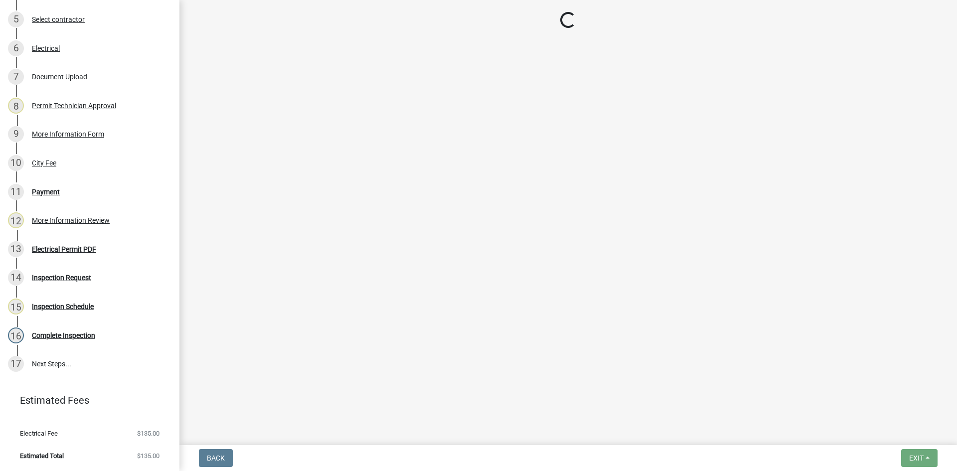
select select "3: 3"
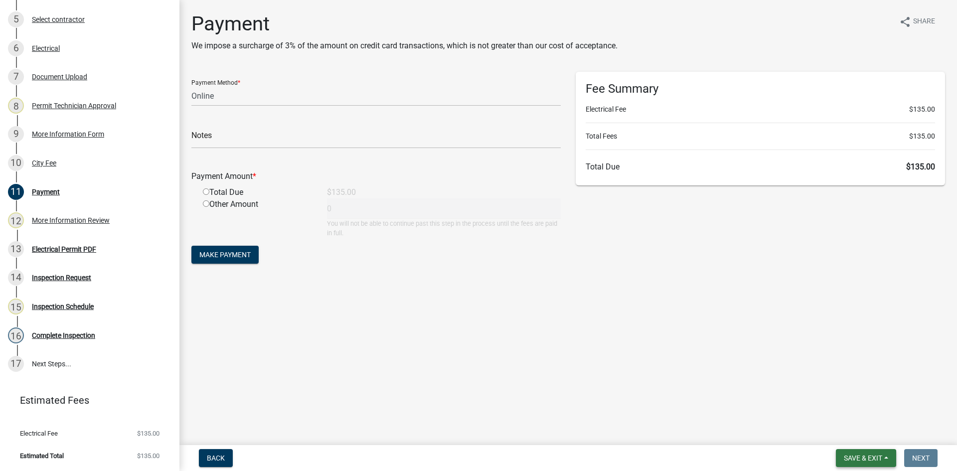
click at [866, 457] on span "Save & Exit" at bounding box center [863, 458] width 38 height 8
click at [874, 436] on button "Save & Exit" at bounding box center [856, 432] width 80 height 24
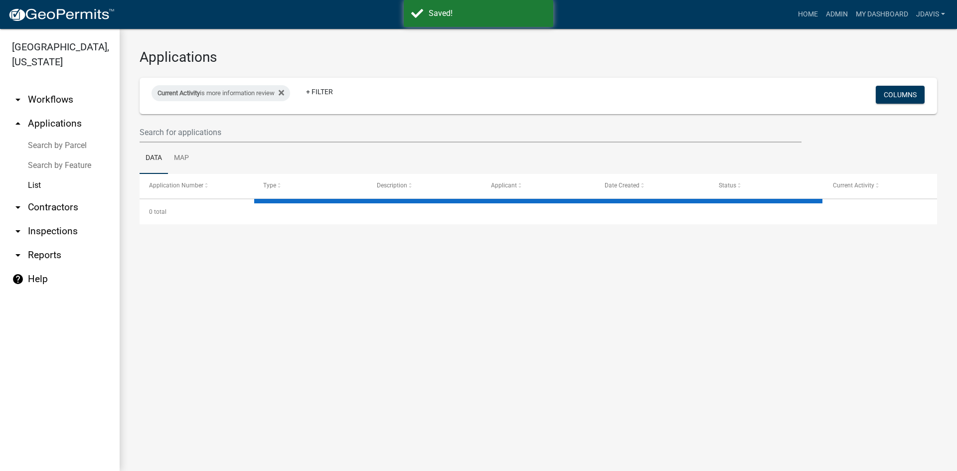
select select "2: 50"
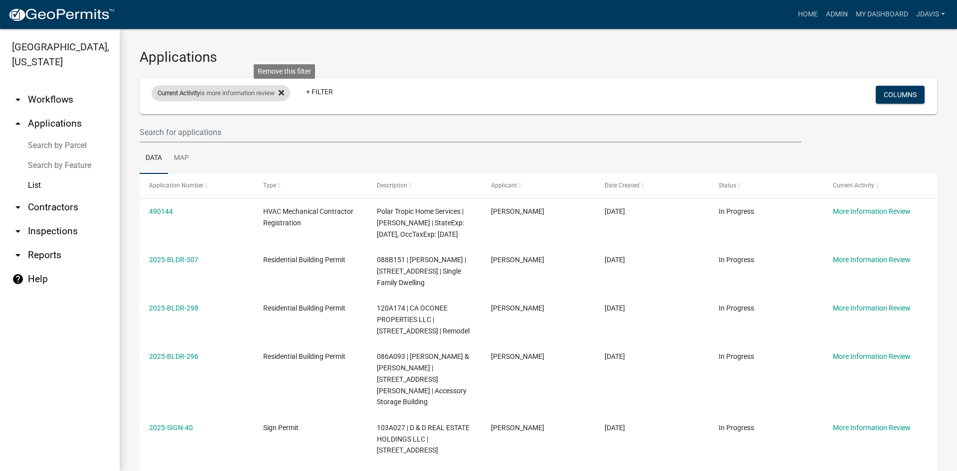
click at [284, 91] on icon at bounding box center [281, 92] width 5 height 5
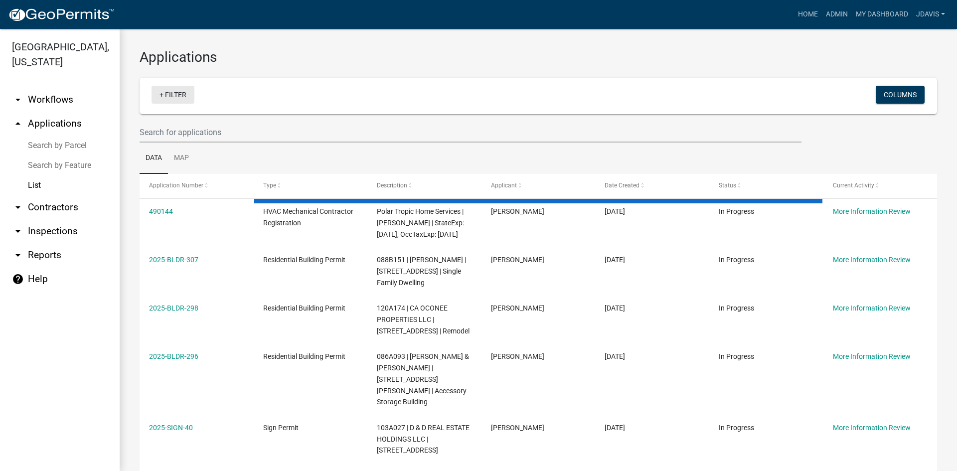
drag, startPoint x: 161, startPoint y: 97, endPoint x: 165, endPoint y: 105, distance: 9.1
click at [161, 97] on link "+ Filter" at bounding box center [173, 95] width 43 height 18
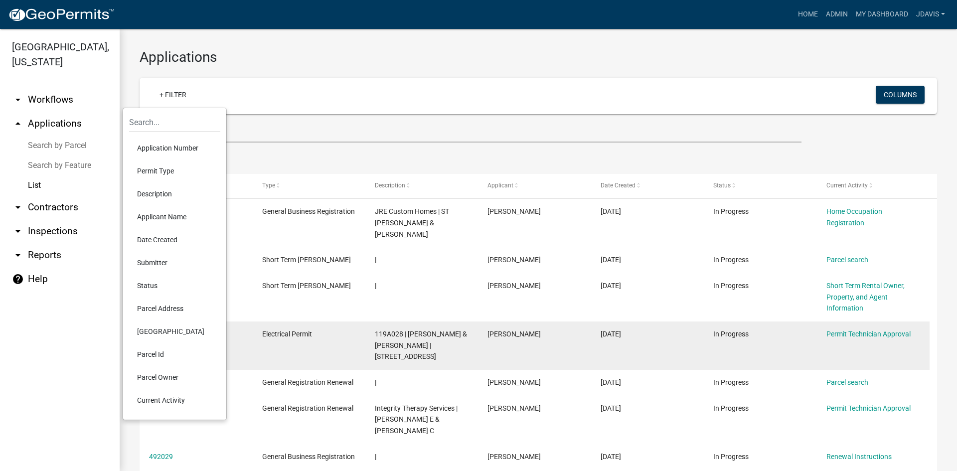
drag, startPoint x: 178, startPoint y: 397, endPoint x: 182, endPoint y: 375, distance: 22.4
click at [177, 397] on li "Current Activity" at bounding box center [174, 400] width 91 height 23
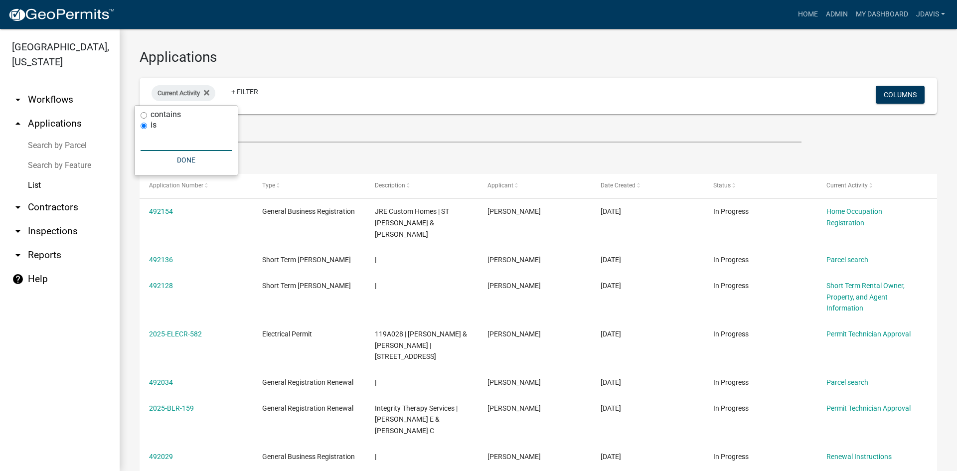
click at [193, 143] on input "text" at bounding box center [186, 141] width 91 height 20
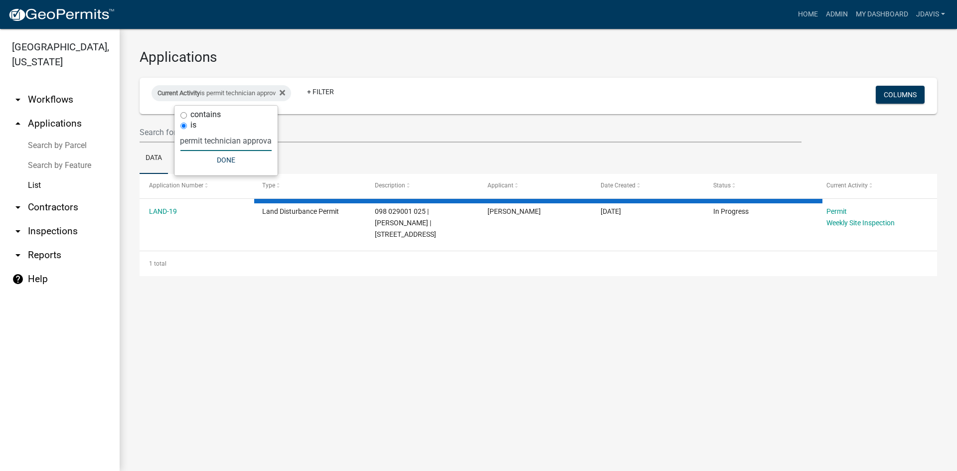
type input "permit technician approval"
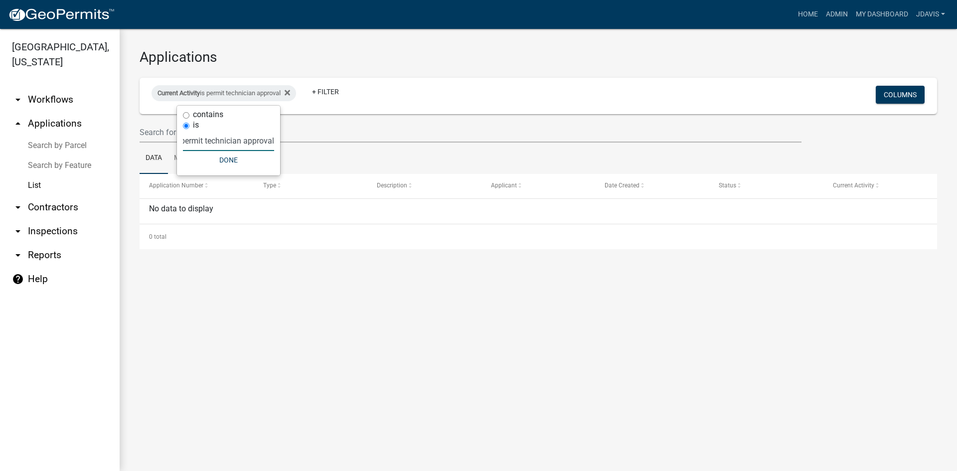
scroll to position [0, 6]
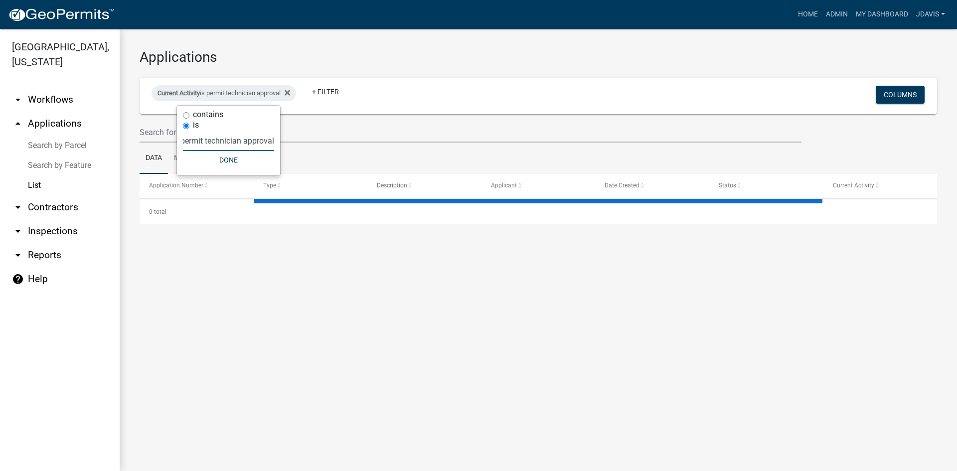
select select "2: 50"
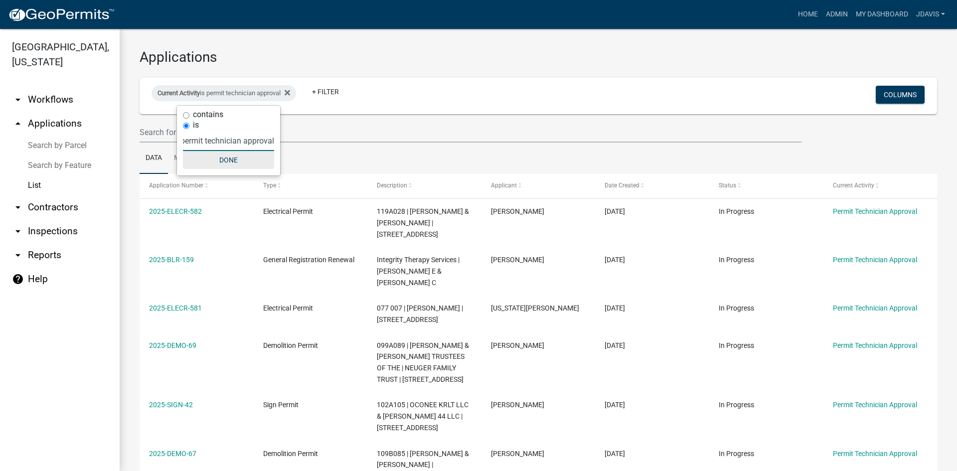
type input "permit technician approval"
click at [235, 164] on button "Done" at bounding box center [228, 160] width 91 height 18
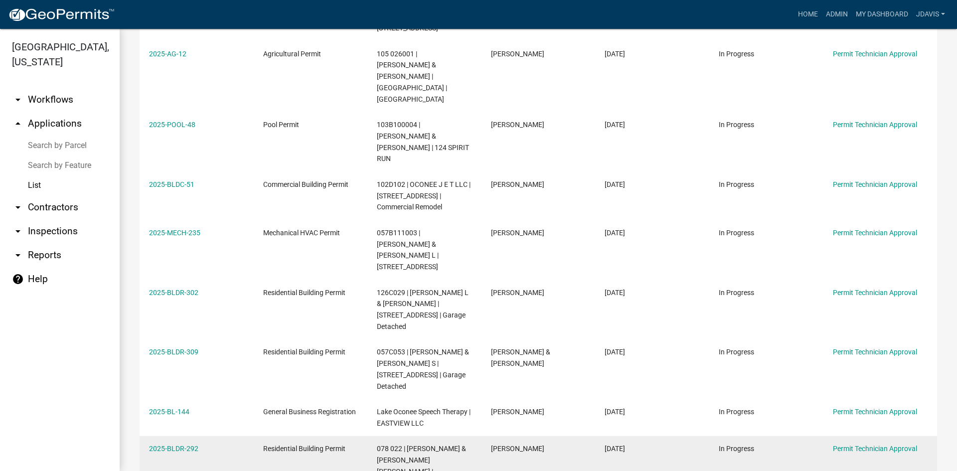
scroll to position [800, 0]
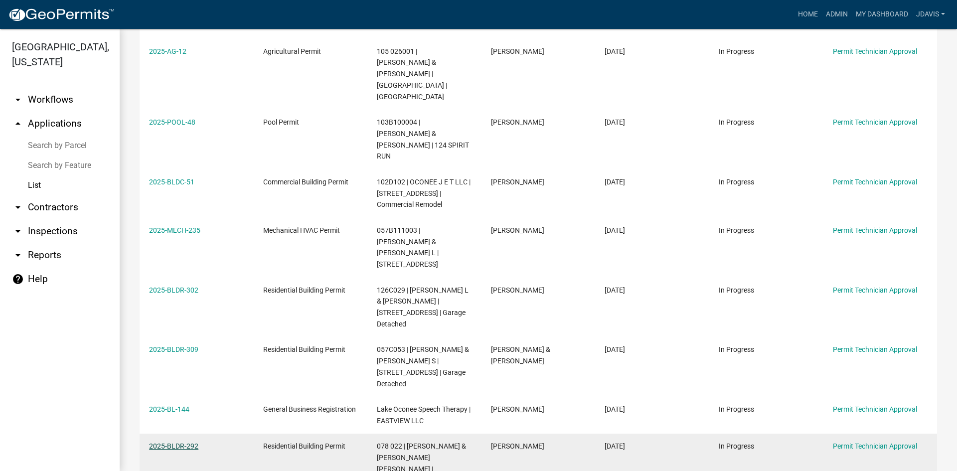
click at [192, 442] on link "2025-BLDR-292" at bounding box center [173, 446] width 49 height 8
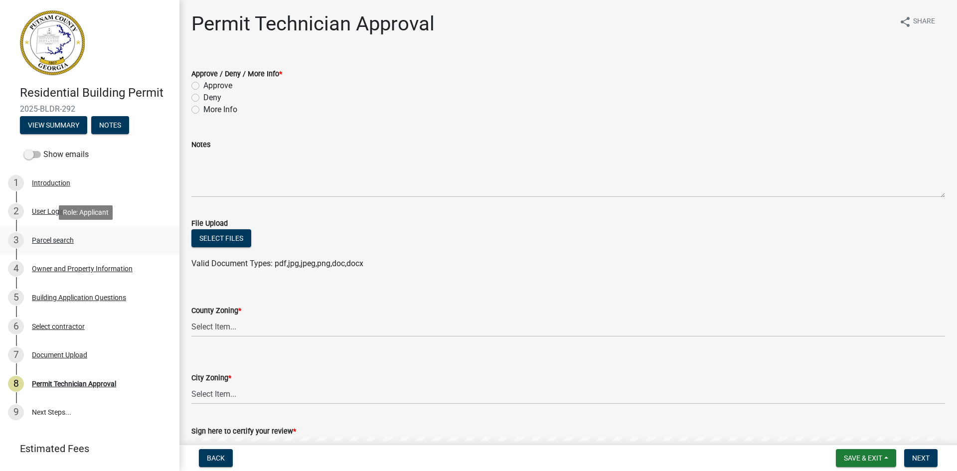
click at [58, 241] on div "Parcel search" at bounding box center [53, 240] width 42 height 7
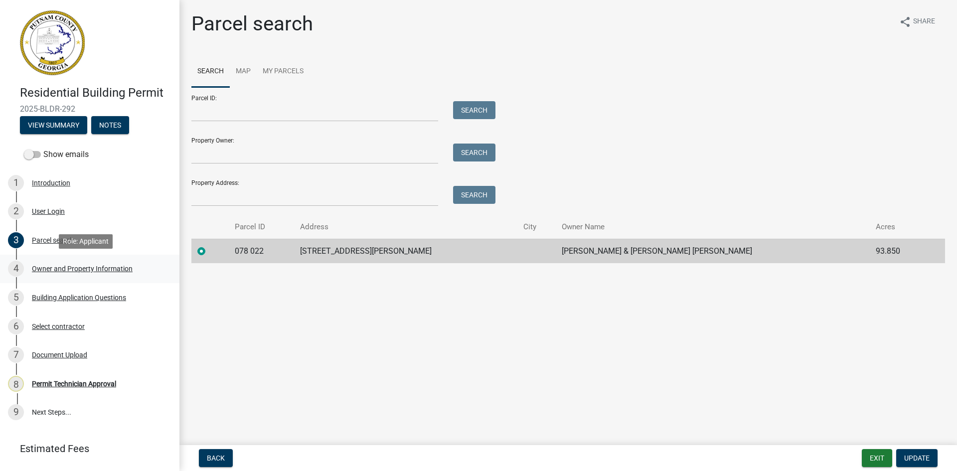
click at [73, 270] on div "Owner and Property Information" at bounding box center [82, 268] width 101 height 7
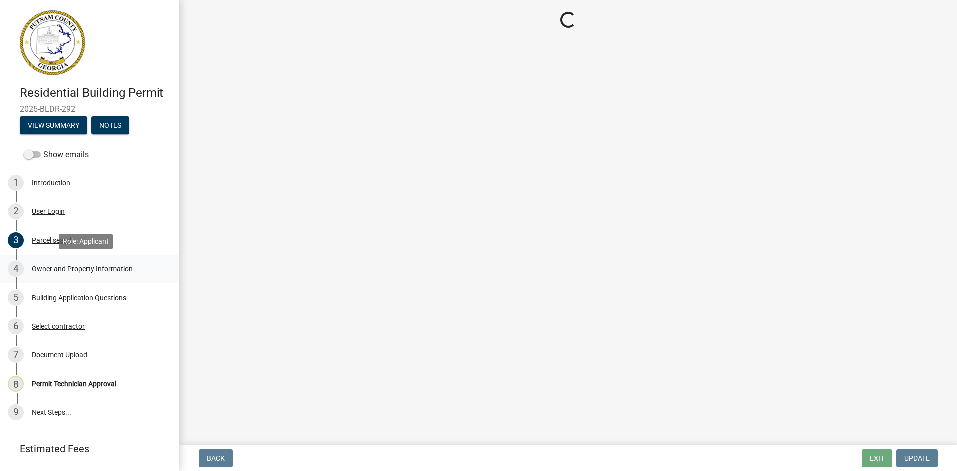
select select "a4366e26-0f82-401b-a682-956e4112ff86"
select select "83394b22-4a11-496c-8e5c-75ade2e72faf"
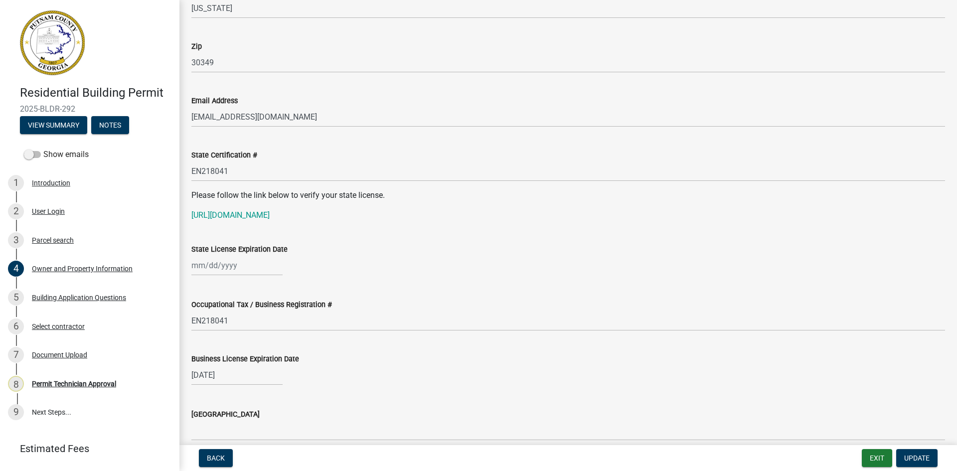
scroll to position [1146, 0]
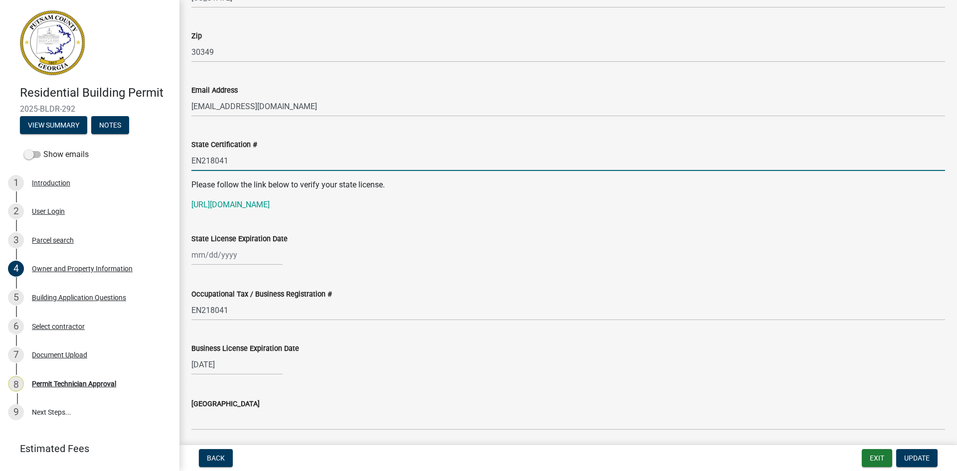
drag, startPoint x: 191, startPoint y: 160, endPoint x: 229, endPoint y: 154, distance: 38.3
click at [229, 154] on input "EN218041" at bounding box center [568, 161] width 754 height 20
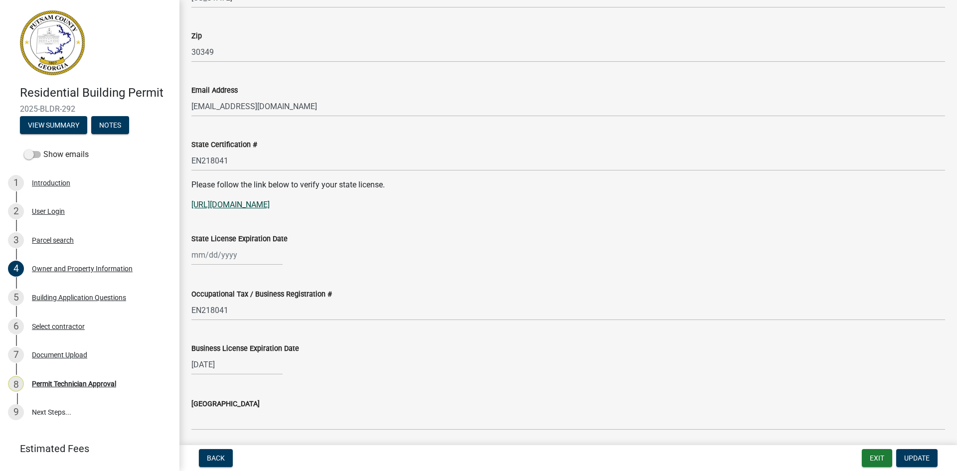
click at [269, 202] on link "[URL][DOMAIN_NAME]" at bounding box center [230, 204] width 78 height 9
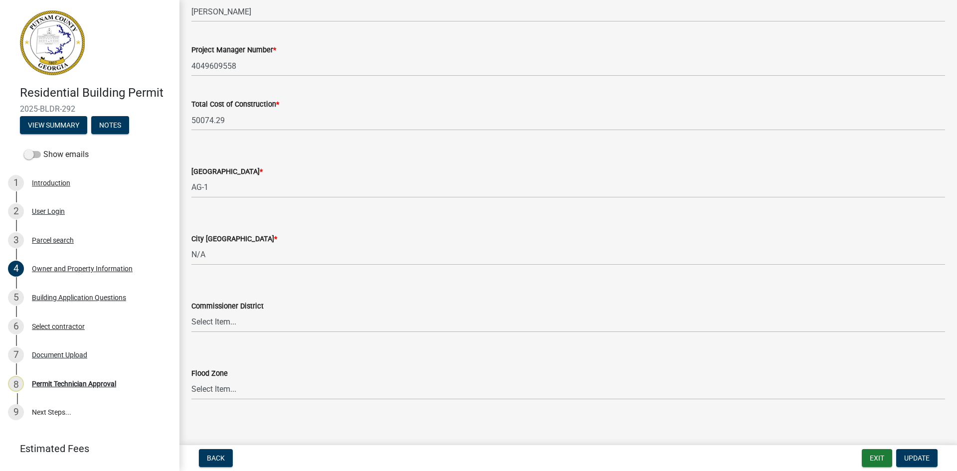
scroll to position [1615, 0]
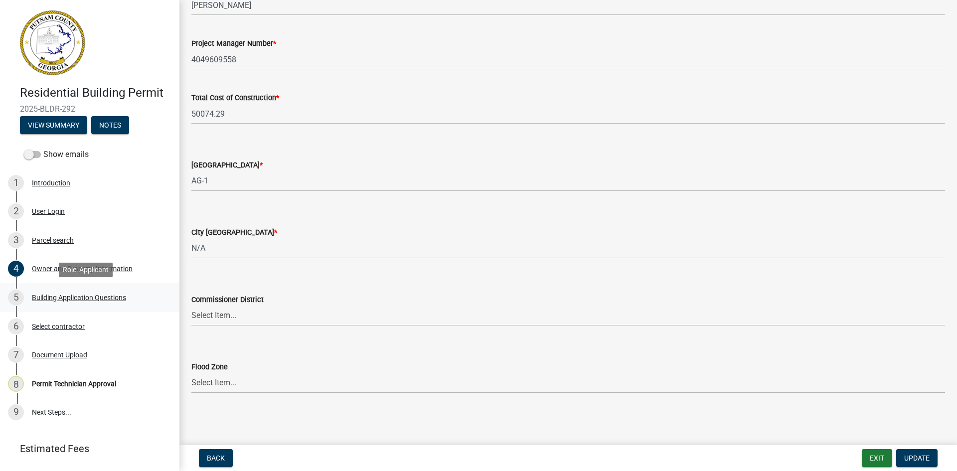
click at [78, 297] on div "Building Application Questions" at bounding box center [79, 297] width 94 height 7
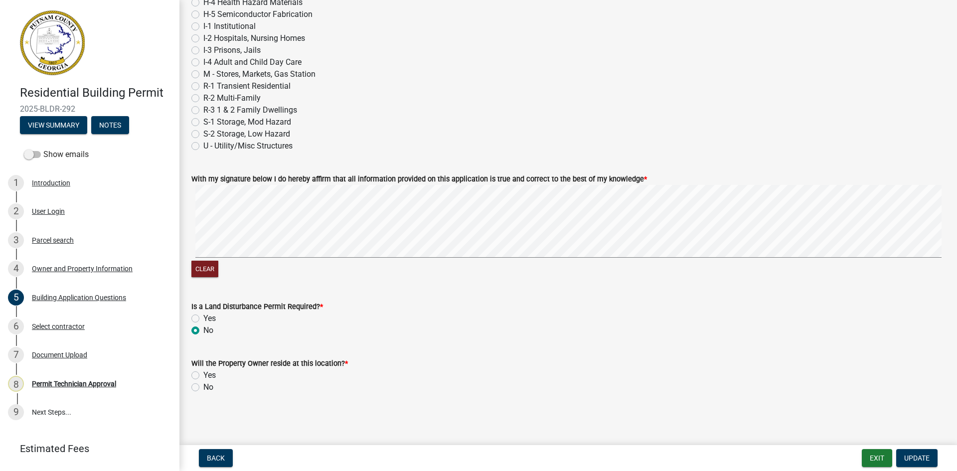
scroll to position [4179, 0]
click at [74, 325] on div "Select contractor" at bounding box center [58, 326] width 53 height 7
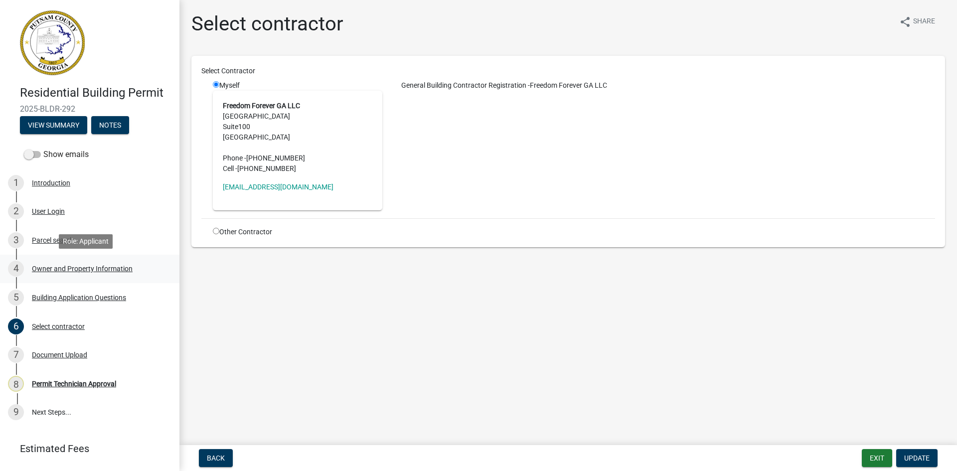
click at [69, 263] on div "4 Owner and Property Information" at bounding box center [85, 269] width 155 height 16
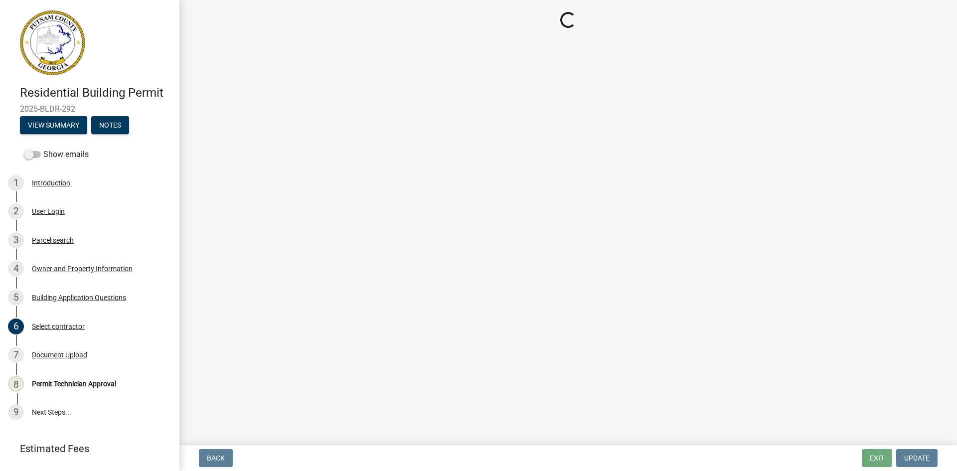
select select "a4366e26-0f82-401b-a682-956e4112ff86"
select select "83394b22-4a11-496c-8e5c-75ade2e72faf"
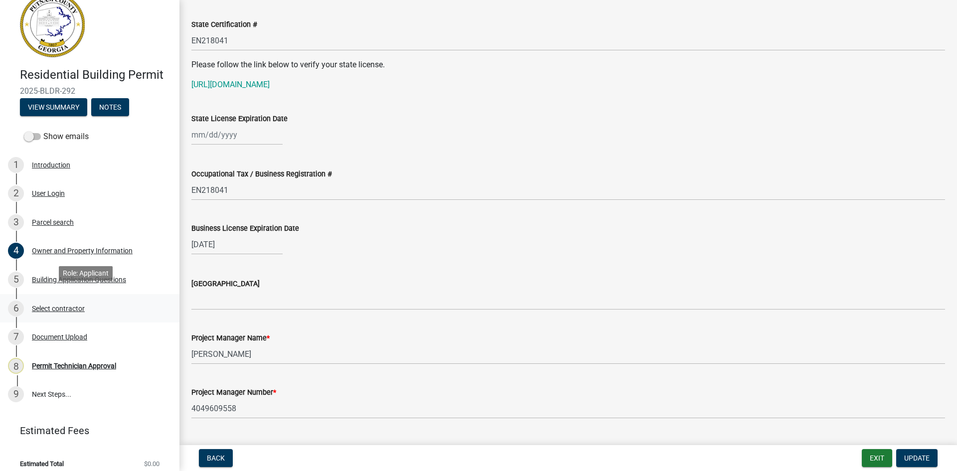
scroll to position [26, 0]
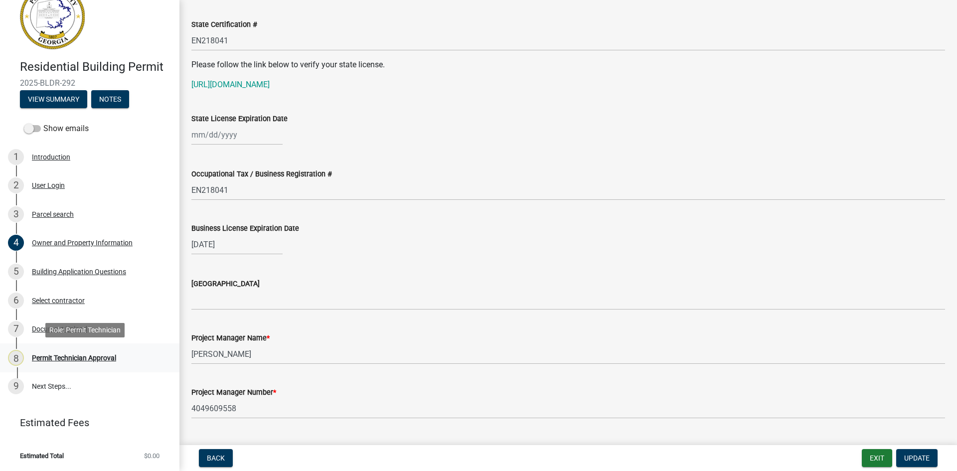
click at [93, 354] on div "Permit Technician Approval" at bounding box center [74, 357] width 84 height 7
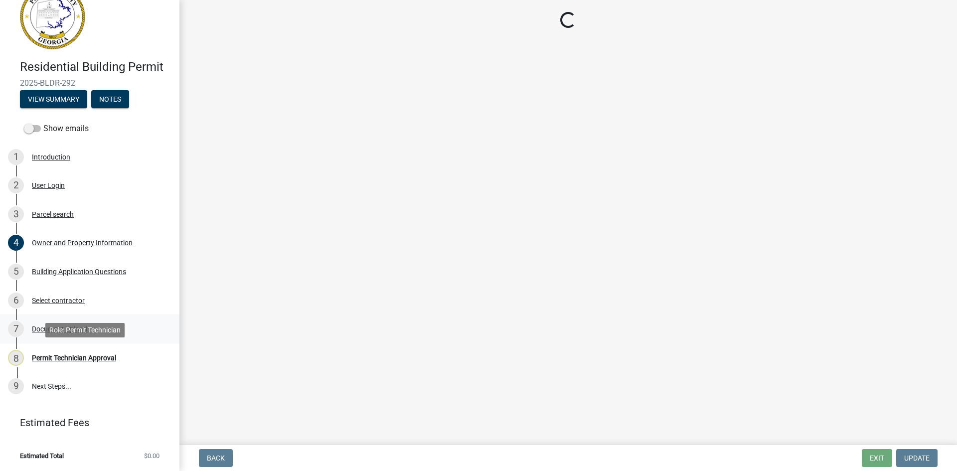
scroll to position [0, 0]
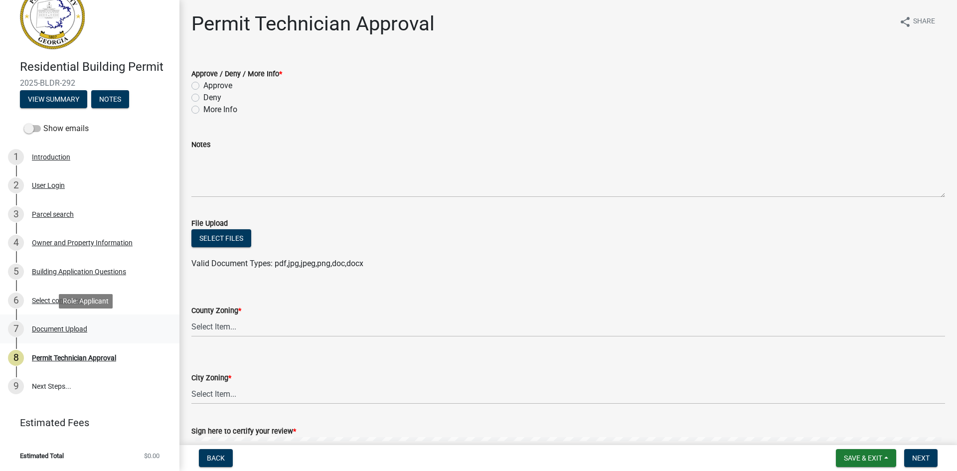
click at [77, 326] on div "Document Upload" at bounding box center [59, 328] width 55 height 7
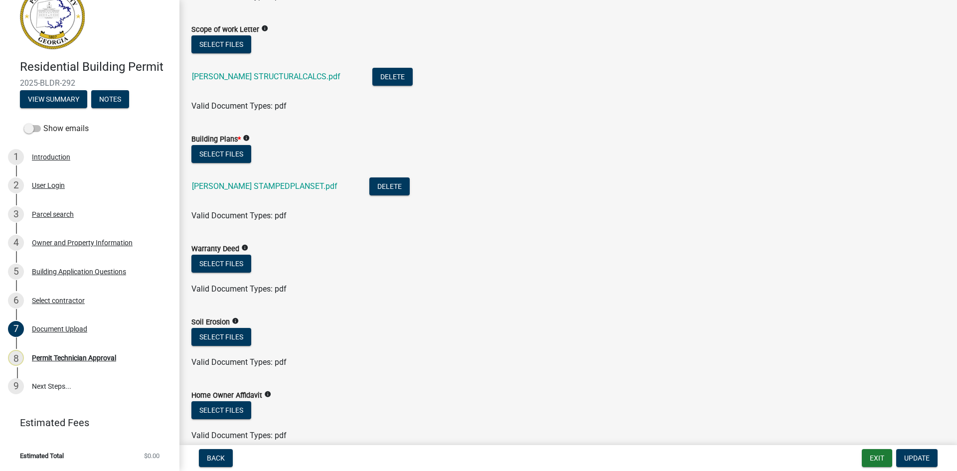
scroll to position [539, 0]
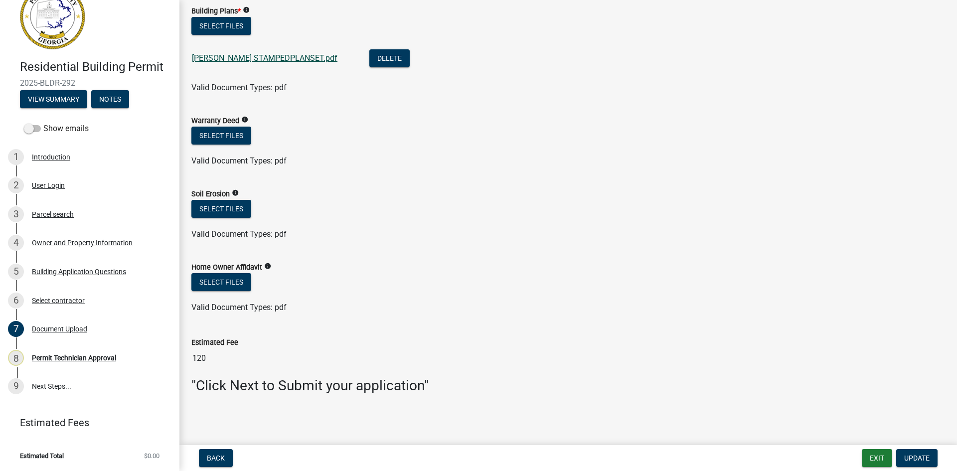
click at [281, 59] on link "[PERSON_NAME] STAMPEDPLANSET.pdf" at bounding box center [265, 57] width 146 height 9
click at [85, 356] on div "Permit Technician Approval" at bounding box center [74, 357] width 84 height 7
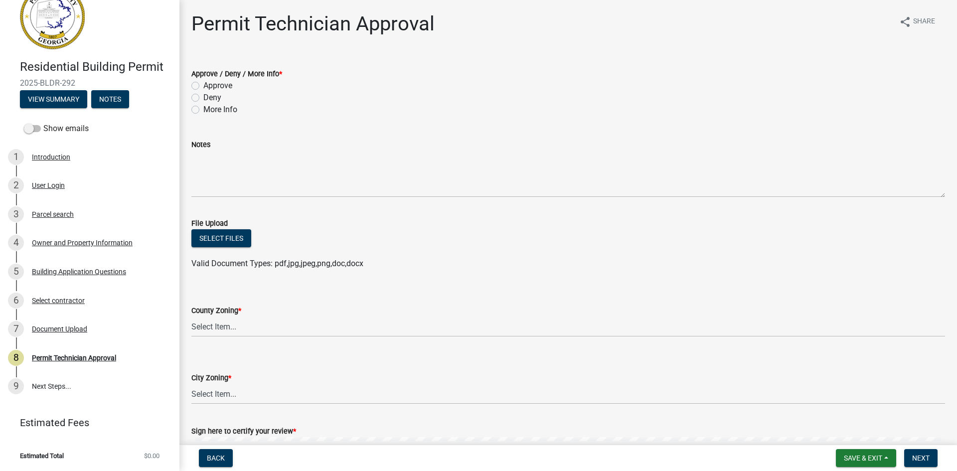
click at [203, 98] on label "Deny" at bounding box center [212, 98] width 18 height 12
click at [203, 98] on input "Deny" at bounding box center [206, 95] width 6 height 6
radio input "true"
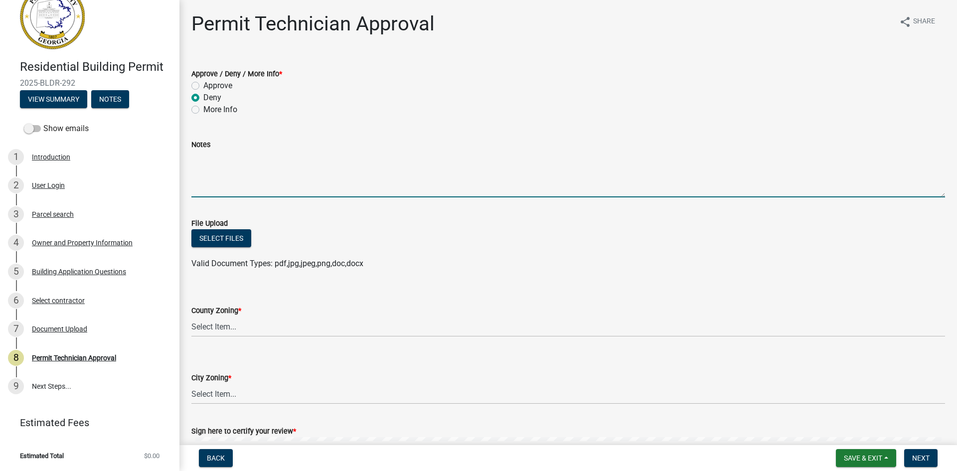
click at [219, 163] on textarea "Notes" at bounding box center [568, 174] width 754 height 47
type textarea "Need to fill out an electrical permit"
click at [307, 325] on select "Select Item... AG-1 R-1R R-1 R-2 MHP RM-1 RM-3 C-1 C-2 I-M PUD N/A" at bounding box center [568, 326] width 754 height 20
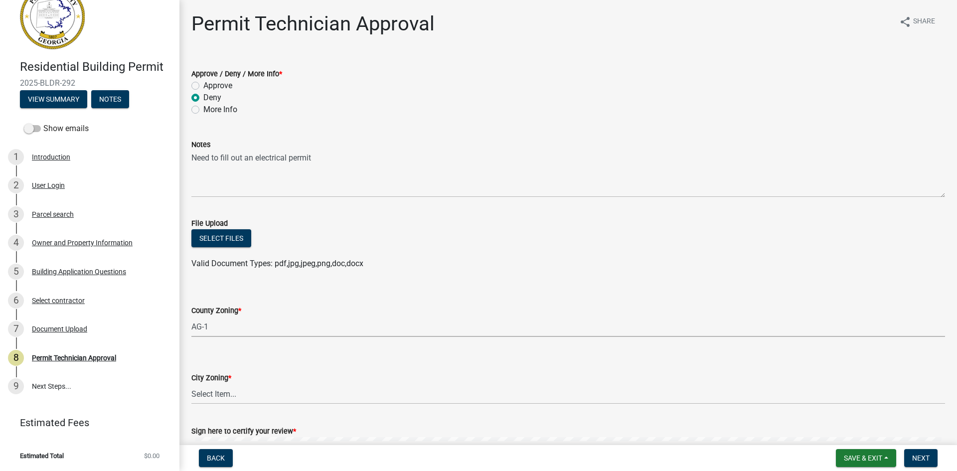
click at [191, 316] on select "Select Item... AG-1 R-1R R-1 R-2 MHP RM-1 RM-3 C-1 C-2 I-M PUD N/A" at bounding box center [568, 326] width 754 height 20
select select "a4366e26-0f82-401b-a682-956e4112ff86"
click at [256, 393] on select "Select Item... A-1 A-2 R-1 R-2 R-3 R-4 MHP C-1 C-2 I-1 I-2 DB FH H-P N/A" at bounding box center [568, 394] width 754 height 20
click at [191, 384] on select "Select Item... A-1 A-2 R-1 R-2 R-3 R-4 MHP C-1 C-2 I-1 I-2 DB FH H-P N/A" at bounding box center [568, 394] width 754 height 20
select select "83394b22-4a11-496c-8e5c-75ade2e72faf"
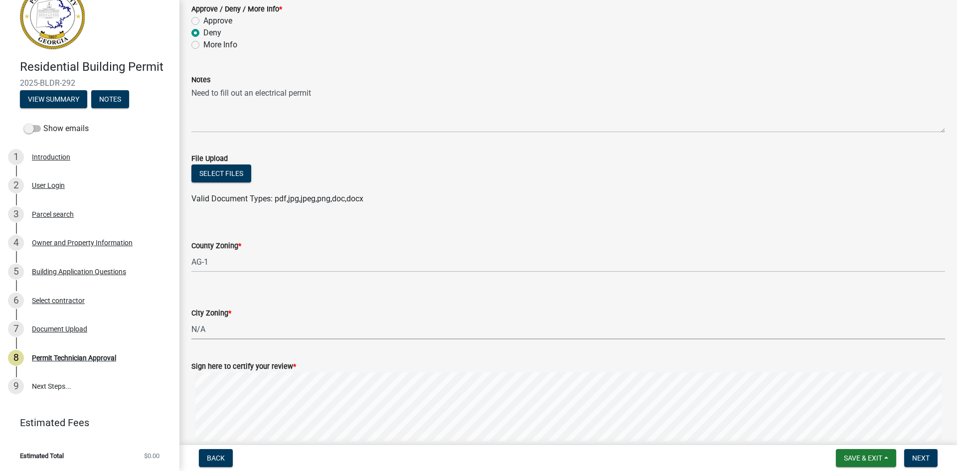
scroll to position [139, 0]
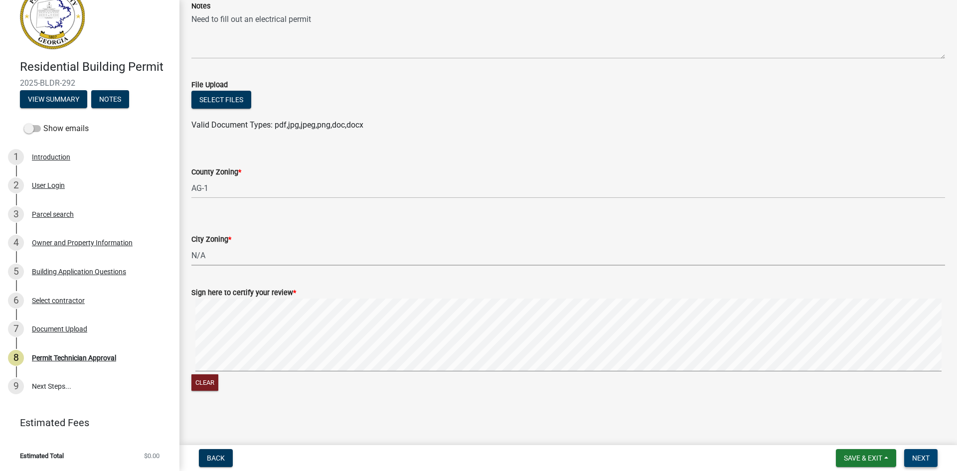
click at [930, 458] on button "Next" at bounding box center [920, 458] width 33 height 18
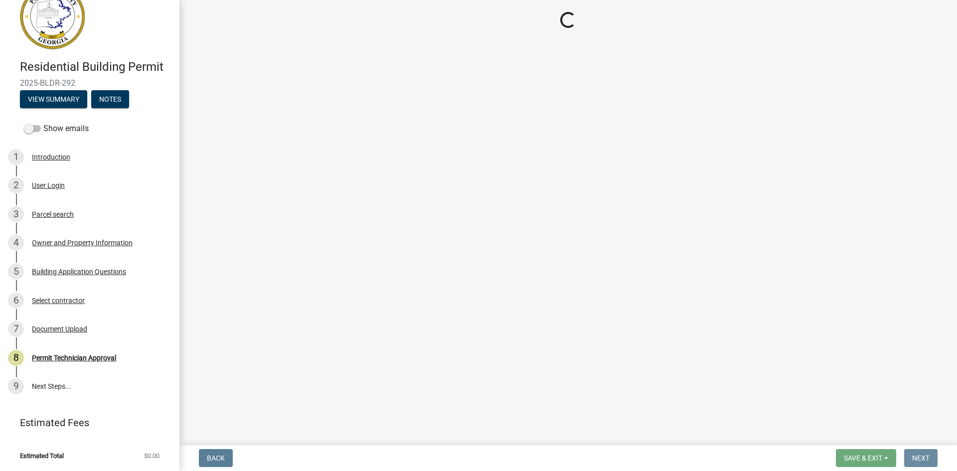
scroll to position [0, 0]
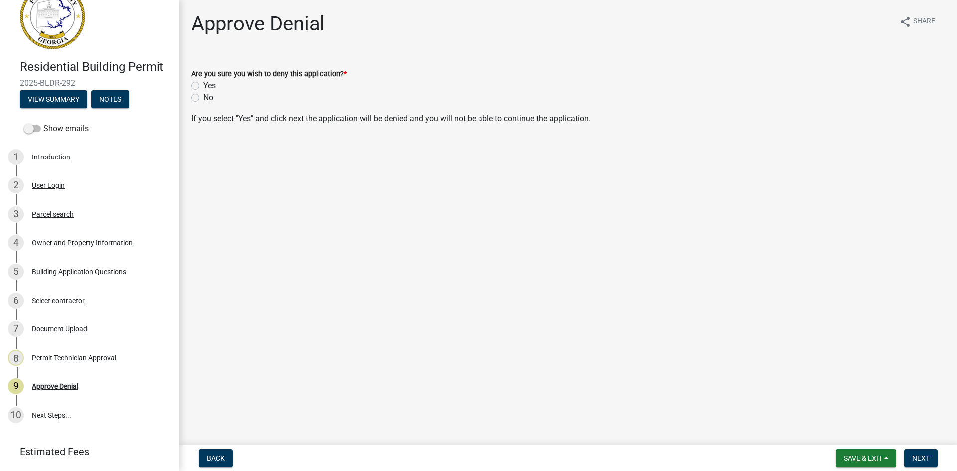
click at [203, 87] on label "Yes" at bounding box center [209, 86] width 12 height 12
click at [203, 86] on input "Yes" at bounding box center [206, 83] width 6 height 6
radio input "true"
click at [923, 459] on span "Next" at bounding box center [920, 458] width 17 height 8
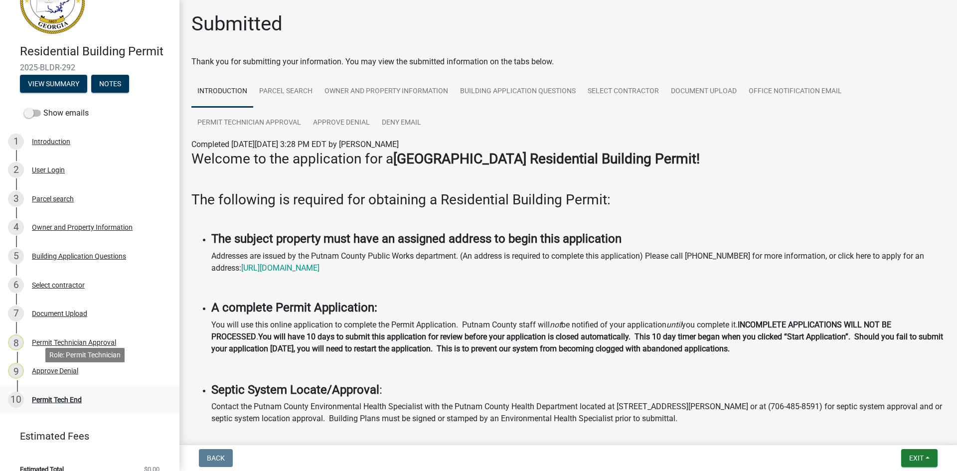
scroll to position [55, 0]
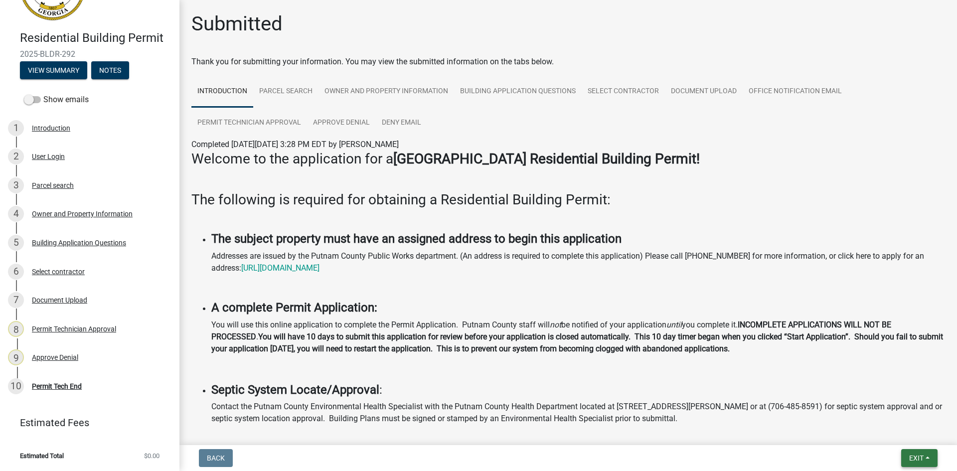
click at [917, 460] on span "Exit" at bounding box center [916, 458] width 14 height 8
click at [919, 430] on button "Save & Exit" at bounding box center [898, 432] width 80 height 24
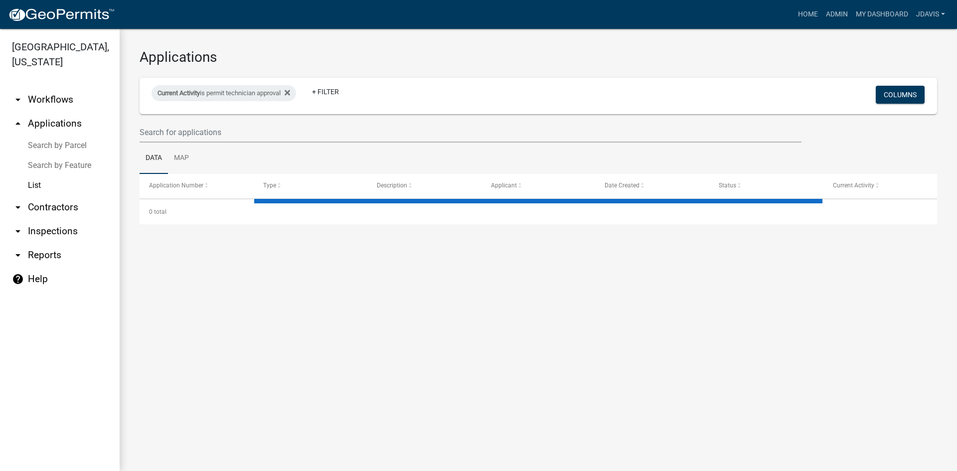
select select "2: 50"
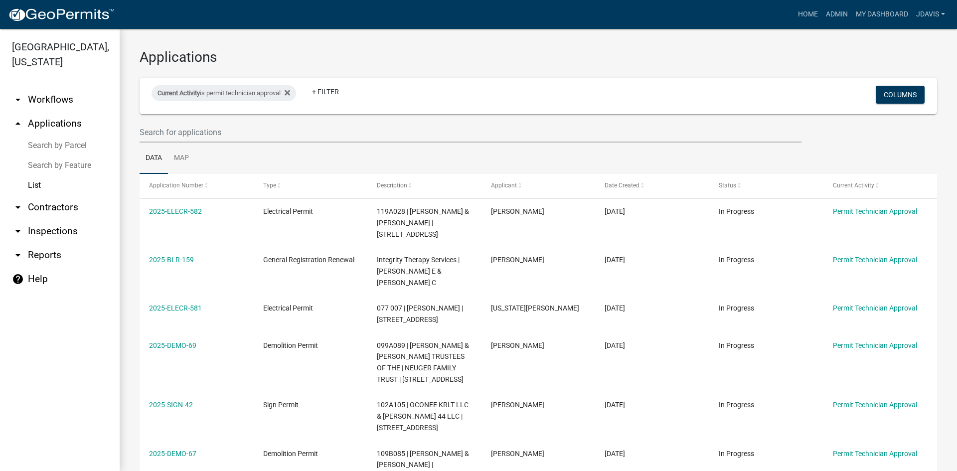
click at [55, 142] on link "Search by Parcel" at bounding box center [60, 146] width 120 height 20
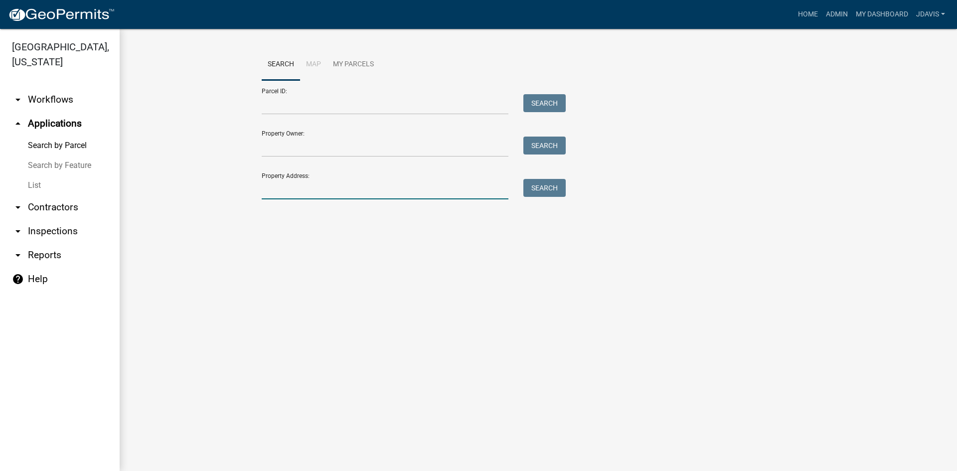
click at [291, 183] on input "Property Address:" at bounding box center [385, 189] width 247 height 20
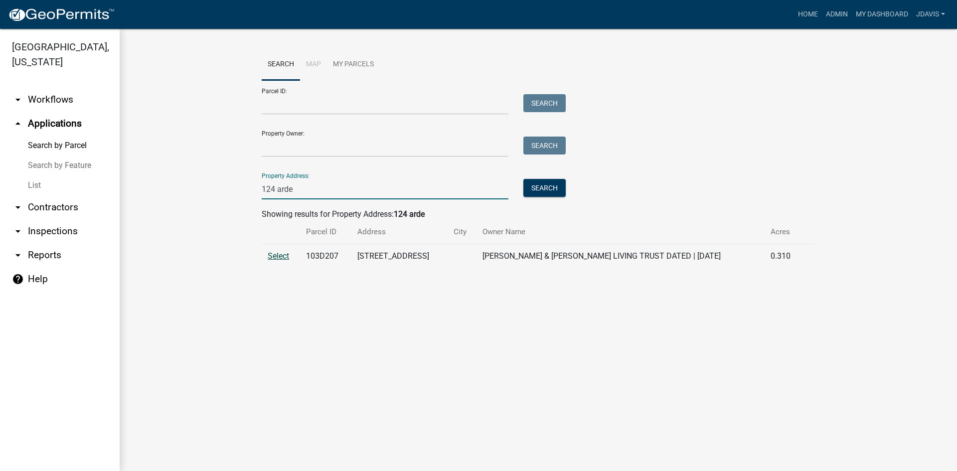
type input "124 arde"
click at [278, 257] on span "Select" at bounding box center [278, 255] width 21 height 9
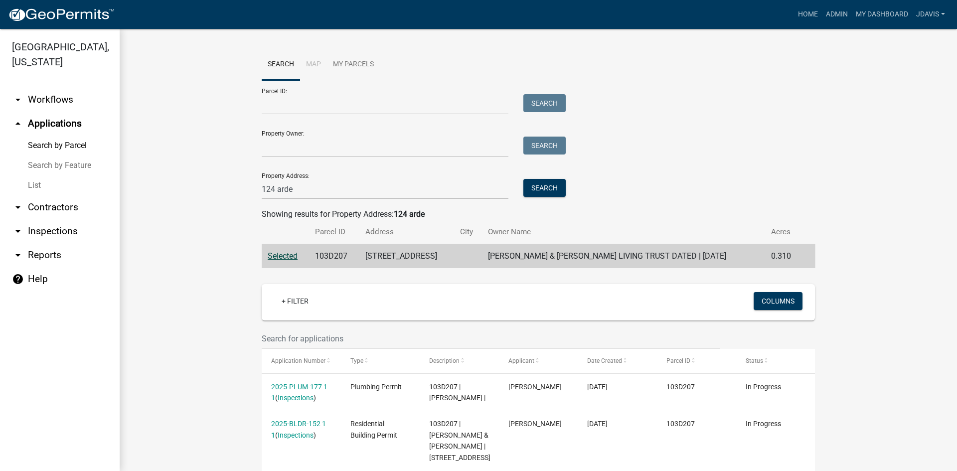
scroll to position [37, 0]
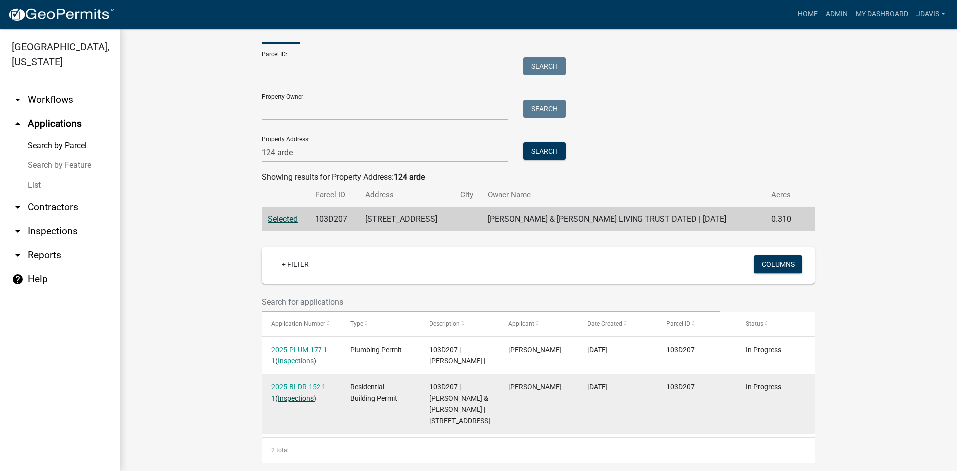
click at [292, 398] on link "Inspections" at bounding box center [296, 398] width 36 height 8
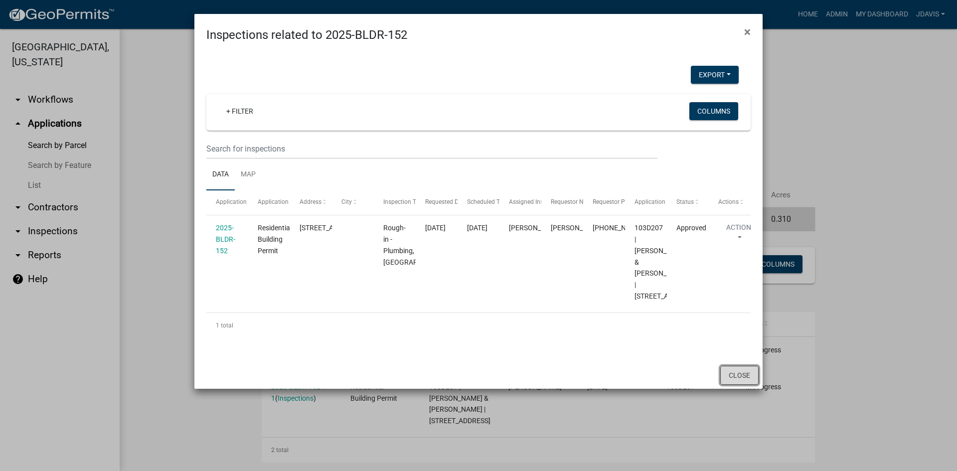
click at [742, 385] on button "Close" at bounding box center [739, 375] width 38 height 19
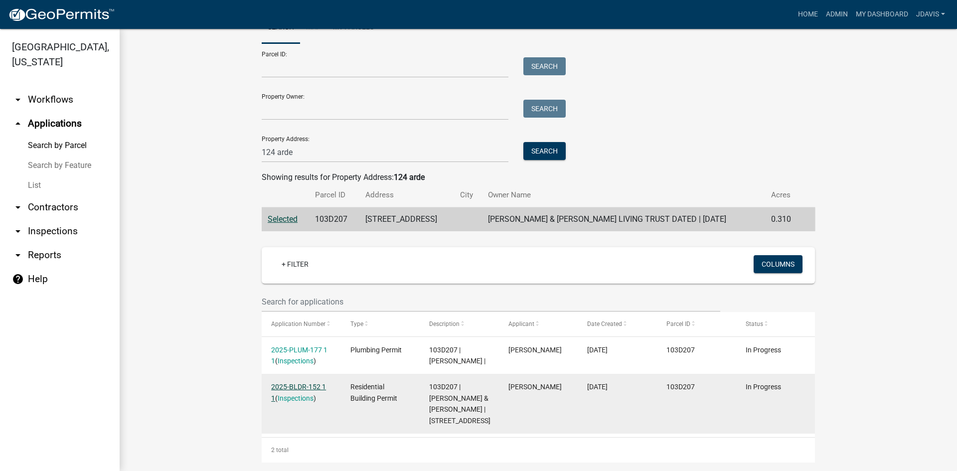
click at [303, 384] on link "2025-BLDR-152 1 1" at bounding box center [298, 392] width 55 height 19
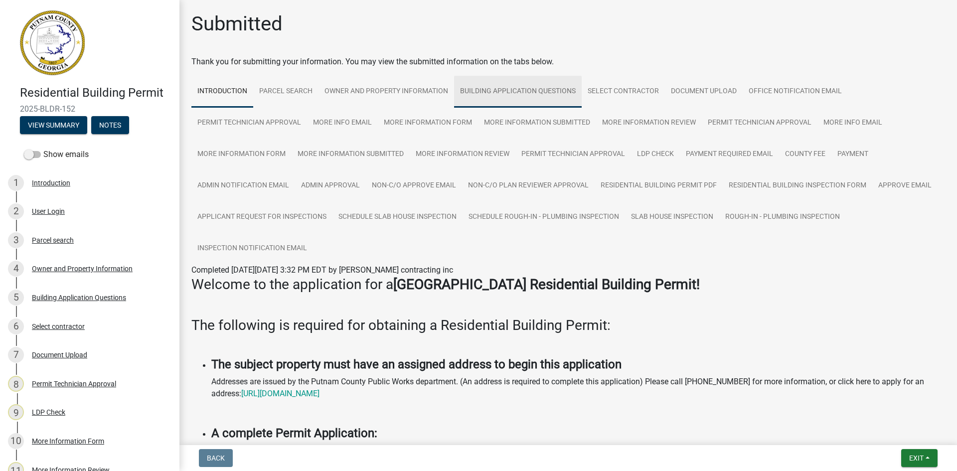
click at [506, 90] on link "Building Application Questions" at bounding box center [518, 92] width 128 height 32
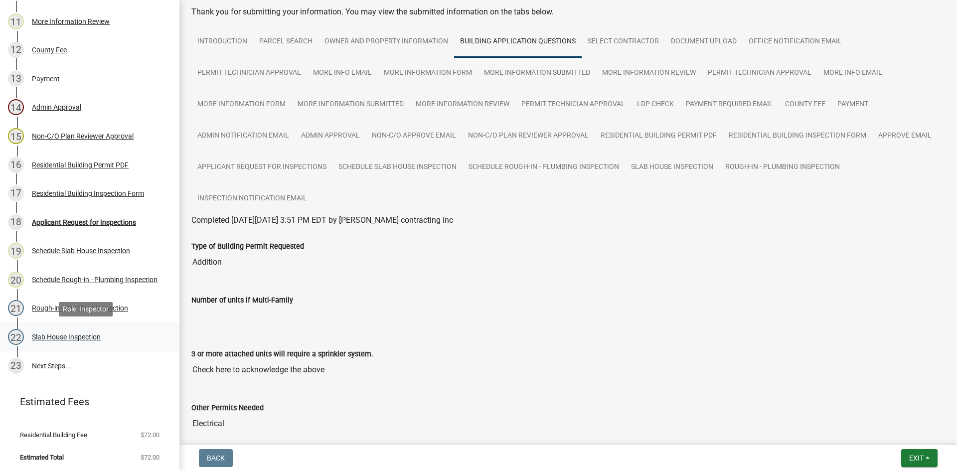
scroll to position [450, 0]
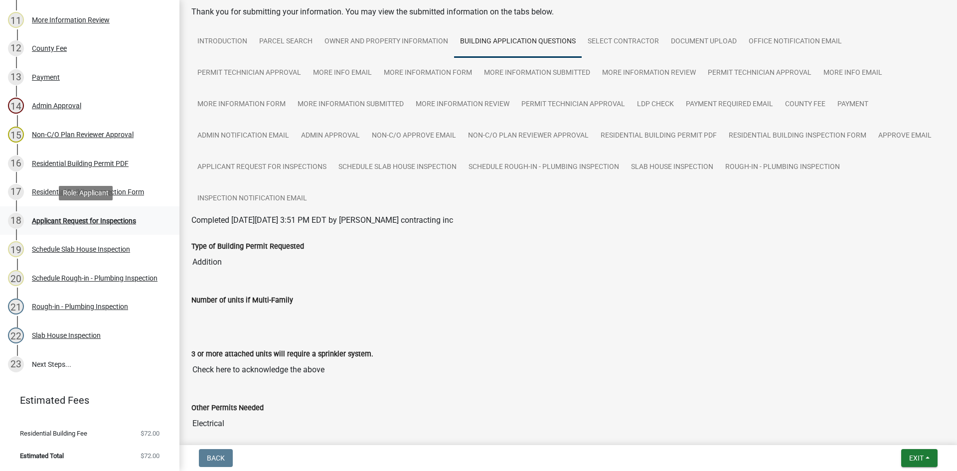
click at [100, 222] on div "Applicant Request for Inspections" at bounding box center [84, 220] width 104 height 7
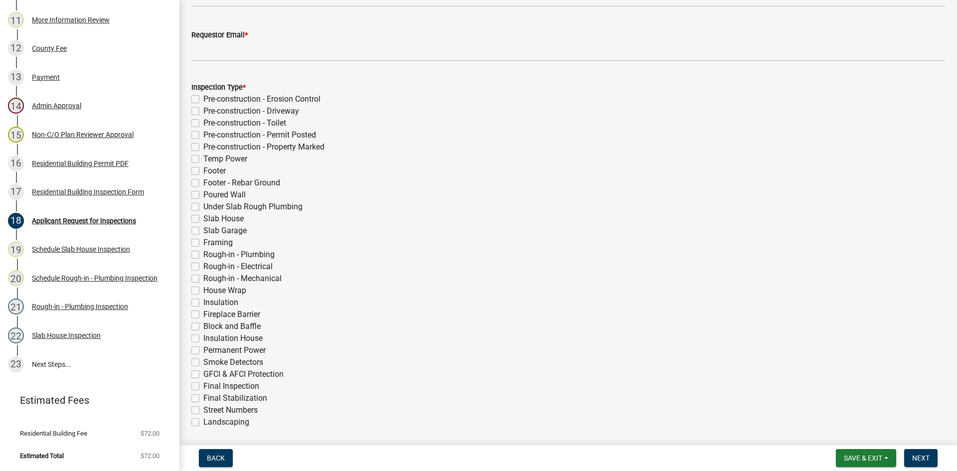
scroll to position [199, 0]
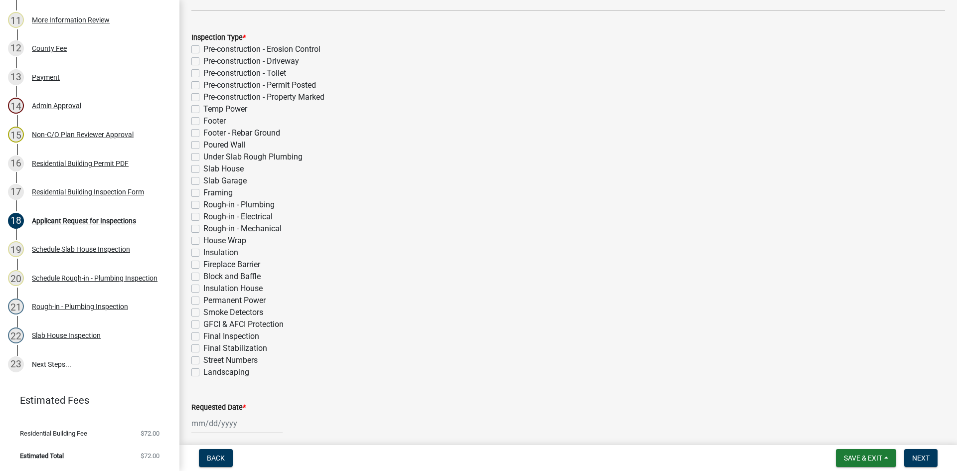
click at [203, 241] on label "House Wrap" at bounding box center [224, 241] width 43 height 12
click at [203, 241] on input "House Wrap" at bounding box center [206, 238] width 6 height 6
checkbox input "true"
checkbox input "false"
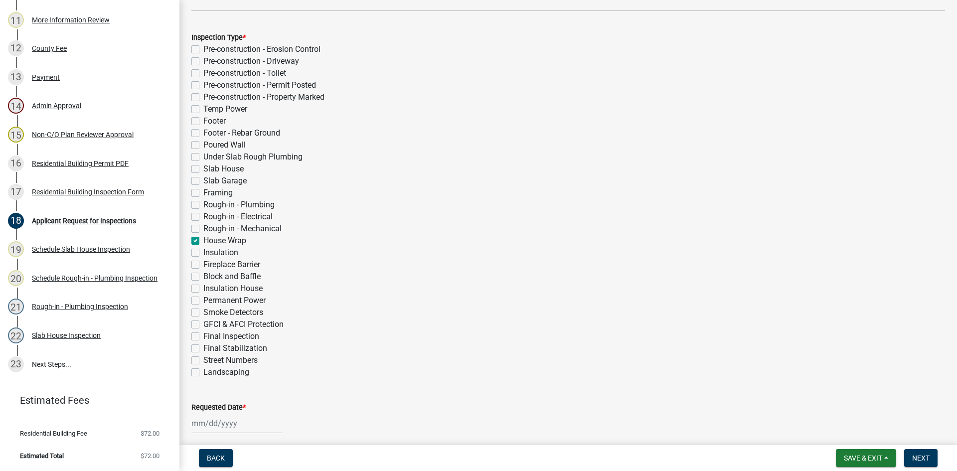
checkbox input "false"
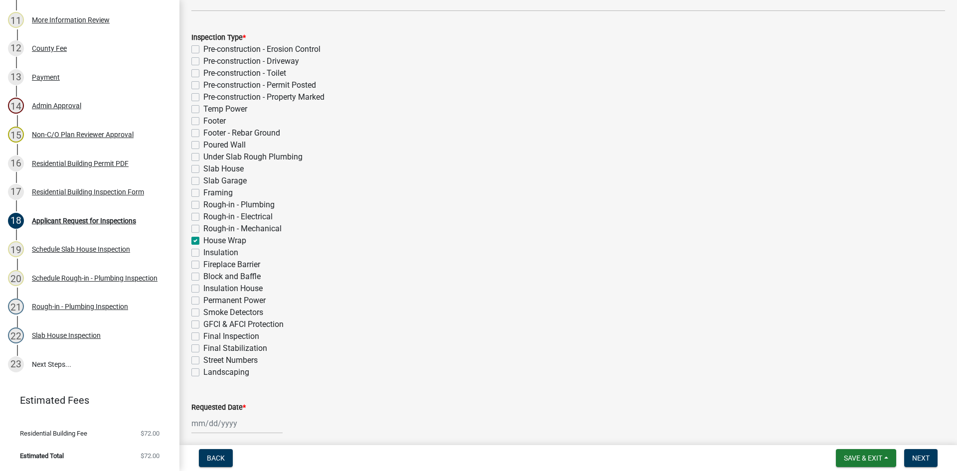
checkbox input "false"
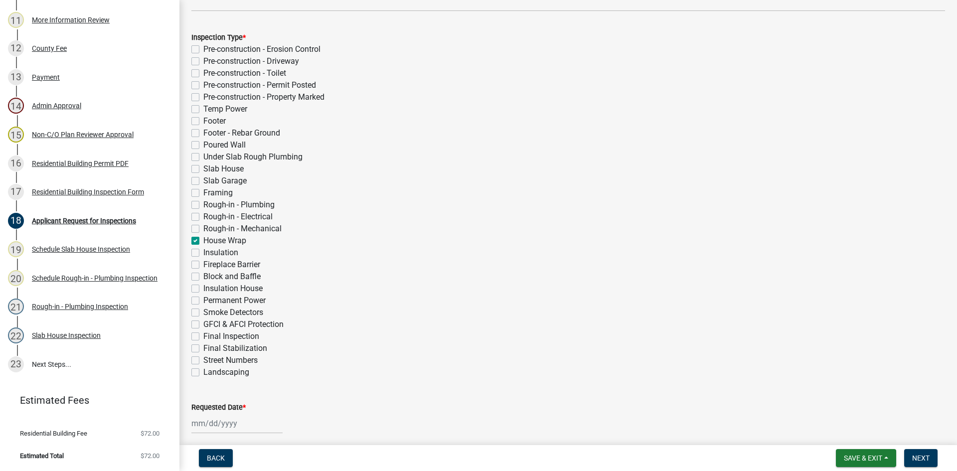
checkbox input "false"
checkbox input "true"
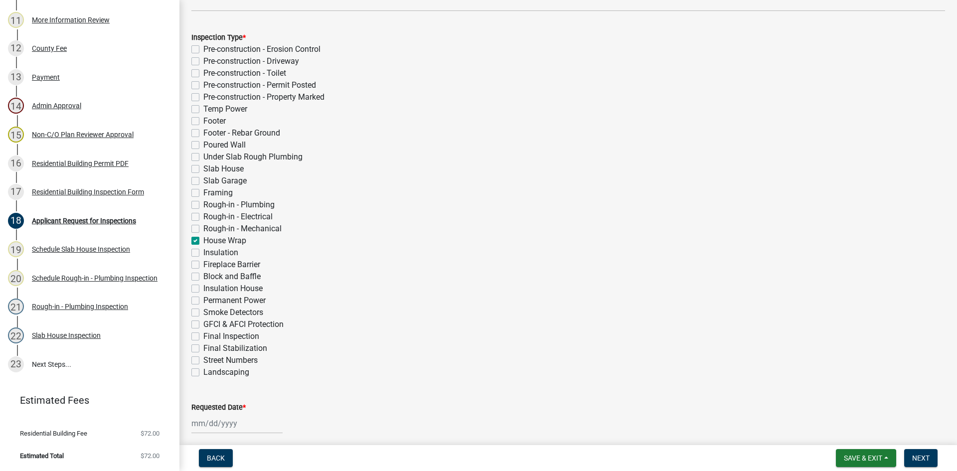
checkbox input "false"
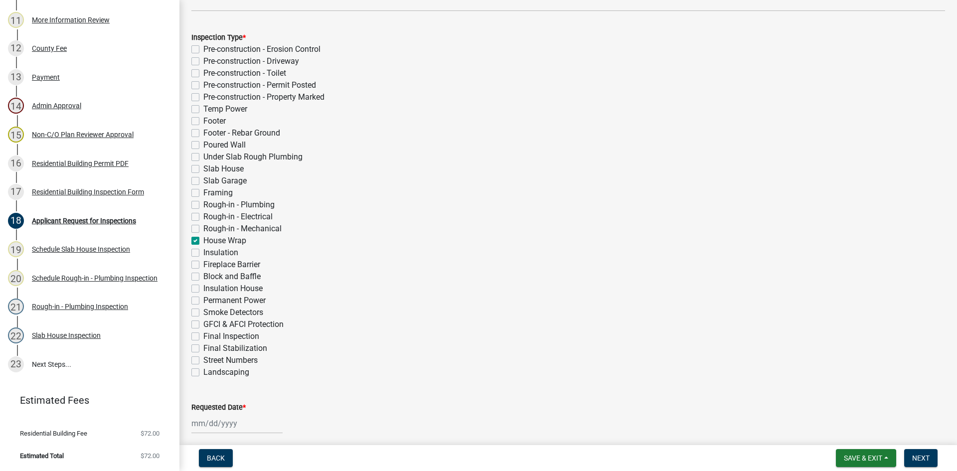
checkbox input "false"
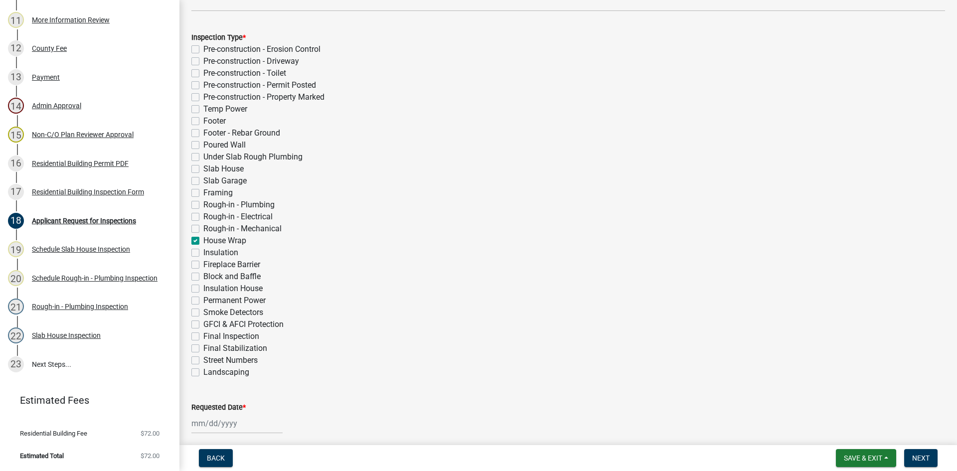
checkbox input "false"
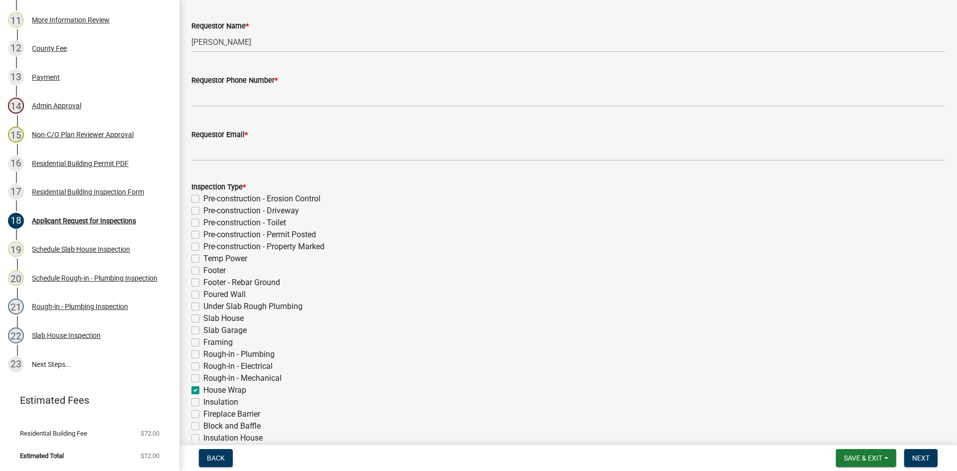
scroll to position [0, 0]
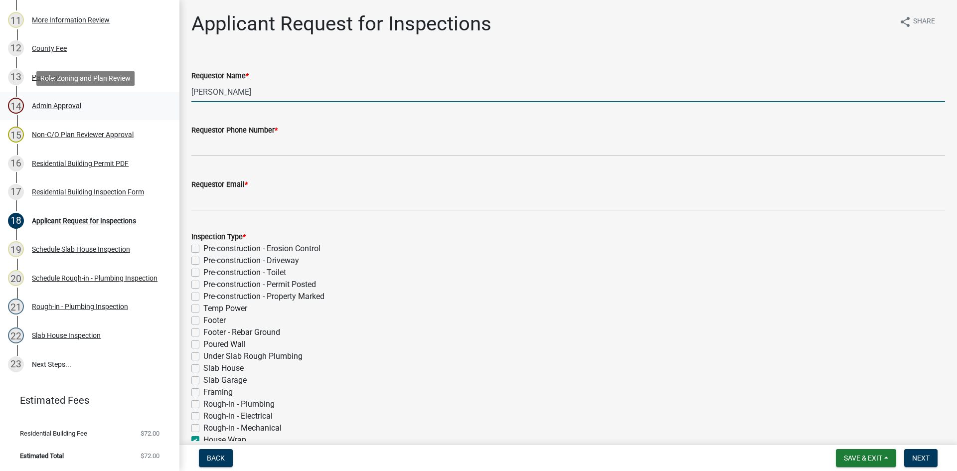
drag, startPoint x: 259, startPoint y: 94, endPoint x: 146, endPoint y: 118, distance: 115.1
click at [147, 118] on div "Residential Building Permit 2025-BLDR-152 View Summary Notes Show emails 1 Intr…" at bounding box center [478, 235] width 957 height 471
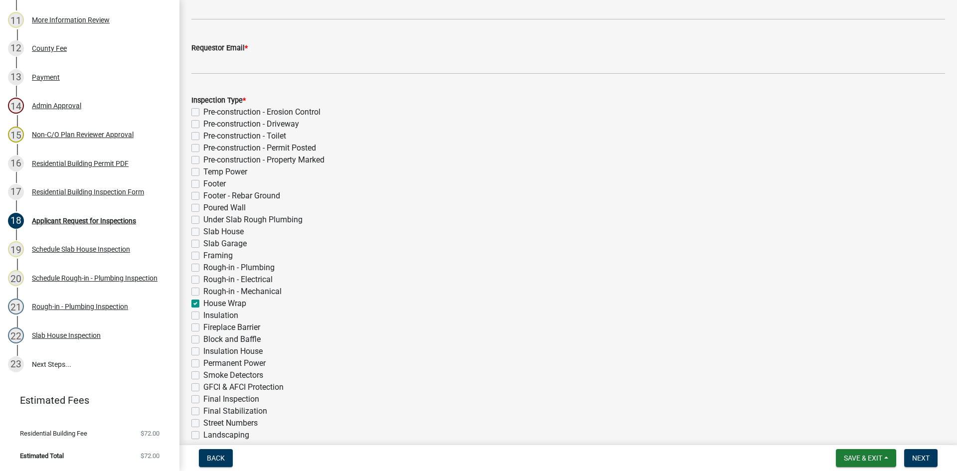
scroll to position [150, 0]
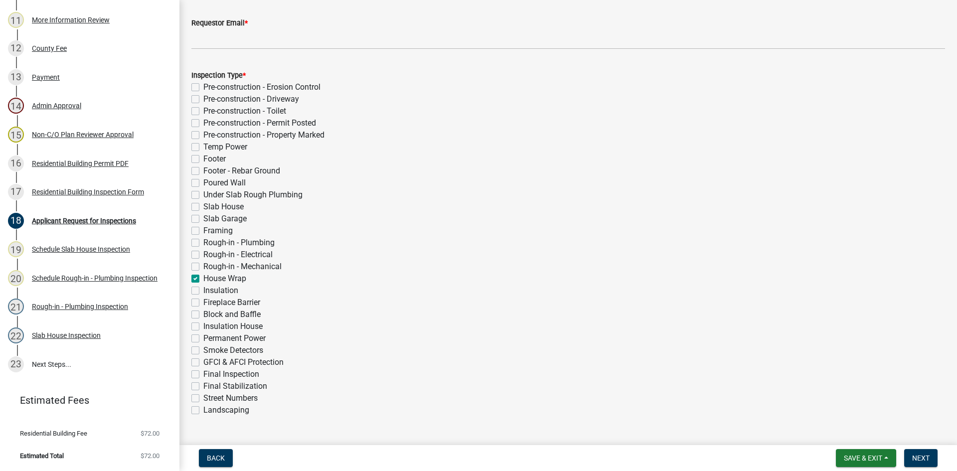
click at [203, 237] on label "Framing" at bounding box center [217, 231] width 29 height 12
click at [203, 231] on input "Framing" at bounding box center [206, 228] width 6 height 6
checkbox input "true"
checkbox input "false"
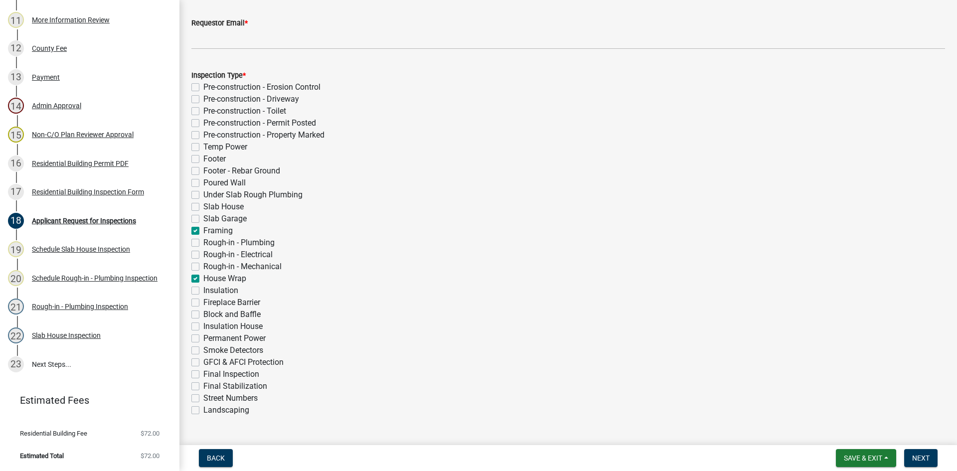
checkbox input "false"
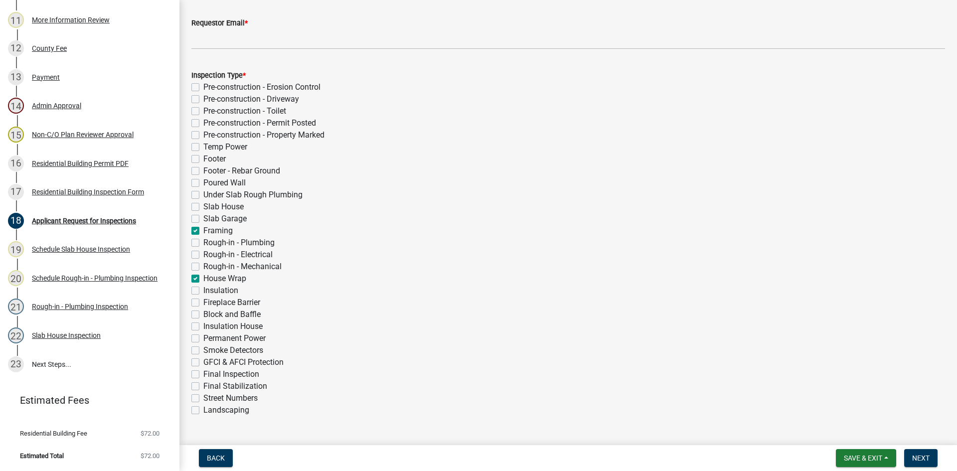
checkbox input "false"
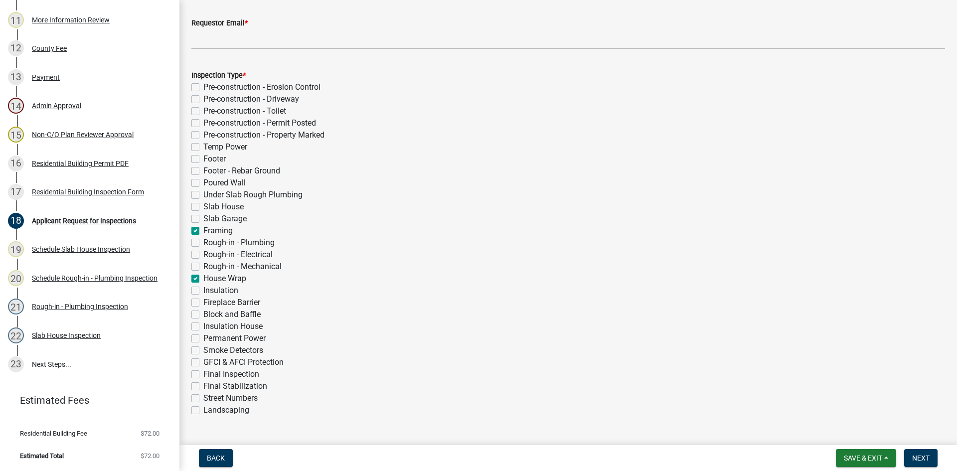
checkbox input "true"
checkbox input "false"
checkbox input "true"
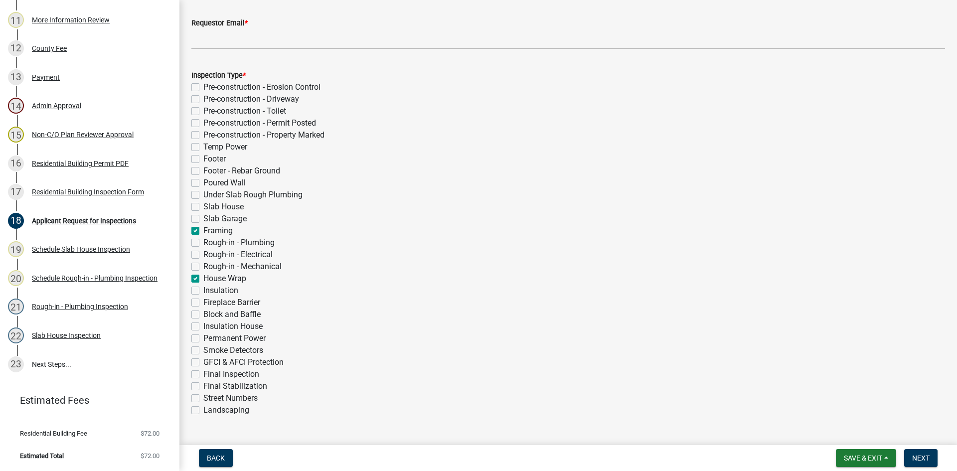
checkbox input "false"
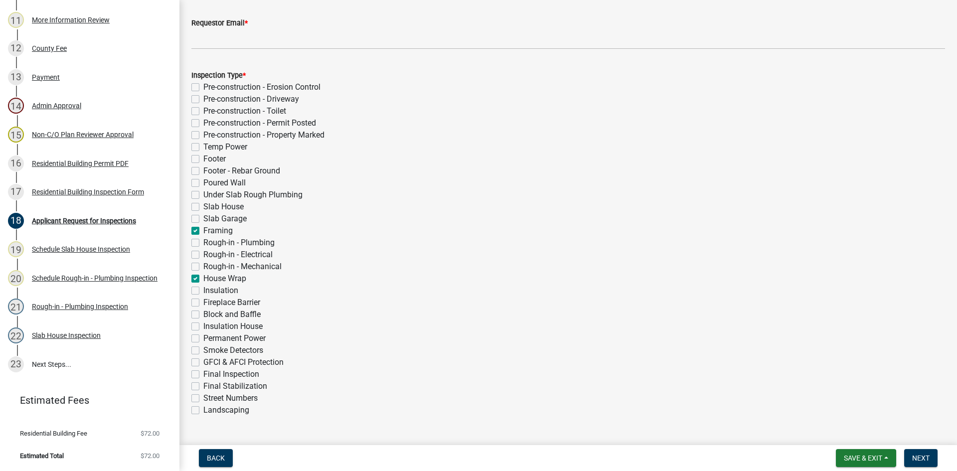
checkbox input "false"
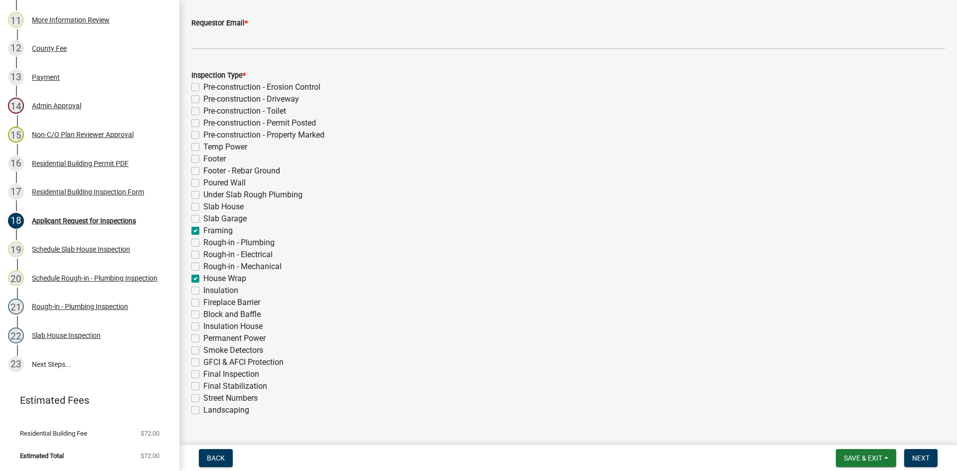
checkbox input "false"
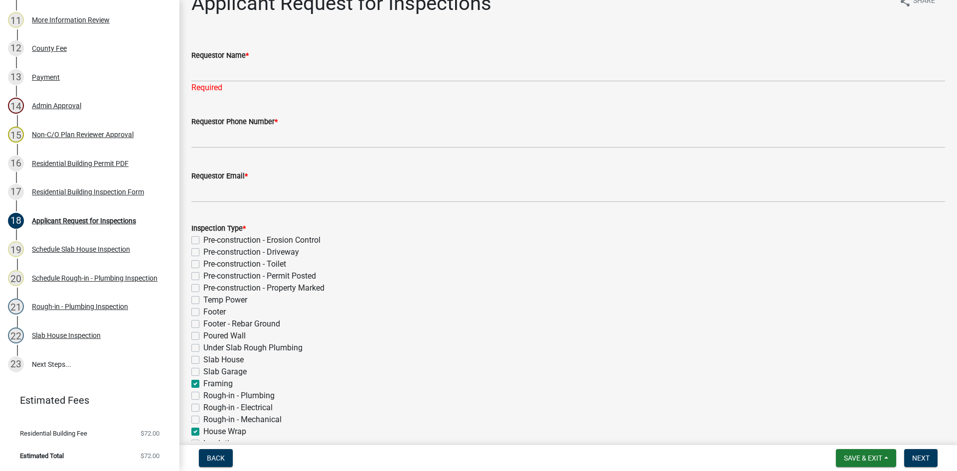
scroll to position [0, 0]
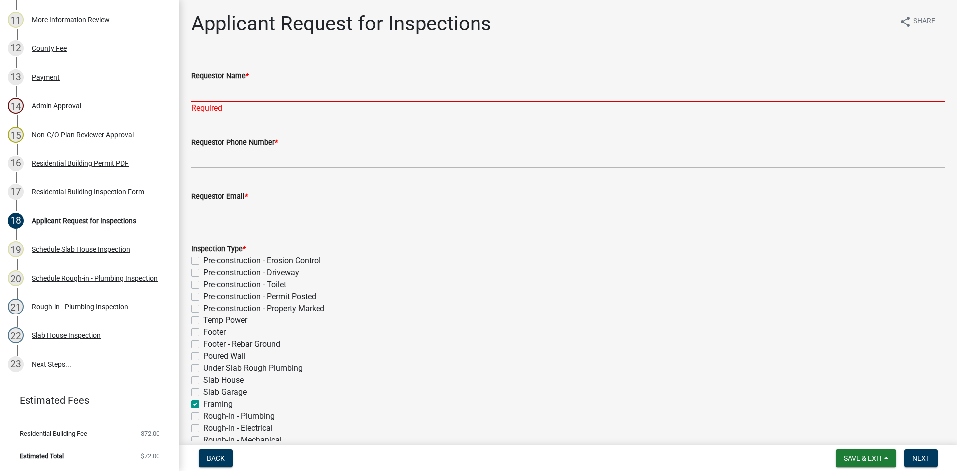
click at [237, 96] on input "Requestor Name *" at bounding box center [568, 92] width 754 height 20
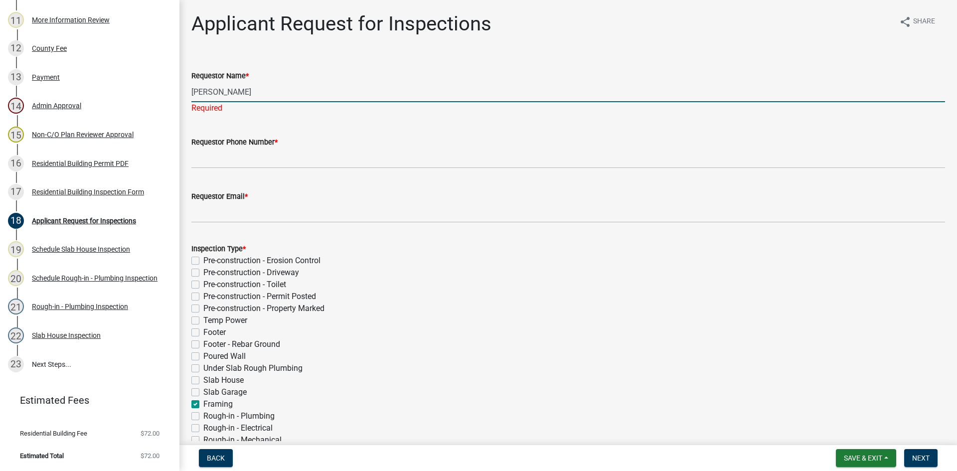
type input "[PERSON_NAME]"
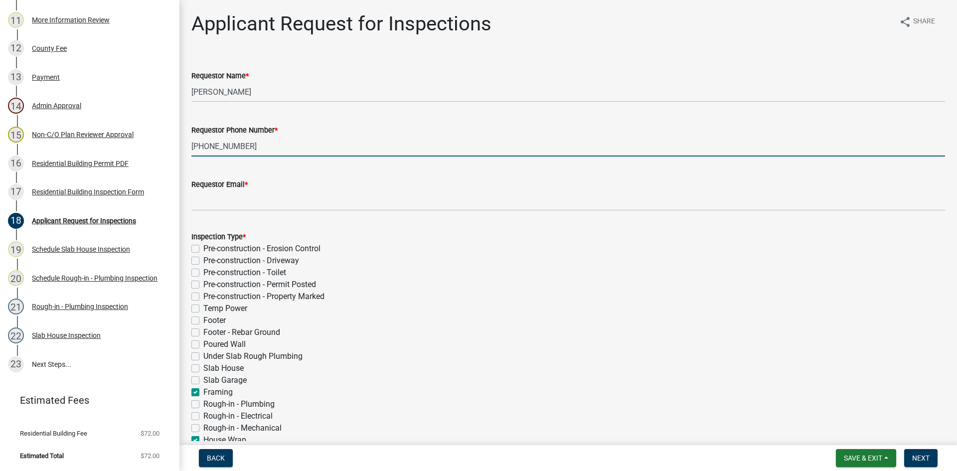
type input "[PHONE_NUMBER]"
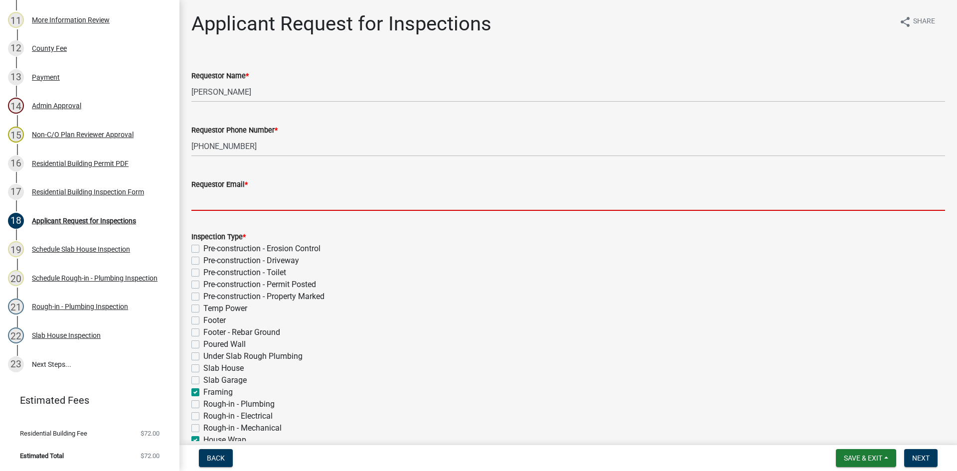
click at [284, 195] on input "Requestor Email *" at bounding box center [568, 200] width 754 height 20
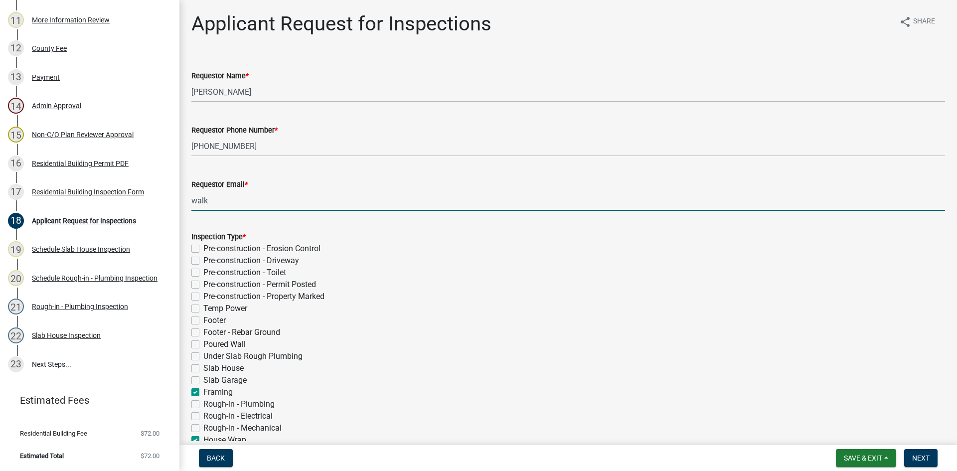
type input "[EMAIL_ADDRESS][DOMAIN_NAME]"
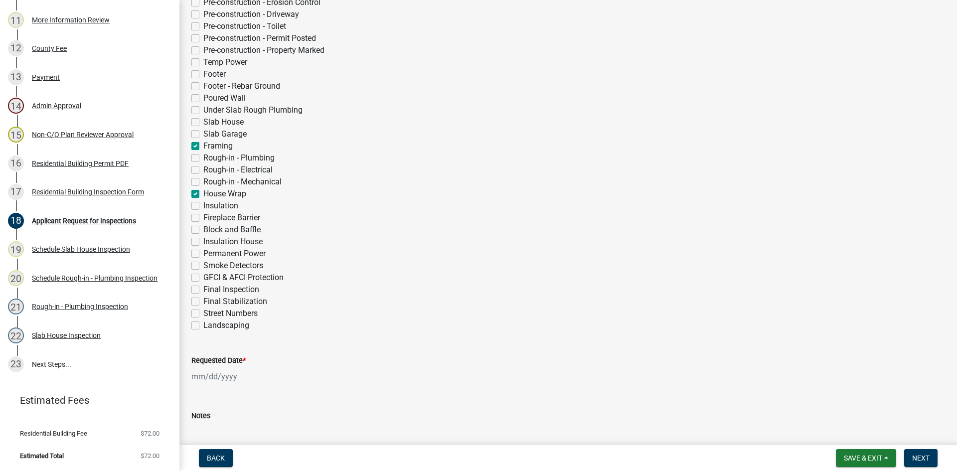
scroll to position [249, 0]
click at [212, 374] on div at bounding box center [236, 373] width 91 height 20
select select "10"
select select "2025"
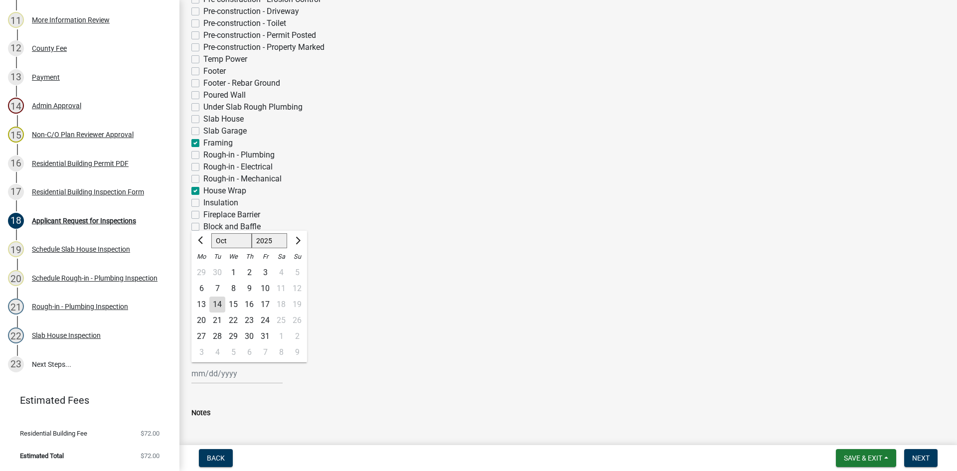
click at [218, 306] on div "14" at bounding box center [217, 305] width 16 height 16
type input "[DATE]"
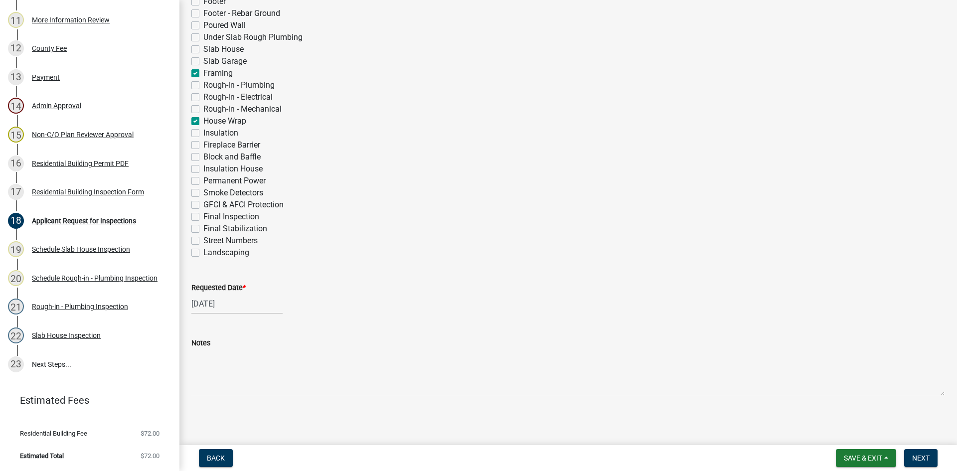
scroll to position [320, 0]
click at [920, 459] on span "Next" at bounding box center [920, 458] width 17 height 8
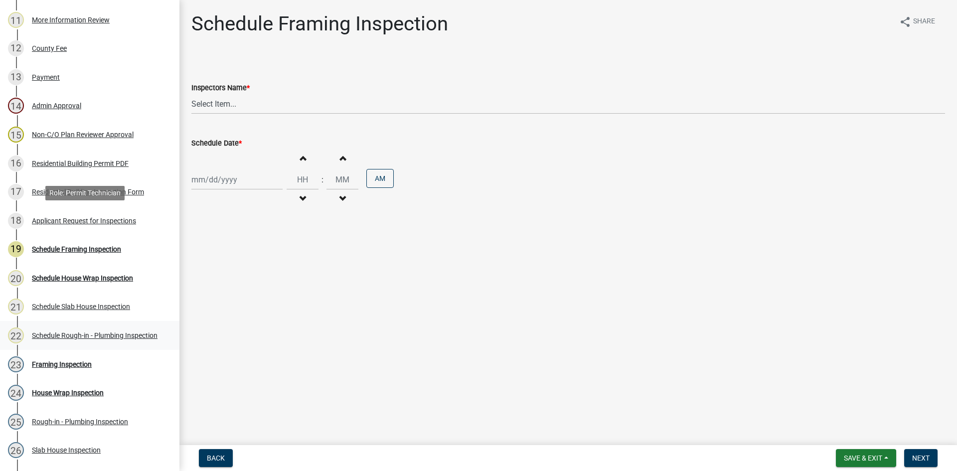
scroll to position [565, 0]
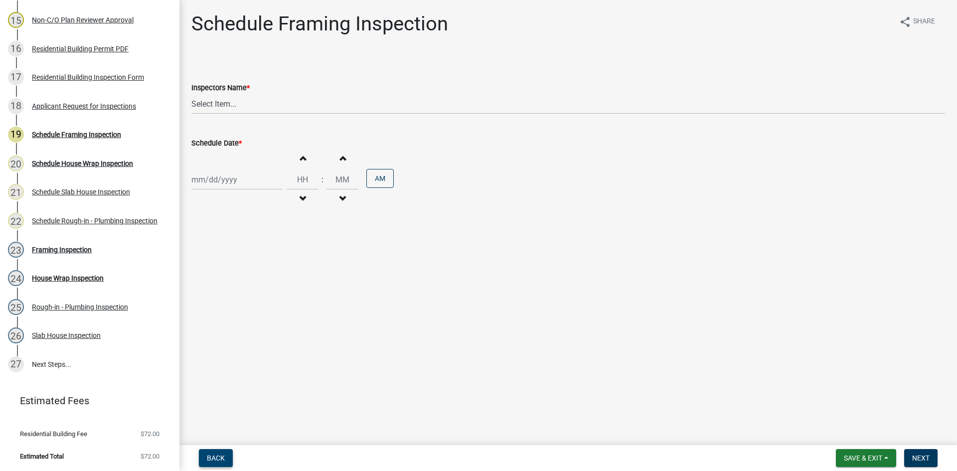
click at [220, 456] on span "Back" at bounding box center [216, 458] width 18 height 8
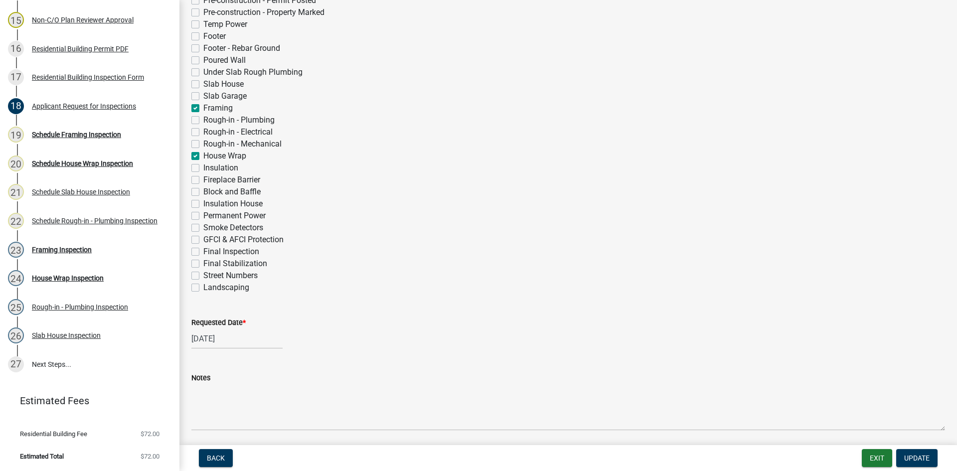
scroll to position [320, 0]
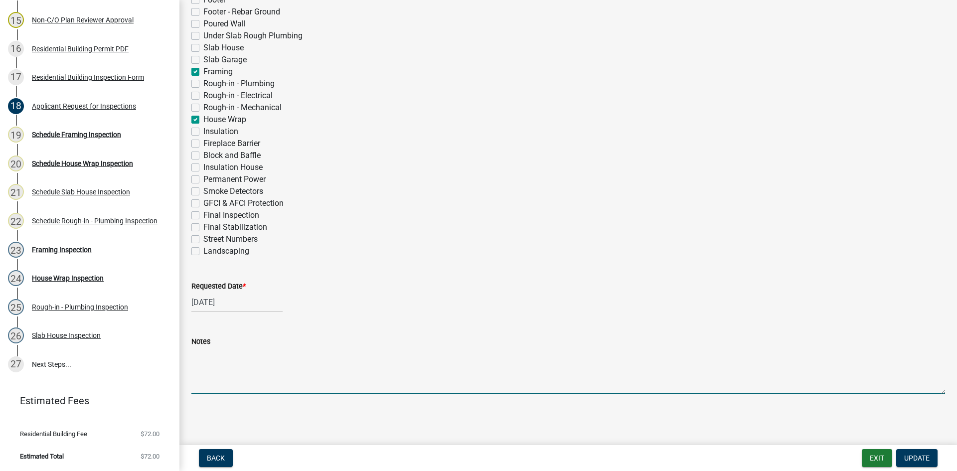
click at [232, 372] on textarea "Notes" at bounding box center [568, 370] width 754 height 47
type textarea "Call before you go"
click at [921, 455] on span "Update" at bounding box center [916, 458] width 25 height 8
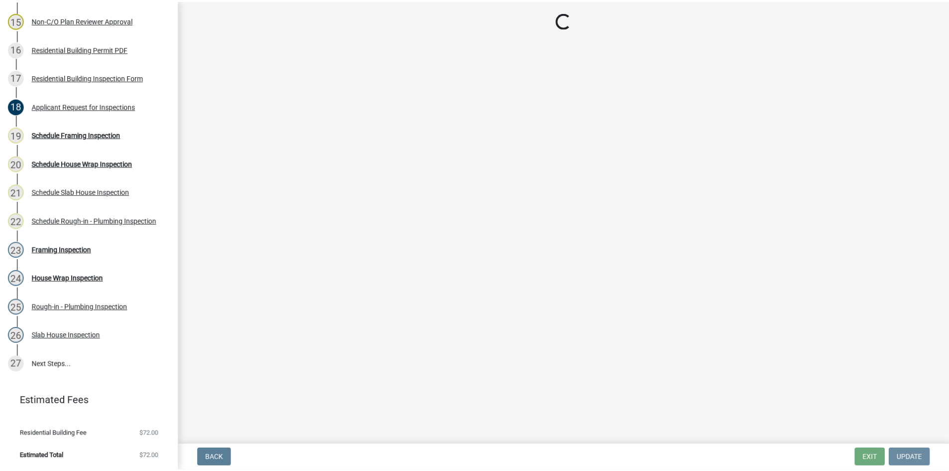
scroll to position [0, 0]
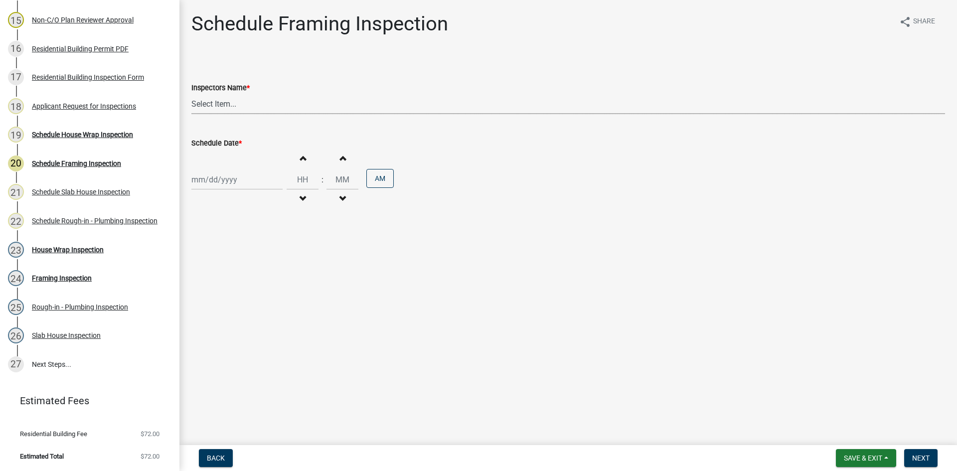
click at [278, 107] on select "Select Item... mrivera ([PERSON_NAME]) [PERSON_NAME] ([PERSON_NAME] ([PERSON_NA…" at bounding box center [568, 104] width 754 height 20
select select "a0ea4169-8540-4a2c-b9f4-cf4c1ffdeb95"
click at [191, 94] on select "Select Item... mrivera ([PERSON_NAME]) [PERSON_NAME] ([PERSON_NAME] ([PERSON_NA…" at bounding box center [568, 104] width 754 height 20
click at [215, 183] on div at bounding box center [236, 179] width 91 height 20
select select "10"
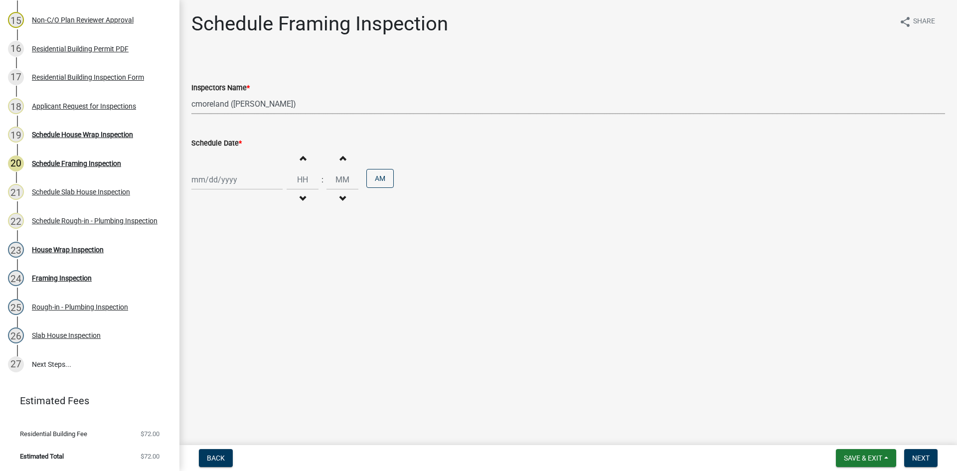
select select "2025"
click at [232, 263] on div "15" at bounding box center [233, 265] width 16 height 16
type input "[DATE]"
click at [926, 457] on span "Next" at bounding box center [920, 458] width 17 height 8
click at [242, 107] on select "Select Item... mrivera ([PERSON_NAME]) [PERSON_NAME] ([PERSON_NAME] ([PERSON_NA…" at bounding box center [568, 104] width 754 height 20
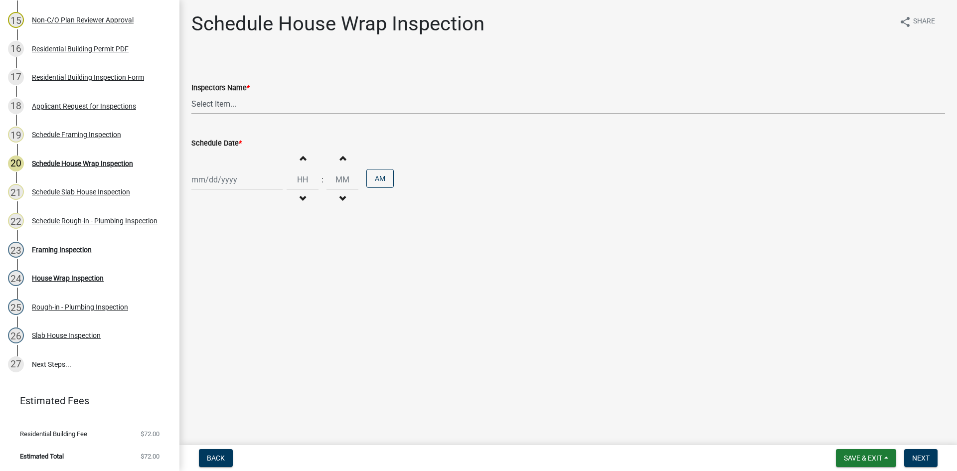
select select "a0ea4169-8540-4a2c-b9f4-cf4c1ffdeb95"
click at [191, 94] on select "Select Item... mrivera ([PERSON_NAME]) [PERSON_NAME] ([PERSON_NAME] ([PERSON_NA…" at bounding box center [568, 104] width 754 height 20
click at [224, 178] on div at bounding box center [236, 179] width 91 height 20
select select "10"
select select "2025"
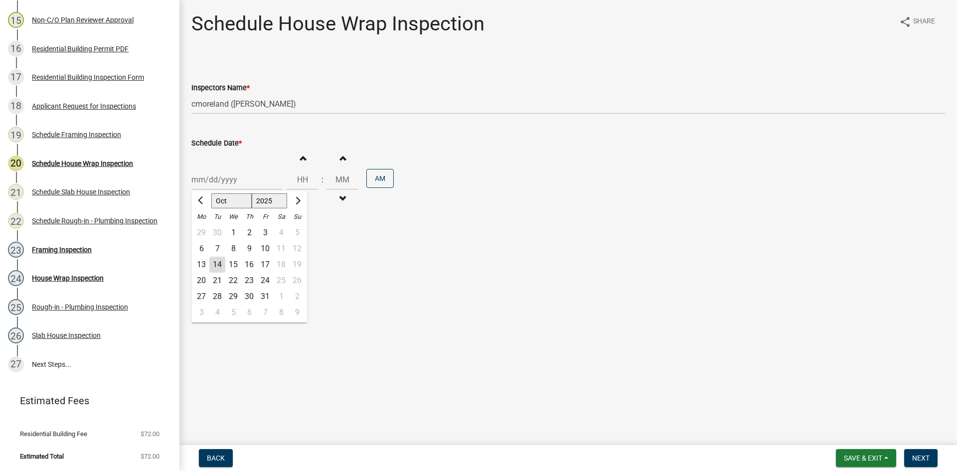
click at [232, 265] on div "15" at bounding box center [233, 265] width 16 height 16
type input "[DATE]"
click at [921, 451] on button "Next" at bounding box center [920, 458] width 33 height 18
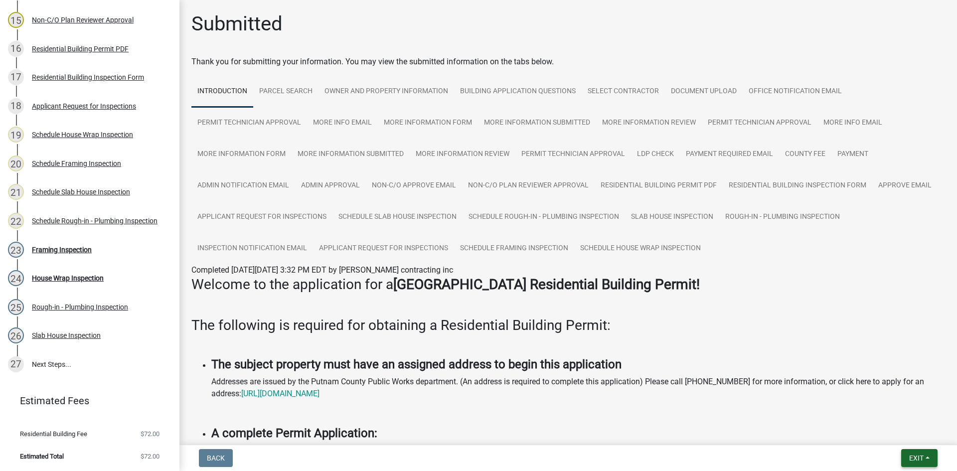
click at [920, 457] on span "Exit" at bounding box center [916, 458] width 14 height 8
click at [925, 435] on button "Save & Exit" at bounding box center [898, 432] width 80 height 24
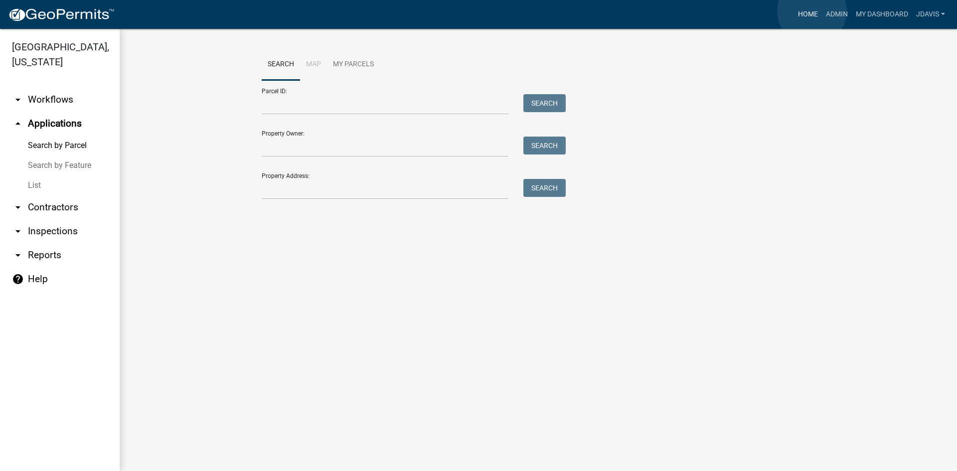
click at [812, 11] on link "Home" at bounding box center [808, 14] width 28 height 19
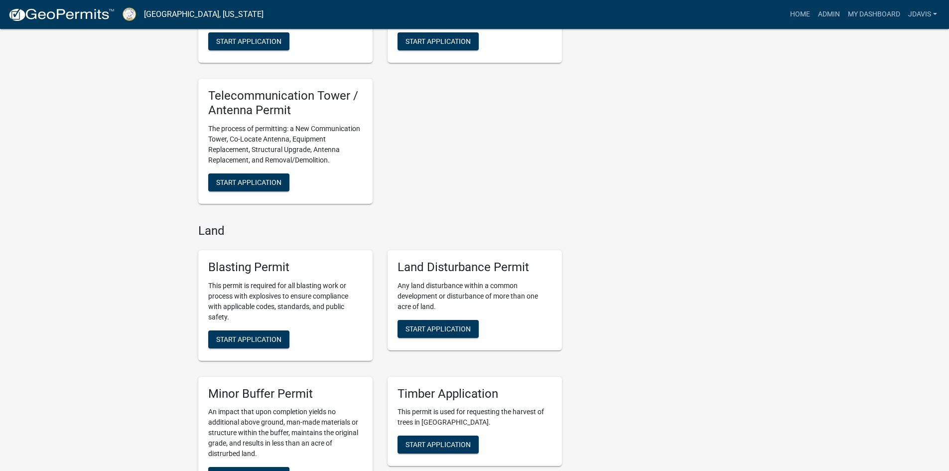
scroll to position [1844, 0]
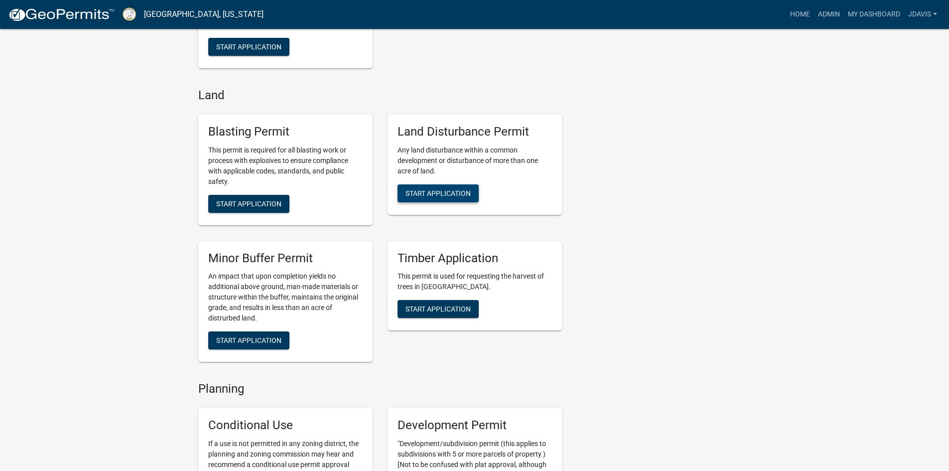
click at [449, 196] on span "Start Application" at bounding box center [438, 193] width 65 height 8
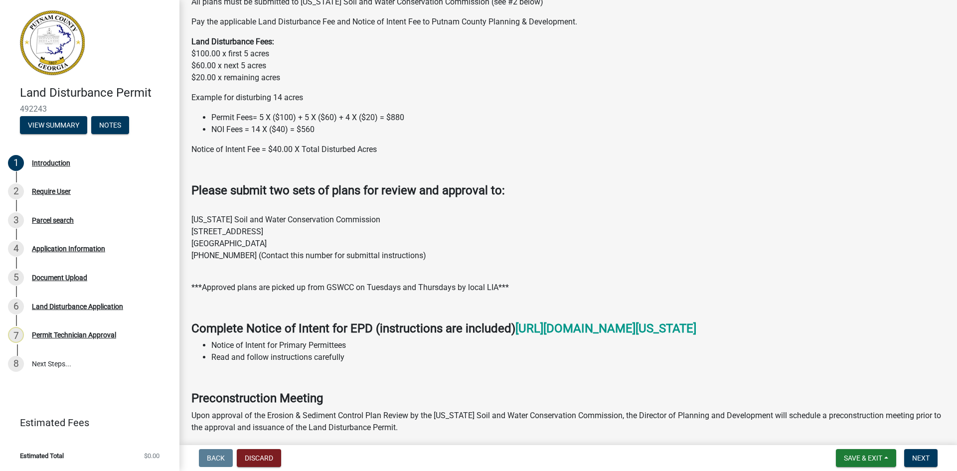
scroll to position [478, 0]
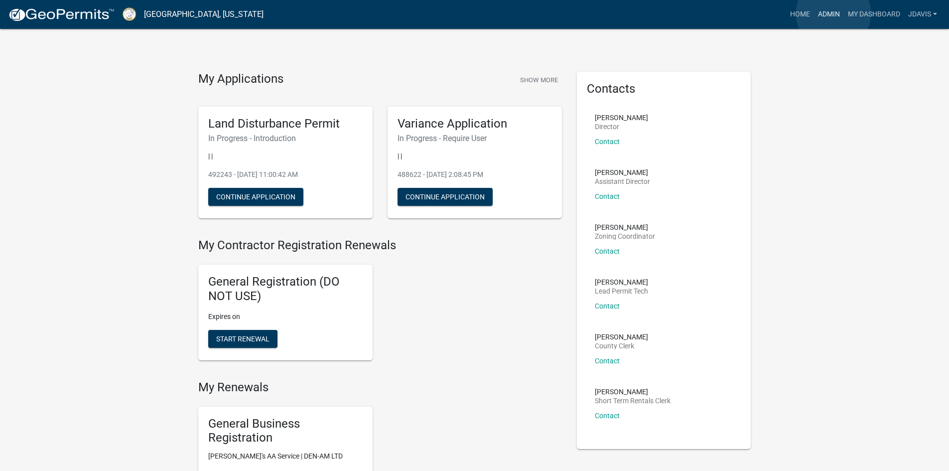
click at [834, 15] on link "Admin" at bounding box center [829, 14] width 30 height 19
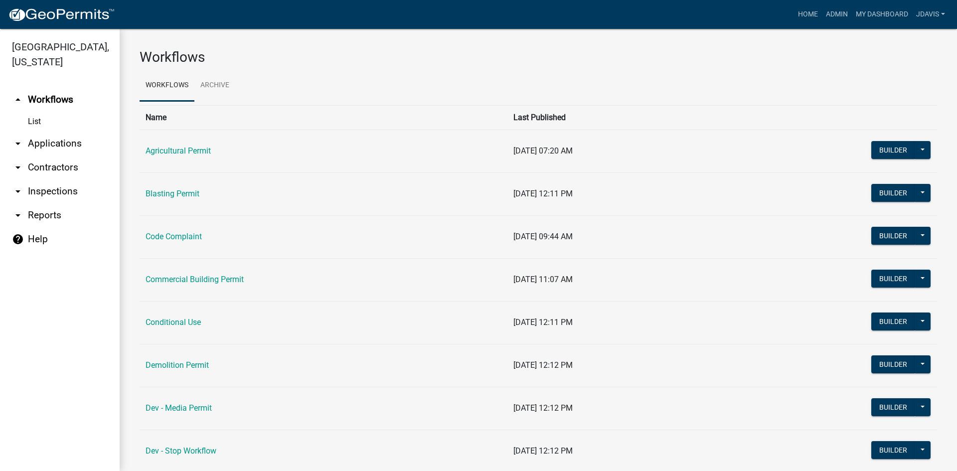
click at [66, 151] on link "arrow_drop_down Applications" at bounding box center [60, 144] width 120 height 24
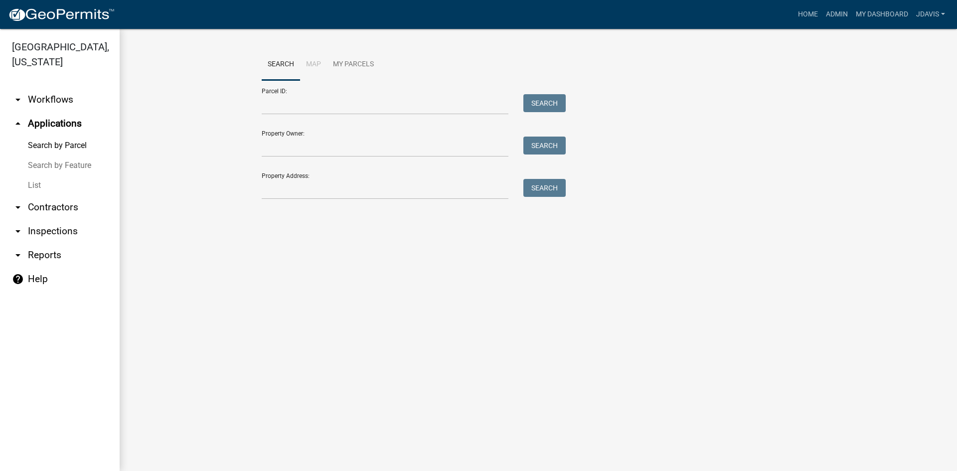
click at [42, 183] on link "List" at bounding box center [60, 185] width 120 height 20
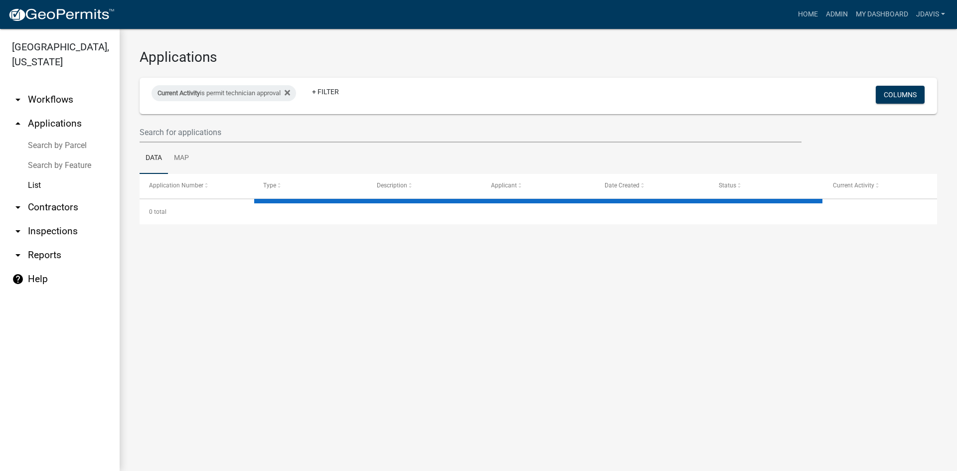
select select "2: 50"
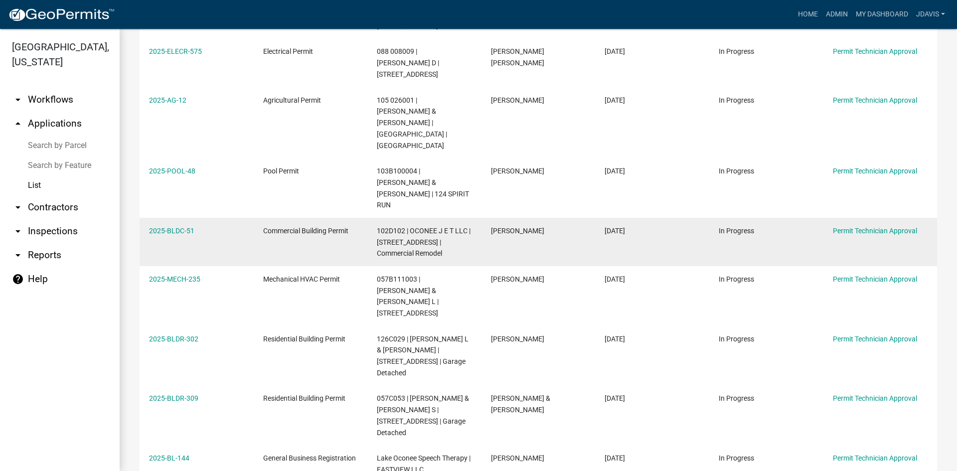
scroll to position [752, 0]
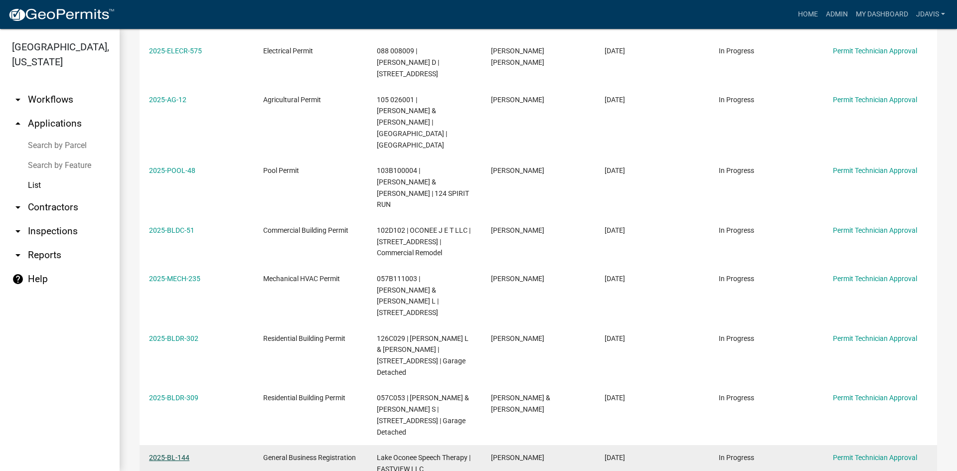
click at [183, 454] on link "2025-BL-144" at bounding box center [169, 458] width 40 height 8
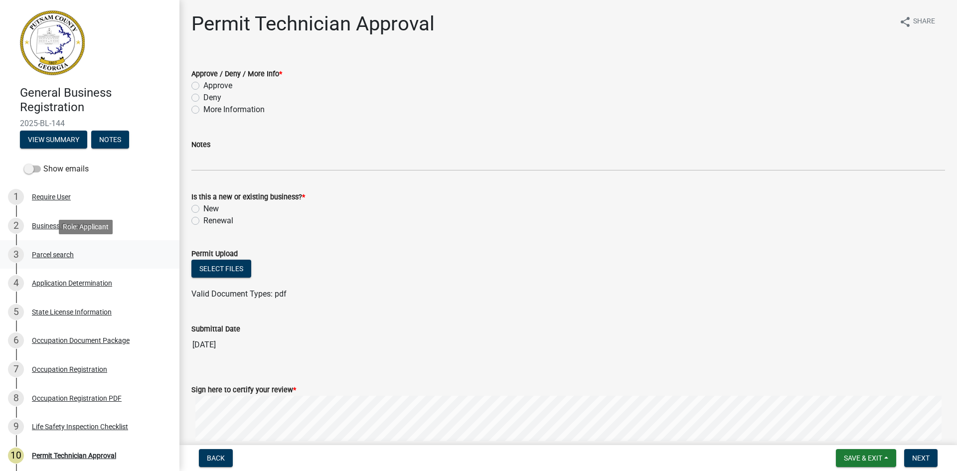
click at [61, 256] on div "Parcel search" at bounding box center [53, 254] width 42 height 7
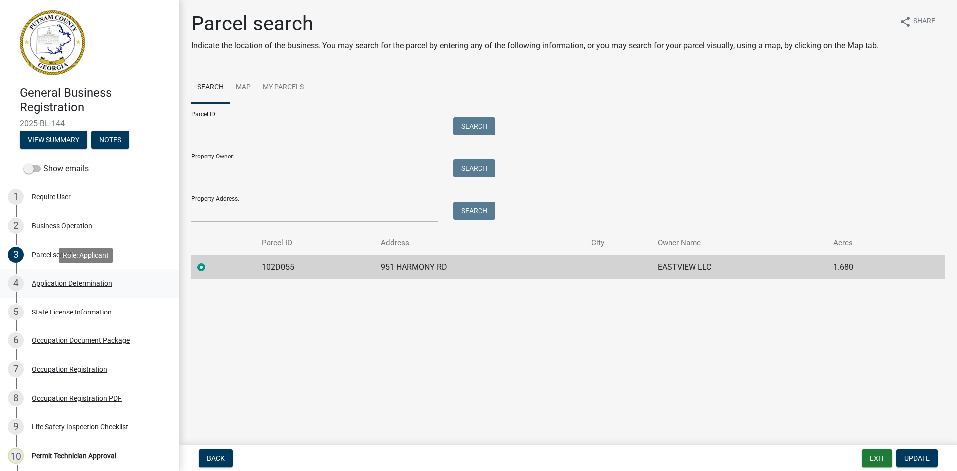
click at [100, 287] on div "4 Application Determination" at bounding box center [85, 283] width 155 height 16
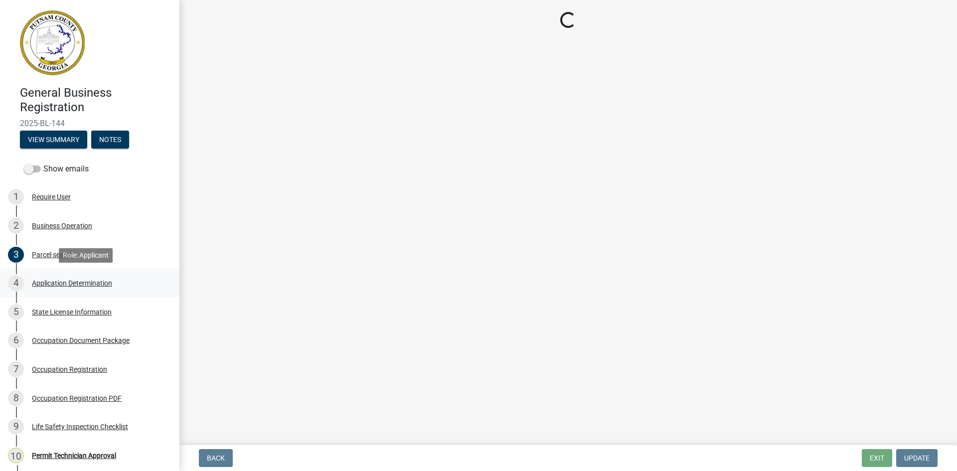
select select "GA"
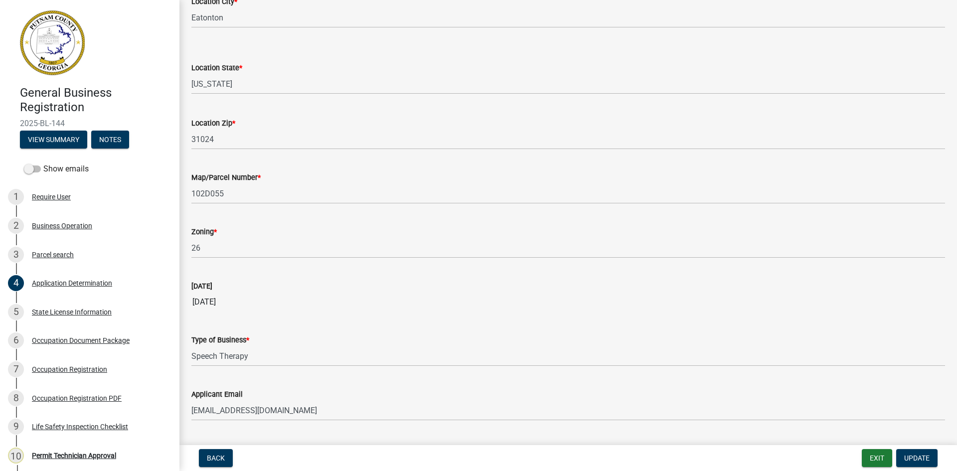
scroll to position [807, 0]
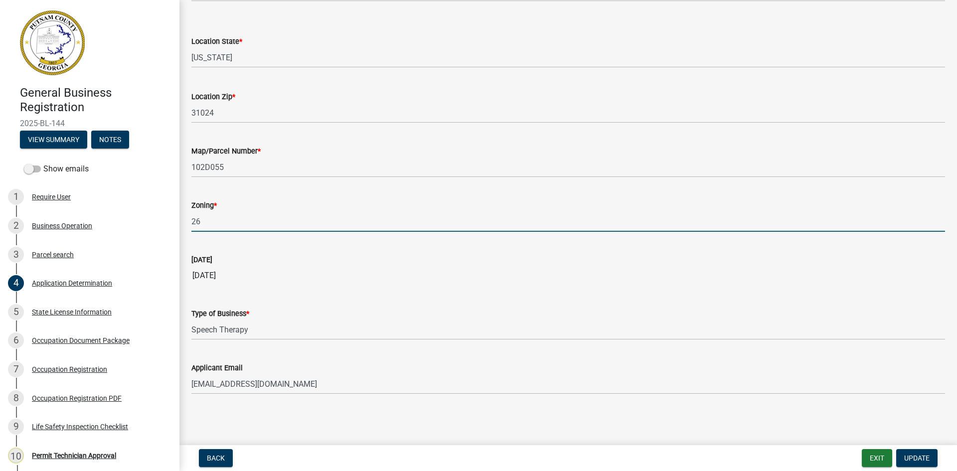
click at [224, 224] on input "26" at bounding box center [568, 221] width 754 height 20
type input "2"
type input "C-1"
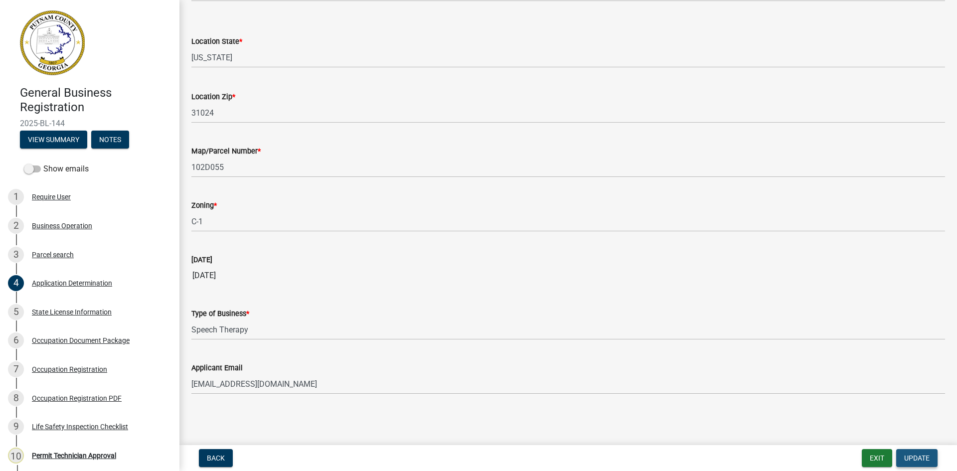
click at [923, 462] on span "Update" at bounding box center [916, 458] width 25 height 8
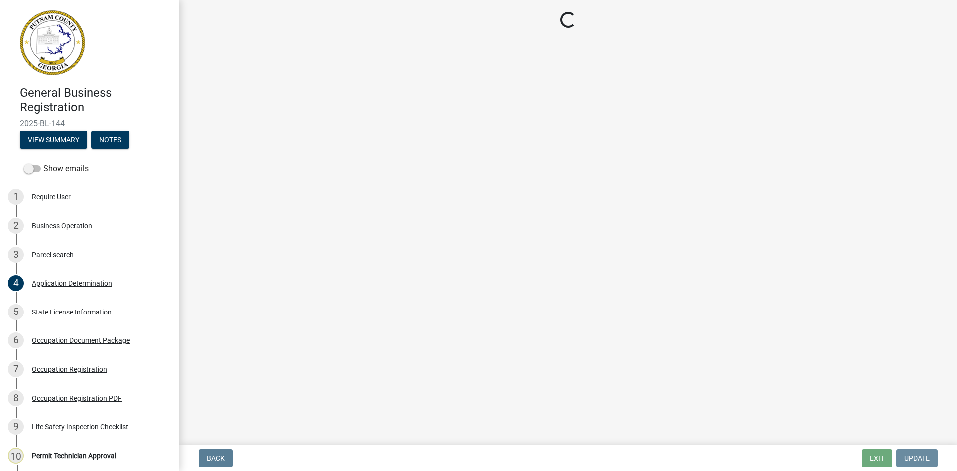
scroll to position [0, 0]
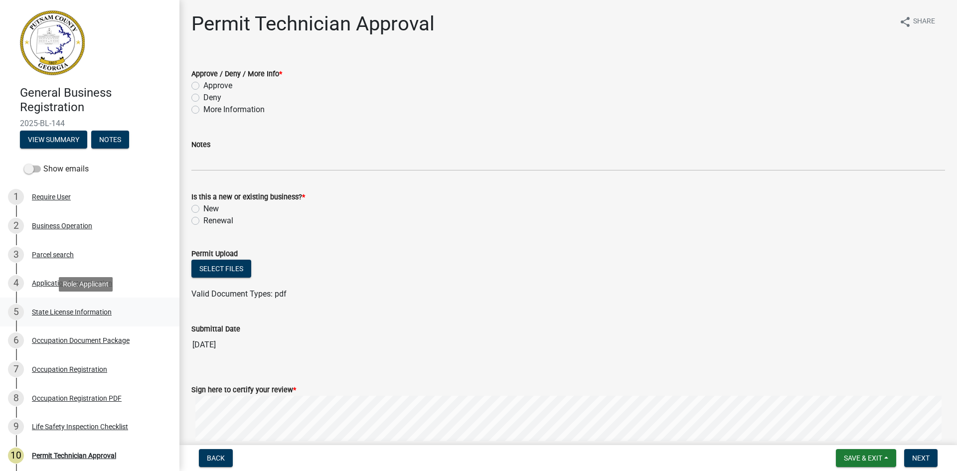
click at [98, 309] on div "State License Information" at bounding box center [72, 311] width 80 height 7
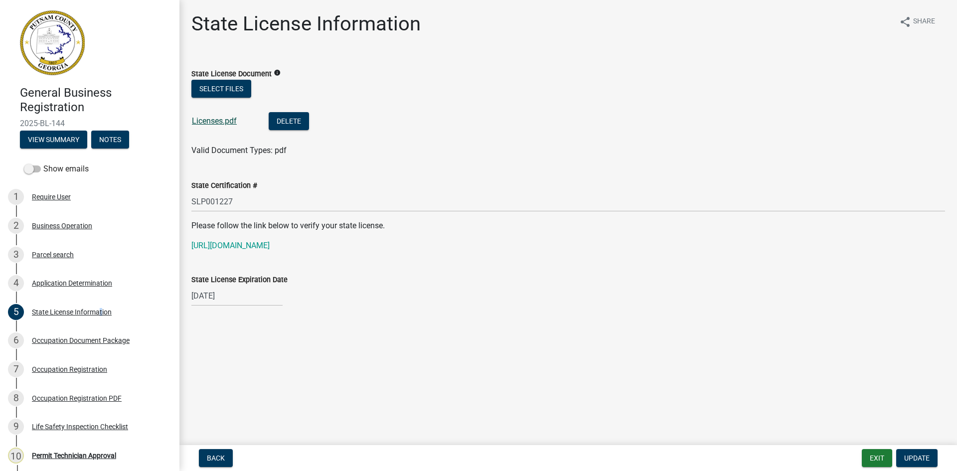
click at [227, 124] on link "Licenses.pdf" at bounding box center [214, 120] width 45 height 9
click at [78, 337] on div "Occupation Document Package" at bounding box center [81, 340] width 98 height 7
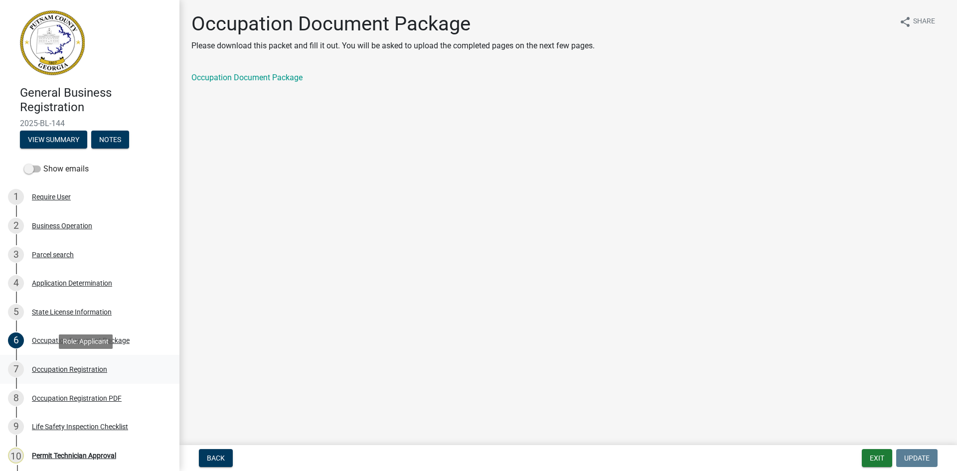
click at [86, 368] on div "Occupation Registration" at bounding box center [69, 369] width 75 height 7
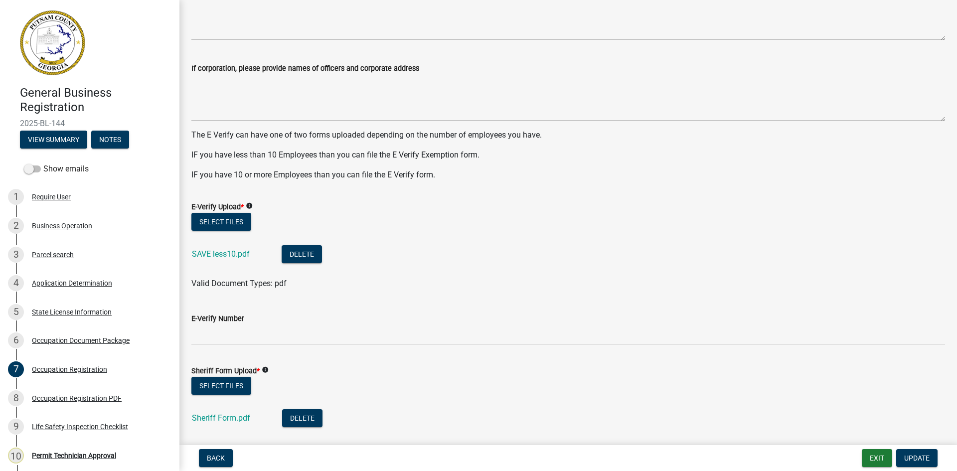
scroll to position [548, 0]
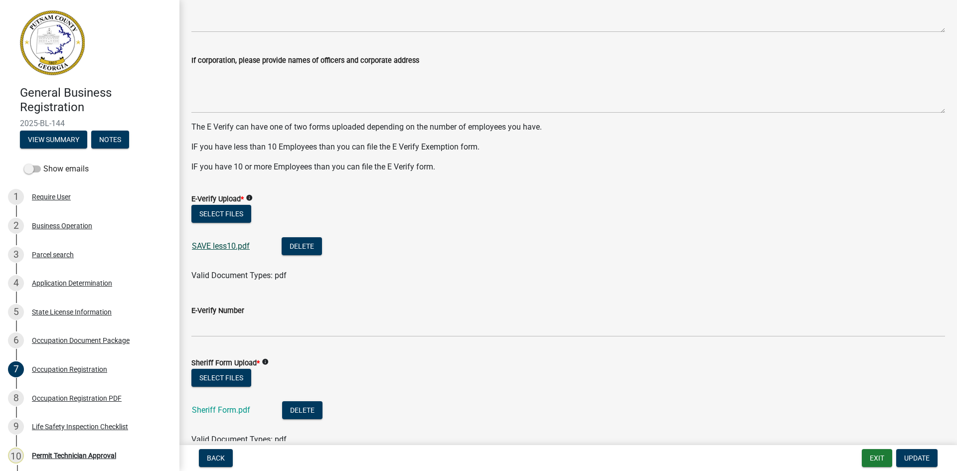
click at [231, 244] on link "SAVE less10.pdf" at bounding box center [221, 245] width 58 height 9
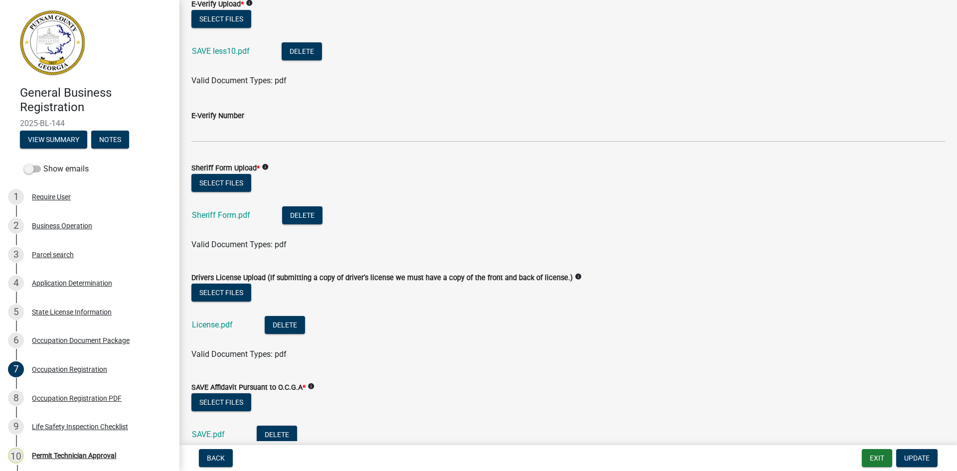
scroll to position [748, 0]
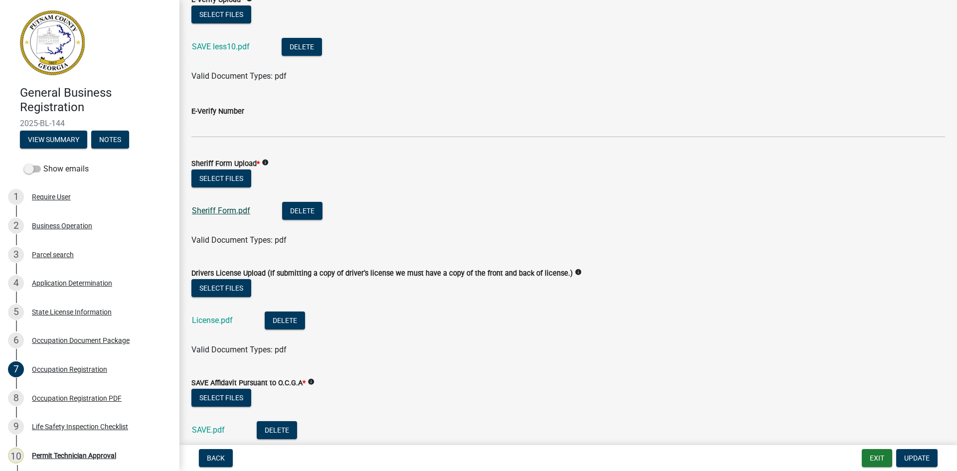
click at [239, 210] on link "Sheriff Form.pdf" at bounding box center [221, 210] width 58 height 9
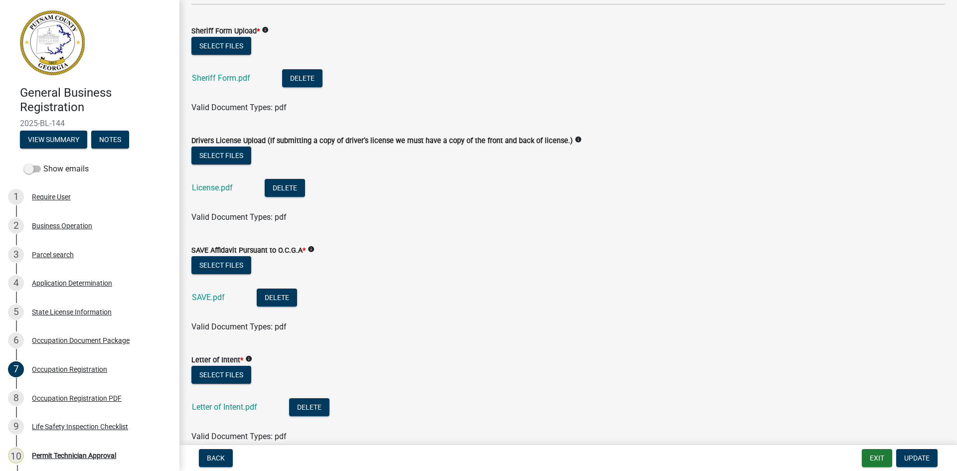
scroll to position [897, 0]
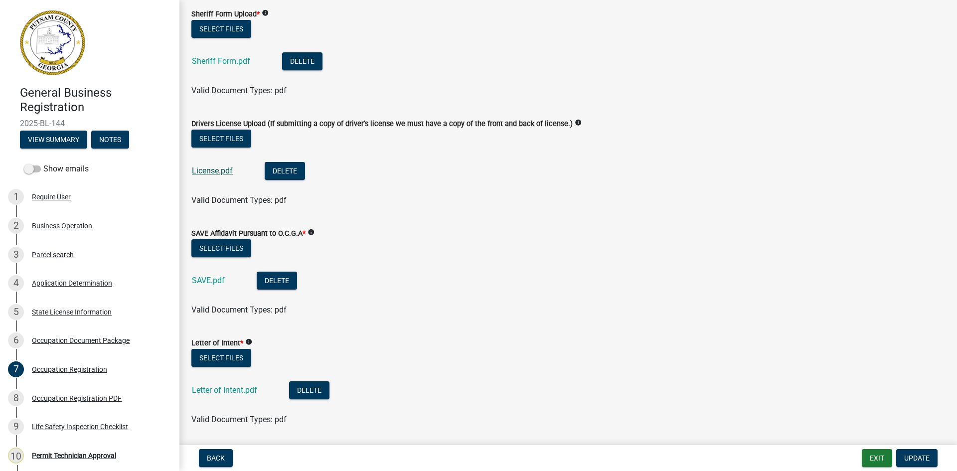
click at [224, 175] on link "License.pdf" at bounding box center [212, 170] width 41 height 9
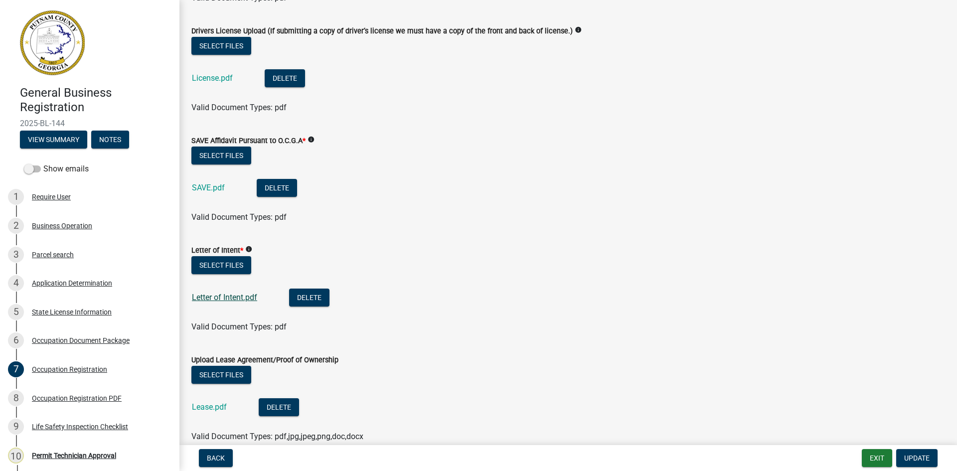
scroll to position [997, 0]
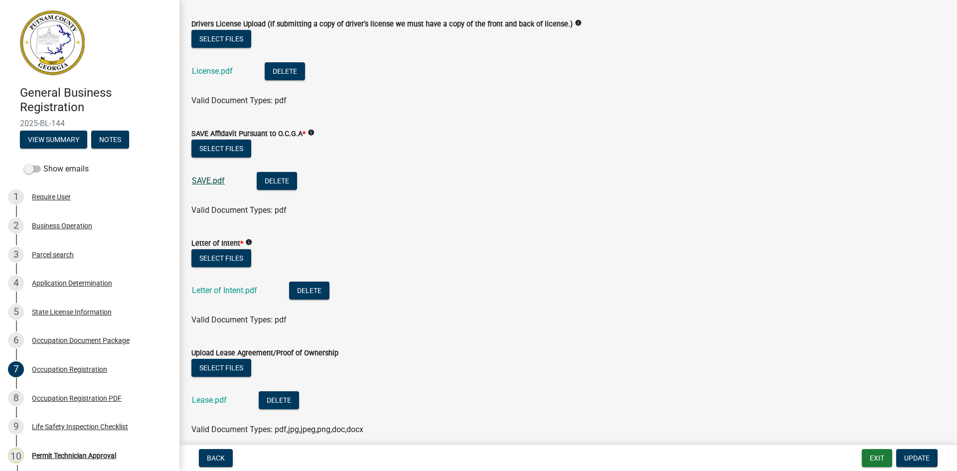
click at [212, 181] on link "SAVE.pdf" at bounding box center [208, 180] width 33 height 9
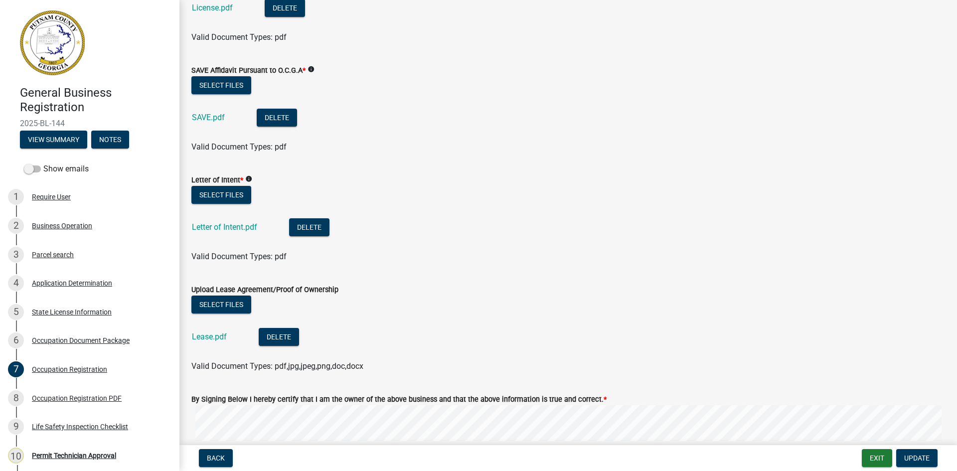
scroll to position [1146, 0]
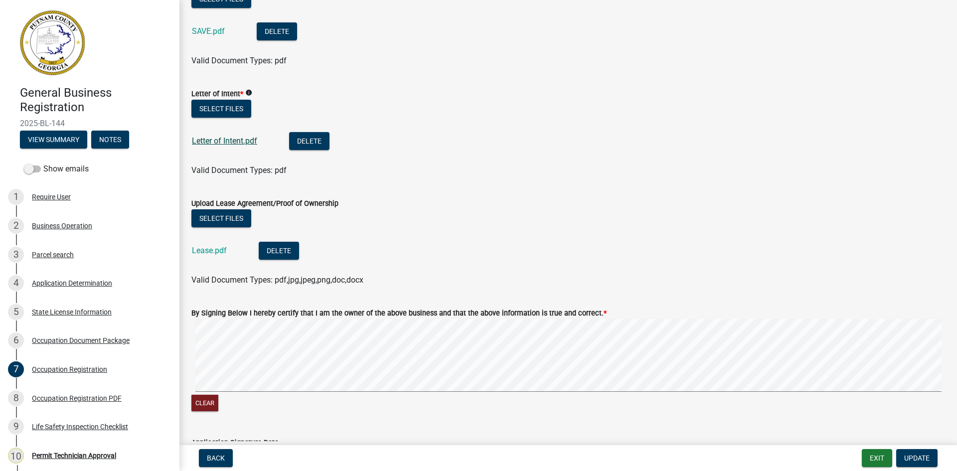
click at [227, 142] on link "Letter of Intent.pdf" at bounding box center [224, 140] width 65 height 9
click at [220, 246] on link "Lease.pdf" at bounding box center [209, 250] width 35 height 9
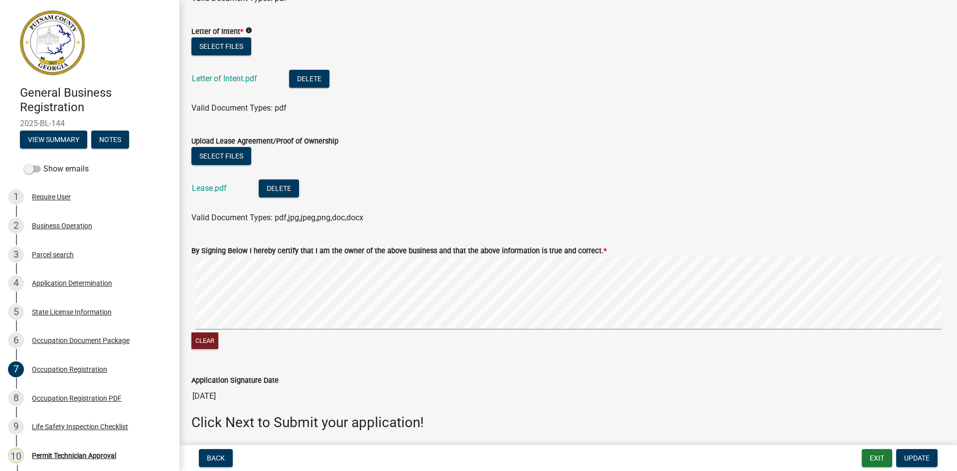
scroll to position [1245, 0]
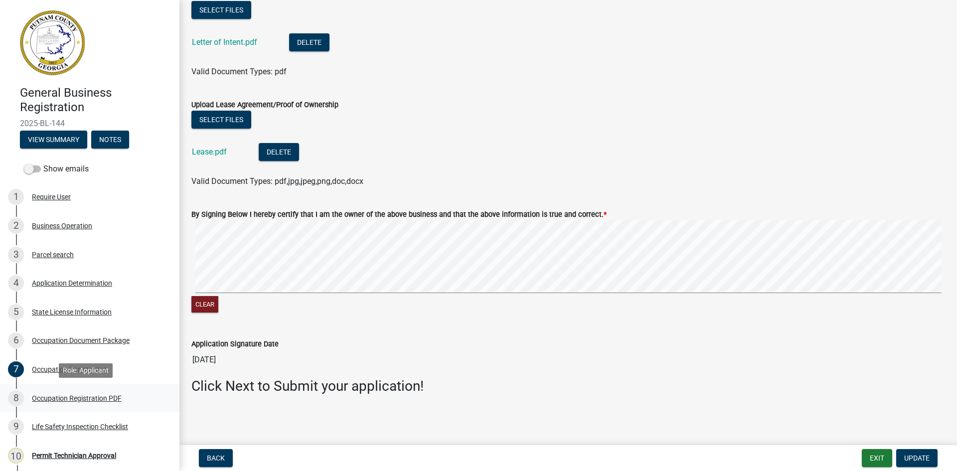
click at [107, 395] on div "Occupation Registration PDF" at bounding box center [77, 398] width 90 height 7
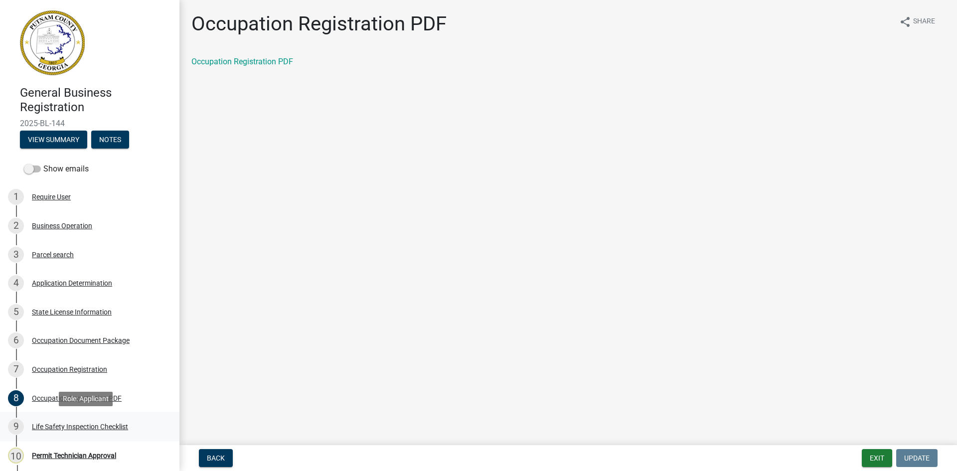
click at [102, 423] on div "Life Safety Inspection Checklist" at bounding box center [80, 426] width 96 height 7
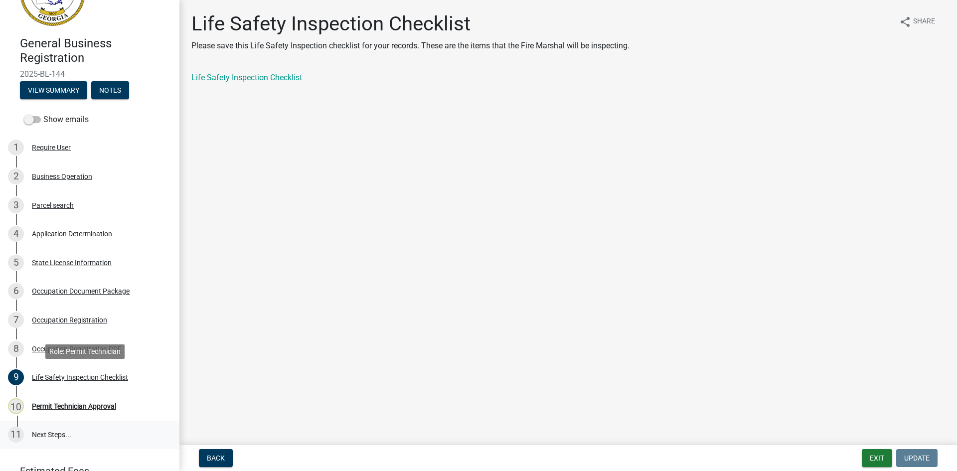
scroll to position [98, 0]
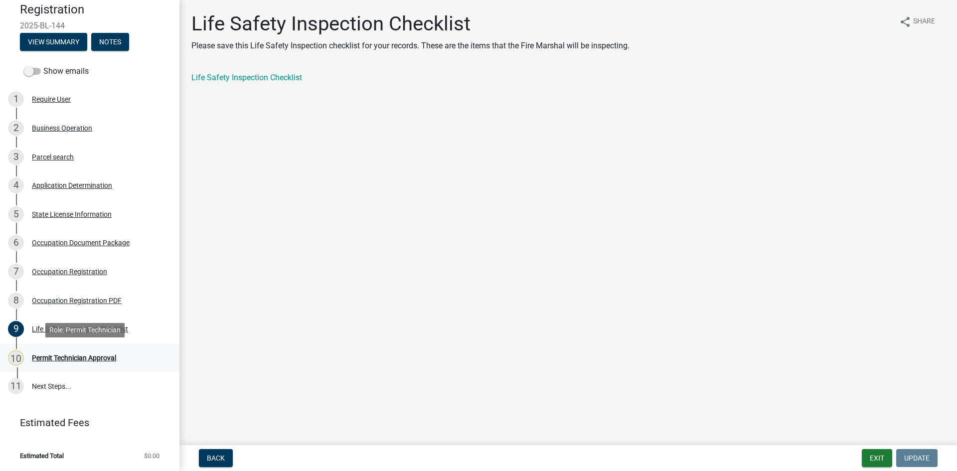
click at [91, 358] on div "Permit Technician Approval" at bounding box center [74, 357] width 84 height 7
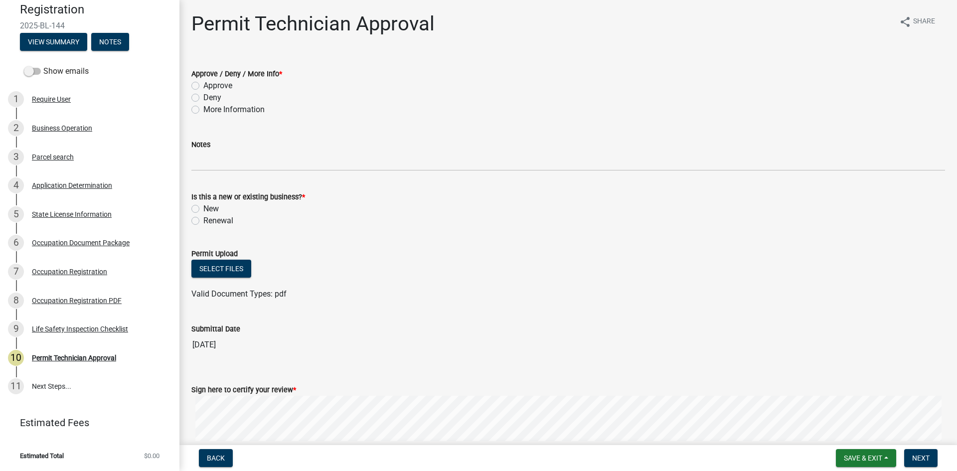
click at [203, 86] on label "Approve" at bounding box center [217, 86] width 29 height 12
click at [203, 86] on input "Approve" at bounding box center [206, 83] width 6 height 6
radio input "true"
click at [203, 211] on label "New" at bounding box center [210, 209] width 15 height 12
click at [203, 209] on input "New" at bounding box center [206, 206] width 6 height 6
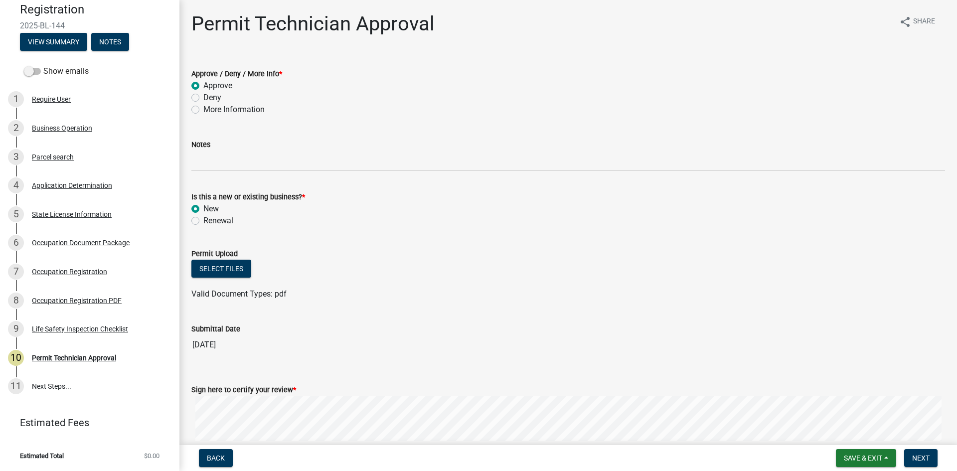
radio input "true"
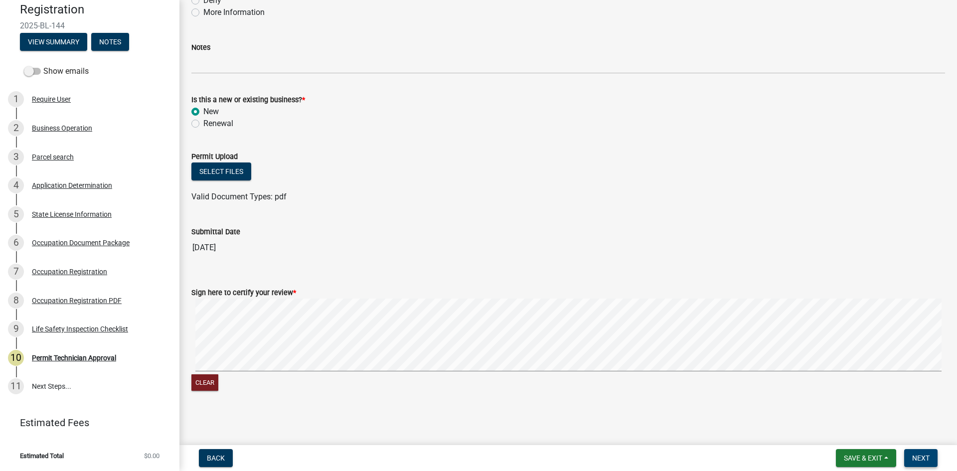
click at [923, 458] on span "Next" at bounding box center [920, 458] width 17 height 8
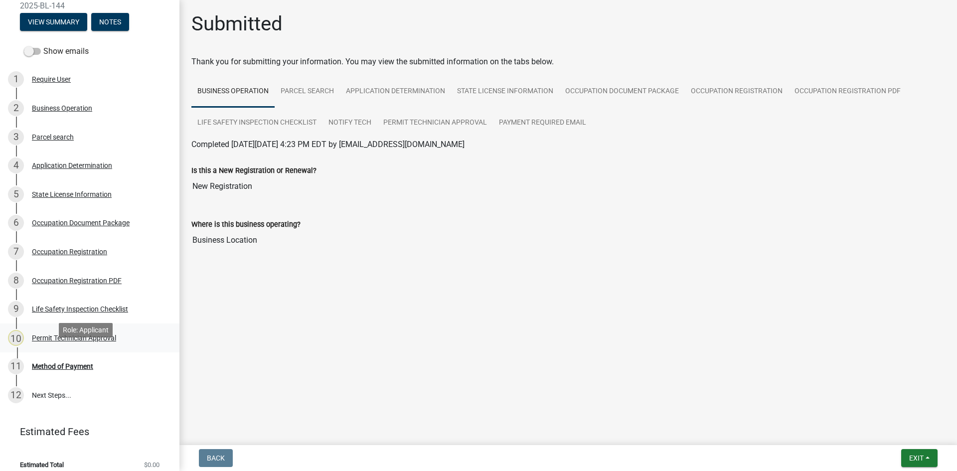
scroll to position [127, 0]
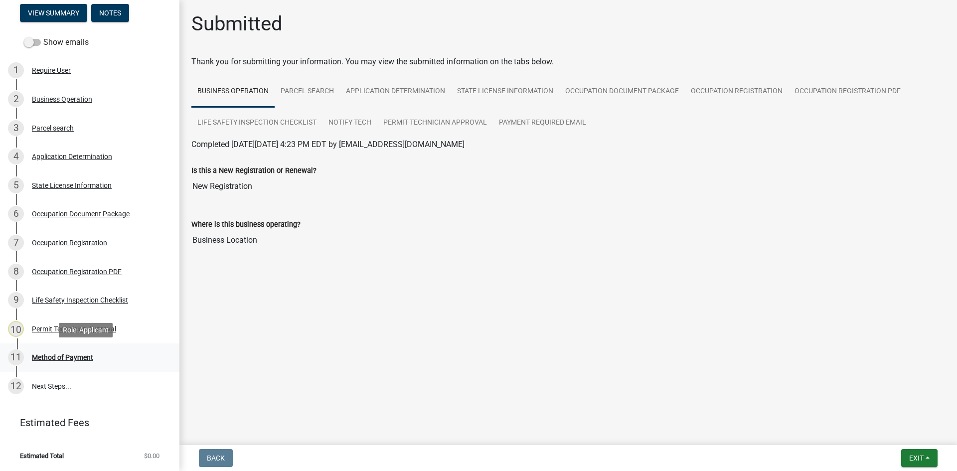
click at [68, 355] on div "Method of Payment" at bounding box center [62, 357] width 61 height 7
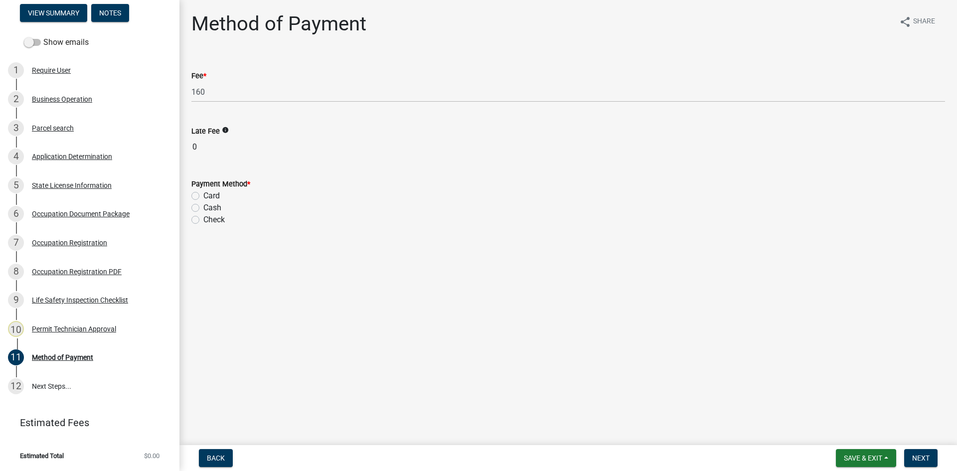
click at [203, 199] on label "Card" at bounding box center [211, 196] width 16 height 12
click at [203, 196] on input "Card" at bounding box center [206, 193] width 6 height 6
radio input "true"
click at [915, 455] on span "Next" at bounding box center [920, 458] width 17 height 8
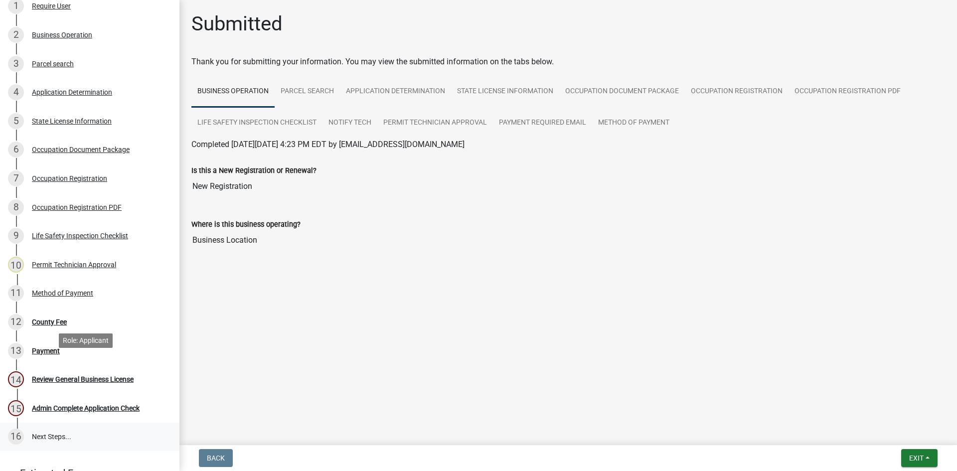
scroll to position [241, 0]
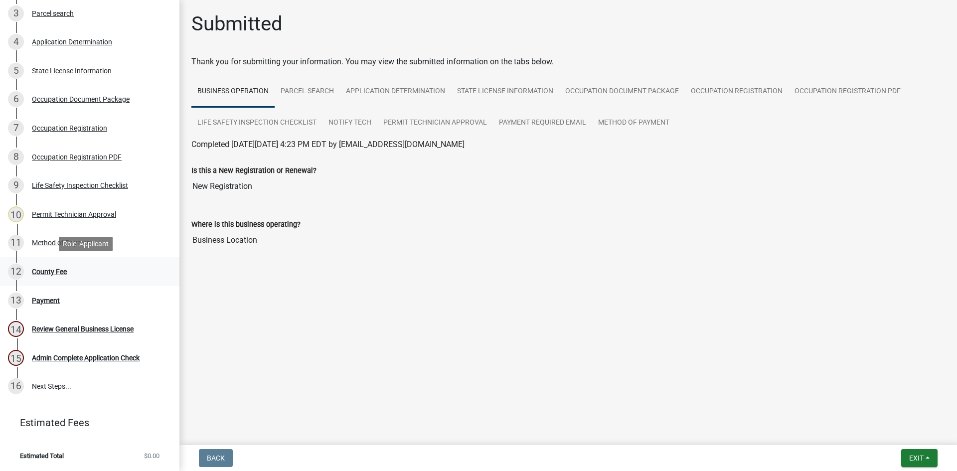
click at [60, 265] on div "12 County Fee" at bounding box center [85, 272] width 155 height 16
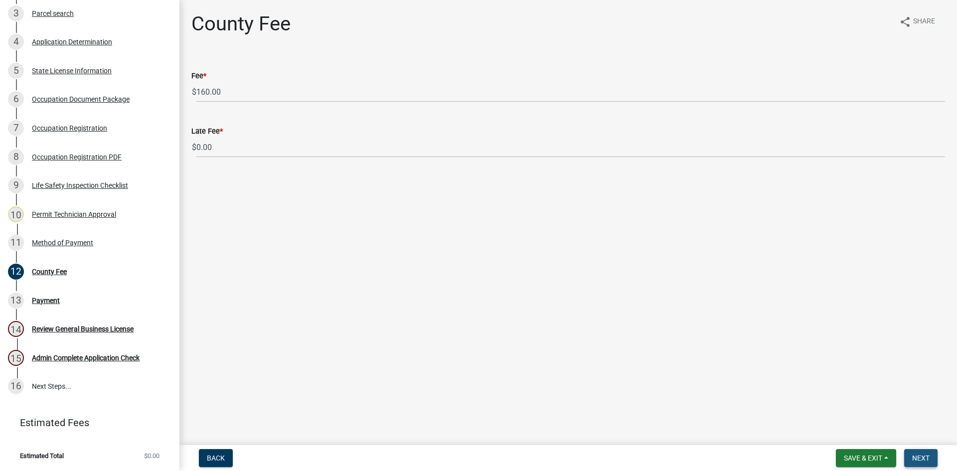
click at [929, 460] on span "Next" at bounding box center [920, 458] width 17 height 8
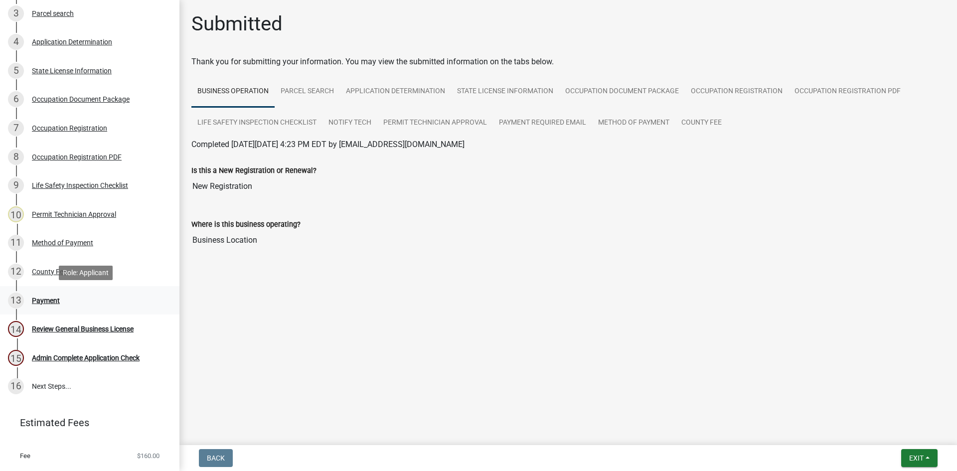
click at [47, 303] on div "Payment" at bounding box center [46, 300] width 28 height 7
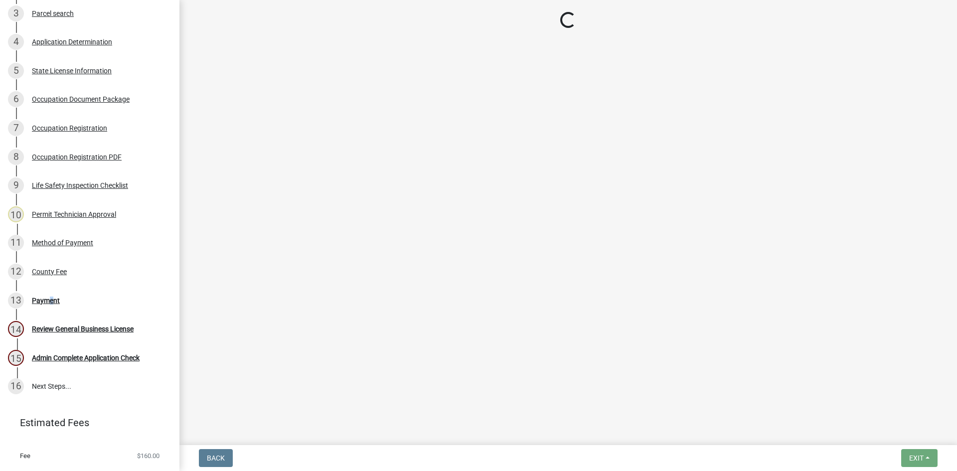
select select "3: 3"
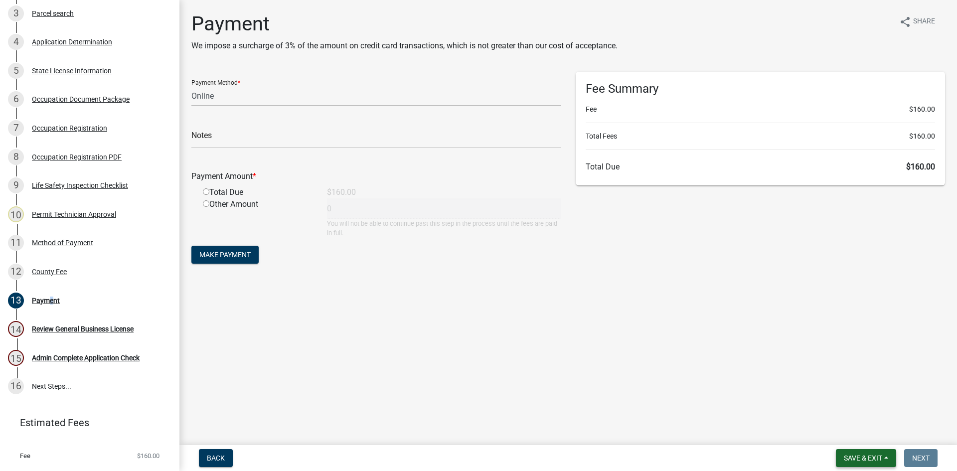
click at [863, 458] on span "Save & Exit" at bounding box center [863, 458] width 38 height 8
click at [875, 429] on button "Save & Exit" at bounding box center [856, 432] width 80 height 24
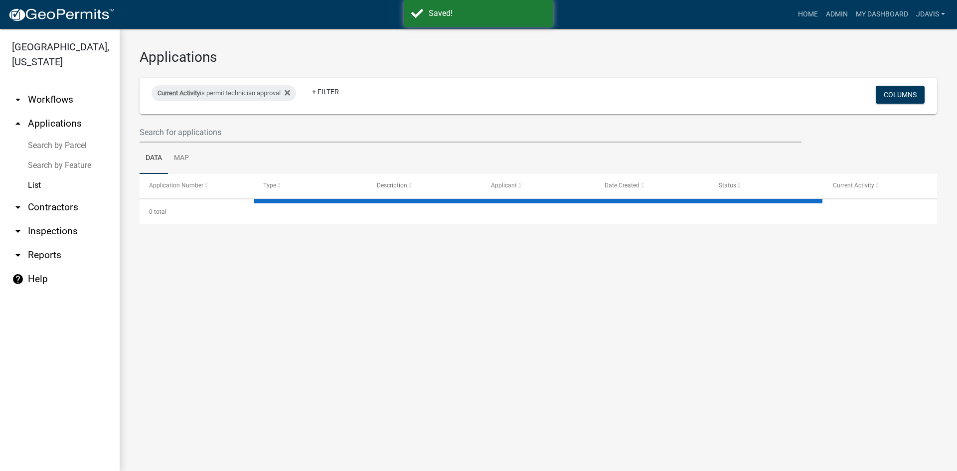
select select "2: 50"
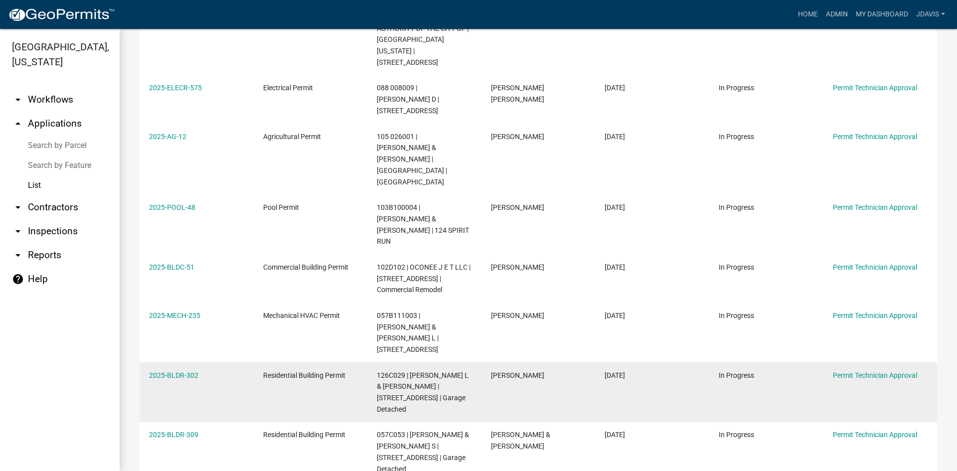
scroll to position [665, 0]
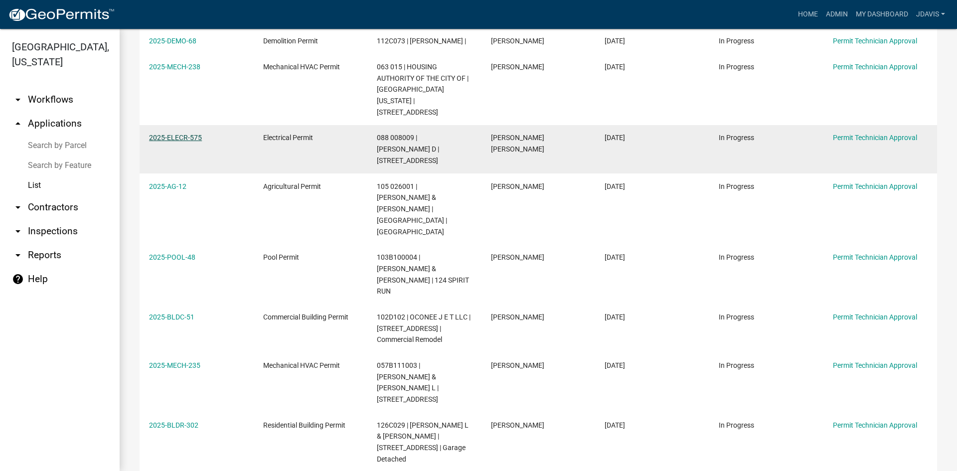
click at [173, 134] on link "2025-ELECR-575" at bounding box center [175, 138] width 53 height 8
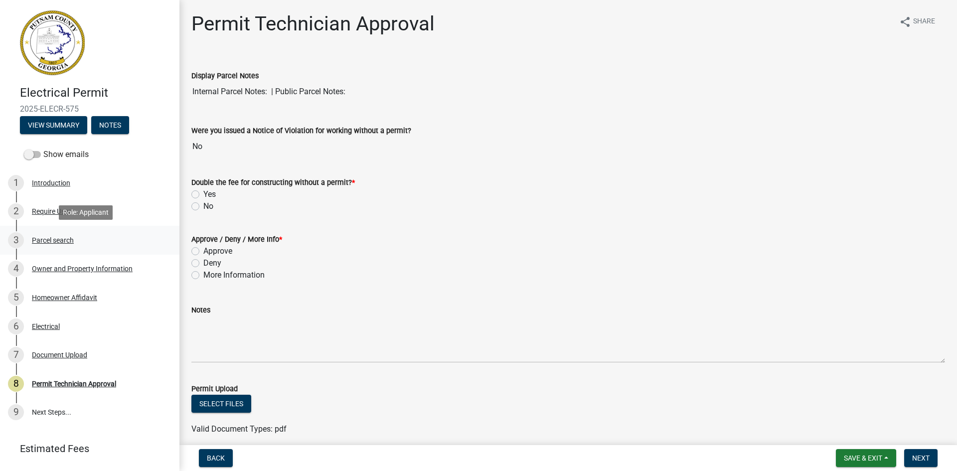
click at [56, 241] on div "Parcel search" at bounding box center [53, 240] width 42 height 7
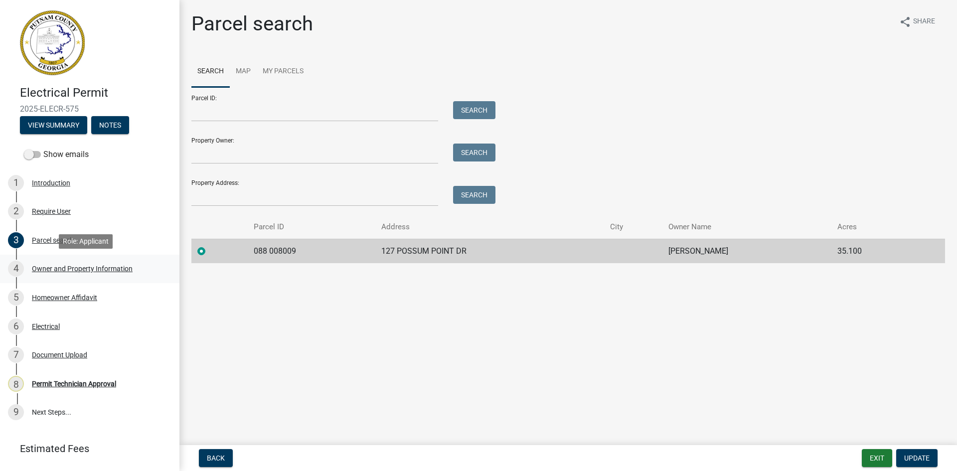
click at [91, 263] on div "4 Owner and Property Information" at bounding box center [85, 269] width 155 height 16
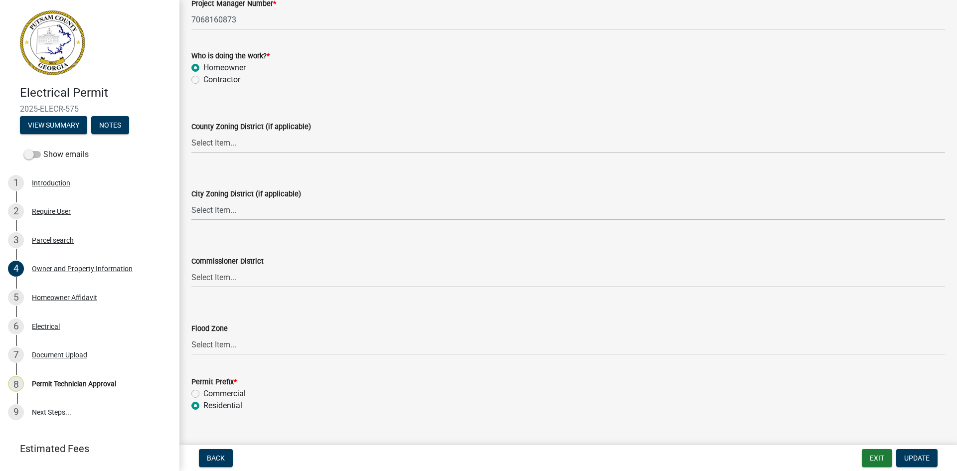
scroll to position [1723, 0]
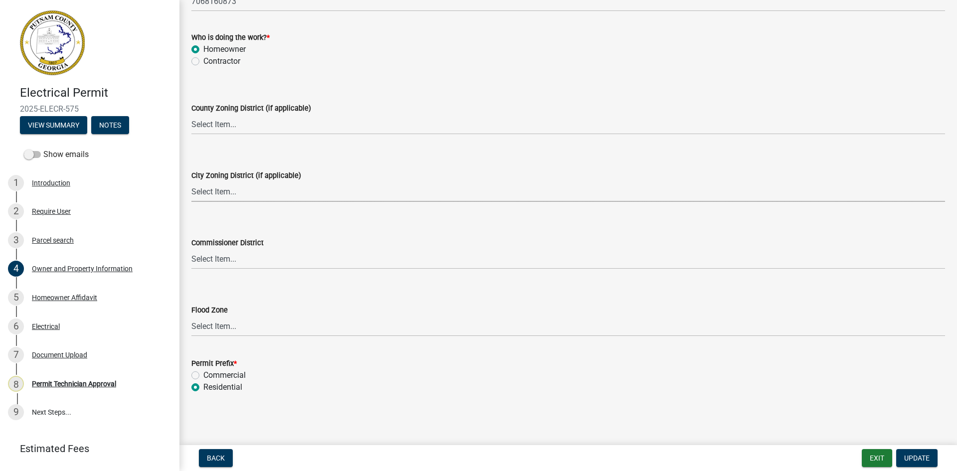
click at [280, 192] on select "Select Item... A-1 A-2 R-1 R-2 R-3 R-4 MHP C-1 C-2 I-1 I-2 DB FH H-P N/A" at bounding box center [568, 191] width 754 height 20
click at [324, 172] on div "City Zoning District (if applicable)" at bounding box center [568, 175] width 754 height 12
click at [276, 266] on select "Select Item... District 1 District 2 District 3 District 4" at bounding box center [568, 259] width 754 height 20
click at [305, 252] on select "Select Item... District 1 District 2 District 3 District 4" at bounding box center [568, 259] width 754 height 20
click at [298, 127] on select "Select Item... AG-1 R-1R R-1 R-2 MHP RM-1 RM-3 C-1 C-2 I-M PUD N/A" at bounding box center [568, 124] width 754 height 20
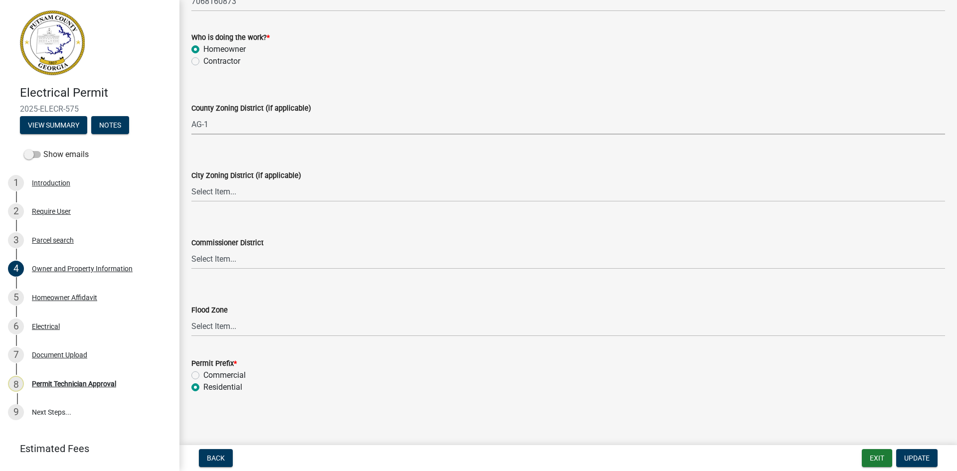
click at [191, 114] on select "Select Item... AG-1 R-1R R-1 R-2 MHP RM-1 RM-3 C-1 C-2 I-M PUD N/A" at bounding box center [568, 124] width 754 height 20
click at [915, 452] on button "Update" at bounding box center [916, 458] width 41 height 18
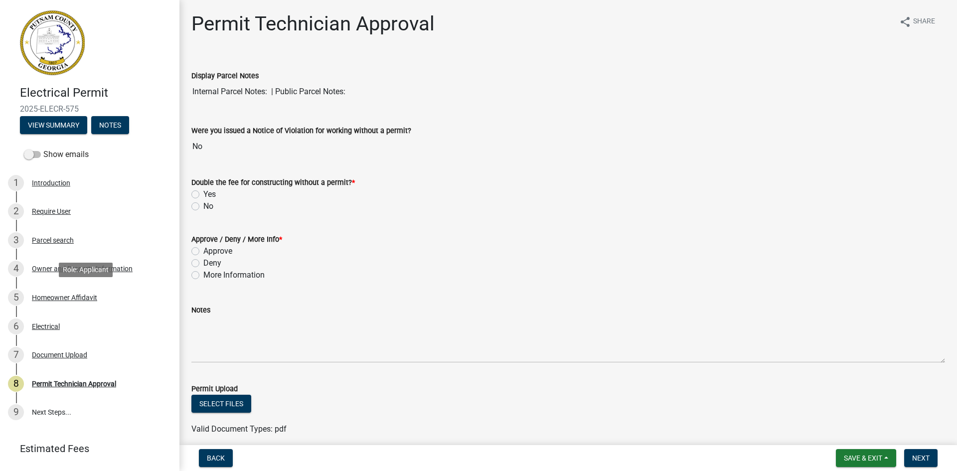
click at [81, 296] on div "Homeowner Affidavit" at bounding box center [64, 297] width 65 height 7
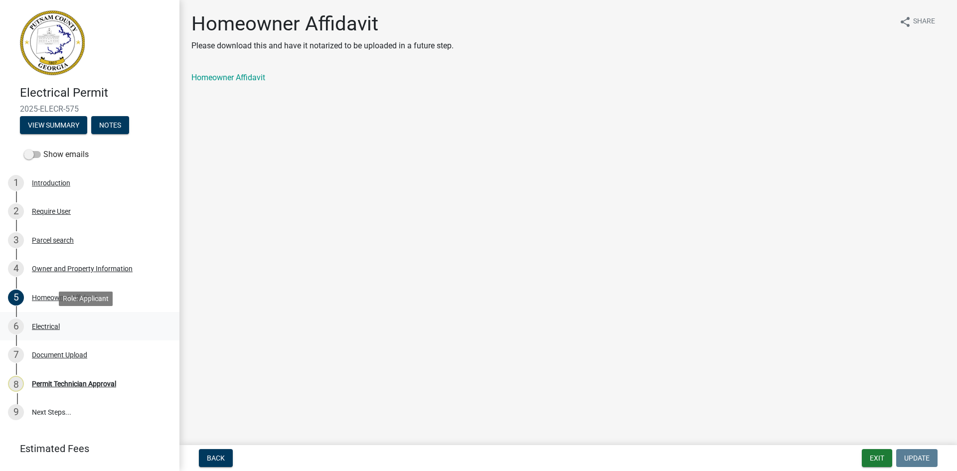
click at [49, 327] on div "Electrical" at bounding box center [46, 326] width 28 height 7
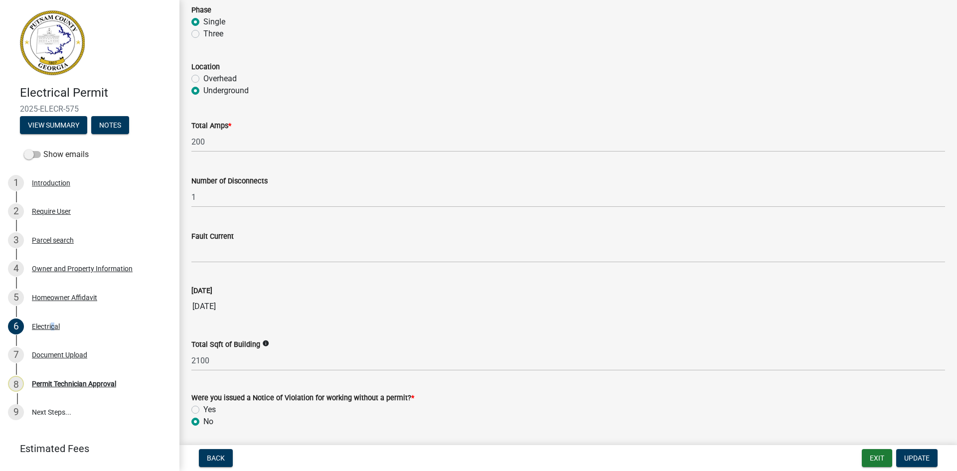
scroll to position [931, 0]
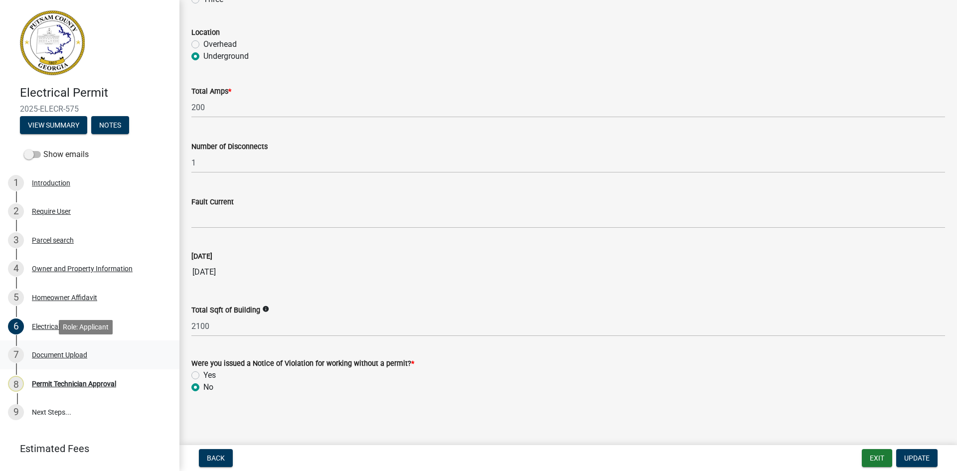
click at [57, 355] on div "Document Upload" at bounding box center [59, 354] width 55 height 7
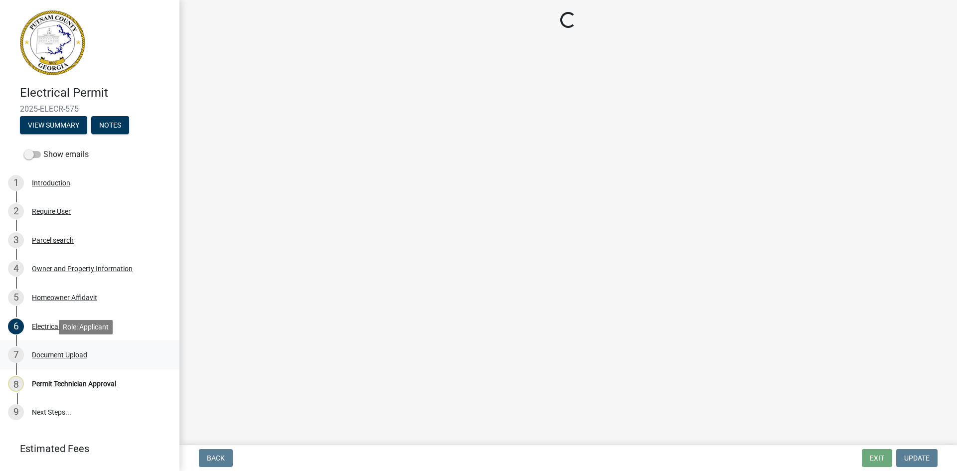
scroll to position [0, 0]
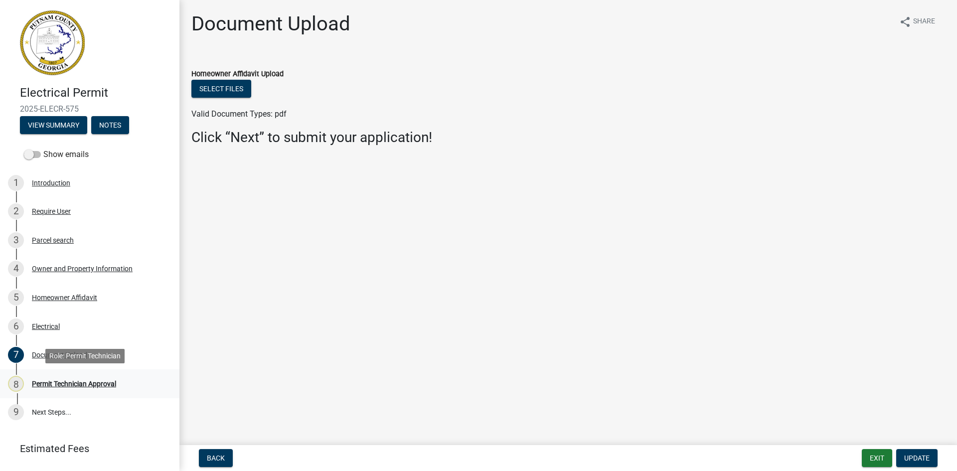
click at [61, 382] on div "Permit Technician Approval" at bounding box center [74, 383] width 84 height 7
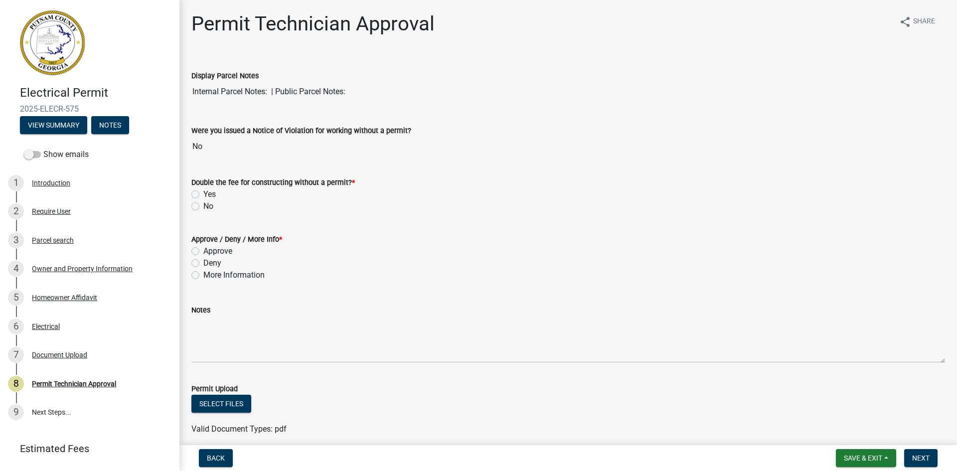
click at [203, 209] on label "No" at bounding box center [208, 206] width 10 height 12
click at [203, 207] on input "No" at bounding box center [206, 203] width 6 height 6
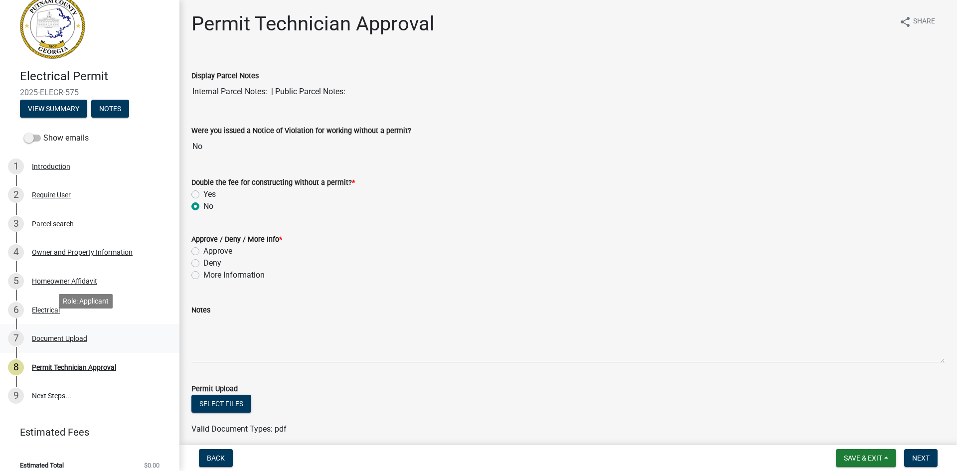
scroll to position [26, 0]
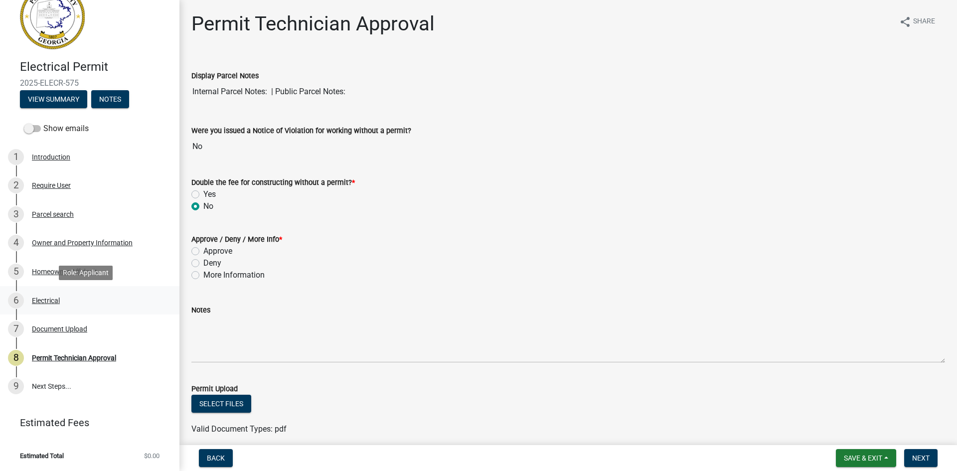
click at [55, 303] on div "Electrical" at bounding box center [46, 300] width 28 height 7
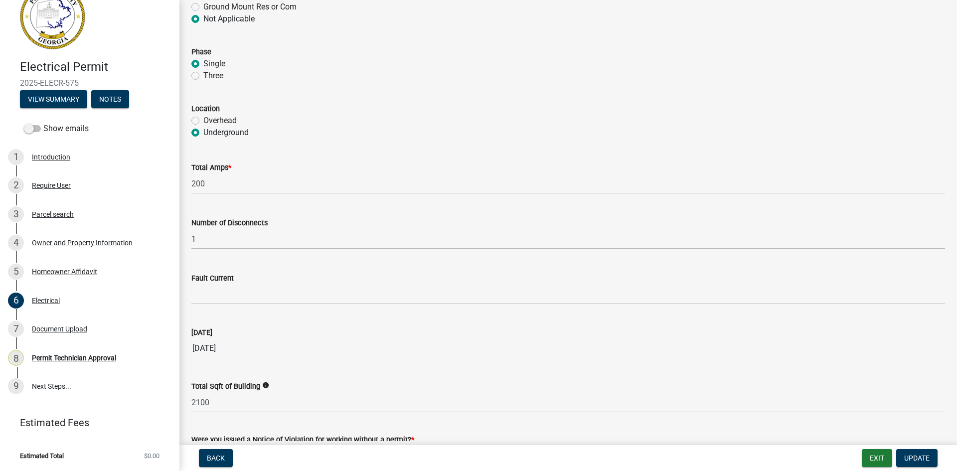
scroll to position [931, 0]
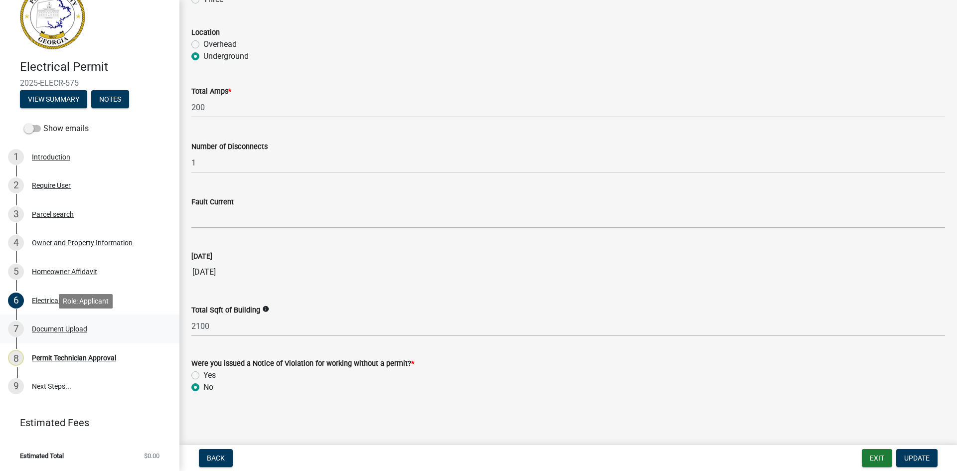
click at [78, 327] on div "Document Upload" at bounding box center [59, 328] width 55 height 7
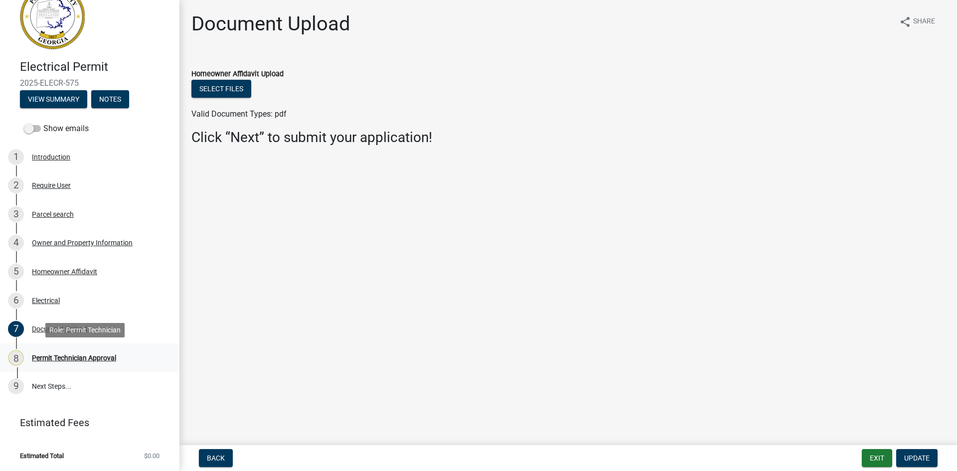
click at [108, 360] on div "Permit Technician Approval" at bounding box center [74, 357] width 84 height 7
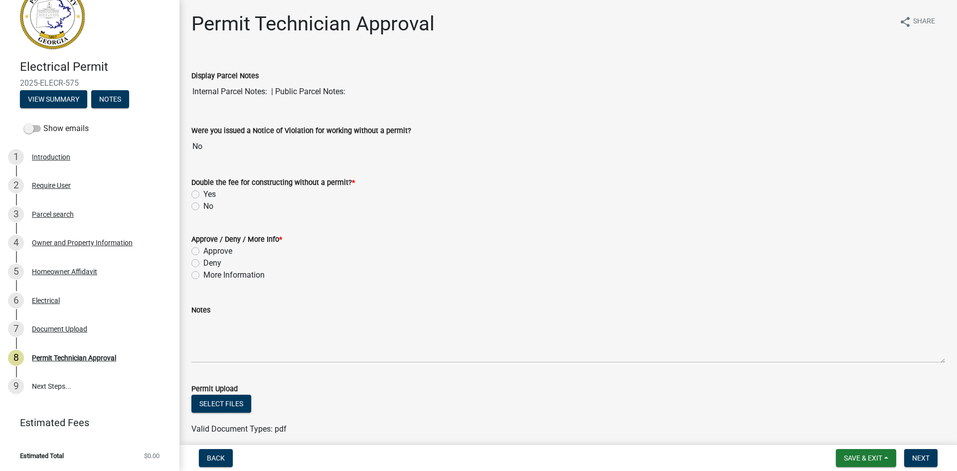
click at [203, 206] on label "No" at bounding box center [208, 206] width 10 height 12
click at [203, 206] on input "No" at bounding box center [206, 203] width 6 height 6
drag, startPoint x: 196, startPoint y: 247, endPoint x: 202, endPoint y: 253, distance: 8.5
click at [197, 249] on div "Approve" at bounding box center [568, 251] width 754 height 12
click at [203, 252] on label "Approve" at bounding box center [217, 251] width 29 height 12
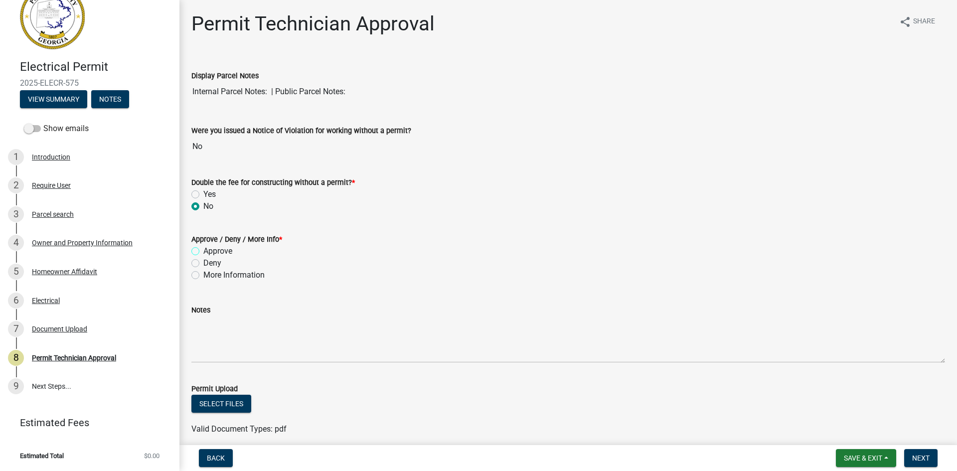
click at [203, 252] on input "Approve" at bounding box center [206, 248] width 6 height 6
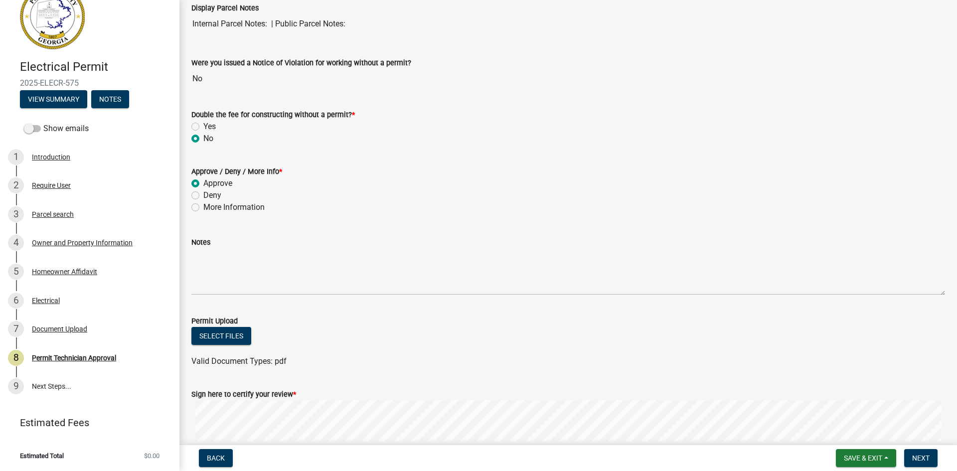
scroll to position [169, 0]
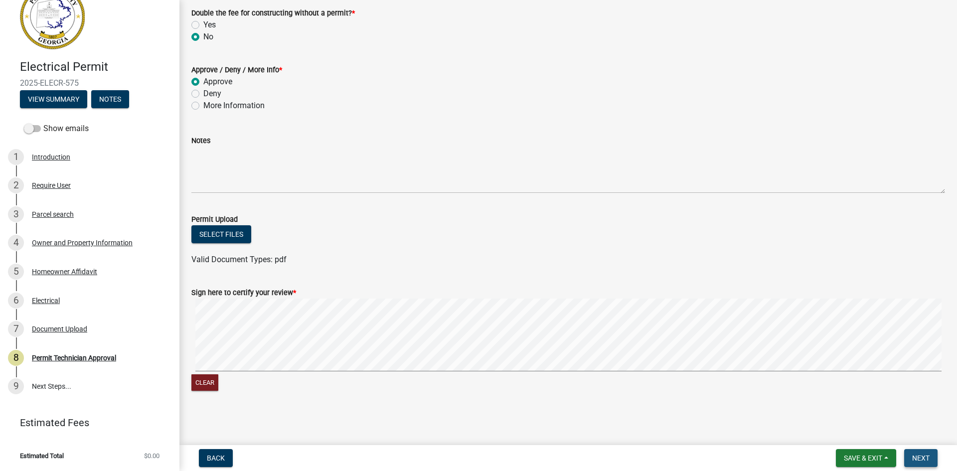
click at [925, 459] on span "Next" at bounding box center [920, 458] width 17 height 8
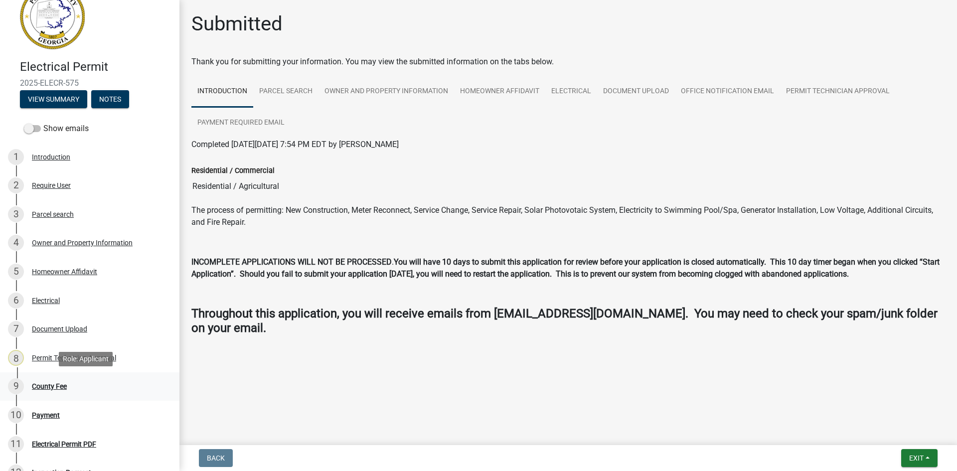
click at [45, 386] on div "County Fee" at bounding box center [49, 386] width 35 height 7
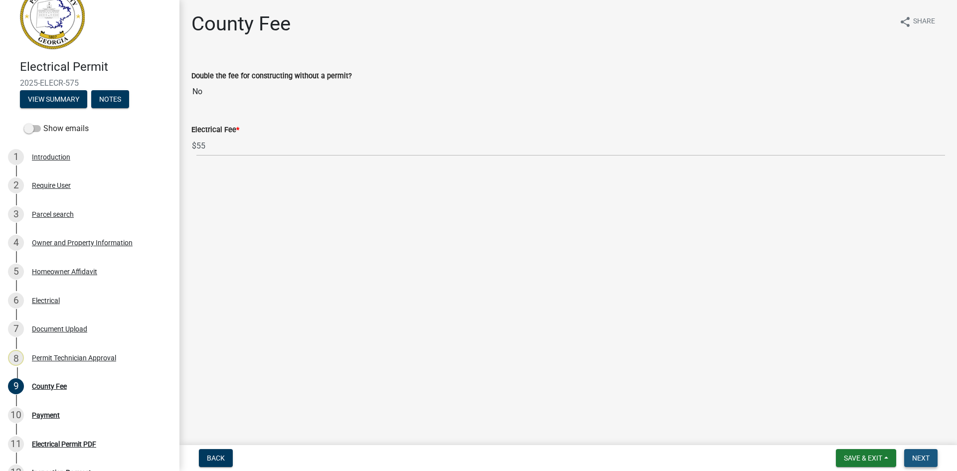
click at [925, 458] on span "Next" at bounding box center [920, 458] width 17 height 8
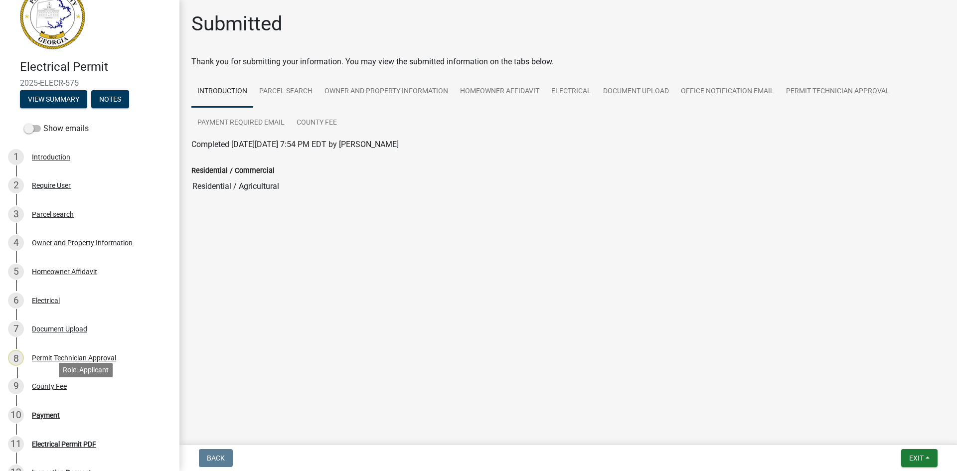
scroll to position [221, 0]
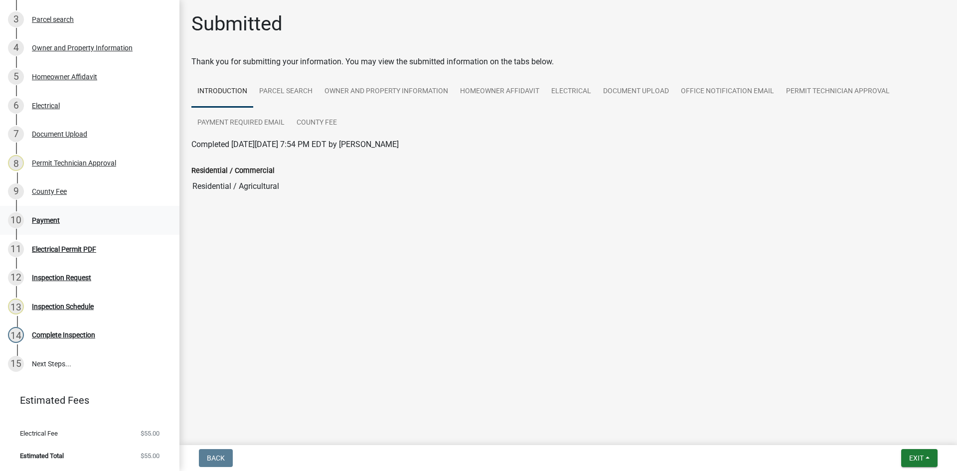
click at [52, 219] on div "Payment" at bounding box center [46, 220] width 28 height 7
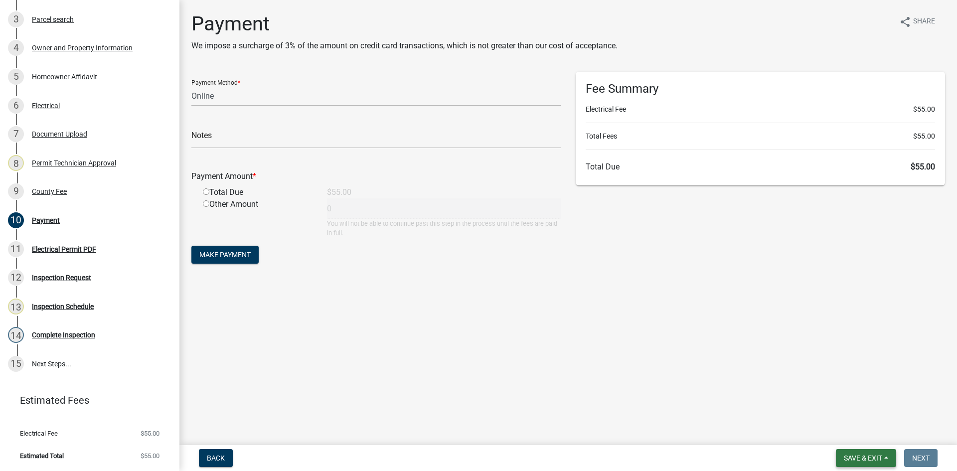
drag, startPoint x: 868, startPoint y: 453, endPoint x: 874, endPoint y: 458, distance: 8.2
click at [869, 456] on button "Save & Exit" at bounding box center [866, 458] width 60 height 18
click at [890, 429] on button "Save & Exit" at bounding box center [856, 432] width 80 height 24
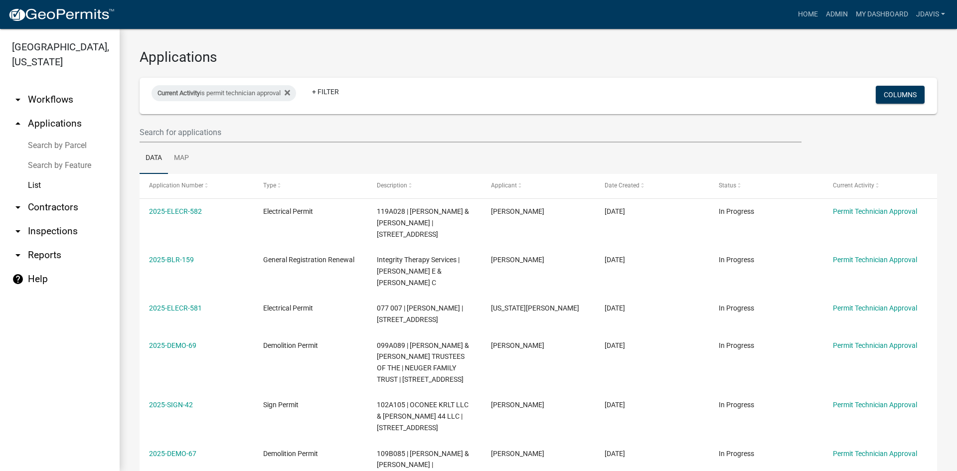
click at [77, 148] on link "Search by Parcel" at bounding box center [60, 146] width 120 height 20
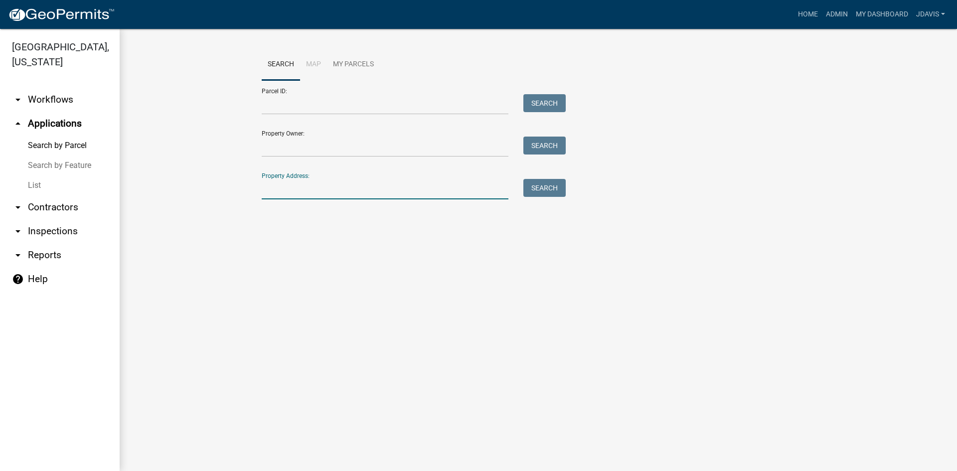
click at [320, 190] on input "Property Address:" at bounding box center [385, 189] width 247 height 20
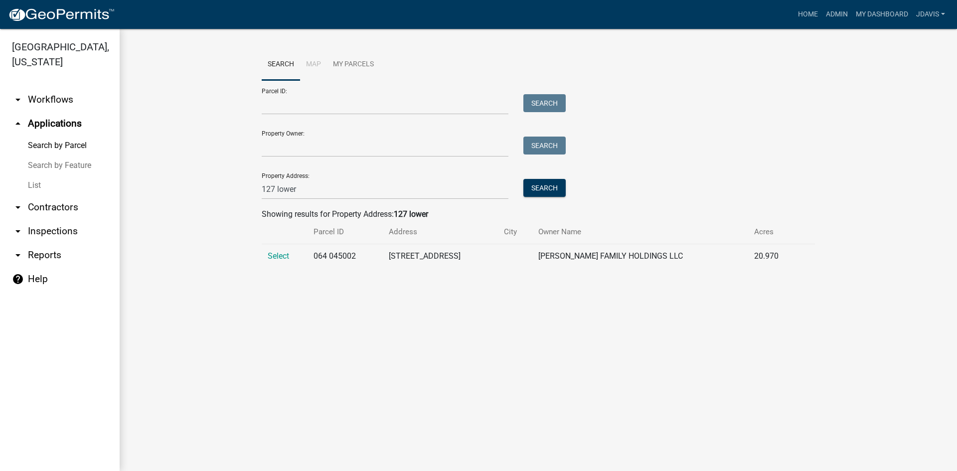
click at [267, 257] on td "Select" at bounding box center [285, 256] width 46 height 24
click at [274, 258] on span "Select" at bounding box center [278, 255] width 21 height 9
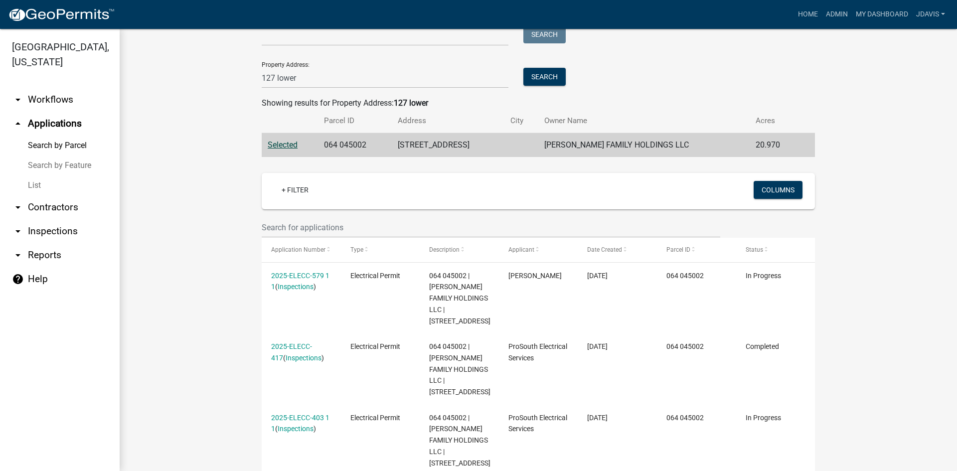
scroll to position [224, 0]
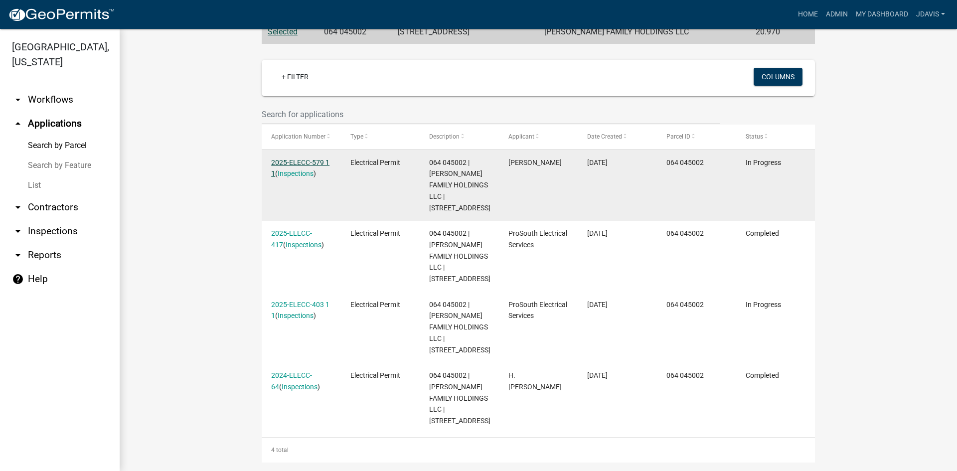
click at [305, 162] on link "2025-ELECC-579 1 1" at bounding box center [300, 167] width 58 height 19
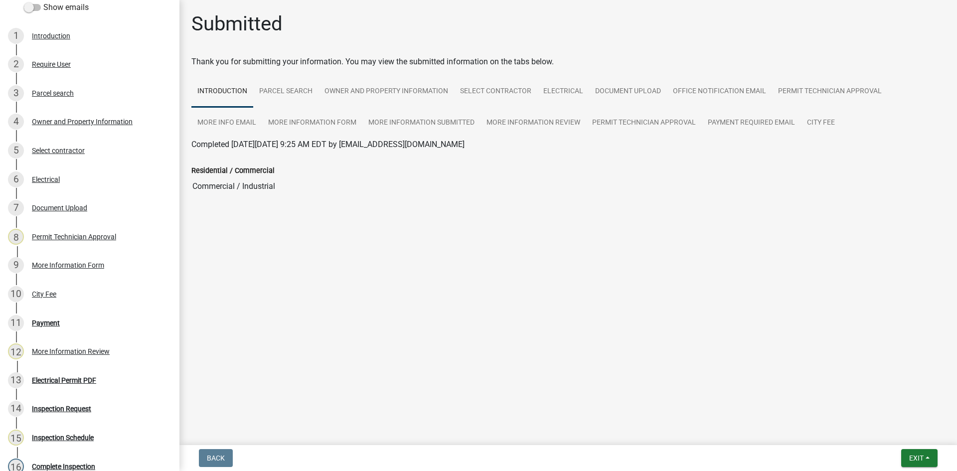
scroll to position [278, 0]
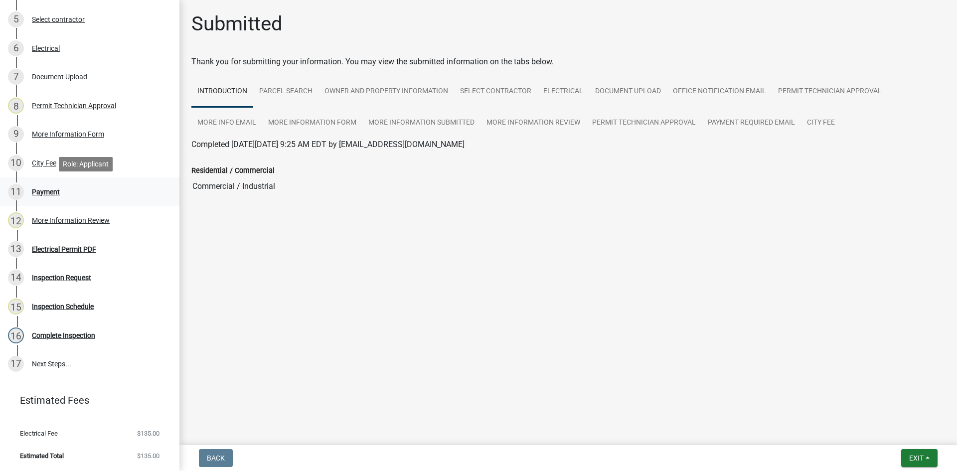
click at [57, 192] on div "Payment" at bounding box center [46, 191] width 28 height 7
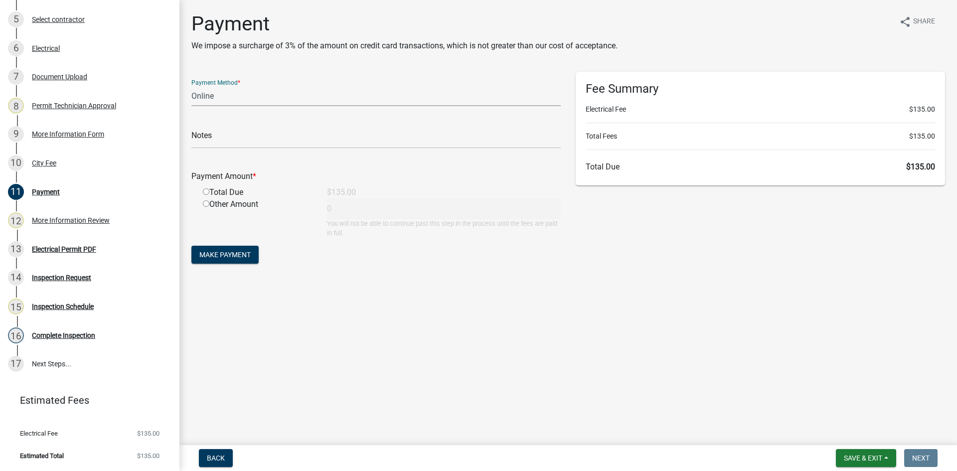
click at [419, 105] on select "Credit Card POS Check Cash Online" at bounding box center [375, 96] width 369 height 20
click at [191, 86] on select "Credit Card POS Check Cash Online" at bounding box center [375, 96] width 369 height 20
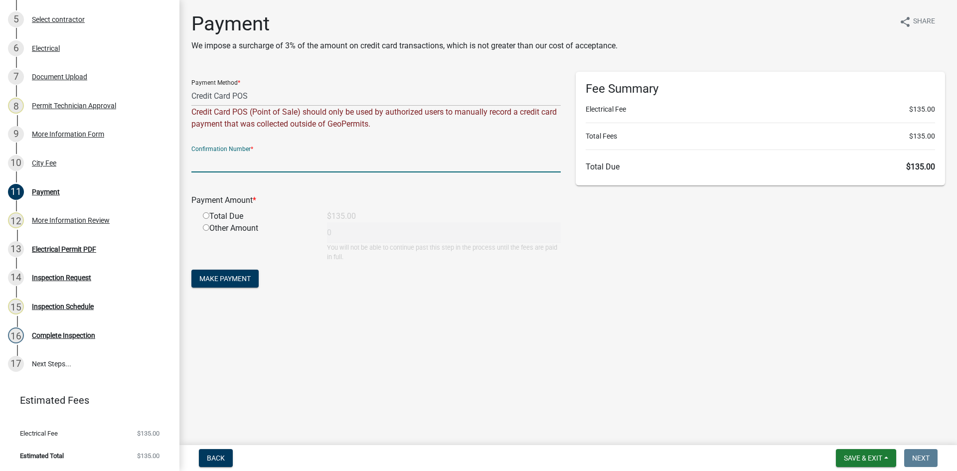
click at [358, 167] on input "text" at bounding box center [375, 162] width 369 height 20
click at [251, 163] on input "text" at bounding box center [375, 162] width 369 height 20
click at [222, 215] on div "Total Due" at bounding box center [257, 216] width 124 height 12
click at [207, 218] on input "radio" at bounding box center [206, 215] width 6 height 6
click at [237, 278] on span "Make Payment" at bounding box center [224, 279] width 51 height 8
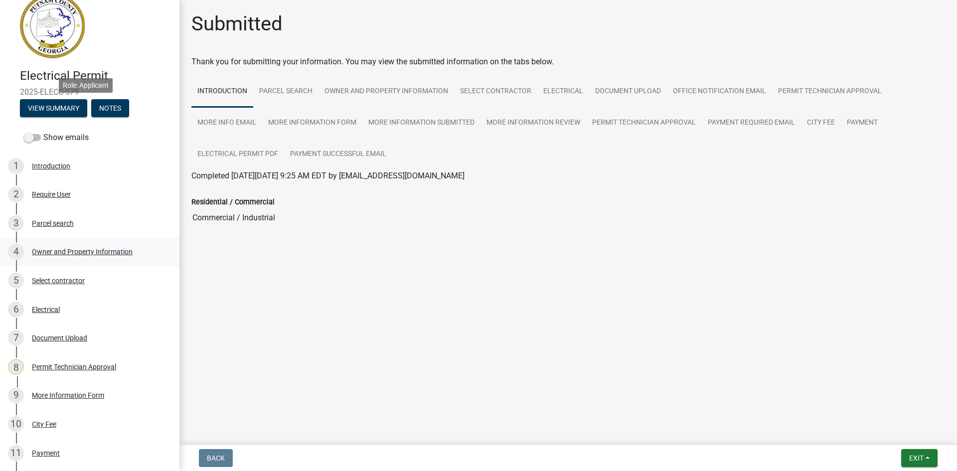
scroll to position [0, 0]
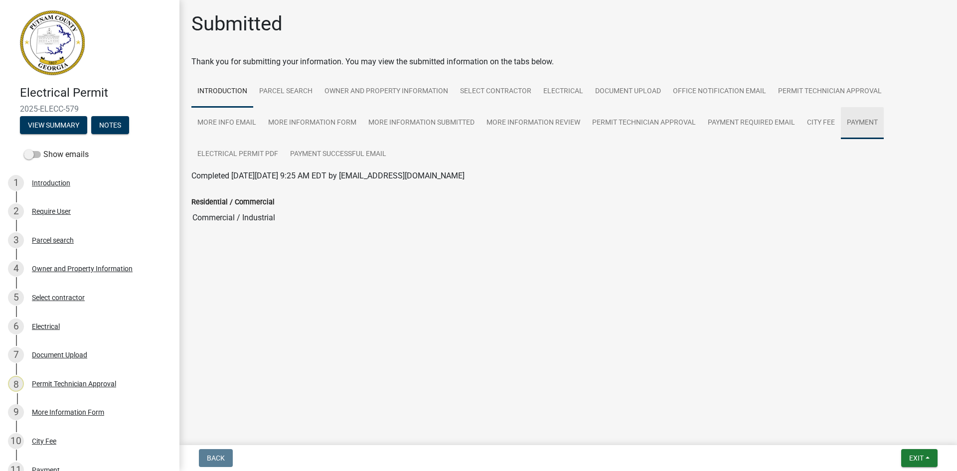
click at [870, 122] on link "Payment" at bounding box center [862, 123] width 43 height 32
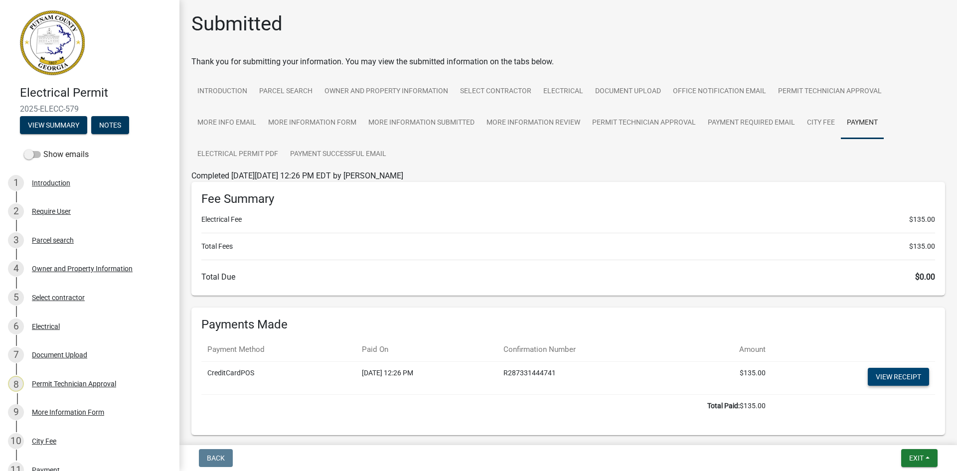
click at [898, 372] on link "View receipt" at bounding box center [898, 377] width 61 height 18
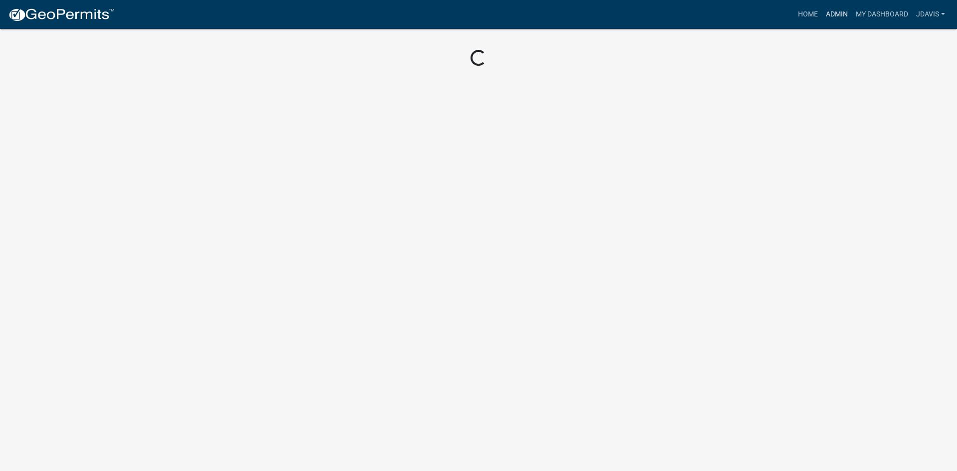
click at [839, 17] on link "Admin" at bounding box center [837, 14] width 30 height 19
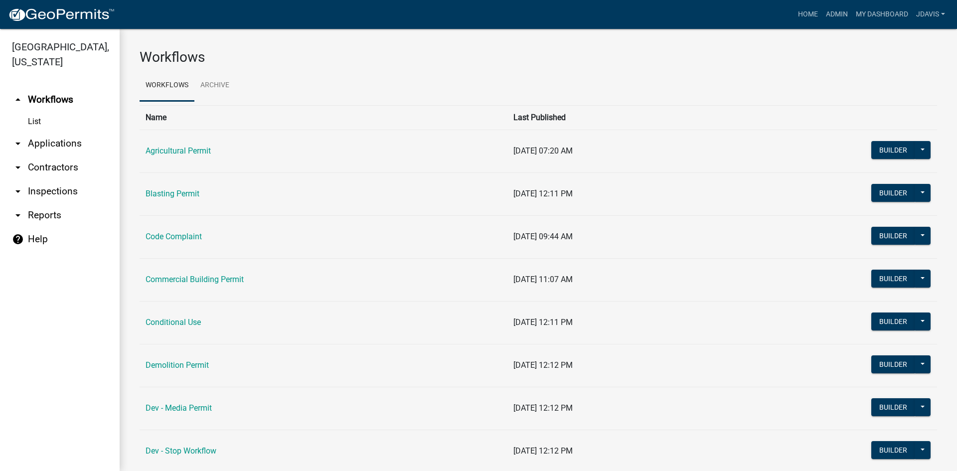
drag, startPoint x: 68, startPoint y: 143, endPoint x: 138, endPoint y: 156, distance: 71.1
click at [68, 143] on link "arrow_drop_down Applications" at bounding box center [60, 144] width 120 height 24
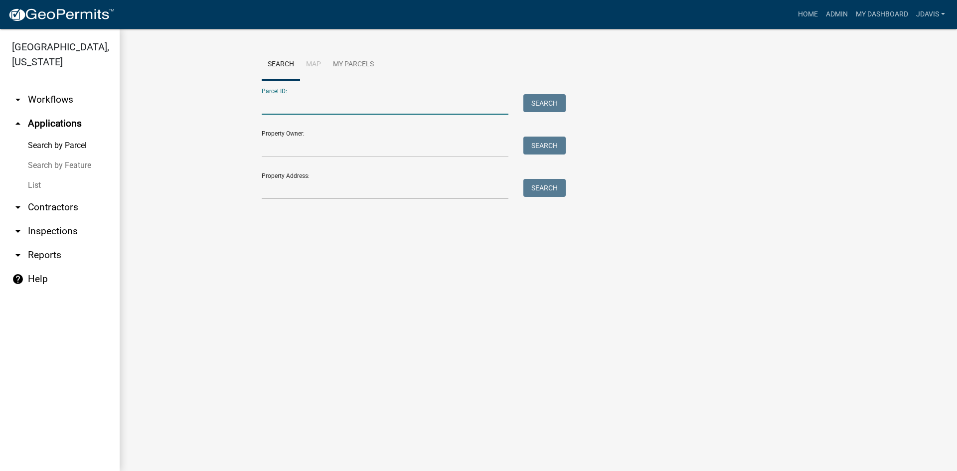
click at [317, 104] on input "Parcel ID:" at bounding box center [385, 104] width 247 height 20
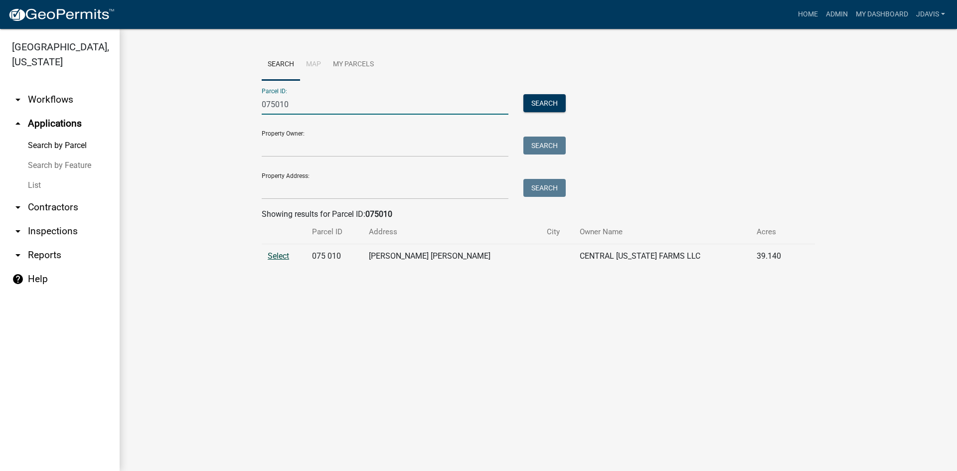
type input "075010"
click at [283, 260] on span "Select" at bounding box center [278, 255] width 21 height 9
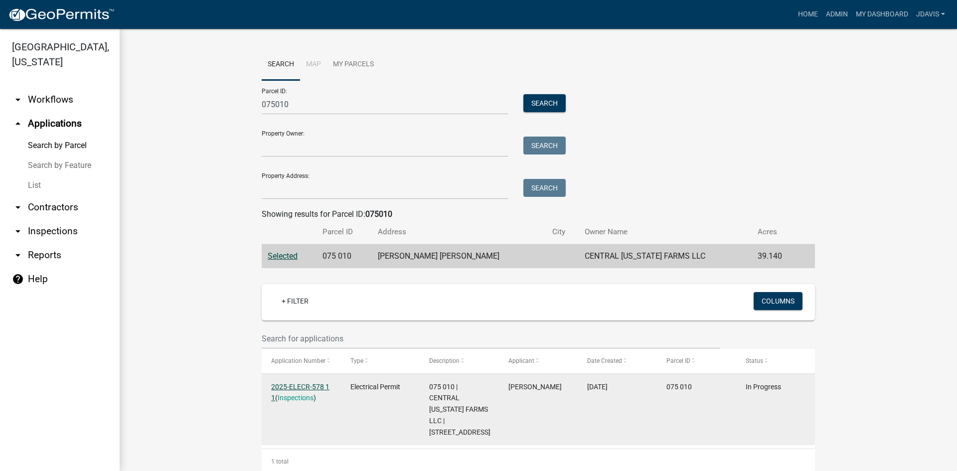
click at [302, 388] on link "2025-ELECR-578 1 1" at bounding box center [300, 392] width 58 height 19
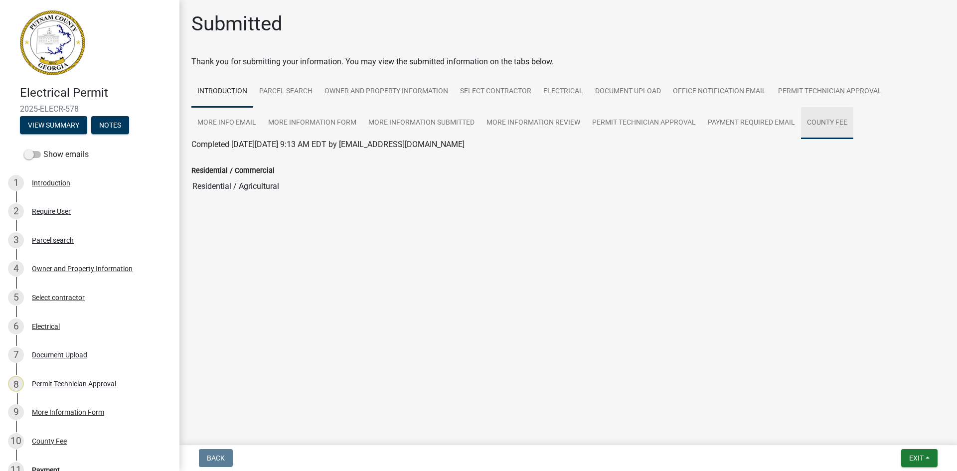
click at [819, 123] on link "County Fee" at bounding box center [827, 123] width 52 height 32
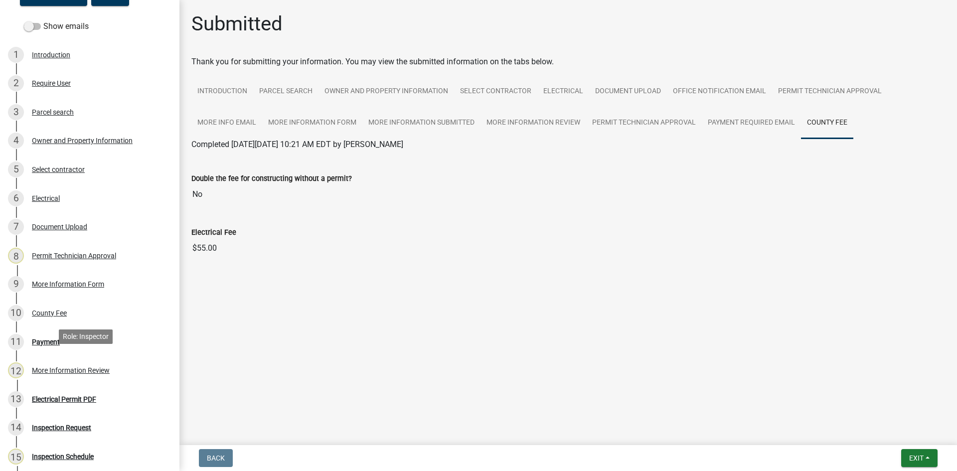
scroll to position [249, 0]
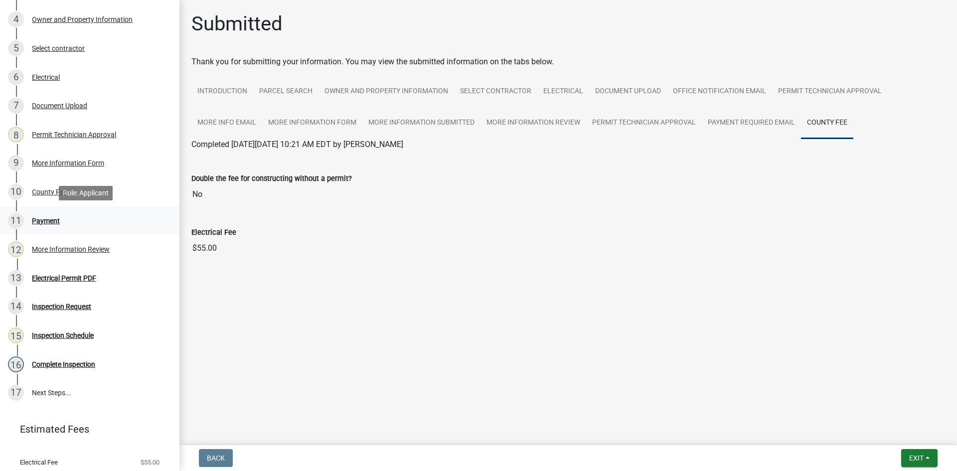
click at [42, 228] on div "11 Payment" at bounding box center [85, 221] width 155 height 16
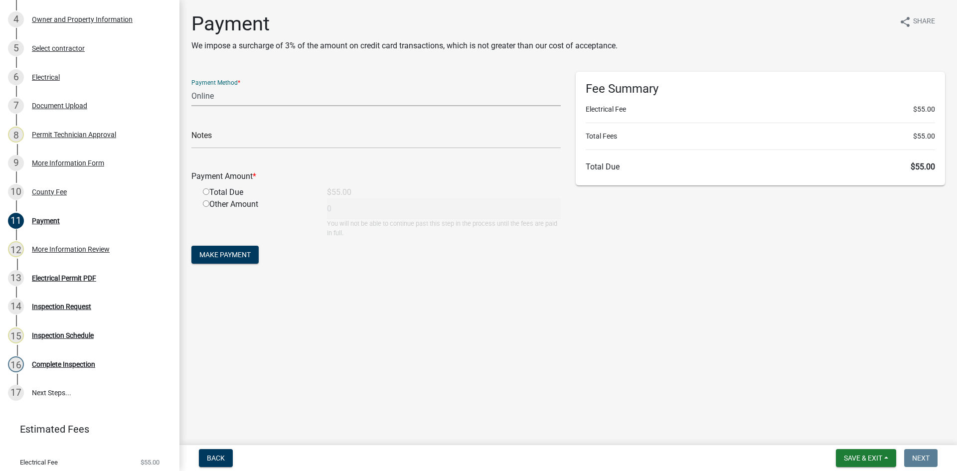
drag, startPoint x: 328, startPoint y: 100, endPoint x: 324, endPoint y: 106, distance: 7.2
click at [327, 101] on select "Credit Card POS Check Cash Online" at bounding box center [375, 96] width 369 height 20
click at [191, 86] on select "Credit Card POS Check Cash Online" at bounding box center [375, 96] width 369 height 20
click at [317, 101] on select "Credit Card POS Check Cash Online" at bounding box center [375, 96] width 369 height 20
select select "0: 2"
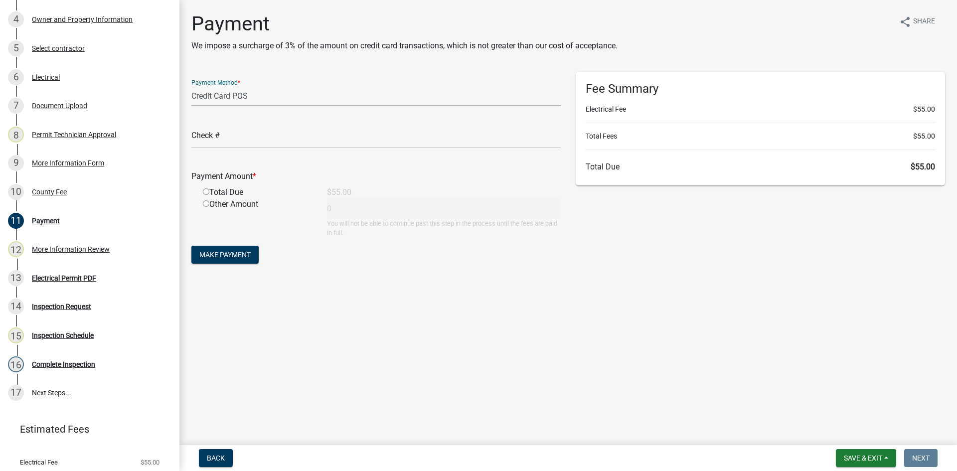
click at [191, 86] on select "Credit Card POS Check Cash Online" at bounding box center [375, 96] width 369 height 20
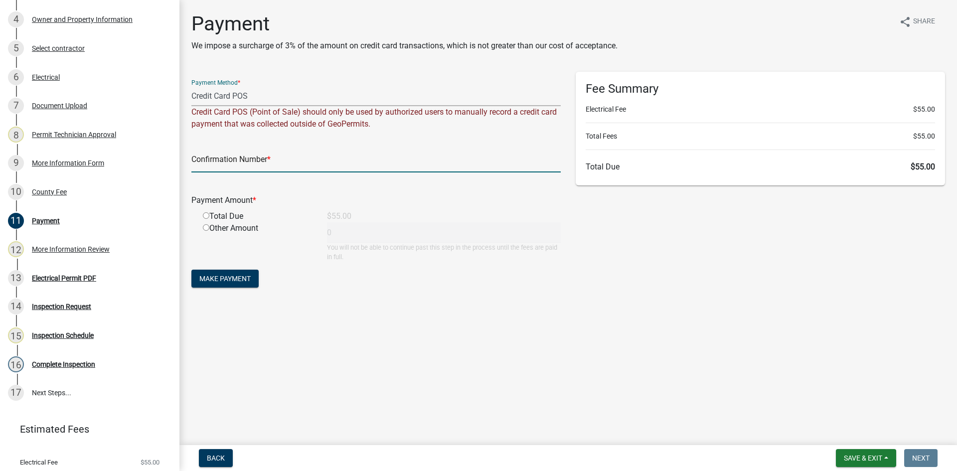
click at [239, 159] on input "text" at bounding box center [375, 162] width 369 height 20
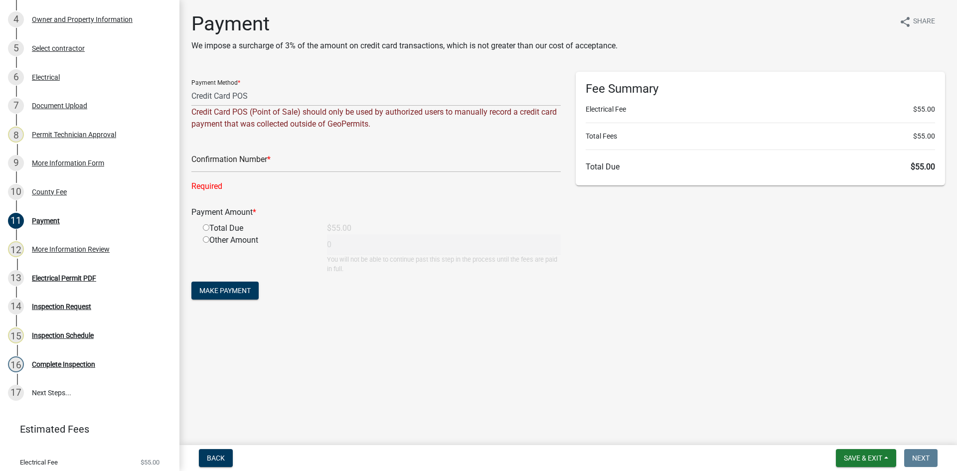
click at [309, 152] on div "Confirmation Number *" at bounding box center [375, 155] width 369 height 34
click at [265, 154] on input "text" at bounding box center [375, 162] width 369 height 20
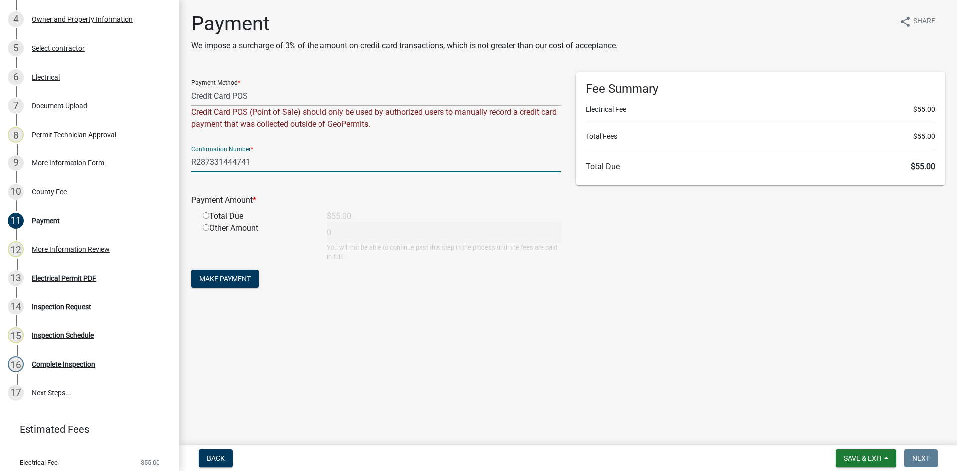
type input "R287331444741"
click at [206, 213] on input "radio" at bounding box center [206, 215] width 6 height 6
radio input "true"
type input "55"
click at [232, 272] on button "Make Payment" at bounding box center [224, 279] width 67 height 18
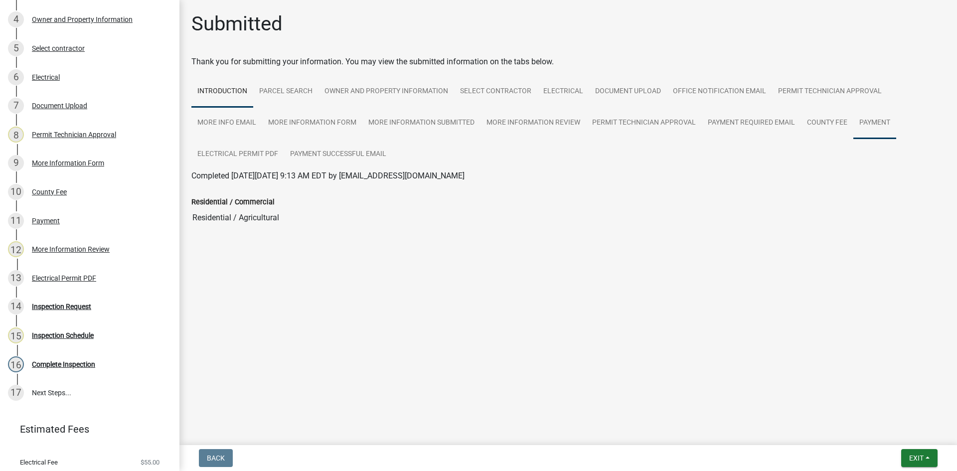
click at [881, 120] on link "Payment" at bounding box center [874, 123] width 43 height 32
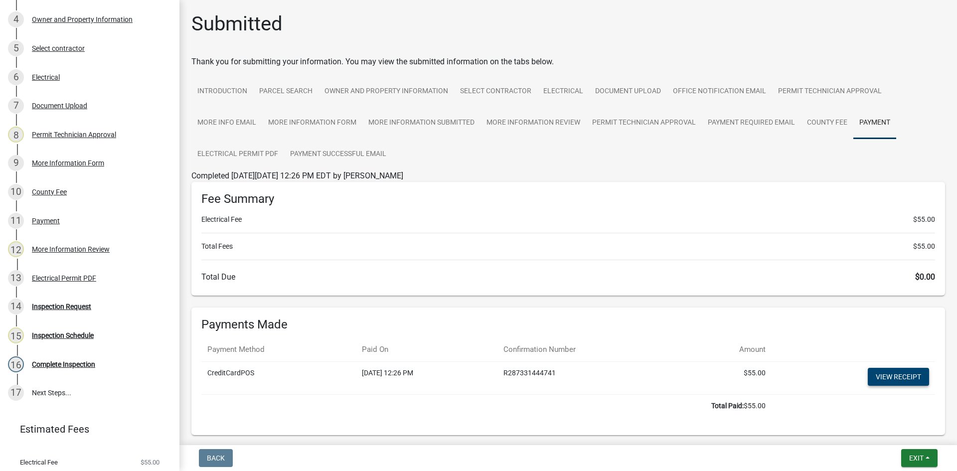
click at [895, 381] on link "View receipt" at bounding box center [898, 377] width 61 height 18
click at [918, 456] on span "Exit" at bounding box center [916, 458] width 14 height 8
click at [914, 438] on button "Save & Exit" at bounding box center [898, 432] width 80 height 24
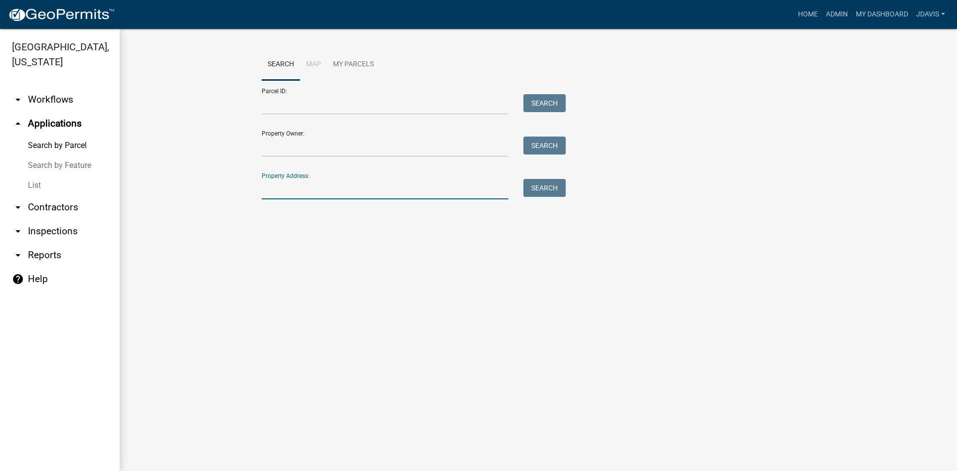
click at [455, 188] on input "Property Address:" at bounding box center [385, 189] width 247 height 20
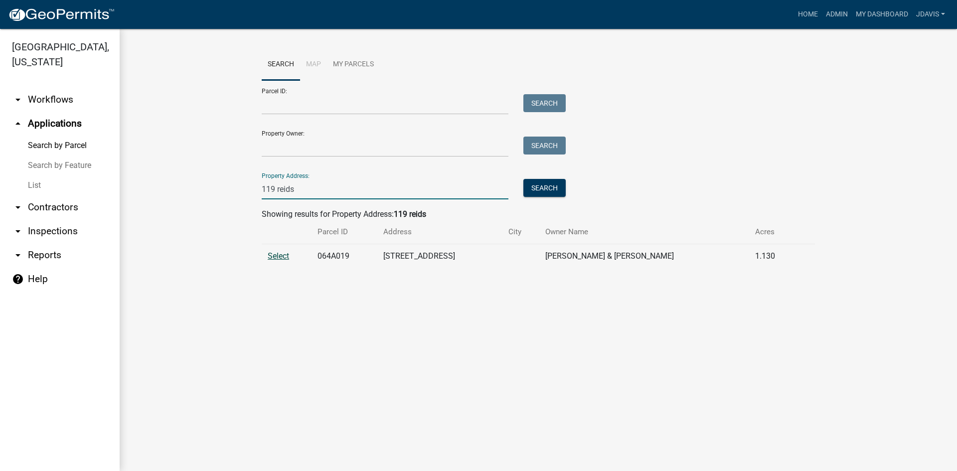
type input "119 reids"
click at [283, 256] on span "Select" at bounding box center [278, 255] width 21 height 9
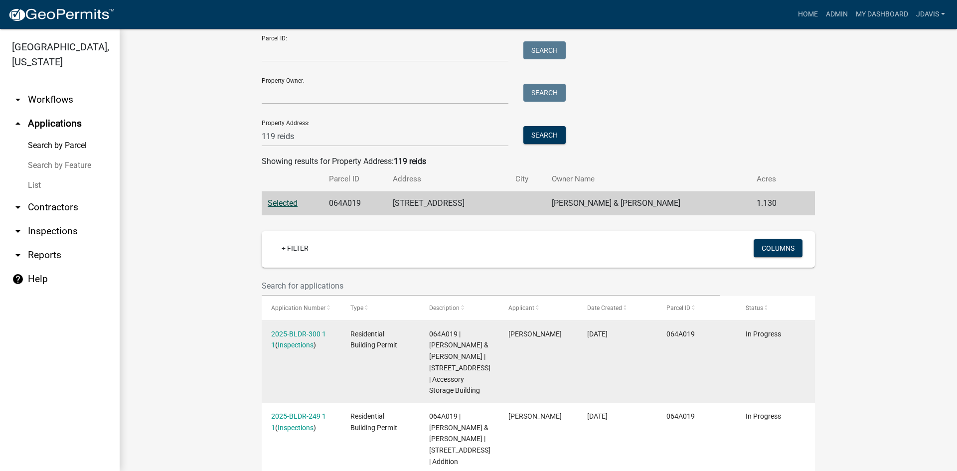
scroll to position [82, 0]
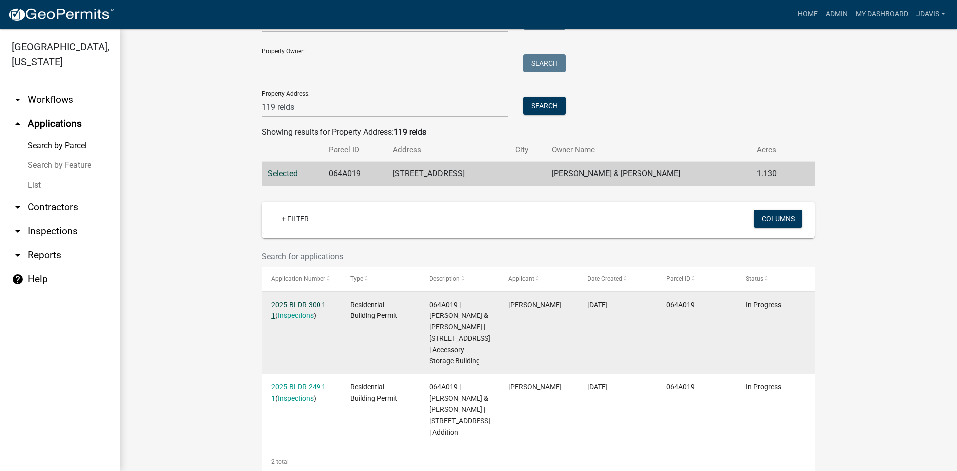
click at [302, 302] on link "2025-BLDR-300 1 1" at bounding box center [298, 310] width 55 height 19
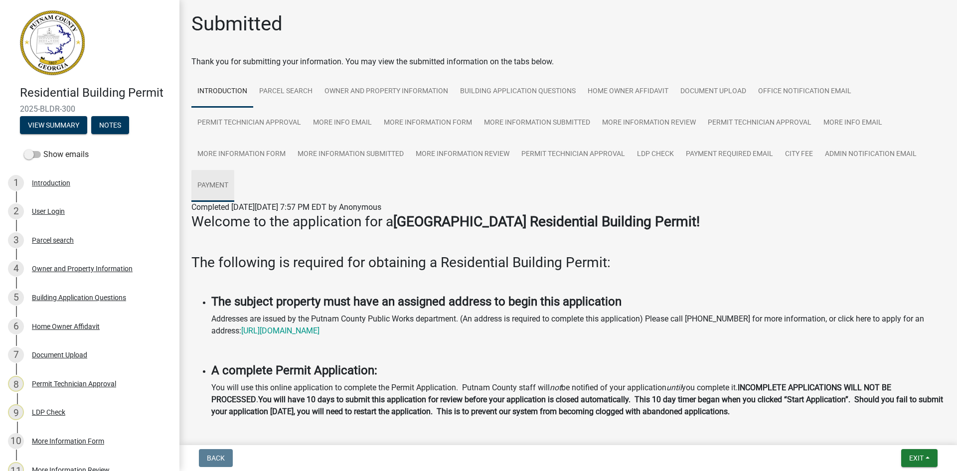
click at [225, 185] on link "Payment" at bounding box center [212, 186] width 43 height 32
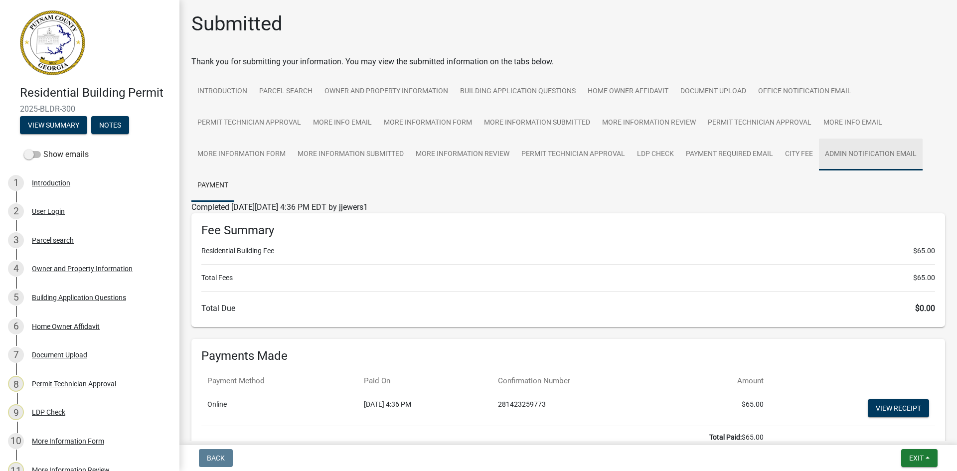
click at [872, 150] on link "Admin Notification Email" at bounding box center [871, 155] width 104 height 32
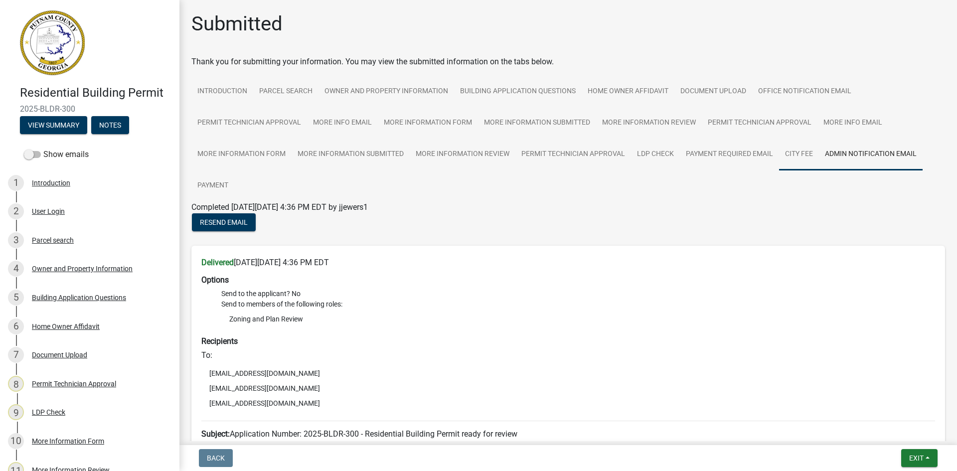
click at [807, 153] on link "City Fee" at bounding box center [799, 155] width 40 height 32
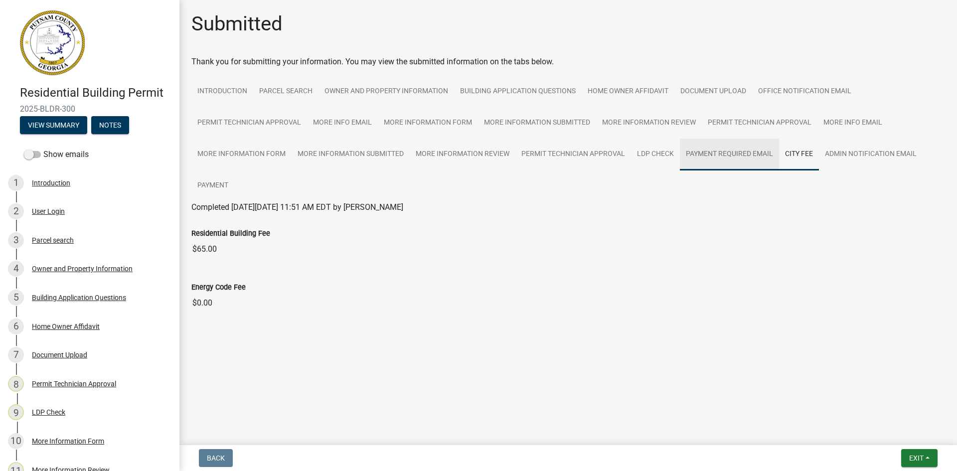
click at [752, 150] on link "Payment Required Email" at bounding box center [729, 155] width 99 height 32
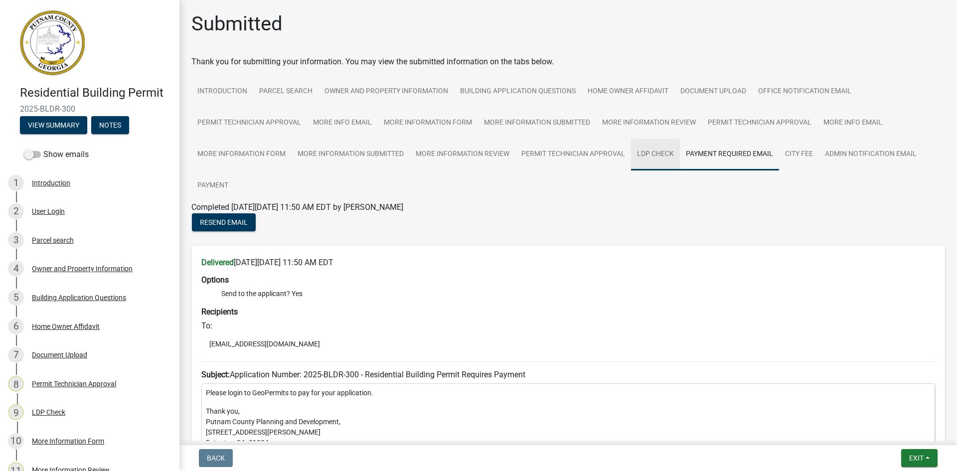
click at [653, 151] on link "LDP Check" at bounding box center [655, 155] width 49 height 32
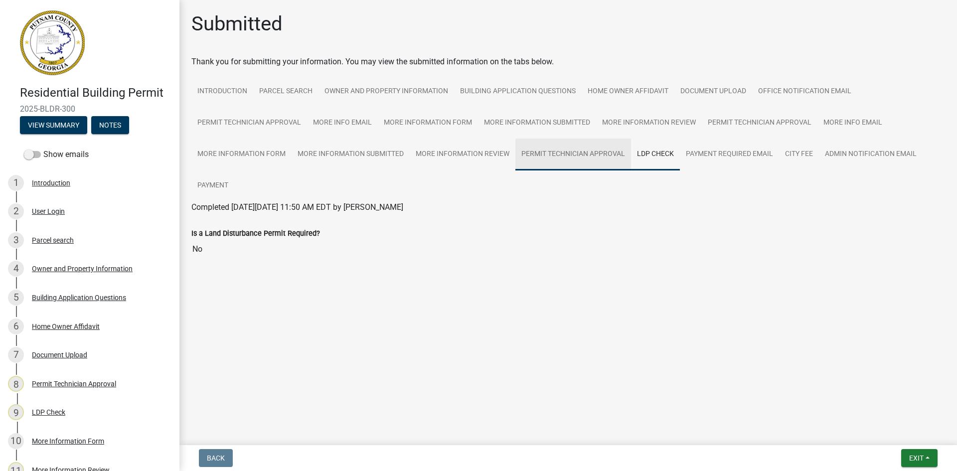
click at [572, 148] on link "Permit Technician Approval" at bounding box center [573, 155] width 116 height 32
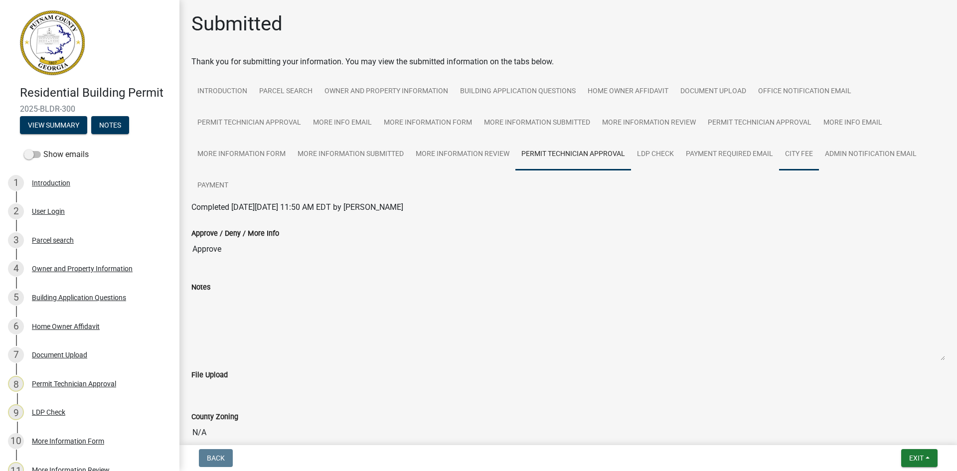
click at [810, 150] on link "City Fee" at bounding box center [799, 155] width 40 height 32
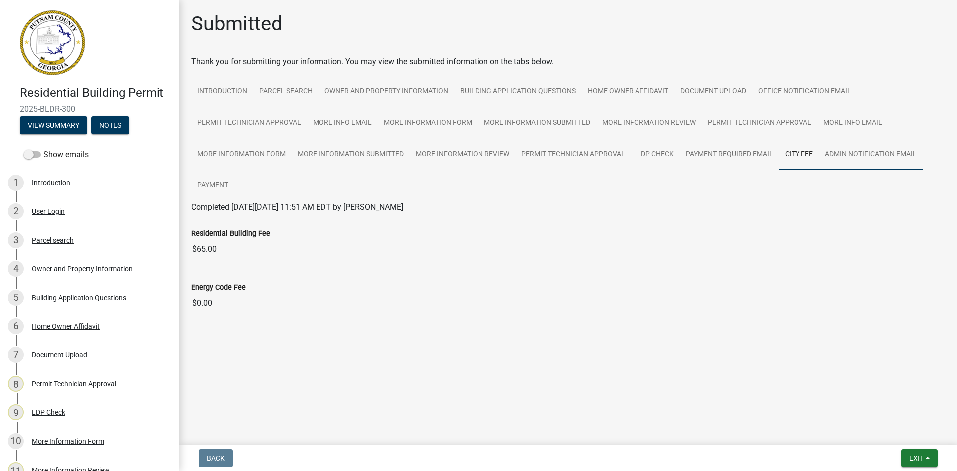
click at [888, 157] on link "Admin Notification Email" at bounding box center [871, 155] width 104 height 32
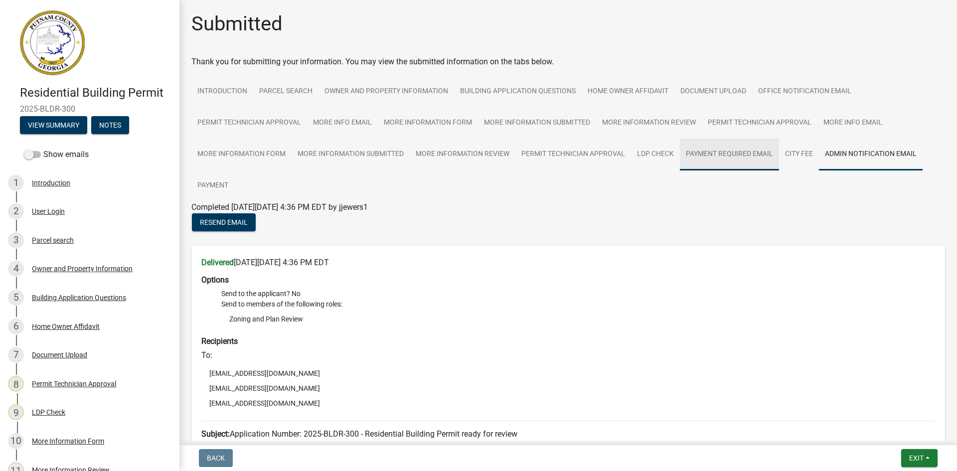
click at [746, 159] on link "Payment Required Email" at bounding box center [729, 155] width 99 height 32
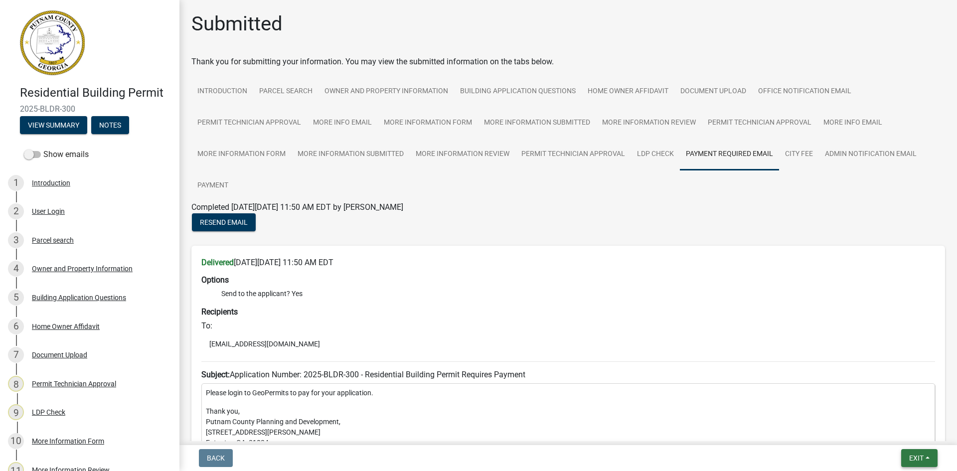
click at [914, 458] on span "Exit" at bounding box center [916, 458] width 14 height 8
click at [918, 436] on button "Save & Exit" at bounding box center [898, 432] width 80 height 24
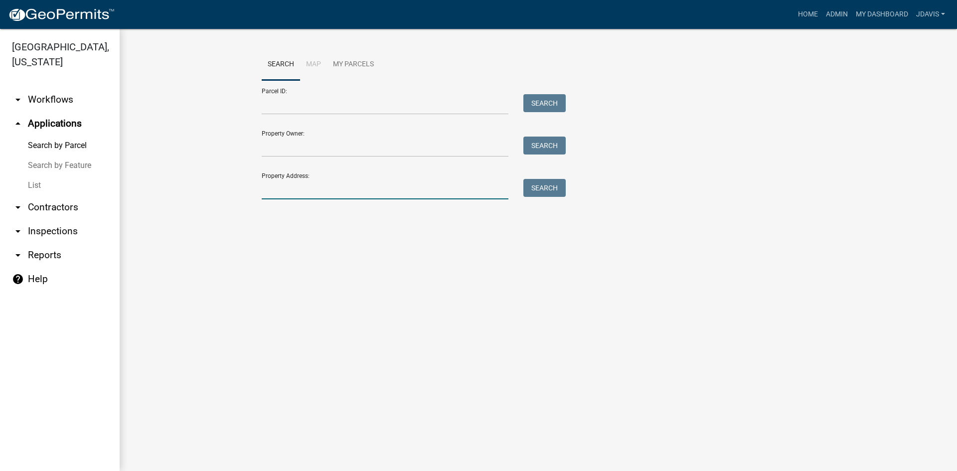
click at [301, 187] on input "Property Address:" at bounding box center [385, 189] width 247 height 20
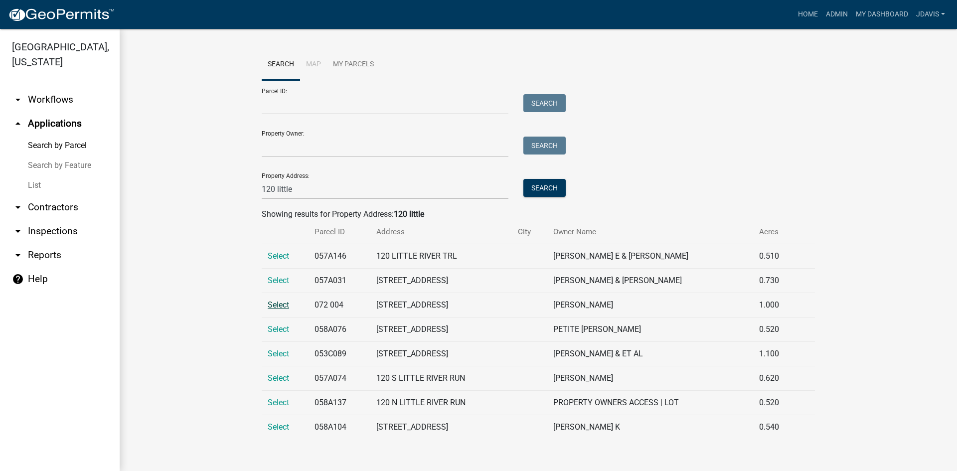
click at [279, 306] on span "Select" at bounding box center [278, 304] width 21 height 9
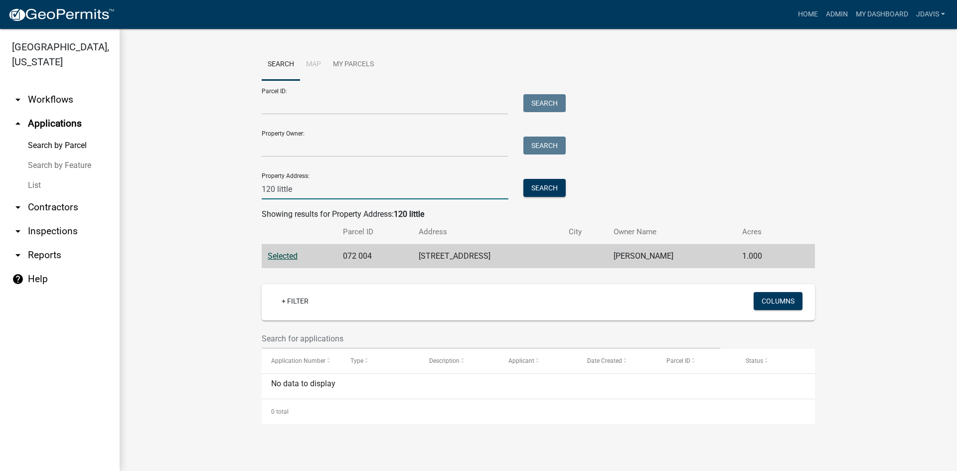
click at [328, 187] on input "120 little" at bounding box center [385, 189] width 247 height 20
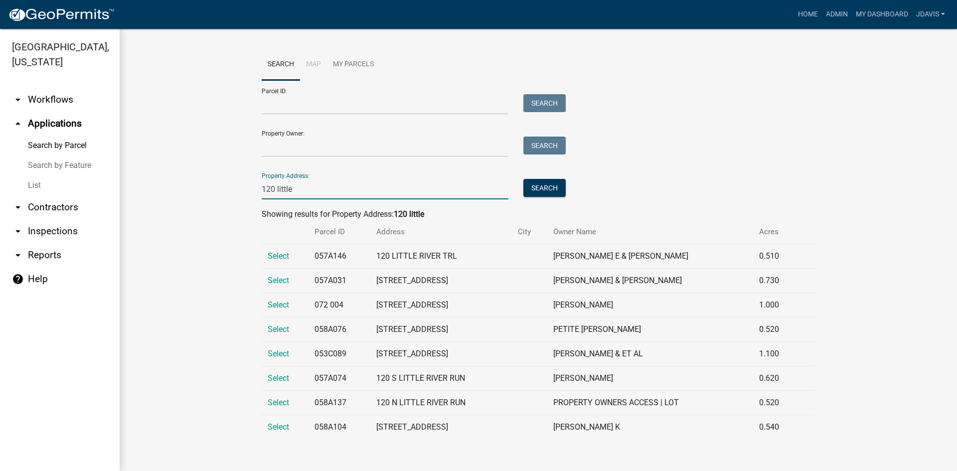
type input "120 little"
click at [29, 186] on link "List" at bounding box center [60, 185] width 120 height 20
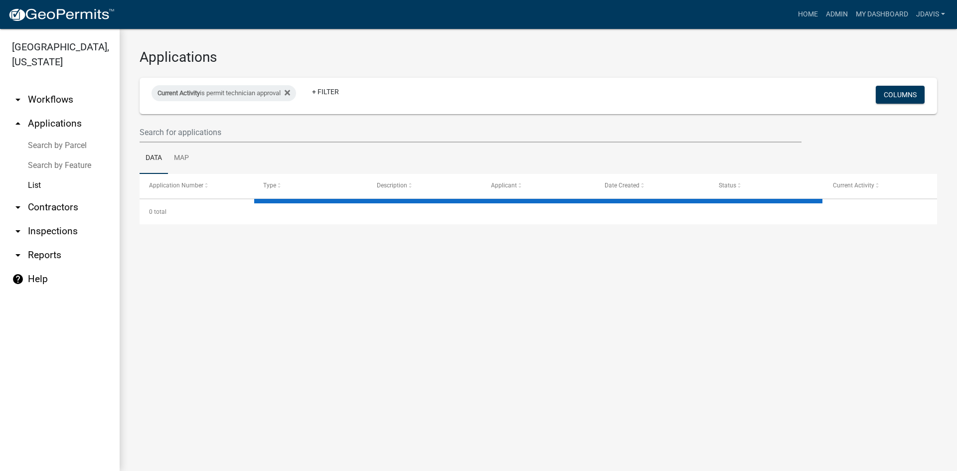
select select "2: 50"
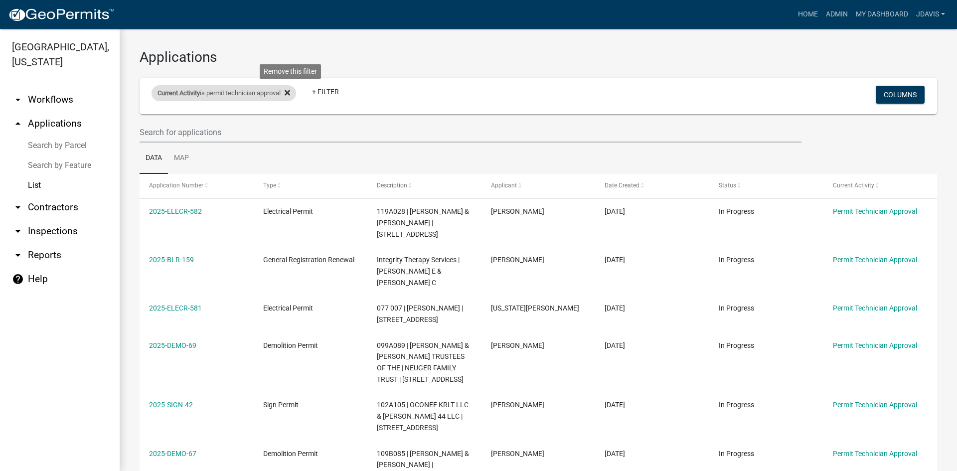
click at [290, 89] on icon at bounding box center [287, 93] width 5 height 8
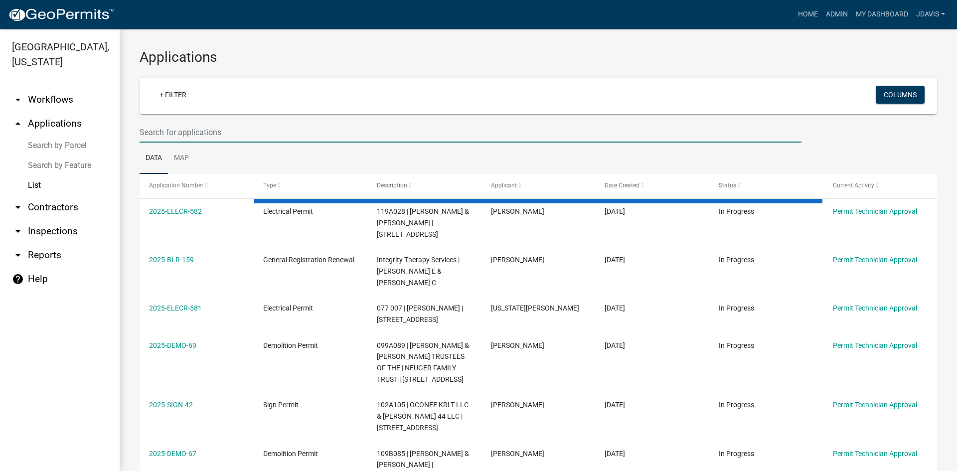
click at [207, 129] on input "text" at bounding box center [471, 132] width 662 height 20
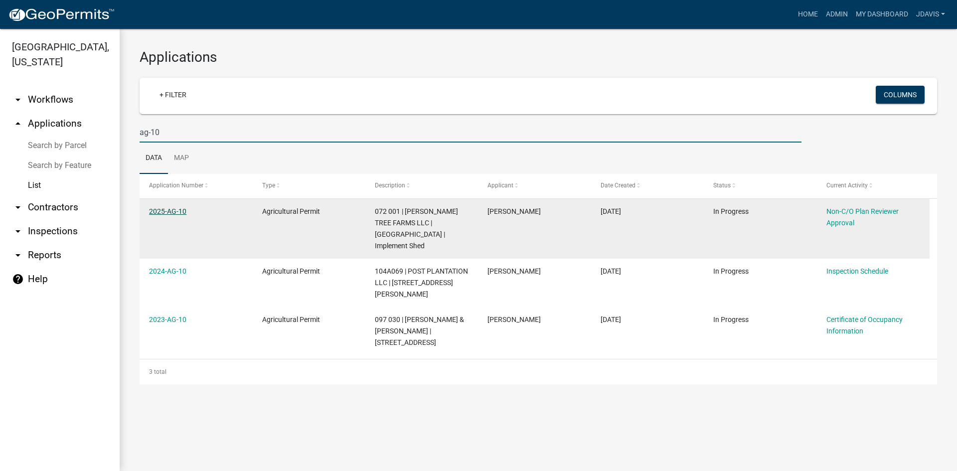
type input "ag-10"
click at [171, 207] on link "2025-AG-10" at bounding box center [167, 211] width 37 height 8
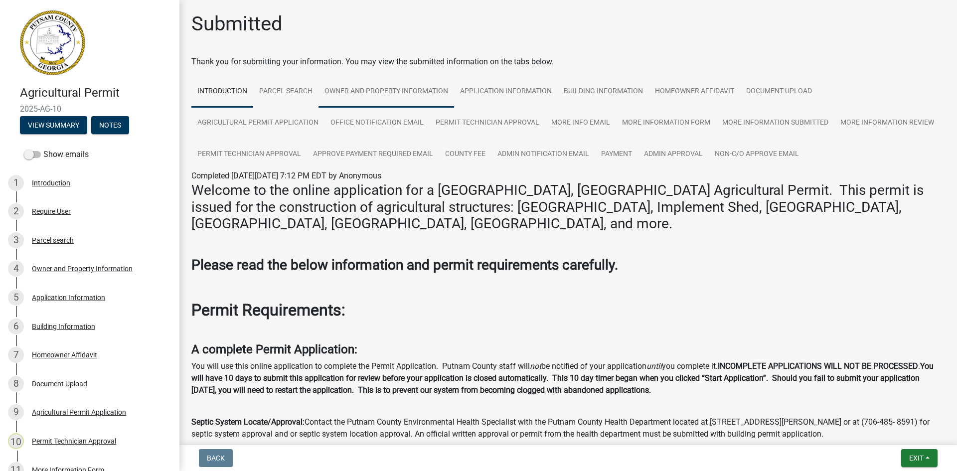
click at [364, 87] on link "Owner and Property Information" at bounding box center [386, 92] width 136 height 32
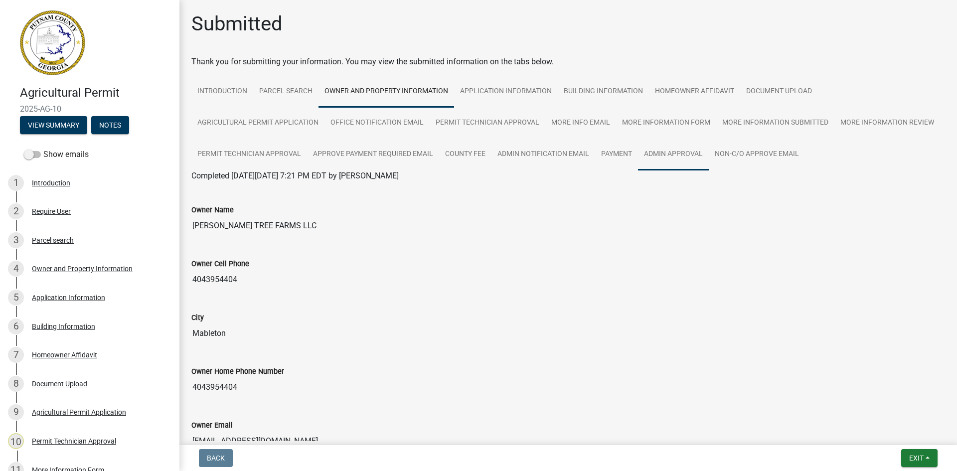
click at [675, 157] on link "Admin Approval" at bounding box center [673, 155] width 71 height 32
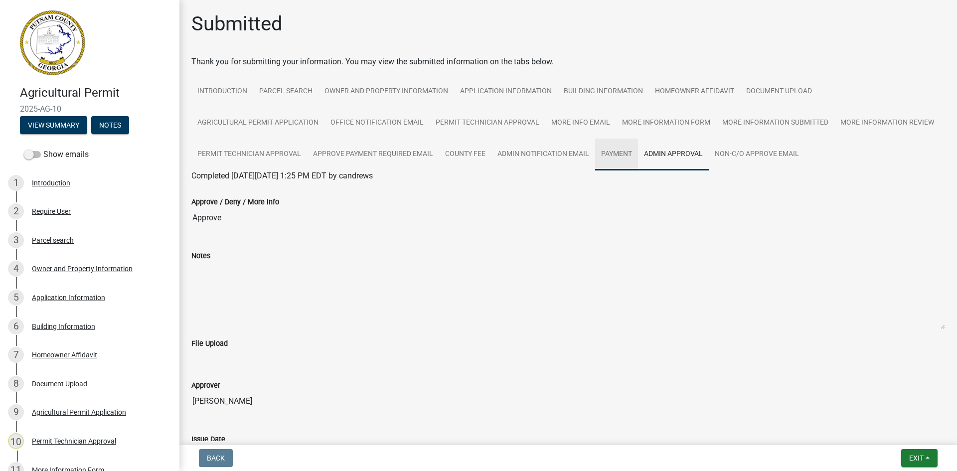
click at [618, 151] on link "Payment" at bounding box center [616, 155] width 43 height 32
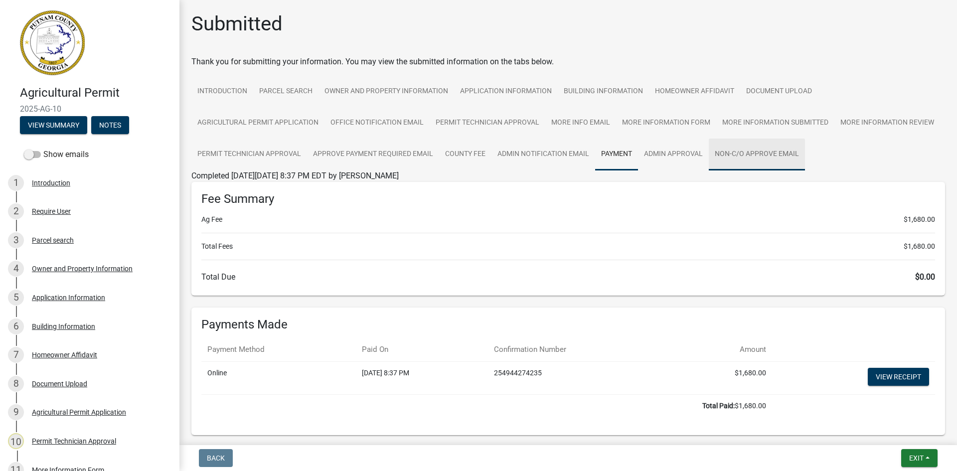
click at [764, 153] on link "Non-C/O Approve Email" at bounding box center [757, 155] width 96 height 32
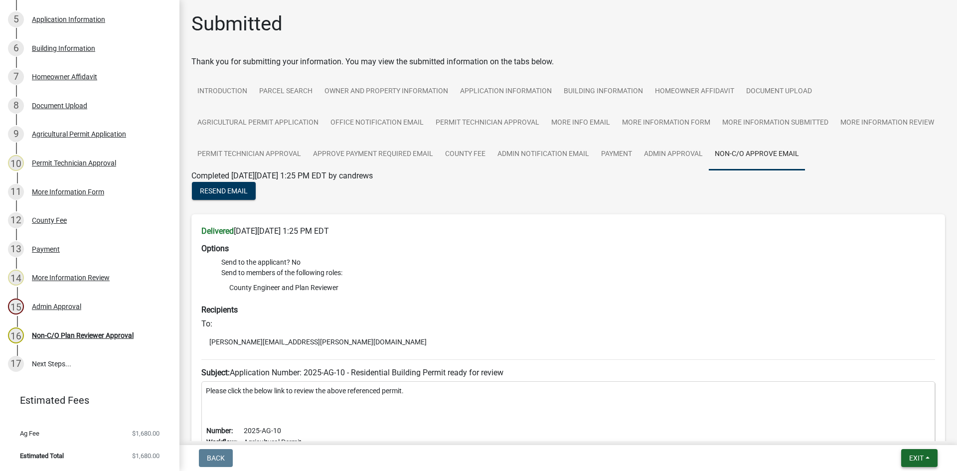
click at [919, 455] on span "Exit" at bounding box center [916, 458] width 14 height 8
click at [927, 433] on button "Save & Exit" at bounding box center [898, 432] width 80 height 24
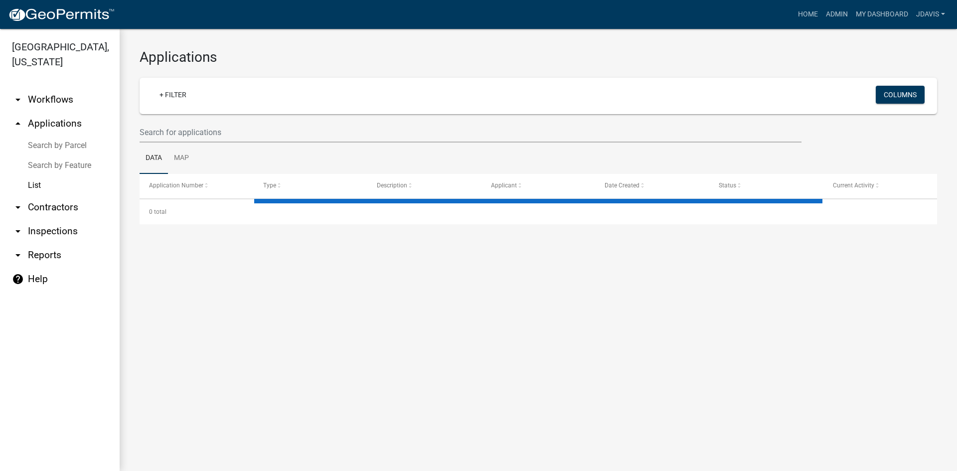
select select "2: 50"
